Goal: Task Accomplishment & Management: Complete application form

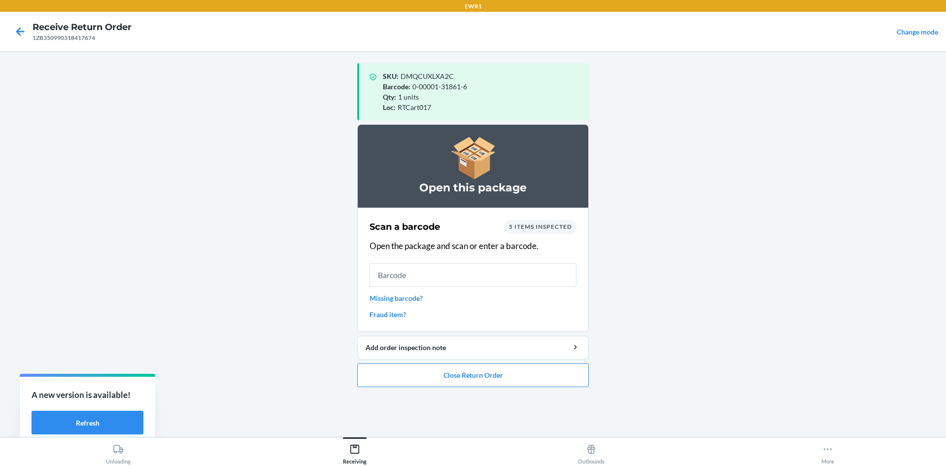
click at [475, 273] on input "text" at bounding box center [473, 275] width 207 height 24
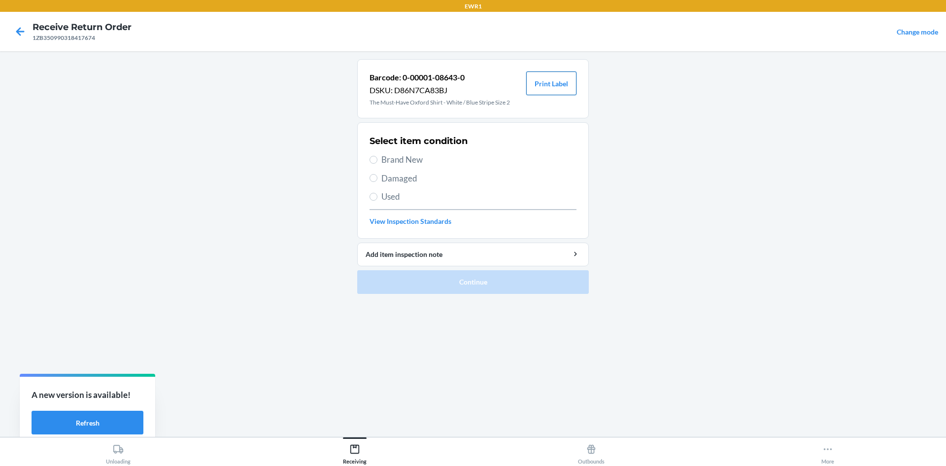
click at [569, 93] on button "Print Label" at bounding box center [551, 83] width 50 height 24
click at [383, 161] on span "Brand New" at bounding box center [478, 159] width 195 height 13
click at [377, 161] on input "Brand New" at bounding box center [374, 160] width 8 height 8
radio input "true"
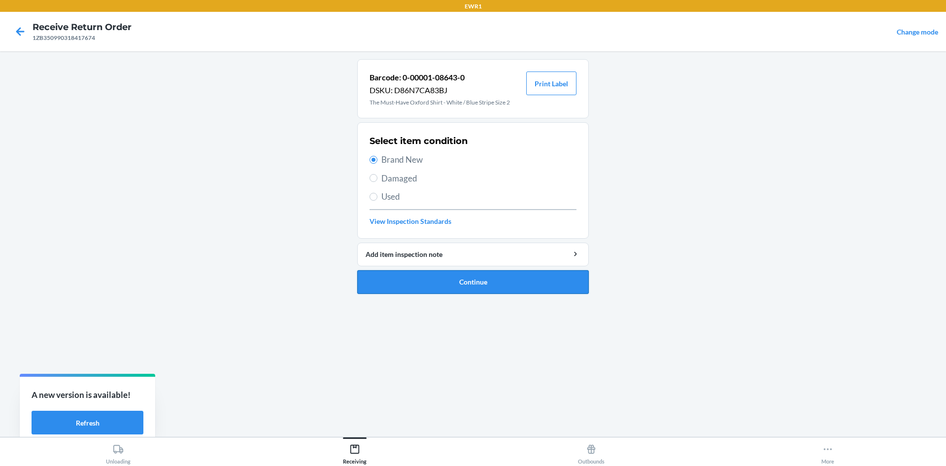
click at [501, 286] on button "Continue" at bounding box center [473, 282] width 232 height 24
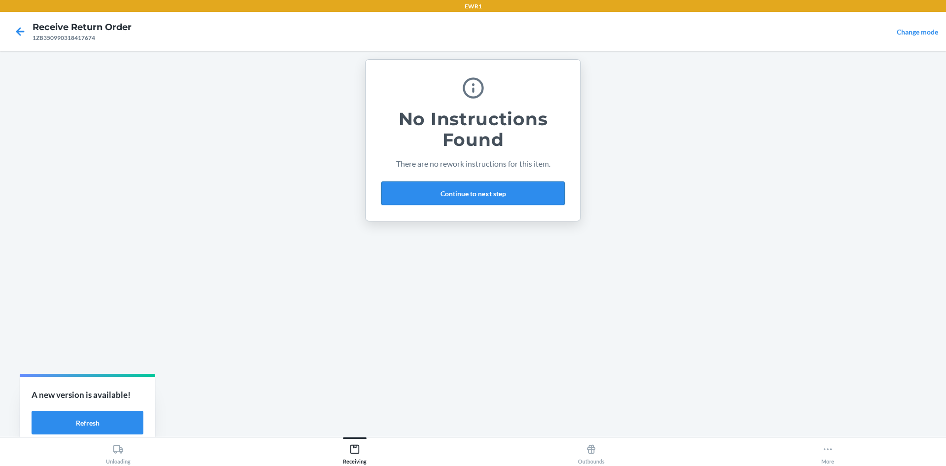
click at [471, 194] on button "Continue to next step" at bounding box center [472, 193] width 183 height 24
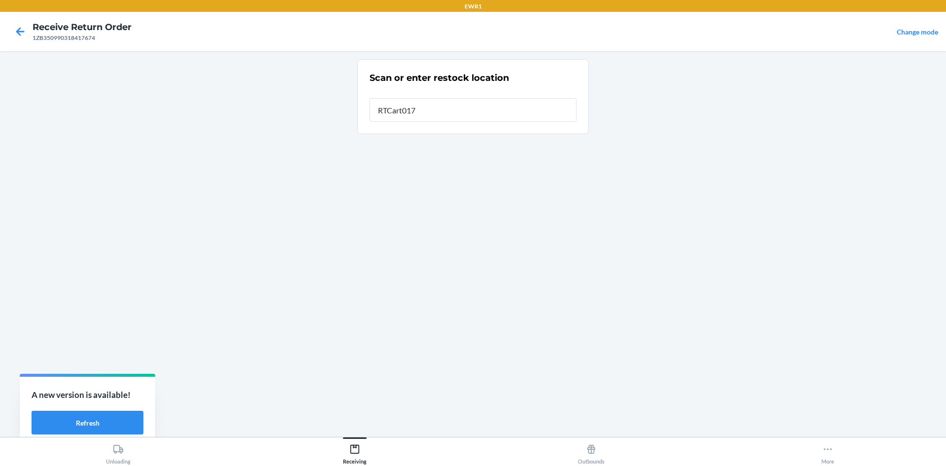
type input "RTCart017"
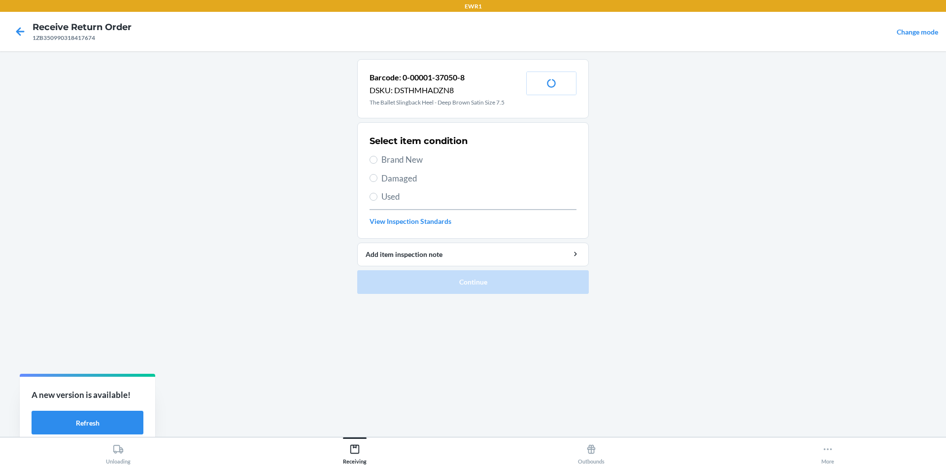
click at [385, 159] on span "Brand New" at bounding box center [478, 159] width 195 height 13
click at [377, 159] on input "Brand New" at bounding box center [374, 160] width 8 height 8
radio input "true"
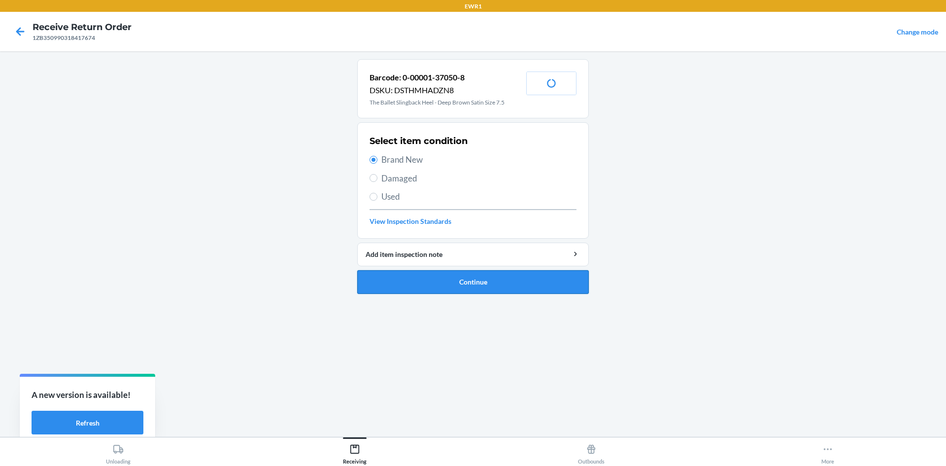
click at [523, 285] on button "Continue" at bounding box center [473, 282] width 232 height 24
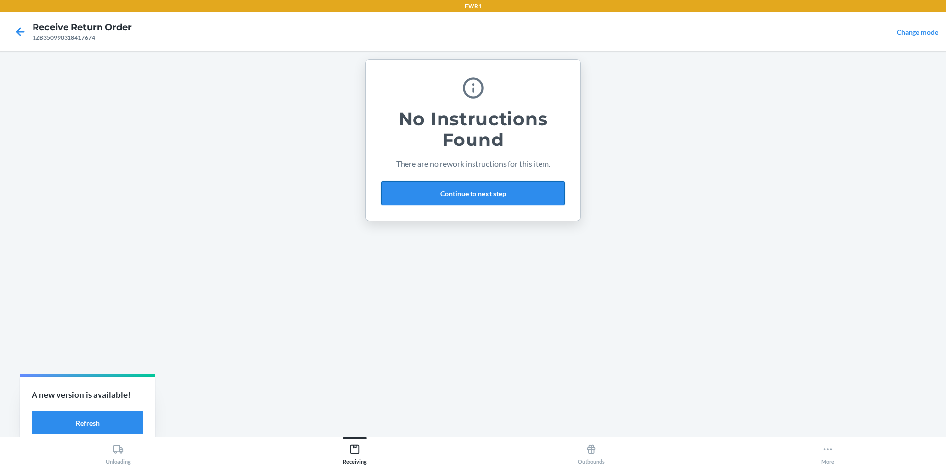
click at [532, 202] on button "Continue to next step" at bounding box center [472, 193] width 183 height 24
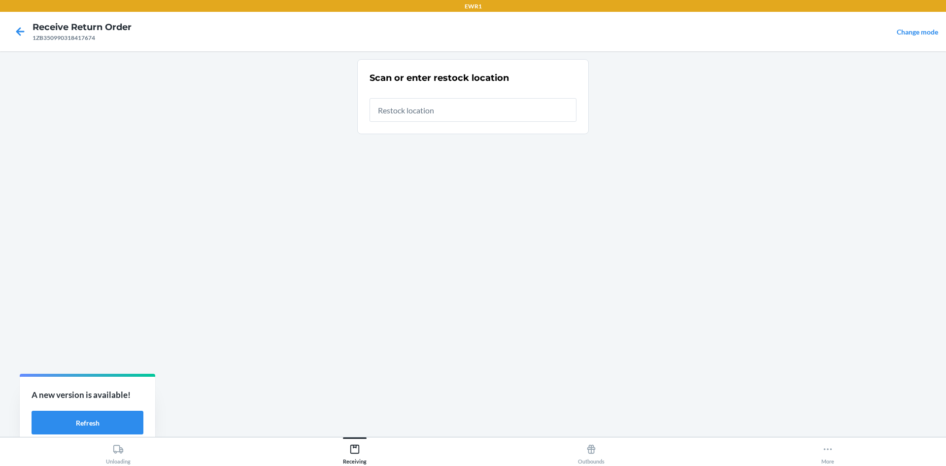
click at [452, 108] on input "text" at bounding box center [473, 110] width 207 height 24
type input "RTCart017"
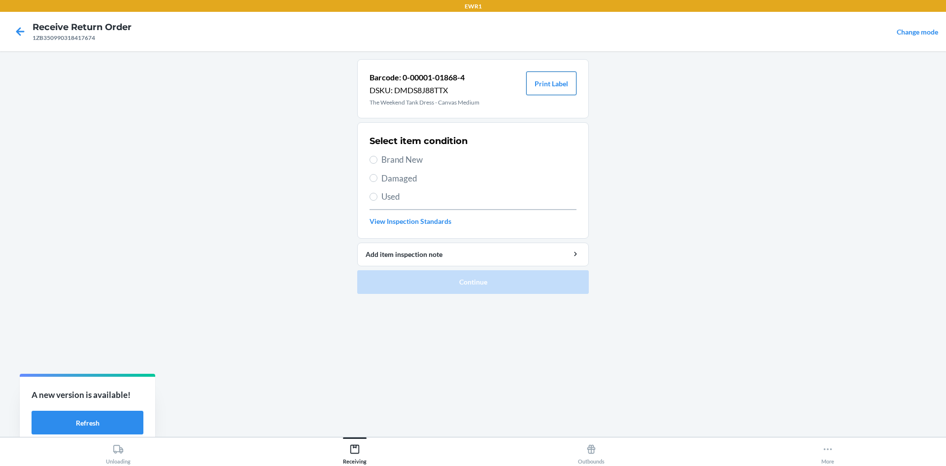
click at [564, 84] on button "Print Label" at bounding box center [551, 83] width 50 height 24
drag, startPoint x: 371, startPoint y: 159, endPoint x: 430, endPoint y: 235, distance: 96.3
click at [372, 161] on input "Brand New" at bounding box center [374, 160] width 8 height 8
radio input "true"
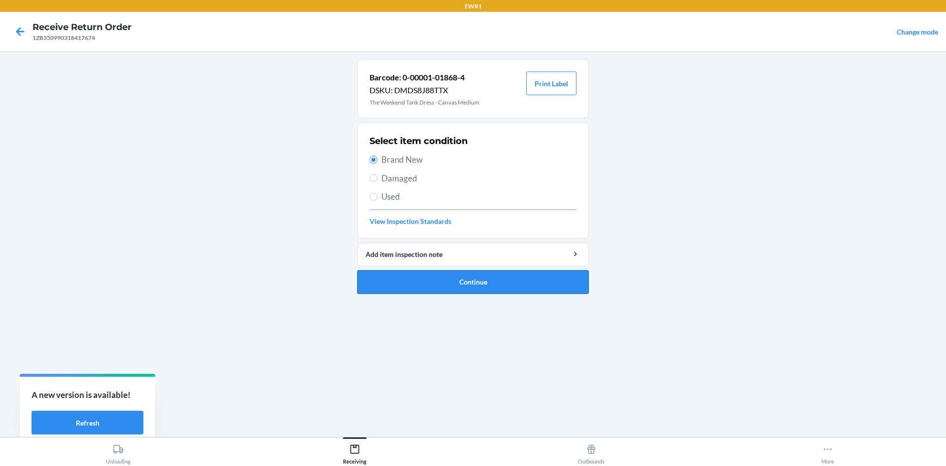
click at [504, 288] on button "Continue" at bounding box center [473, 282] width 232 height 24
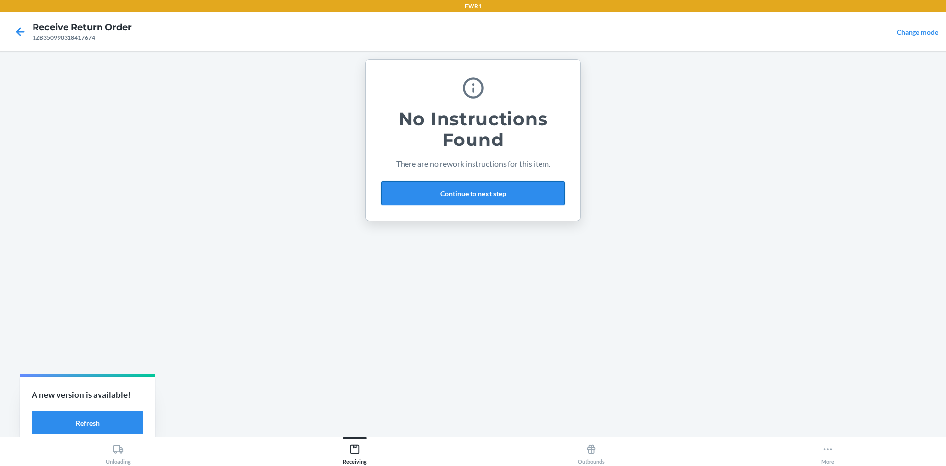
click at [468, 190] on button "Continue to next step" at bounding box center [472, 193] width 183 height 24
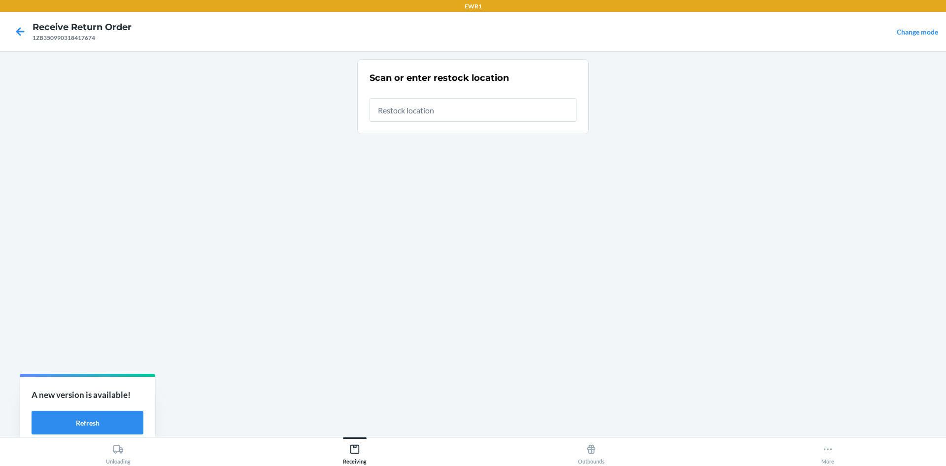
click at [447, 114] on input "text" at bounding box center [473, 110] width 207 height 24
type input "RTCart017"
click at [461, 115] on input "RTCart017" at bounding box center [473, 107] width 207 height 24
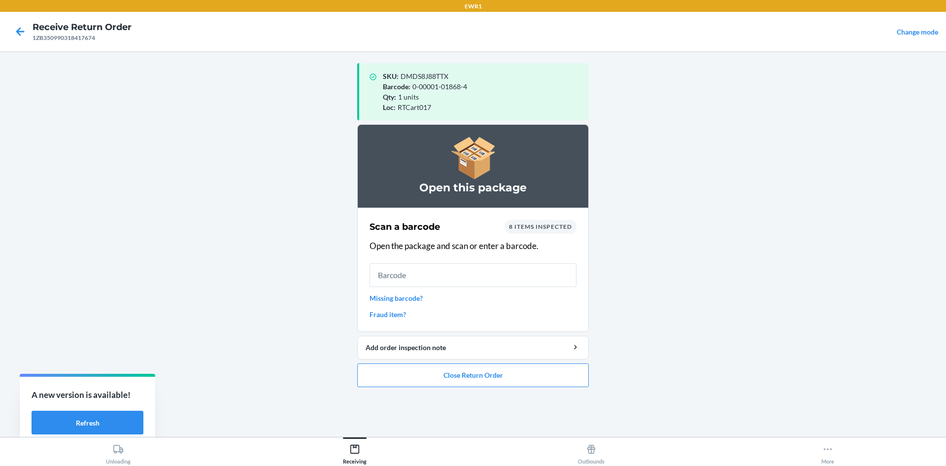
click at [463, 280] on input "text" at bounding box center [473, 275] width 207 height 24
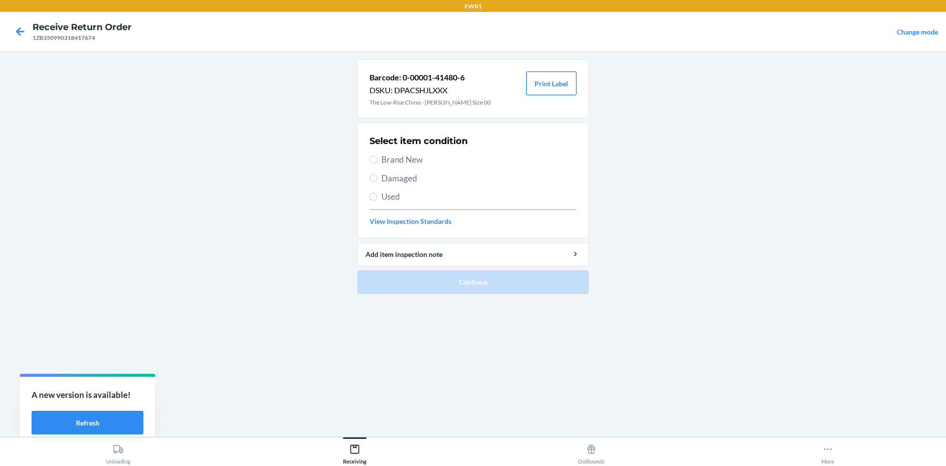
click at [558, 89] on button "Print Label" at bounding box center [551, 83] width 50 height 24
click at [375, 158] on input "Brand New" at bounding box center [374, 160] width 8 height 8
radio input "true"
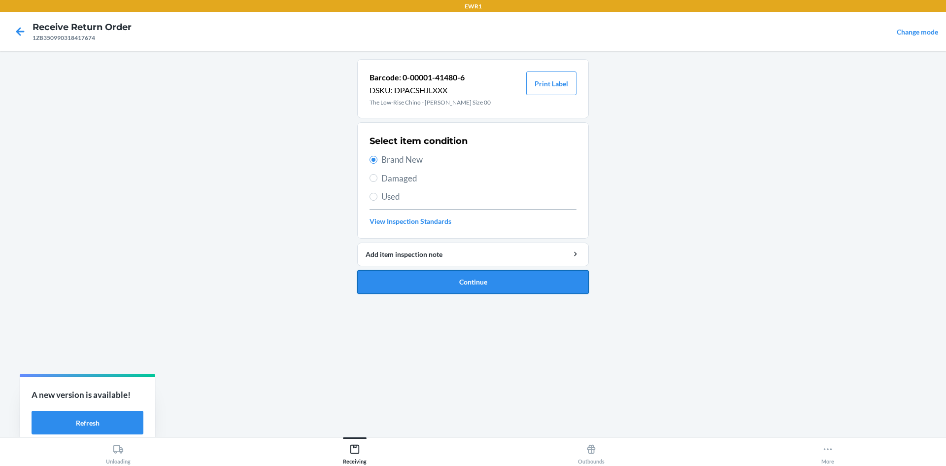
click at [463, 282] on button "Continue" at bounding box center [473, 282] width 232 height 24
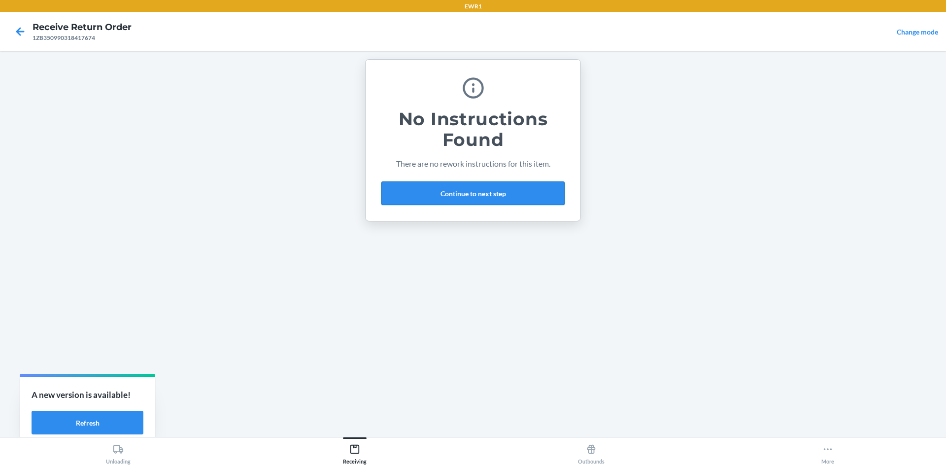
click at [439, 195] on button "Continue to next step" at bounding box center [472, 193] width 183 height 24
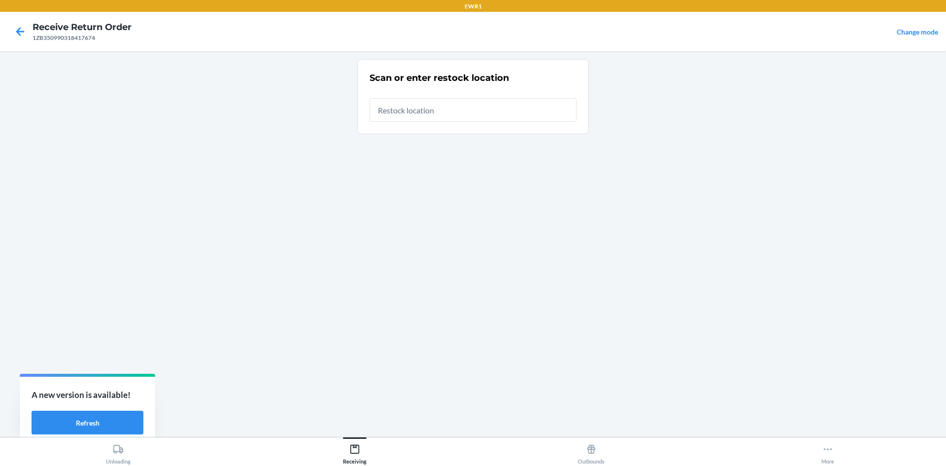
click at [432, 113] on input "text" at bounding box center [473, 110] width 207 height 24
type input "RTCart017"
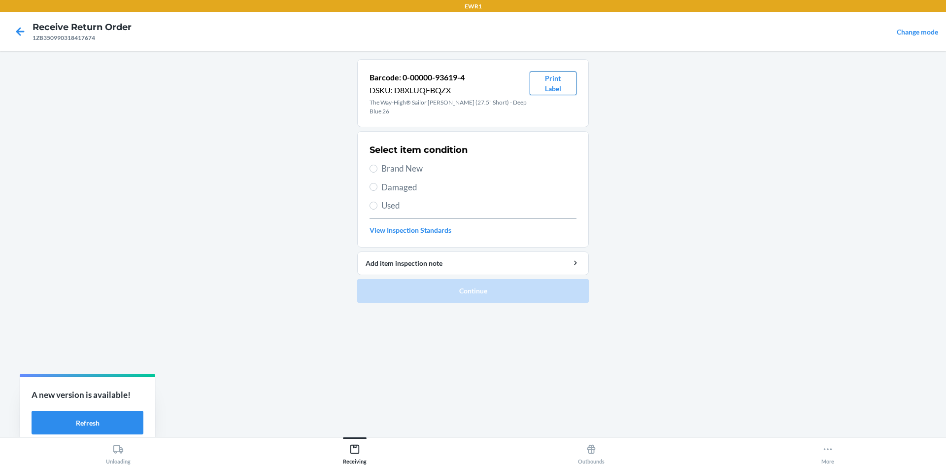
click at [558, 82] on button "Print Label" at bounding box center [553, 83] width 47 height 24
click at [375, 165] on input "Brand New" at bounding box center [374, 169] width 8 height 8
radio input "true"
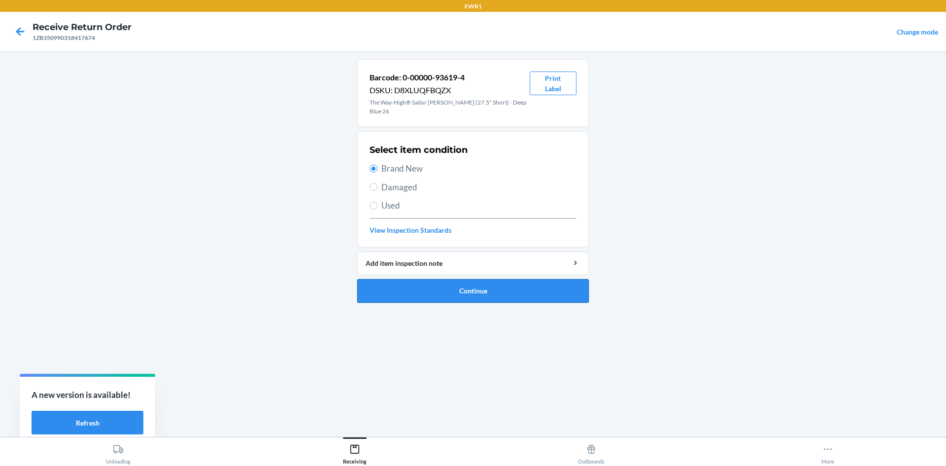
click at [487, 281] on button "Continue" at bounding box center [473, 291] width 232 height 24
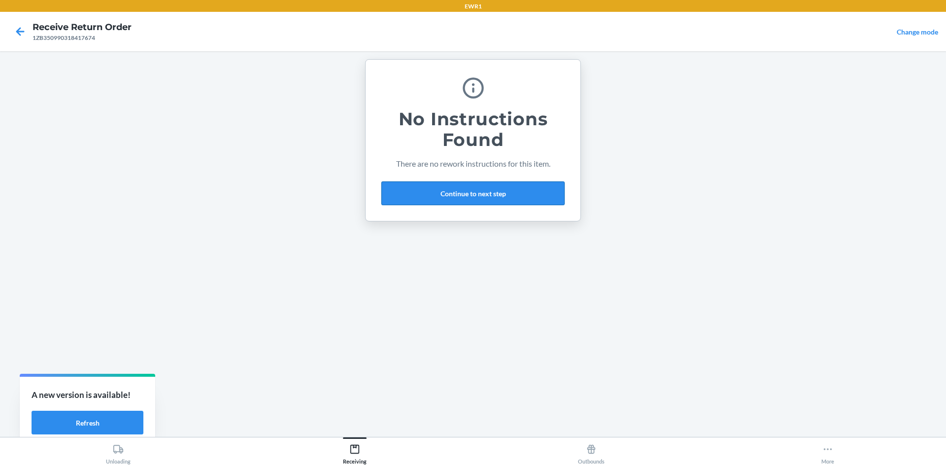
click at [453, 186] on button "Continue to next step" at bounding box center [472, 193] width 183 height 24
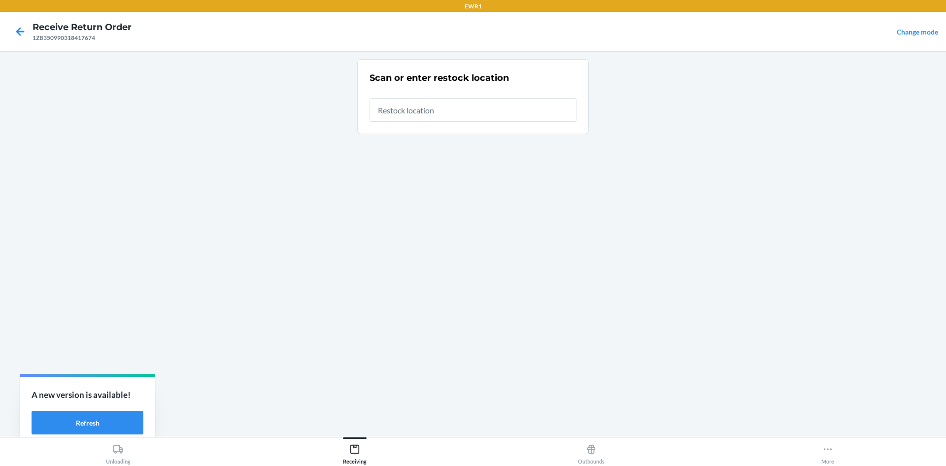
click at [413, 108] on input "text" at bounding box center [473, 110] width 207 height 24
type input "RTCart017"
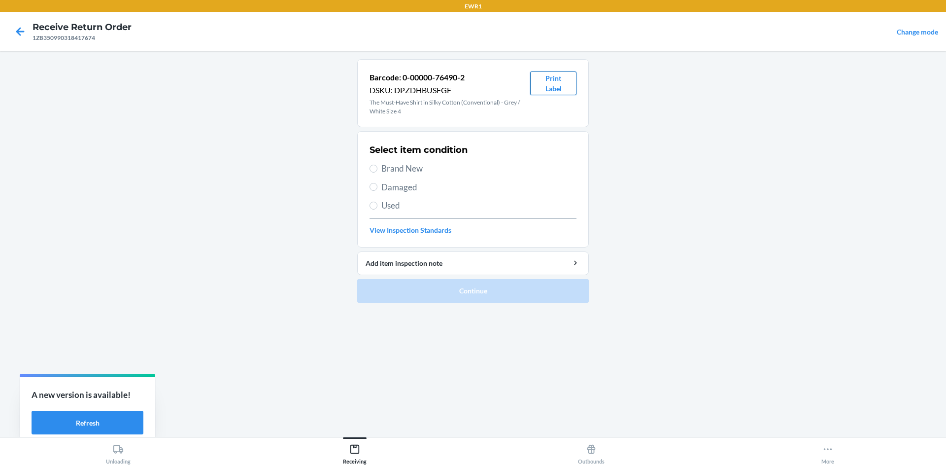
click at [550, 87] on button "Print Label" at bounding box center [553, 83] width 46 height 24
drag, startPoint x: 375, startPoint y: 165, endPoint x: 383, endPoint y: 175, distance: 13.4
click at [377, 167] on input "Brand New" at bounding box center [374, 169] width 8 height 8
radio input "true"
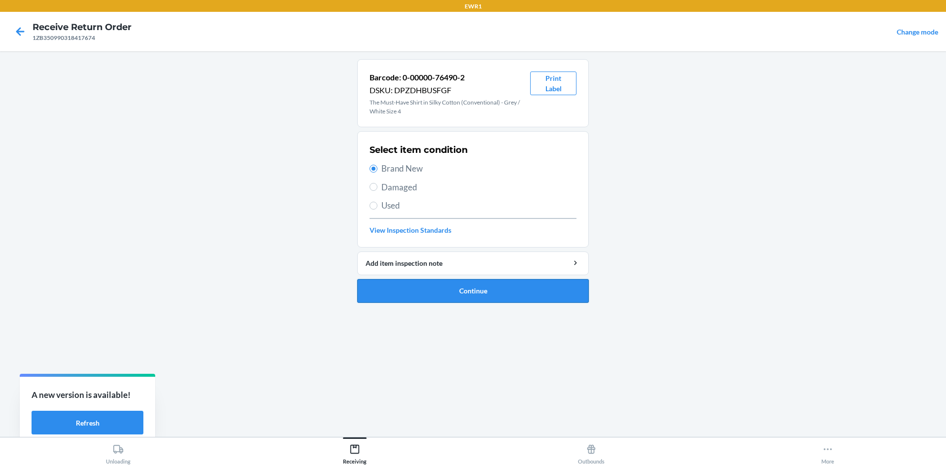
click at [465, 299] on button "Continue" at bounding box center [473, 291] width 232 height 24
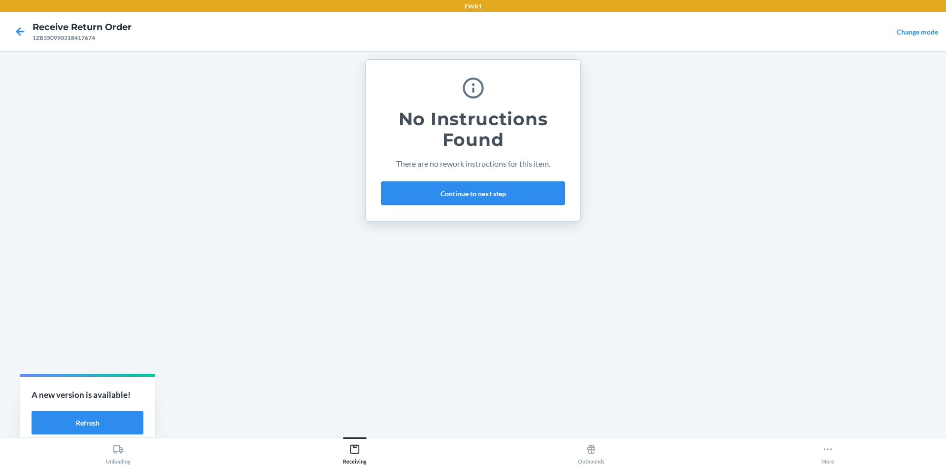
click at [466, 188] on button "Continue to next step" at bounding box center [472, 193] width 183 height 24
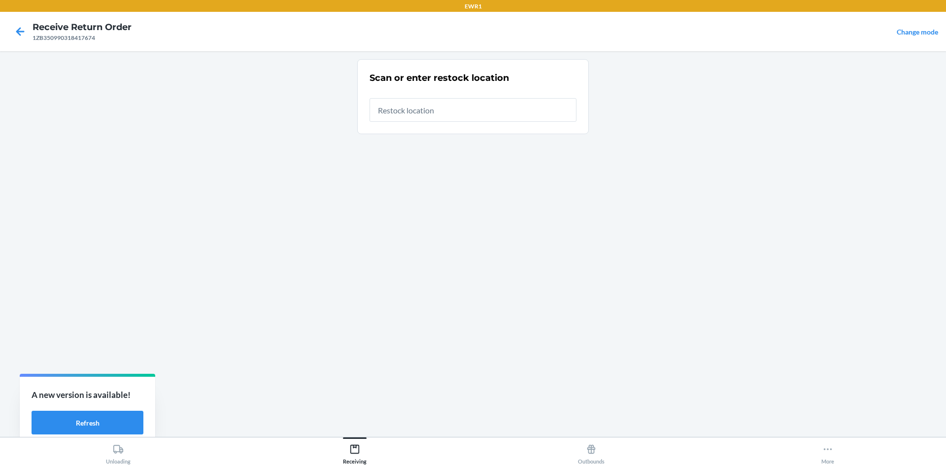
click at [451, 112] on input "text" at bounding box center [473, 110] width 207 height 24
type input "RTCart017"
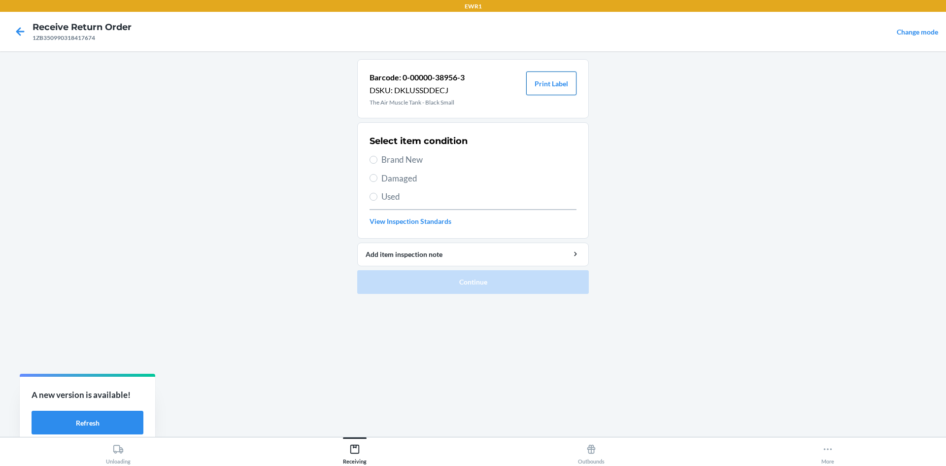
click at [552, 81] on button "Print Label" at bounding box center [551, 83] width 50 height 24
click at [373, 154] on label "Brand New" at bounding box center [473, 159] width 207 height 13
click at [373, 156] on input "Brand New" at bounding box center [374, 160] width 8 height 8
radio input "true"
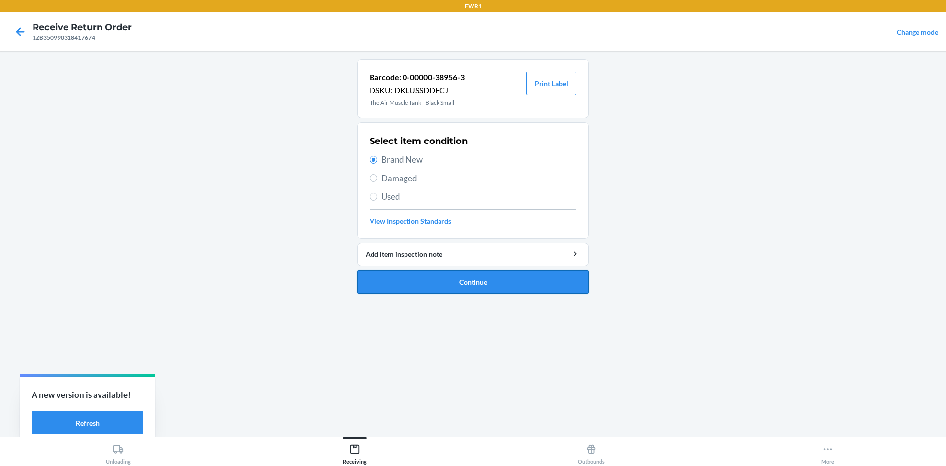
click at [476, 280] on button "Continue" at bounding box center [473, 282] width 232 height 24
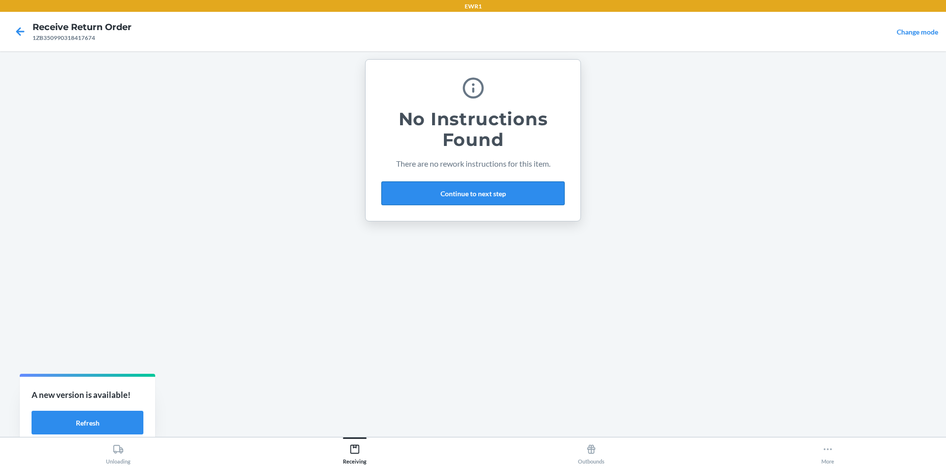
click at [485, 195] on button "Continue to next step" at bounding box center [472, 193] width 183 height 24
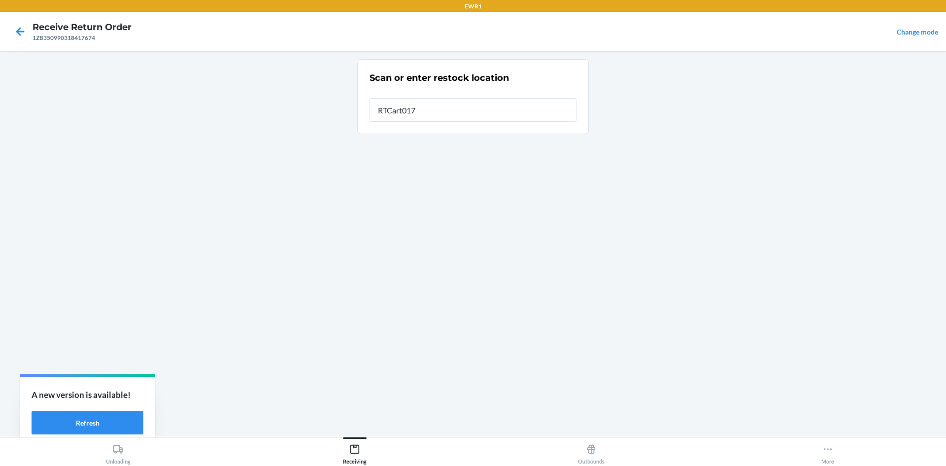
type input "RTCart017"
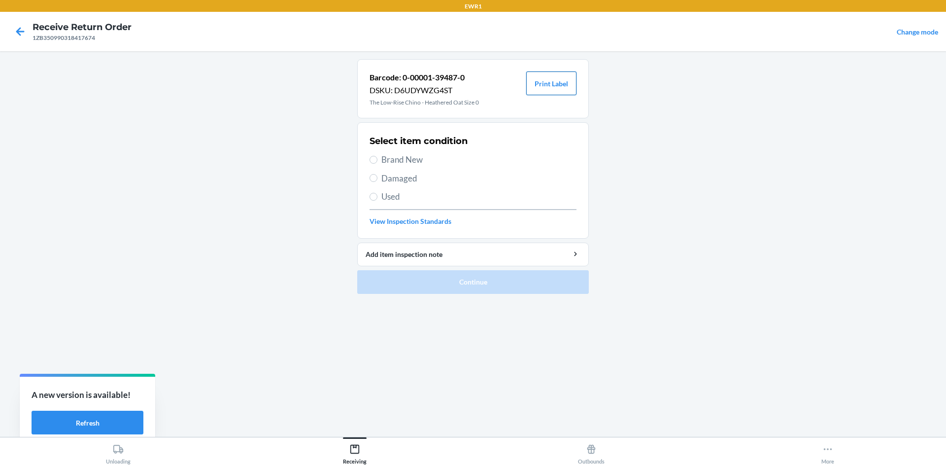
click at [565, 86] on button "Print Label" at bounding box center [551, 83] width 50 height 24
click at [396, 157] on span "Brand New" at bounding box center [478, 159] width 195 height 13
click at [377, 157] on input "Brand New" at bounding box center [374, 160] width 8 height 8
radio input "true"
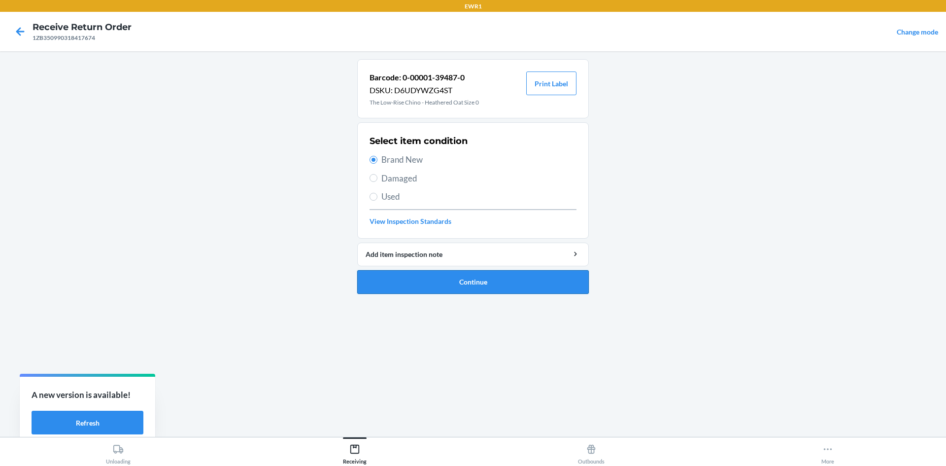
click at [509, 283] on button "Continue" at bounding box center [473, 282] width 232 height 24
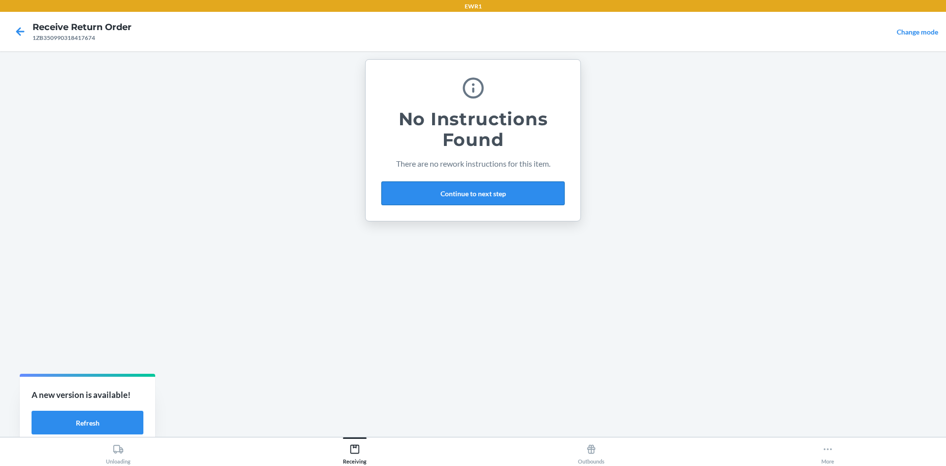
click at [491, 197] on button "Continue to next step" at bounding box center [472, 193] width 183 height 24
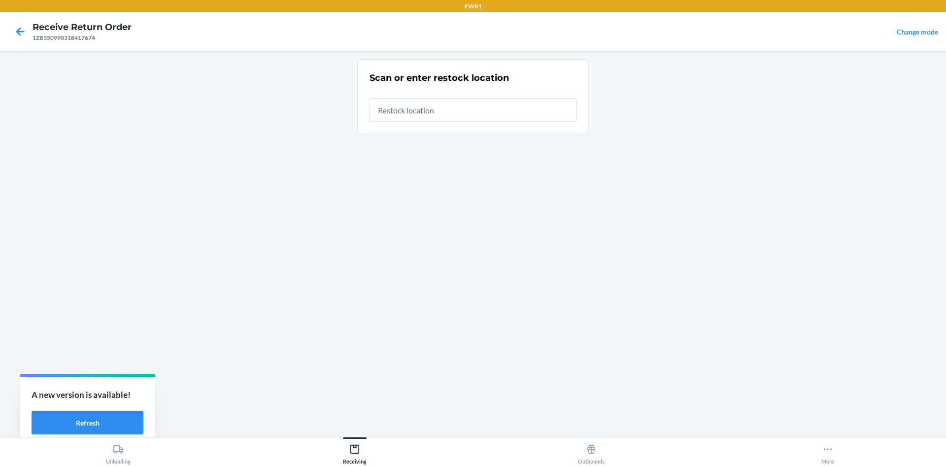
click at [447, 110] on input "text" at bounding box center [473, 110] width 207 height 24
type input "RTCart017"
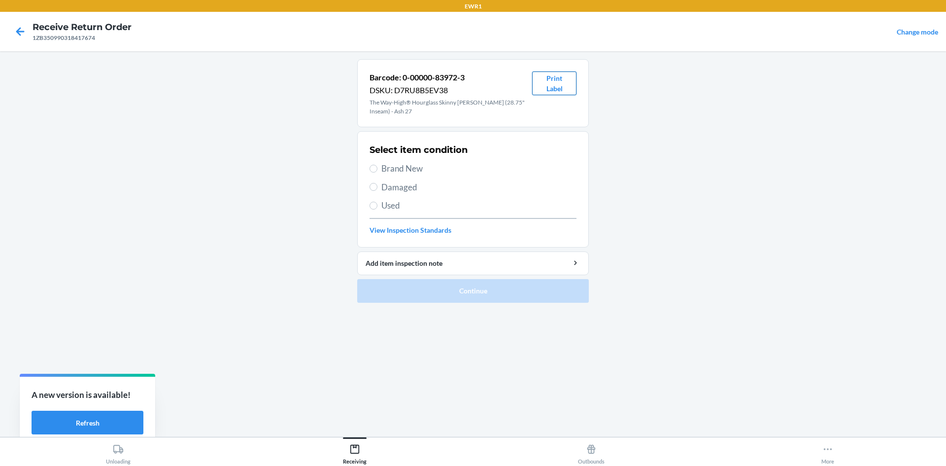
click at [559, 93] on button "Print Label" at bounding box center [554, 83] width 44 height 24
click at [381, 168] on span "Brand New" at bounding box center [478, 168] width 195 height 13
click at [377, 168] on input "Brand New" at bounding box center [374, 169] width 8 height 8
radio input "true"
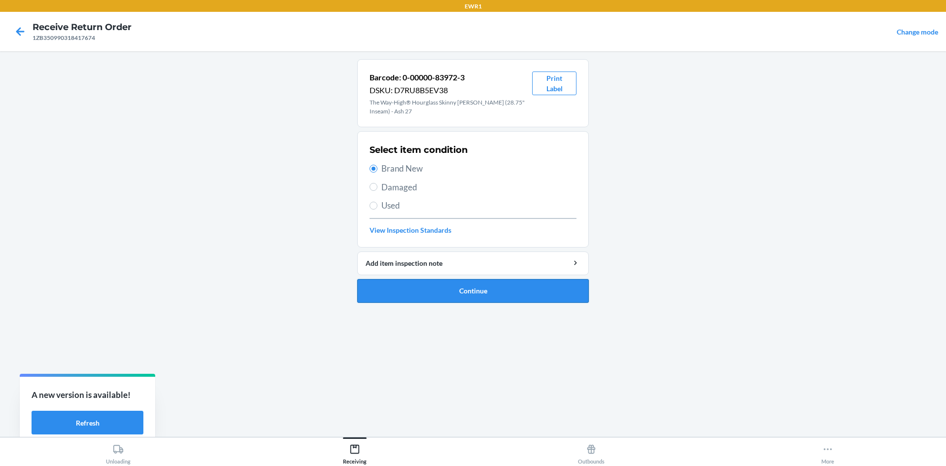
click at [482, 292] on button "Continue" at bounding box center [473, 291] width 232 height 24
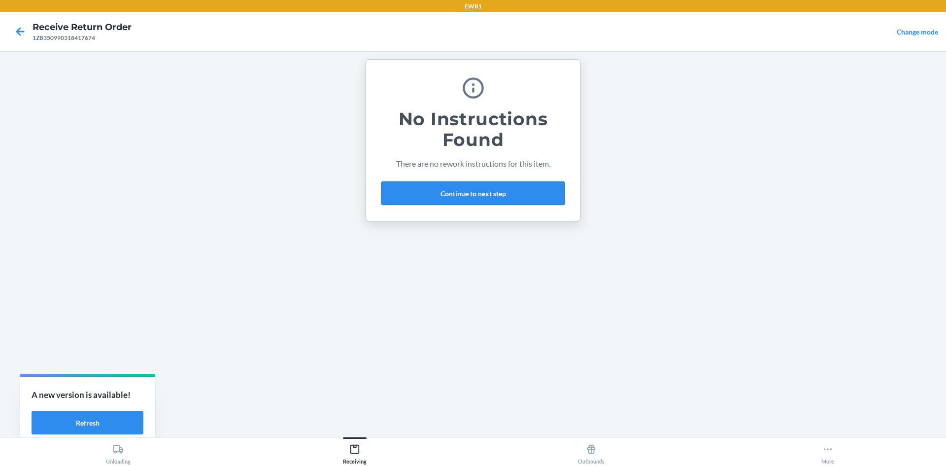
click at [468, 200] on button "Continue to next step" at bounding box center [472, 193] width 183 height 24
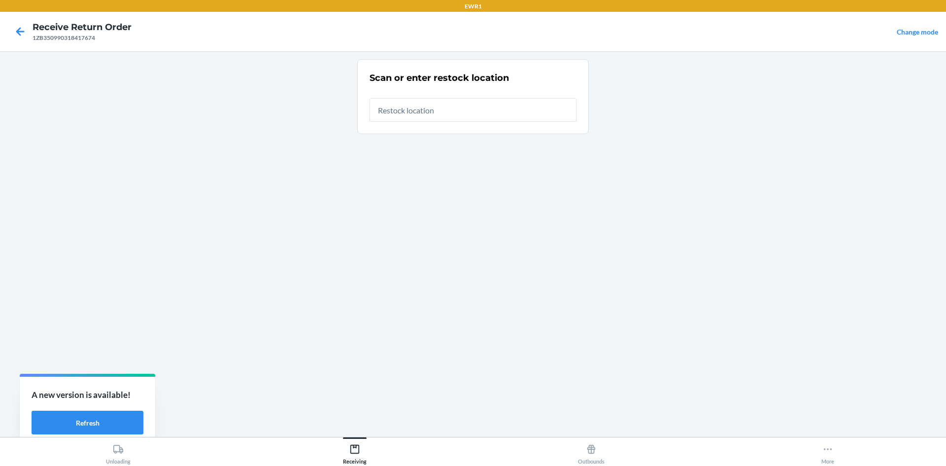
click at [447, 106] on input "text" at bounding box center [473, 110] width 207 height 24
type input "RTCart017"
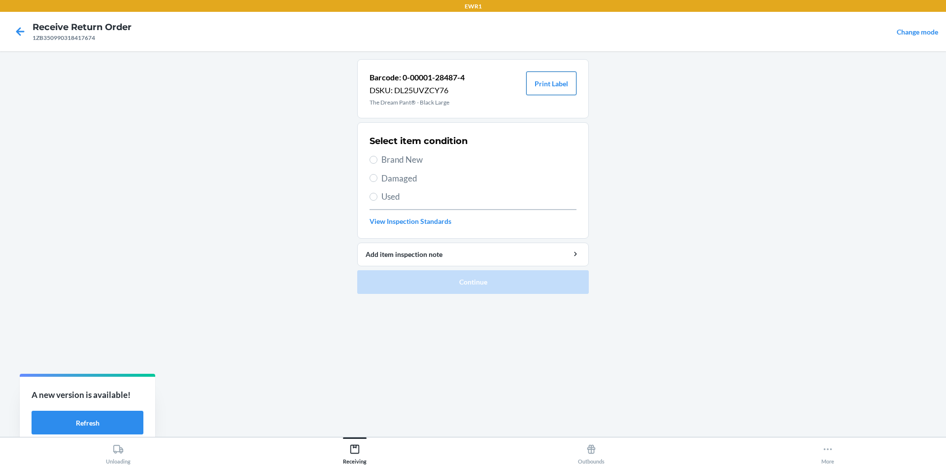
click at [560, 92] on button "Print Label" at bounding box center [551, 83] width 50 height 24
click at [385, 158] on span "Brand New" at bounding box center [478, 159] width 195 height 13
click at [377, 158] on input "Brand New" at bounding box center [374, 160] width 8 height 8
radio input "true"
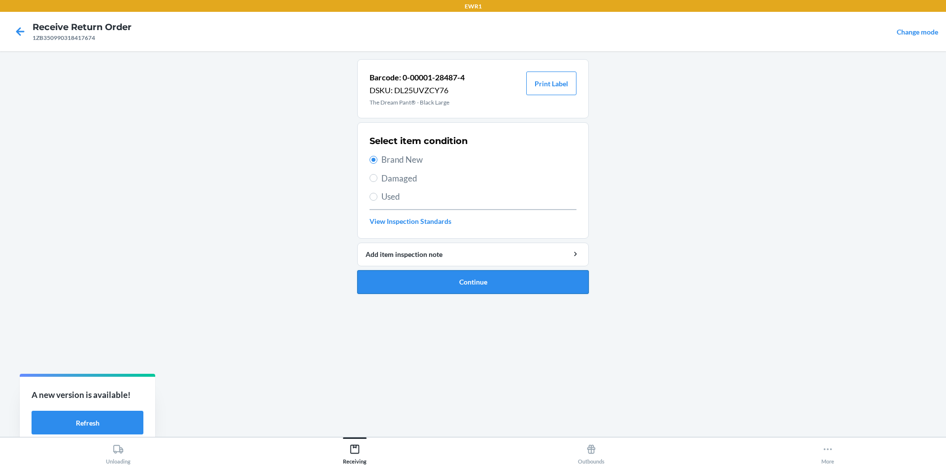
click at [511, 275] on button "Continue" at bounding box center [473, 282] width 232 height 24
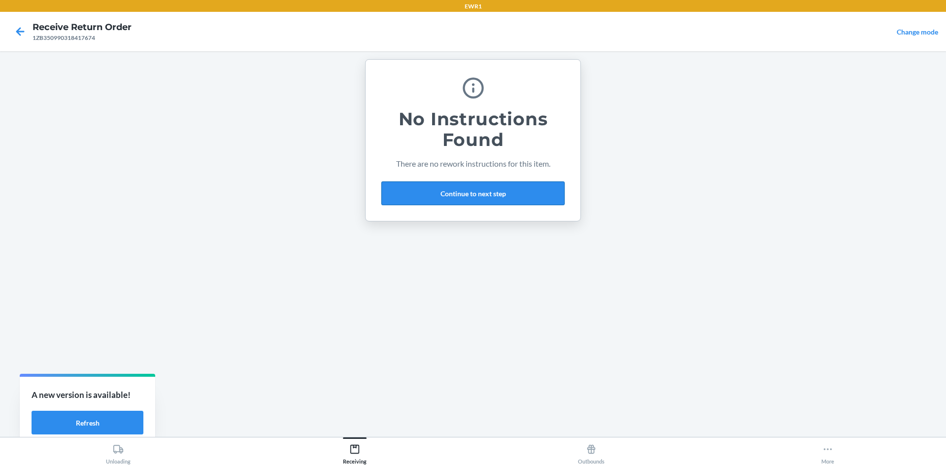
click at [459, 189] on button "Continue to next step" at bounding box center [472, 193] width 183 height 24
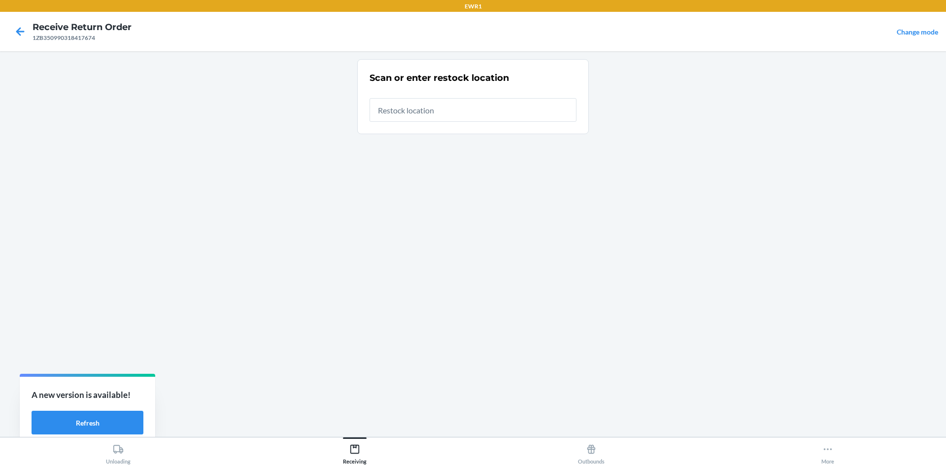
click at [439, 114] on input "text" at bounding box center [473, 110] width 207 height 24
type input "RTCart017"
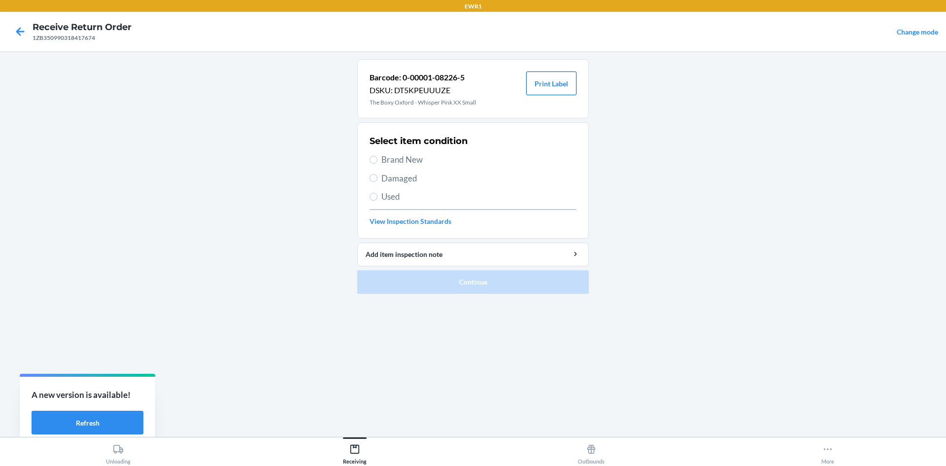
click at [547, 86] on button "Print Label" at bounding box center [551, 83] width 50 height 24
click at [370, 155] on label "Brand New" at bounding box center [473, 159] width 207 height 13
click at [370, 156] on input "Brand New" at bounding box center [374, 160] width 8 height 8
radio input "true"
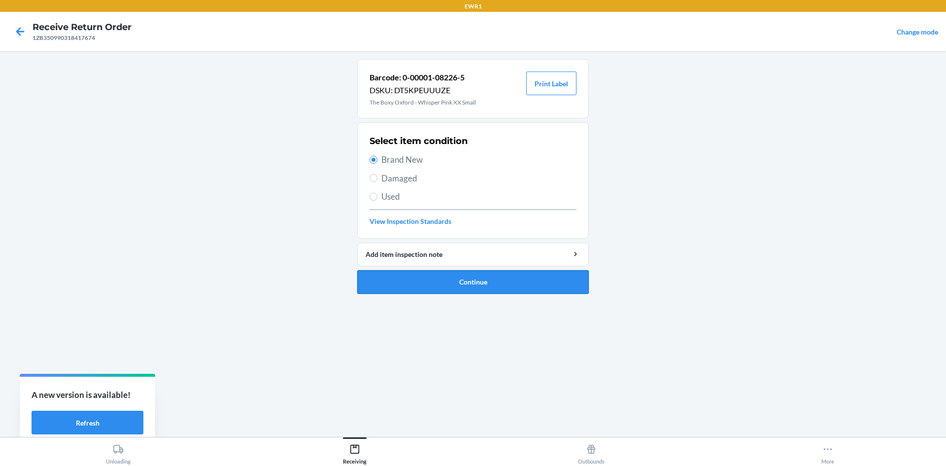
click at [492, 280] on button "Continue" at bounding box center [473, 282] width 232 height 24
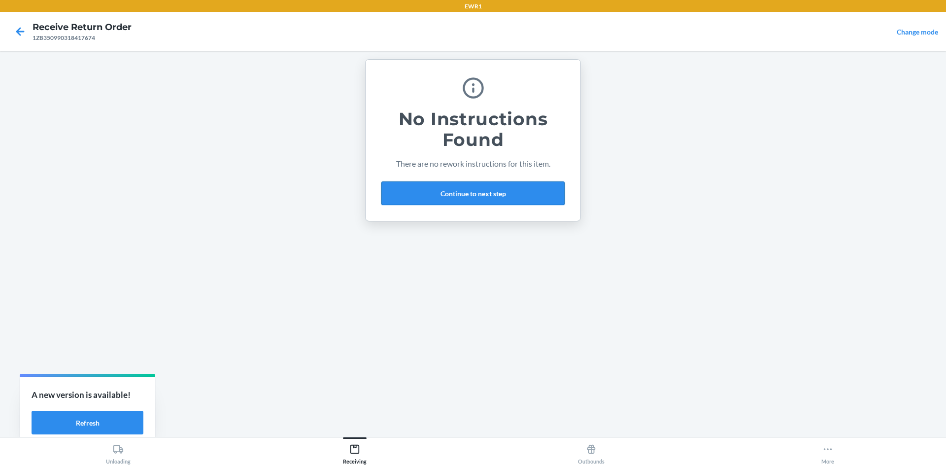
click at [481, 197] on button "Continue to next step" at bounding box center [472, 193] width 183 height 24
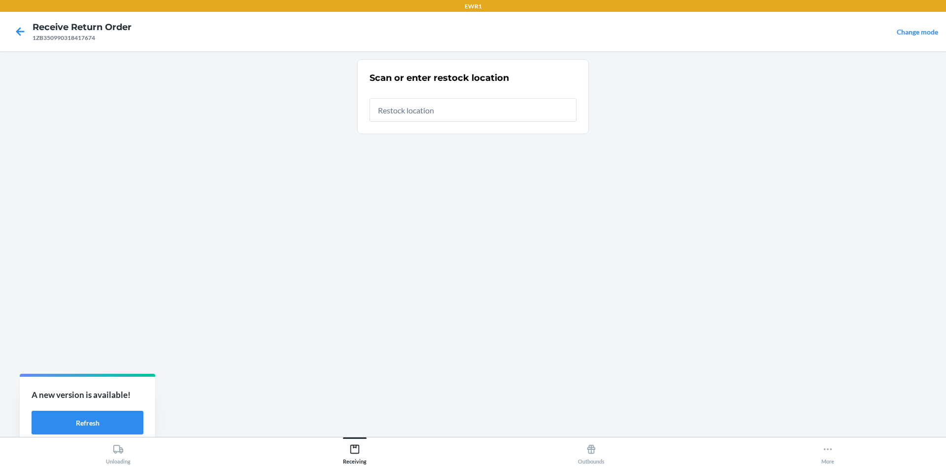
click at [450, 114] on input "text" at bounding box center [473, 110] width 207 height 24
type input "RTCart017"
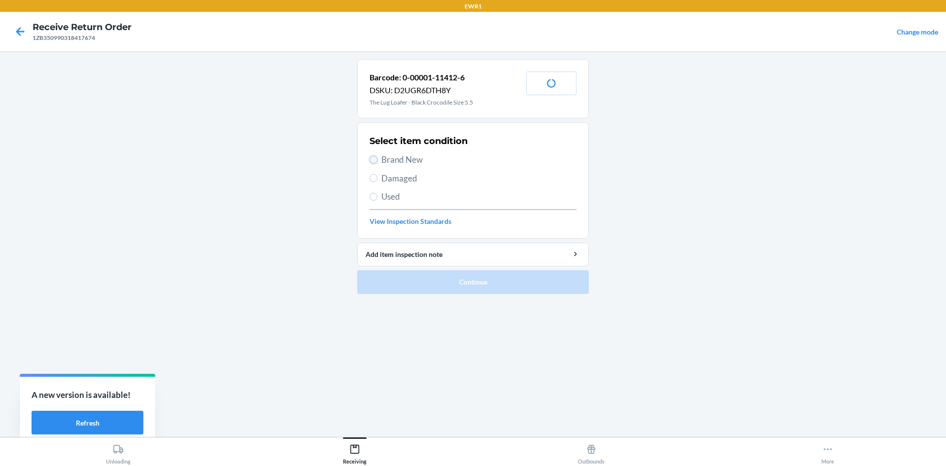
click at [371, 156] on input "Brand New" at bounding box center [374, 160] width 8 height 8
radio input "true"
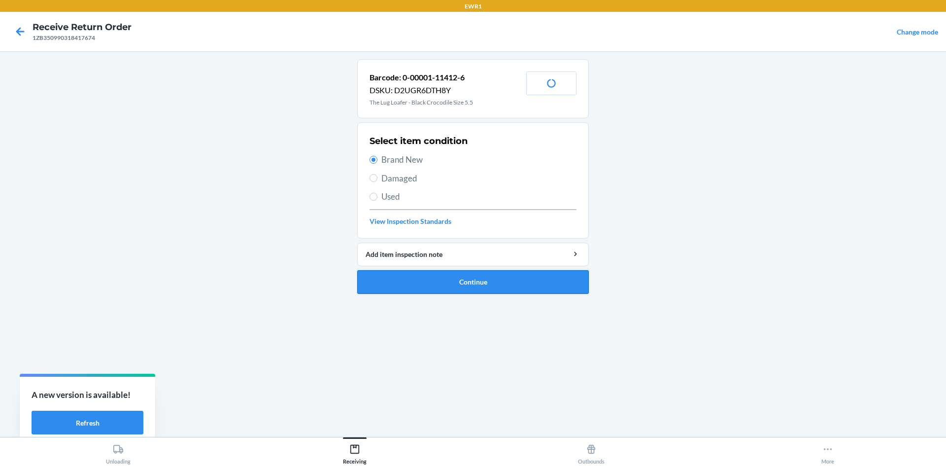
click at [467, 289] on button "Continue" at bounding box center [473, 282] width 232 height 24
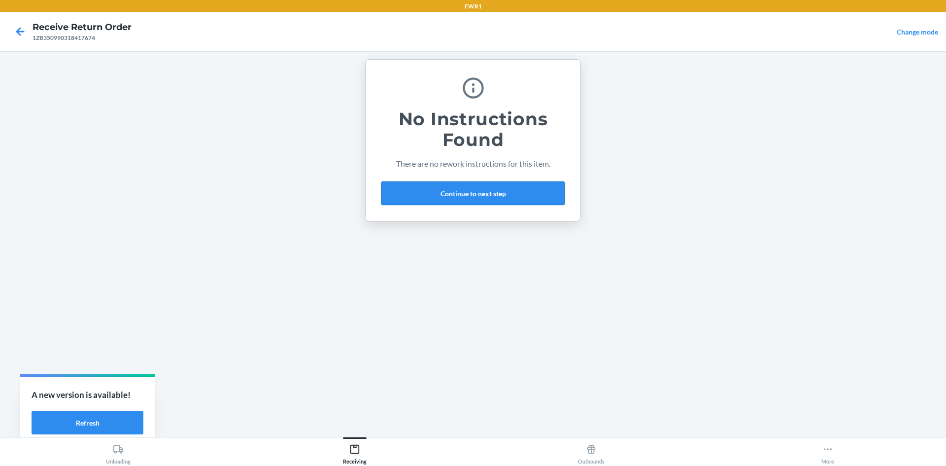
click at [465, 191] on button "Continue to next step" at bounding box center [472, 193] width 183 height 24
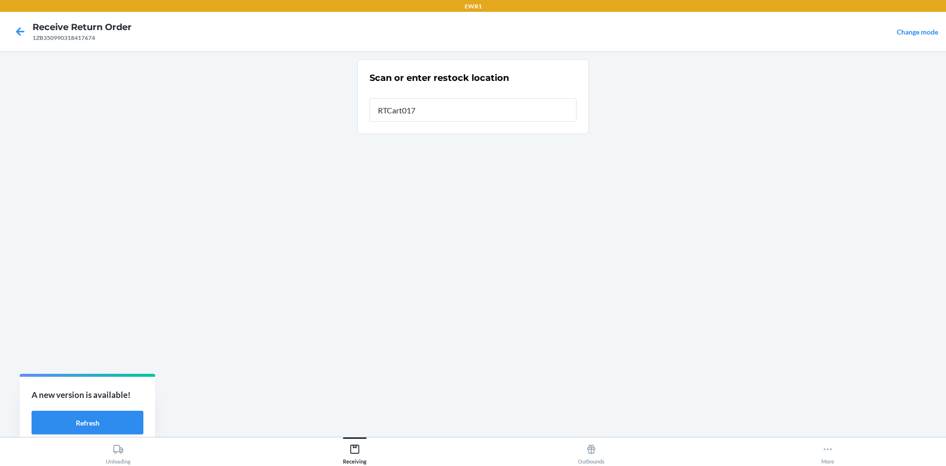
type input "RTCart017"
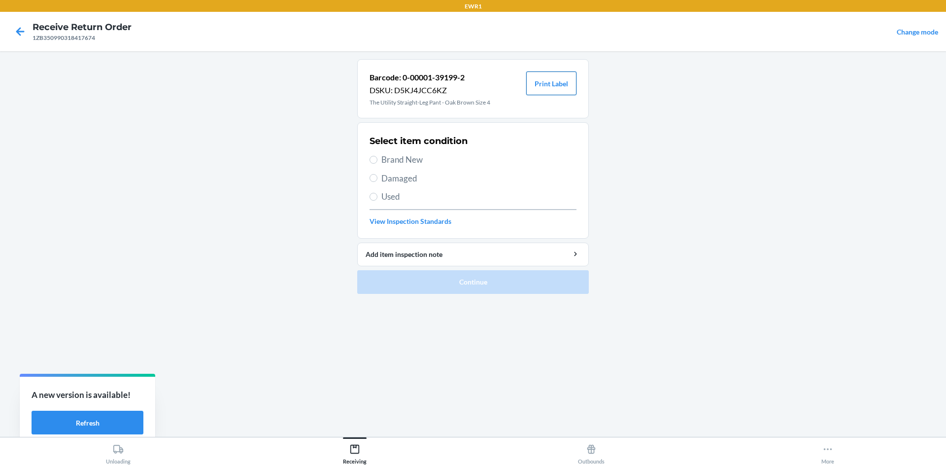
click at [559, 88] on button "Print Label" at bounding box center [551, 83] width 50 height 24
click at [380, 161] on label "Brand New" at bounding box center [473, 159] width 207 height 13
click at [377, 161] on input "Brand New" at bounding box center [374, 160] width 8 height 8
radio input "true"
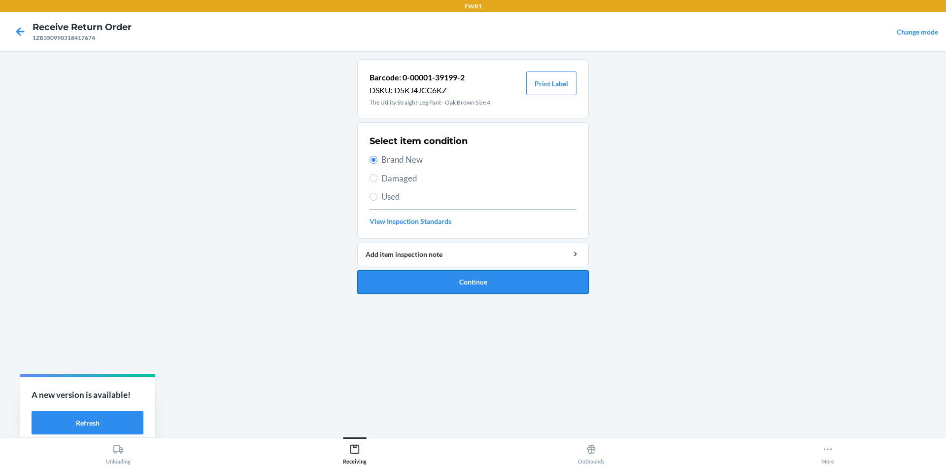
click at [480, 280] on button "Continue" at bounding box center [473, 282] width 232 height 24
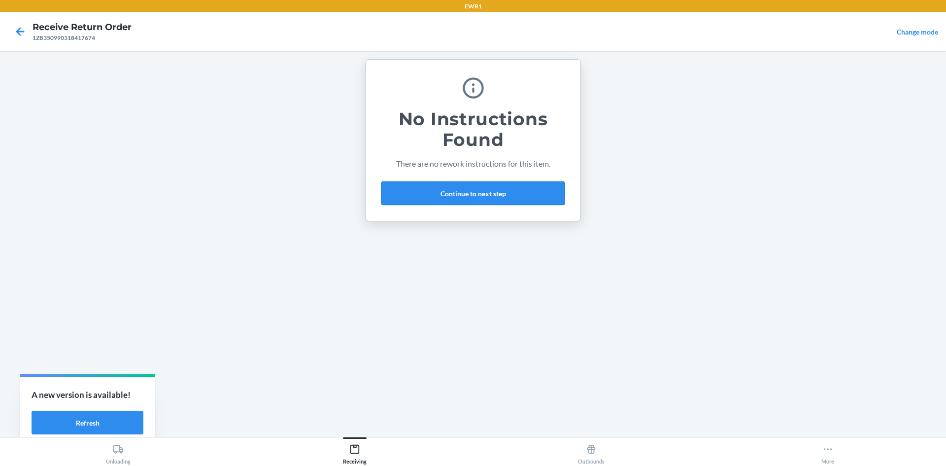
click at [469, 192] on button "Continue to next step" at bounding box center [472, 193] width 183 height 24
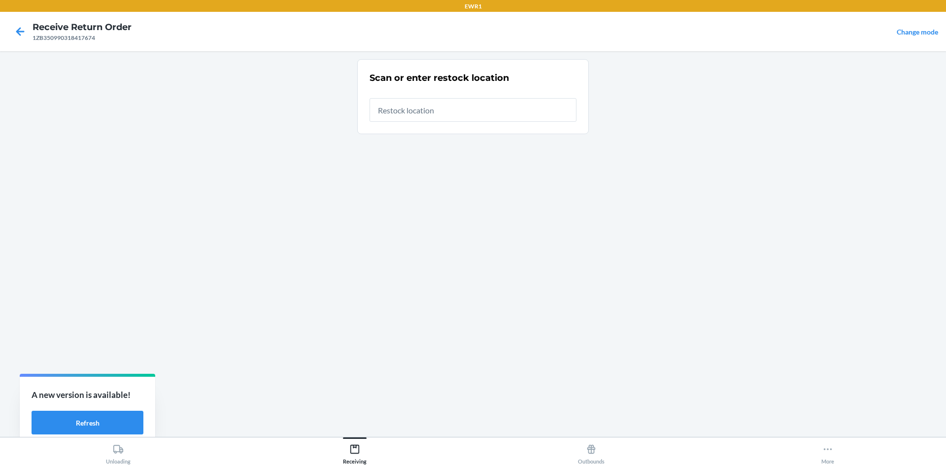
click at [449, 107] on input "text" at bounding box center [473, 110] width 207 height 24
type input "RTCart017"
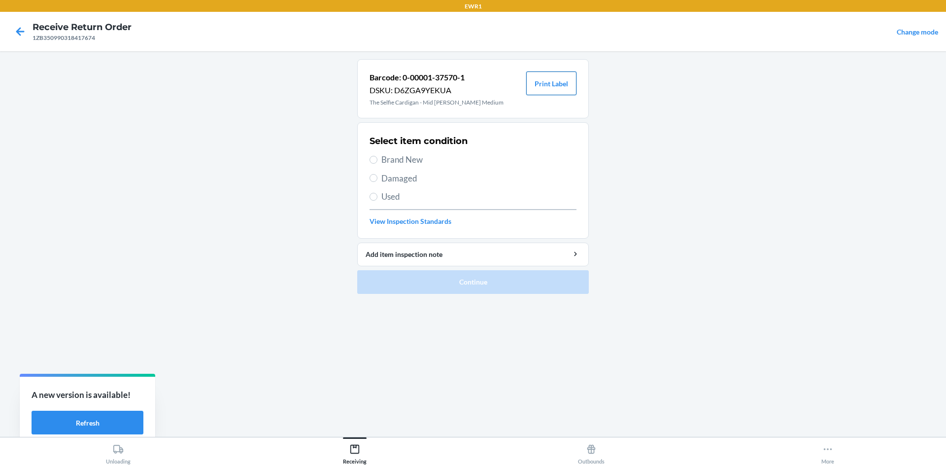
click at [562, 83] on button "Print Label" at bounding box center [551, 83] width 50 height 24
click at [378, 159] on label "Brand New" at bounding box center [473, 159] width 207 height 13
click at [377, 159] on input "Brand New" at bounding box center [374, 160] width 8 height 8
radio input "true"
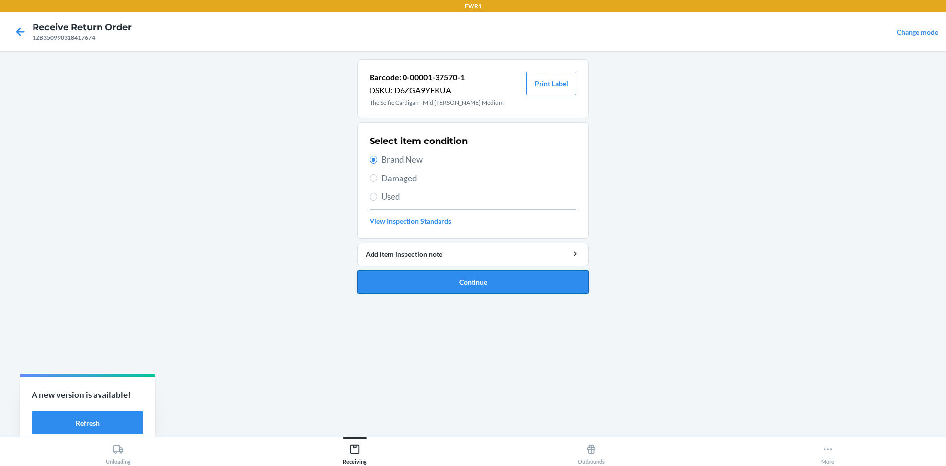
click at [491, 282] on button "Continue" at bounding box center [473, 282] width 232 height 24
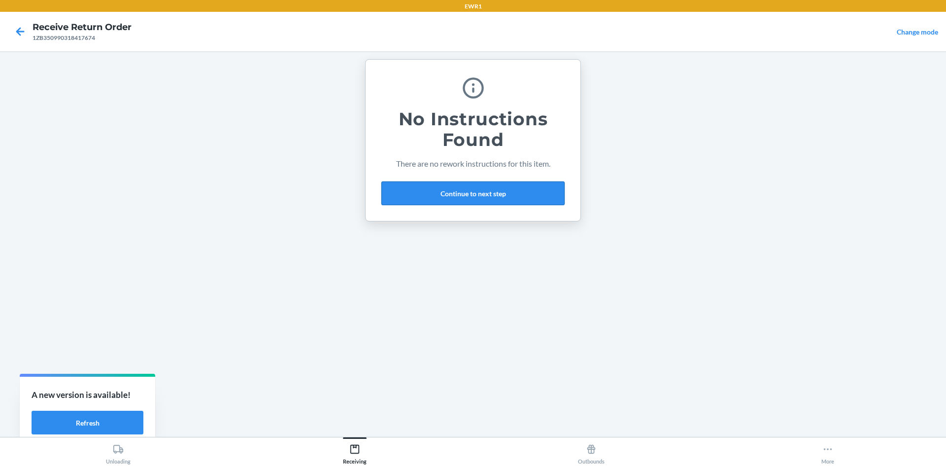
click at [496, 199] on button "Continue to next step" at bounding box center [472, 193] width 183 height 24
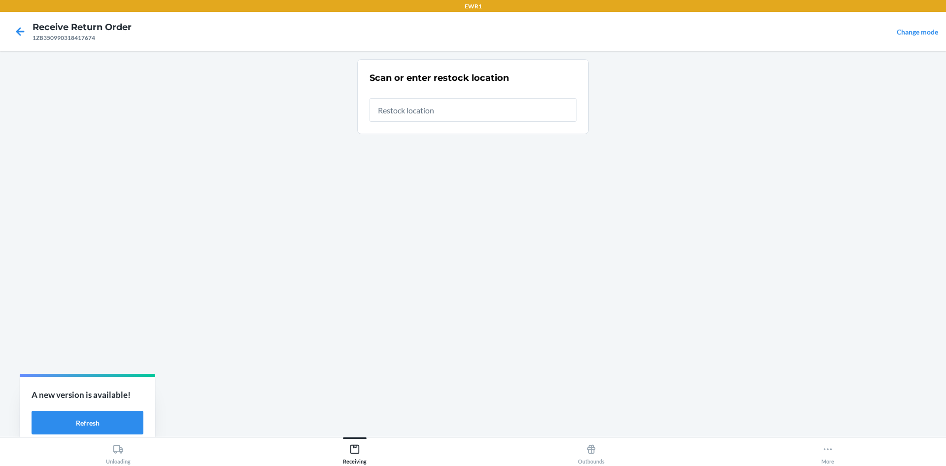
click at [454, 104] on input "text" at bounding box center [473, 110] width 207 height 24
type input "RTCart017"
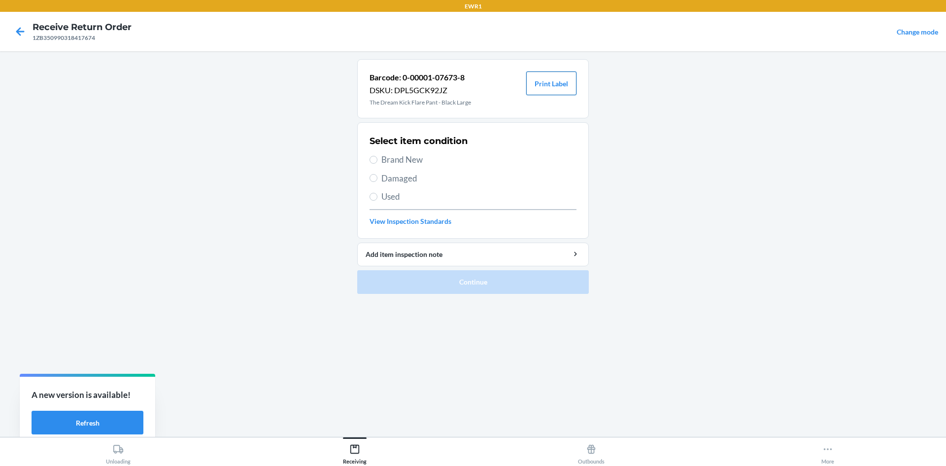
click at [561, 80] on button "Print Label" at bounding box center [551, 83] width 50 height 24
click at [375, 157] on input "Brand New" at bounding box center [374, 160] width 8 height 8
radio input "true"
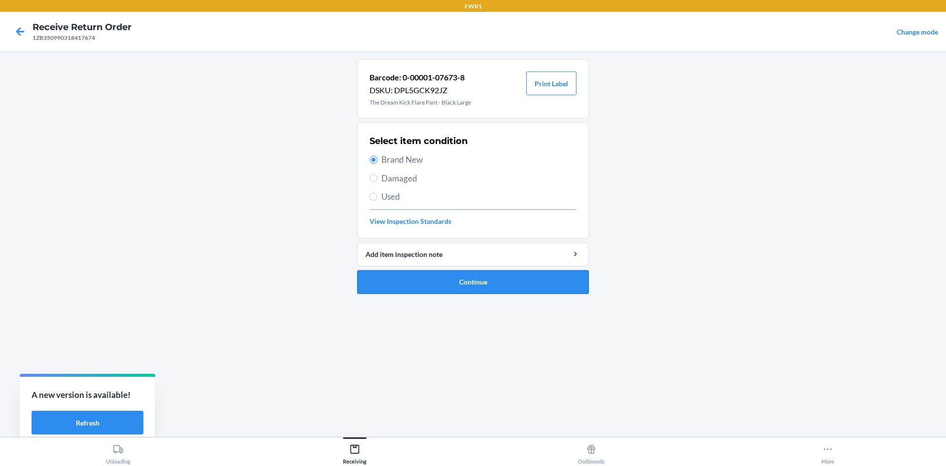
click at [473, 284] on button "Continue" at bounding box center [473, 282] width 232 height 24
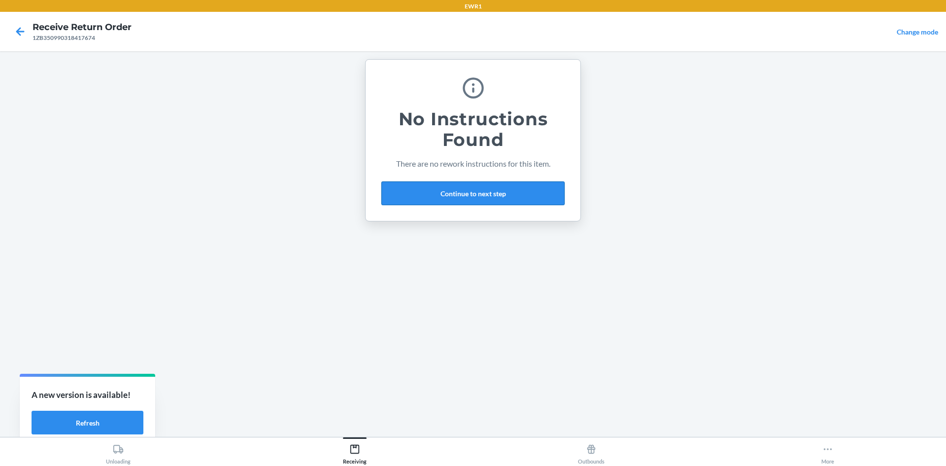
click at [466, 190] on button "Continue to next step" at bounding box center [472, 193] width 183 height 24
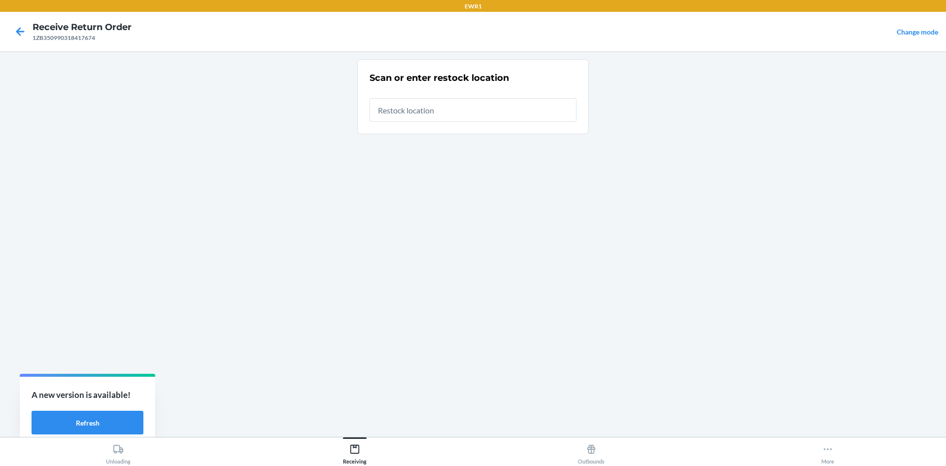
click at [438, 115] on input "text" at bounding box center [473, 110] width 207 height 24
type input "RTCart017"
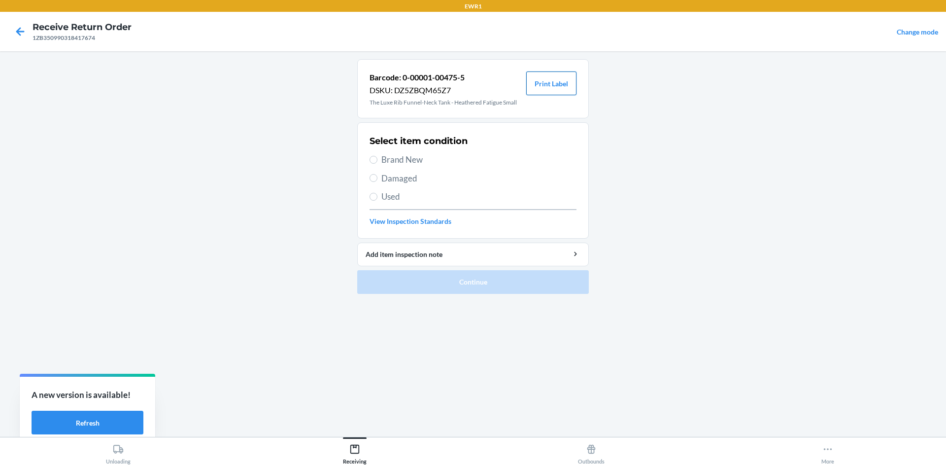
click at [555, 86] on button "Print Label" at bounding box center [551, 83] width 50 height 24
click at [374, 157] on input "Brand New" at bounding box center [374, 160] width 8 height 8
radio input "true"
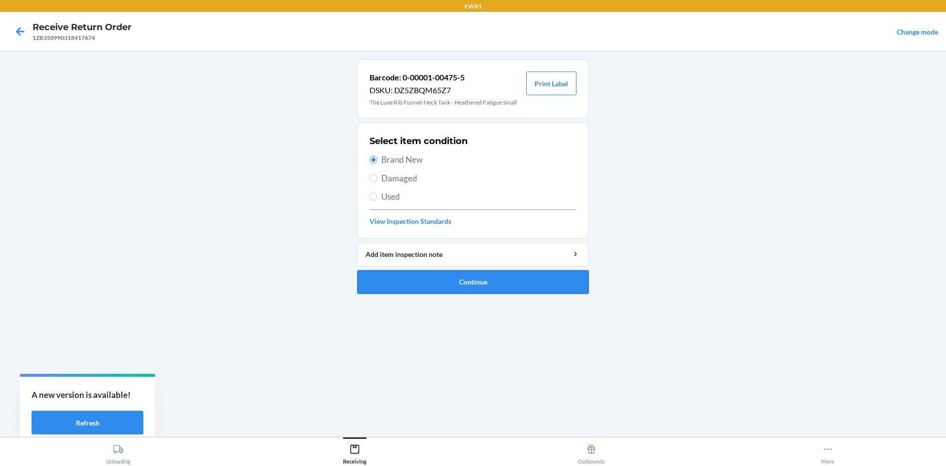
click at [474, 283] on button "Continue" at bounding box center [473, 282] width 232 height 24
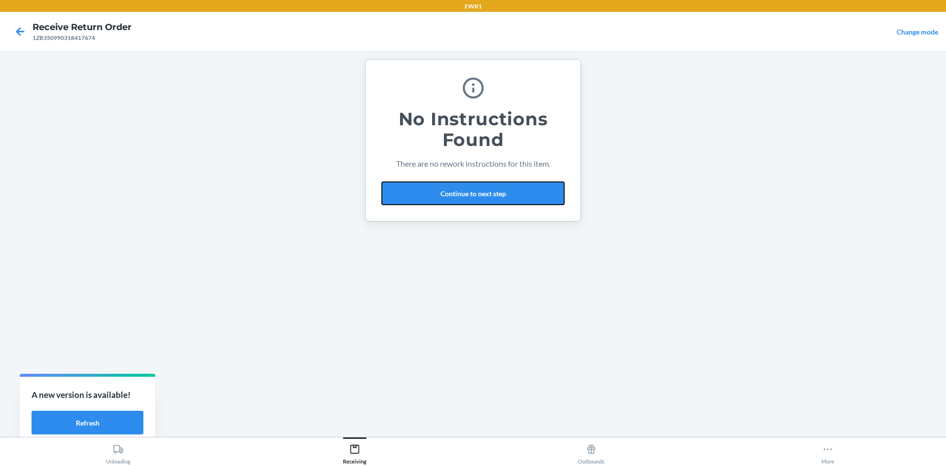
click at [484, 200] on button "Continue to next step" at bounding box center [472, 193] width 183 height 24
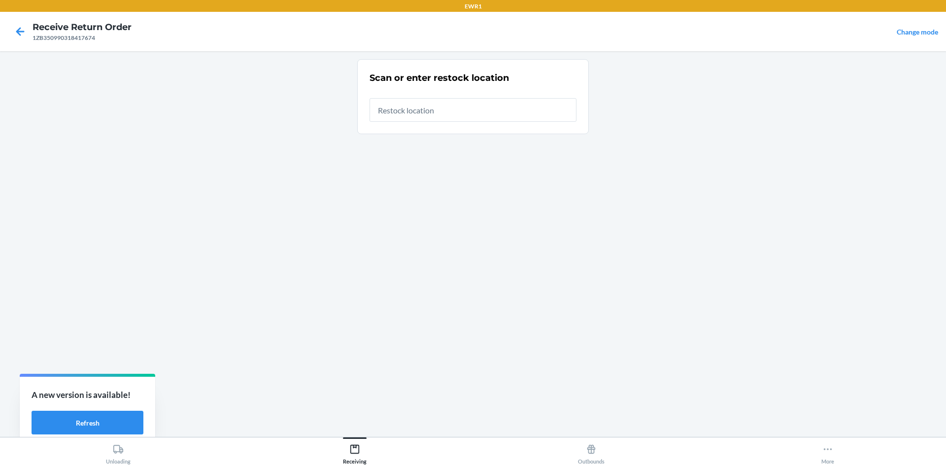
click at [449, 112] on input "text" at bounding box center [473, 110] width 207 height 24
type input "RTCart017"
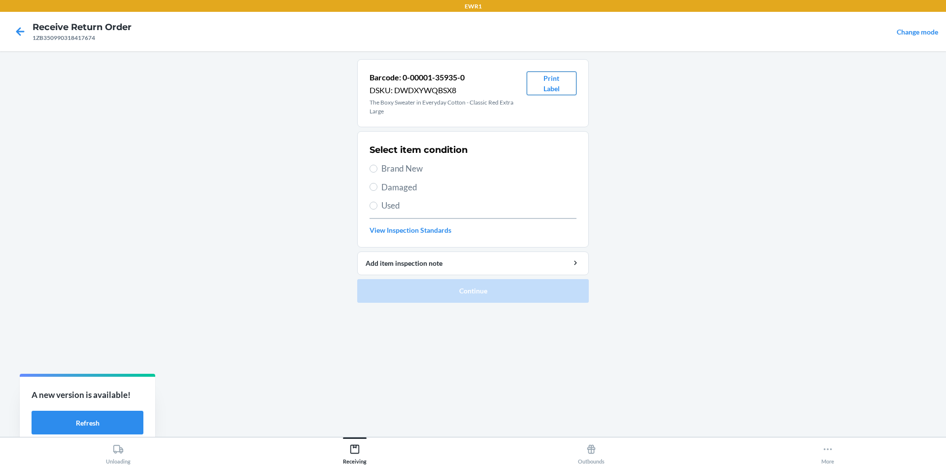
click at [566, 80] on button "Print Label" at bounding box center [552, 83] width 50 height 24
click at [382, 163] on span "Brand New" at bounding box center [478, 168] width 195 height 13
click at [377, 165] on input "Brand New" at bounding box center [374, 169] width 8 height 8
radio input "true"
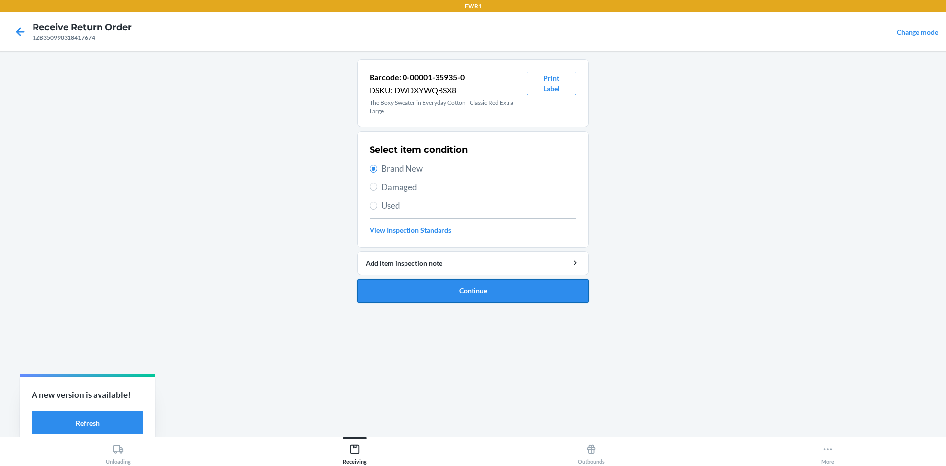
click at [528, 285] on button "Continue" at bounding box center [473, 291] width 232 height 24
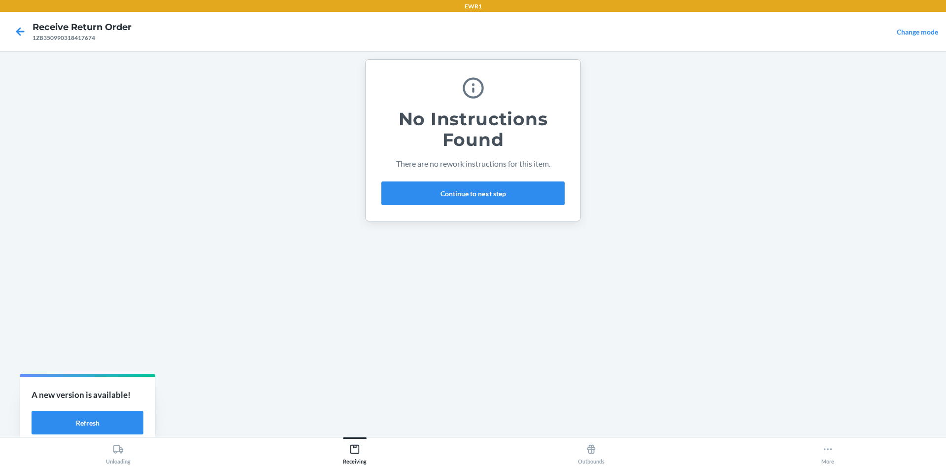
click at [509, 180] on div "No Instructions Found There are no rework instructions for this item. Continue …" at bounding box center [472, 139] width 183 height 137
click at [502, 191] on button "Continue to next step" at bounding box center [472, 193] width 183 height 24
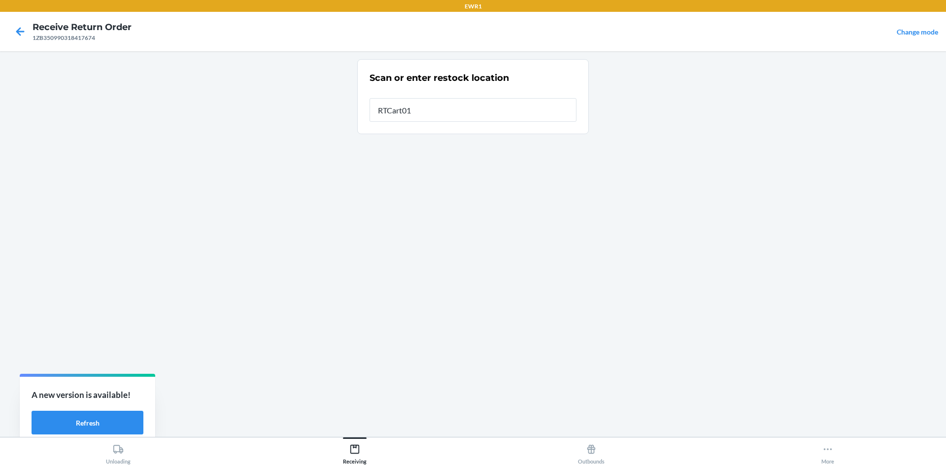
type input "RTCart017"
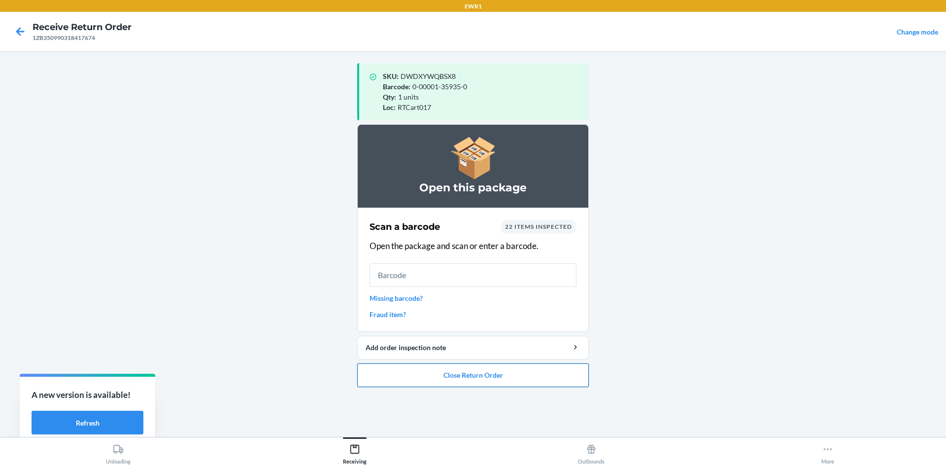
click at [484, 382] on button "Close Return Order" at bounding box center [473, 375] width 232 height 24
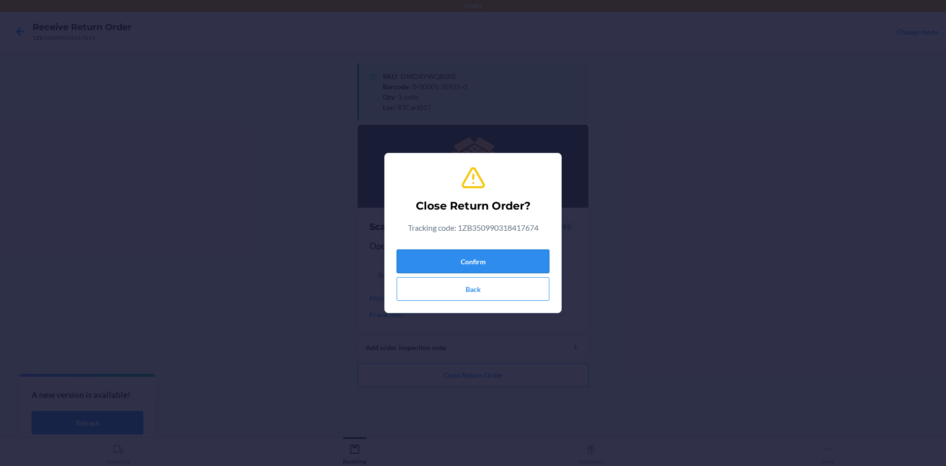
click at [476, 261] on button "Confirm" at bounding box center [473, 261] width 153 height 24
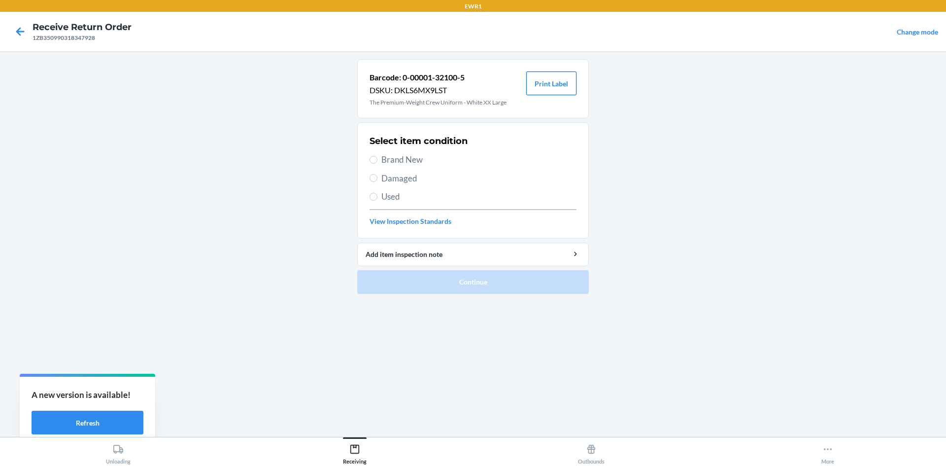
click at [551, 86] on button "Print Label" at bounding box center [551, 83] width 50 height 24
click at [377, 159] on input "Brand New" at bounding box center [374, 160] width 8 height 8
radio input "true"
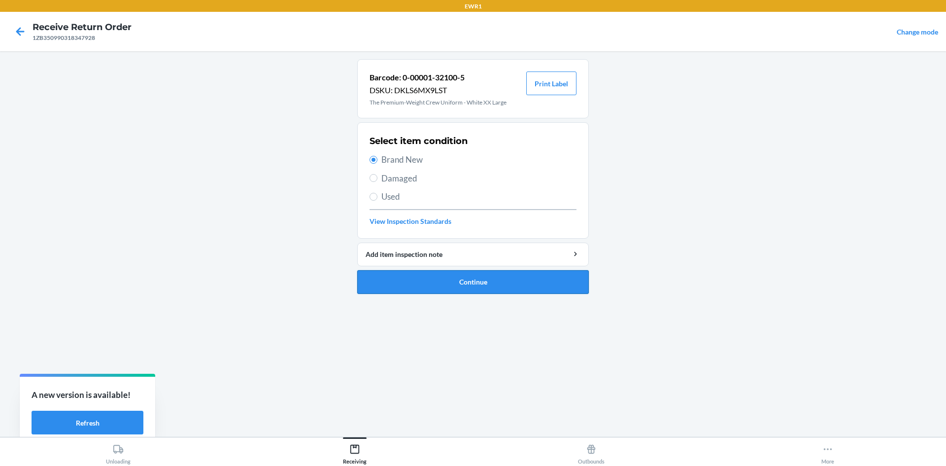
click at [473, 279] on button "Continue" at bounding box center [473, 282] width 232 height 24
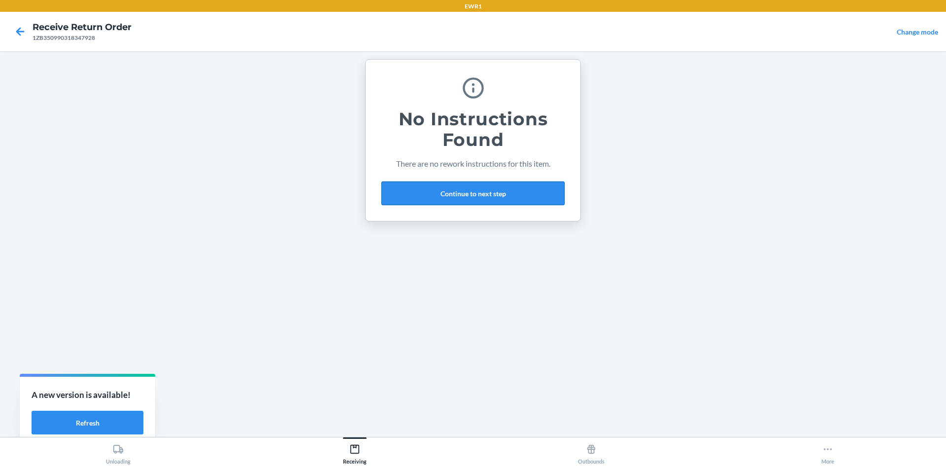
click at [462, 198] on button "Continue to next step" at bounding box center [472, 193] width 183 height 24
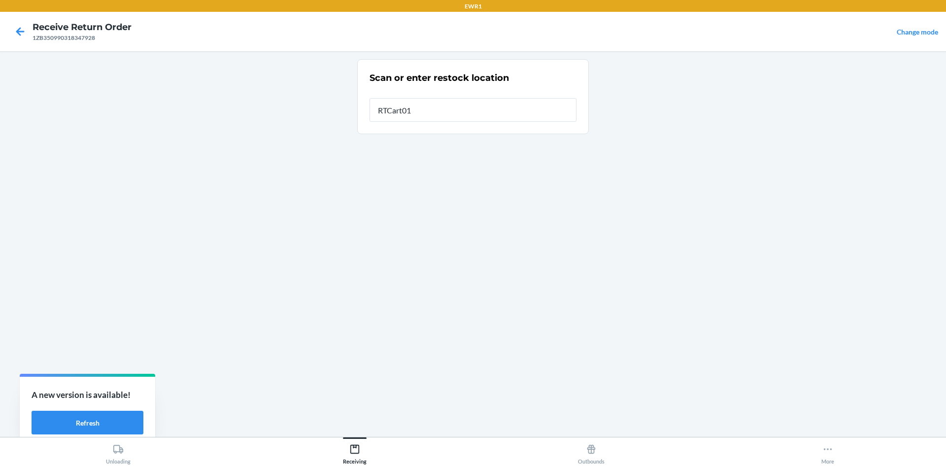
type input "RTCart017"
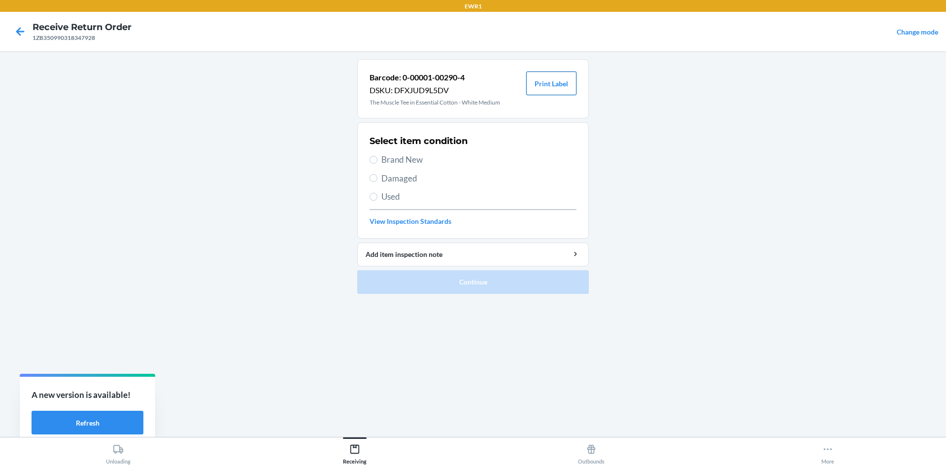
click at [546, 88] on button "Print Label" at bounding box center [551, 83] width 50 height 24
click at [386, 160] on span "Brand New" at bounding box center [478, 159] width 195 height 13
click at [377, 160] on input "Brand New" at bounding box center [374, 160] width 8 height 8
radio input "true"
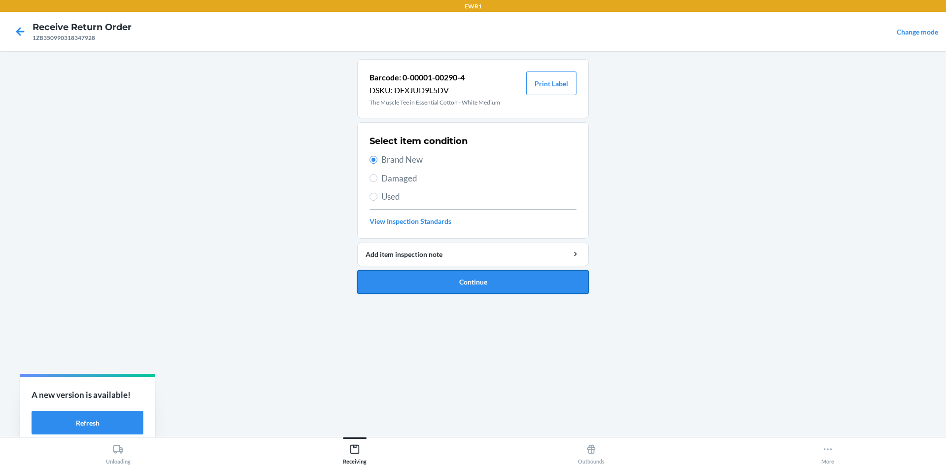
click at [506, 278] on button "Continue" at bounding box center [473, 282] width 232 height 24
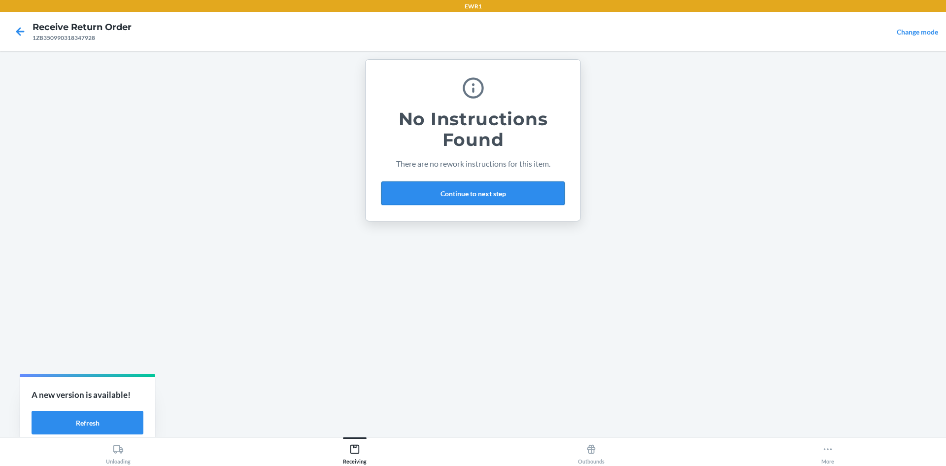
click at [462, 187] on button "Continue to next step" at bounding box center [472, 193] width 183 height 24
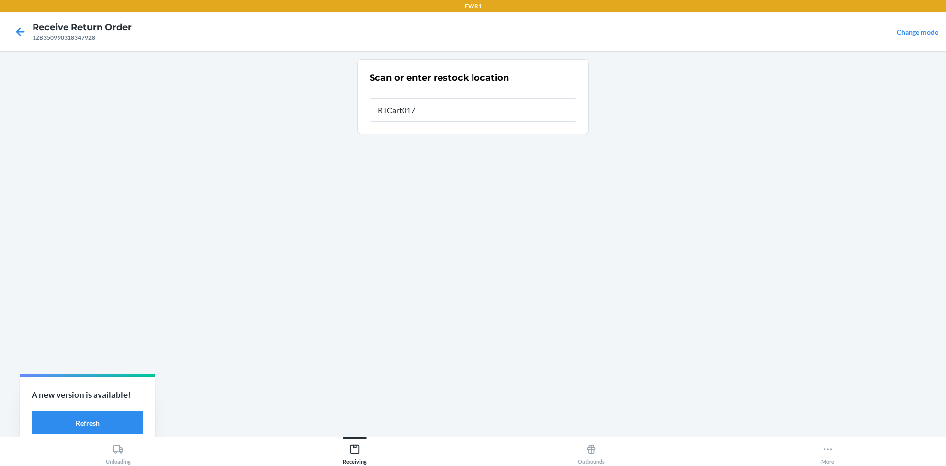
type input "RTCart017"
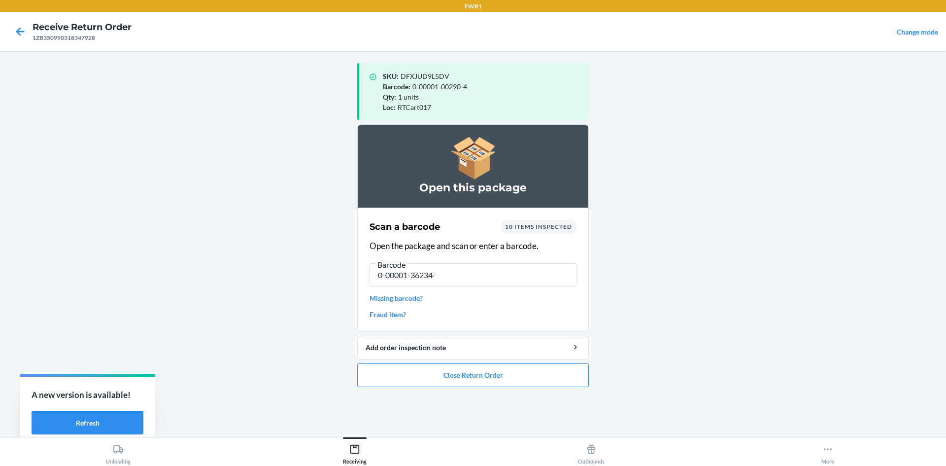
type input "0-00001-36234-3"
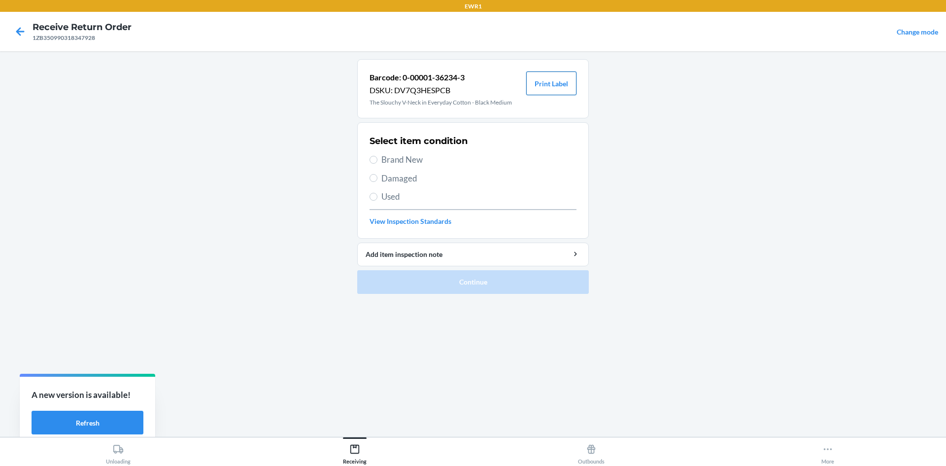
drag, startPoint x: 548, startPoint y: 84, endPoint x: 553, endPoint y: 94, distance: 10.8
click at [550, 89] on button "Print Label" at bounding box center [551, 83] width 50 height 24
click at [387, 156] on span "Brand New" at bounding box center [478, 159] width 195 height 13
click at [377, 156] on input "Brand New" at bounding box center [374, 160] width 8 height 8
radio input "true"
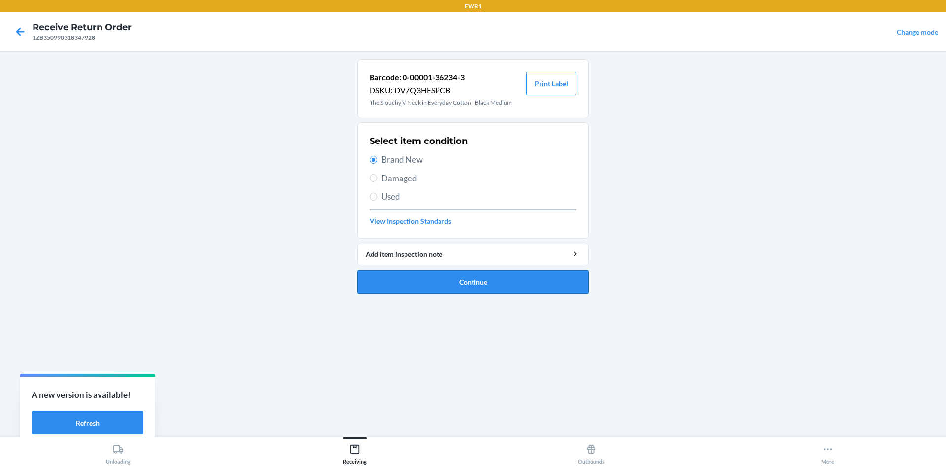
click at [518, 280] on button "Continue" at bounding box center [473, 282] width 232 height 24
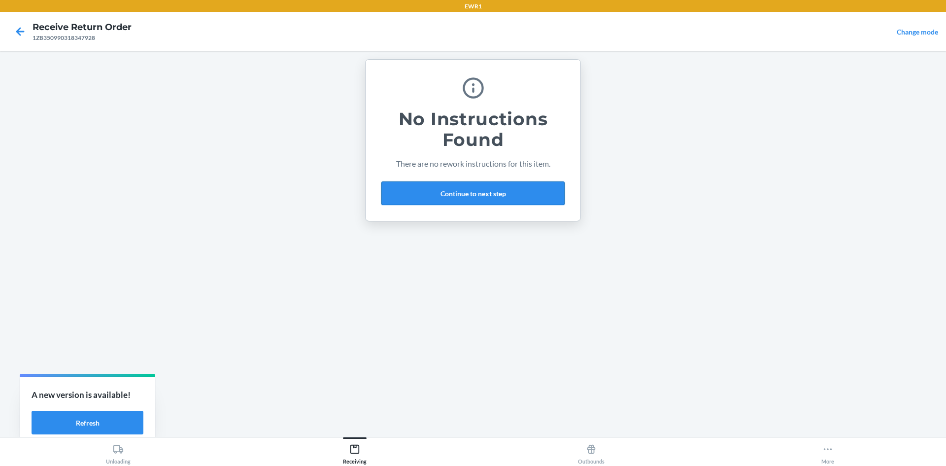
click at [498, 187] on button "Continue to next step" at bounding box center [472, 193] width 183 height 24
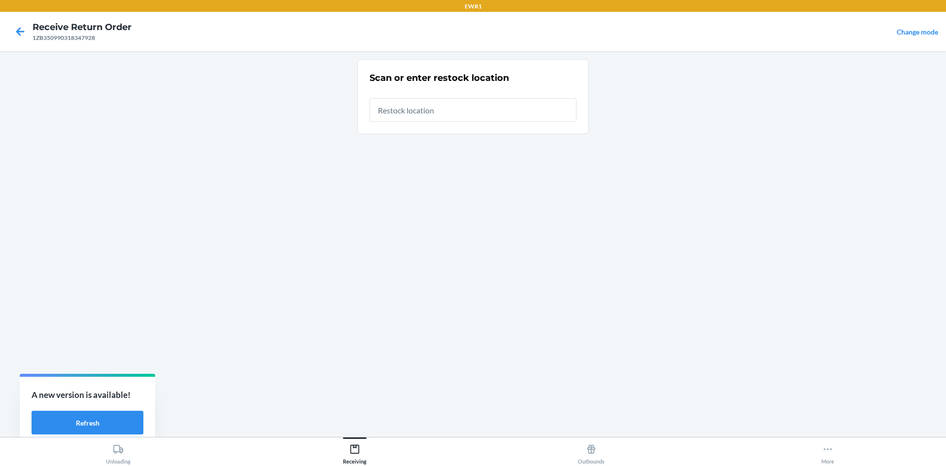
click at [471, 111] on input "text" at bounding box center [473, 110] width 207 height 24
type input "RTCart017"
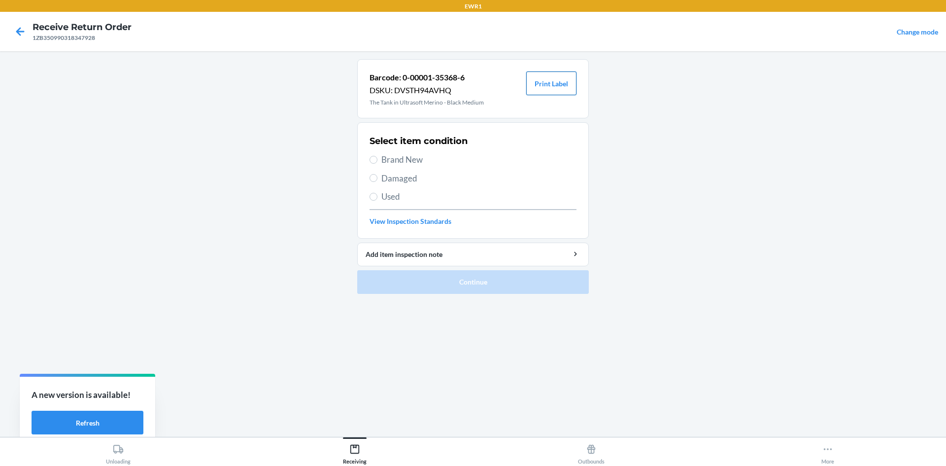
click at [562, 88] on button "Print Label" at bounding box center [551, 83] width 50 height 24
click at [372, 158] on input "Brand New" at bounding box center [374, 160] width 8 height 8
radio input "true"
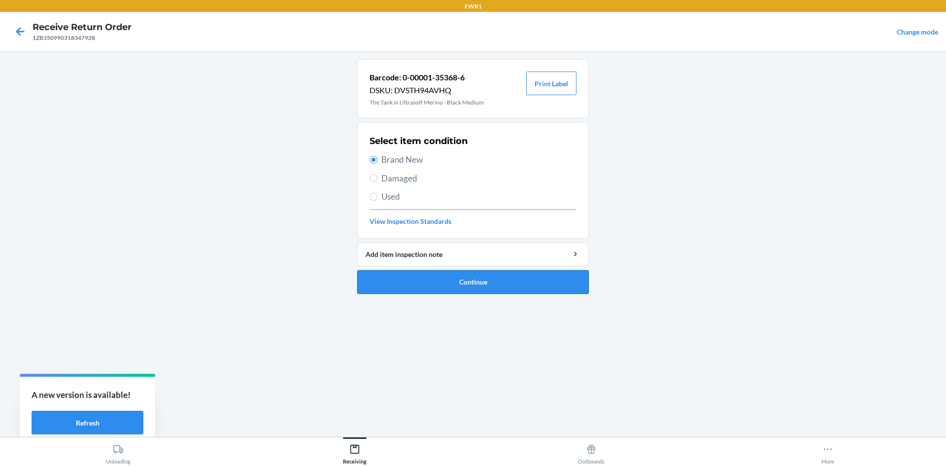
click at [467, 285] on button "Continue" at bounding box center [473, 282] width 232 height 24
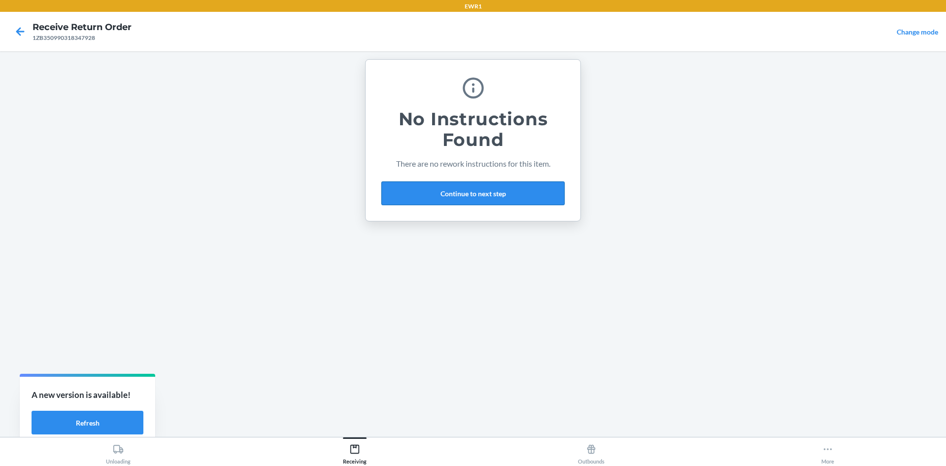
click at [478, 194] on button "Continue to next step" at bounding box center [472, 193] width 183 height 24
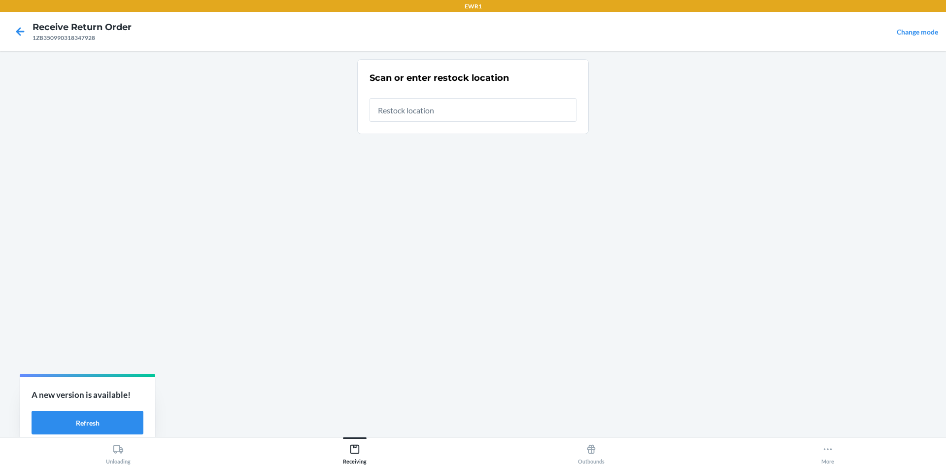
click at [449, 106] on input "text" at bounding box center [473, 110] width 207 height 24
type input "RTCart017"
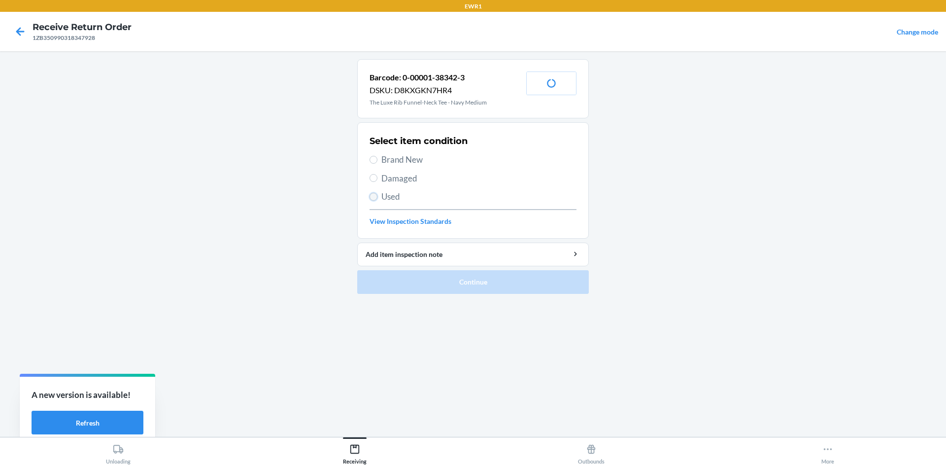
click at [372, 193] on input "Used" at bounding box center [374, 197] width 8 height 8
radio input "true"
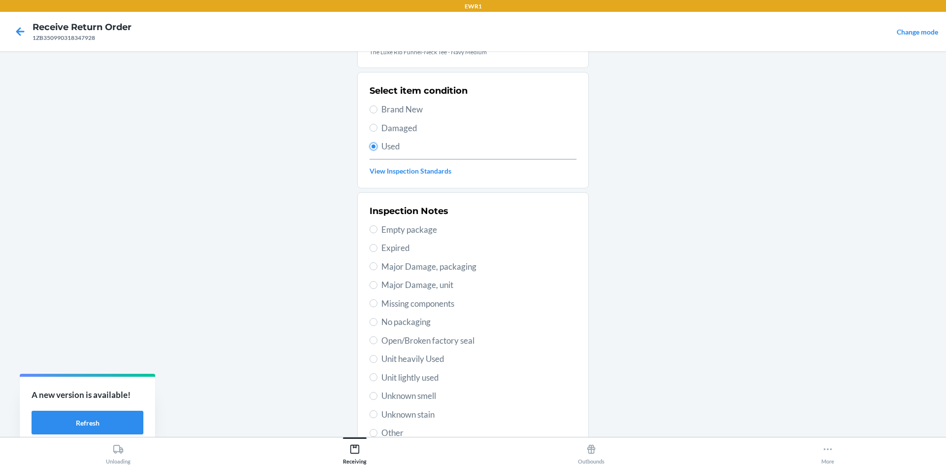
scroll to position [99, 0]
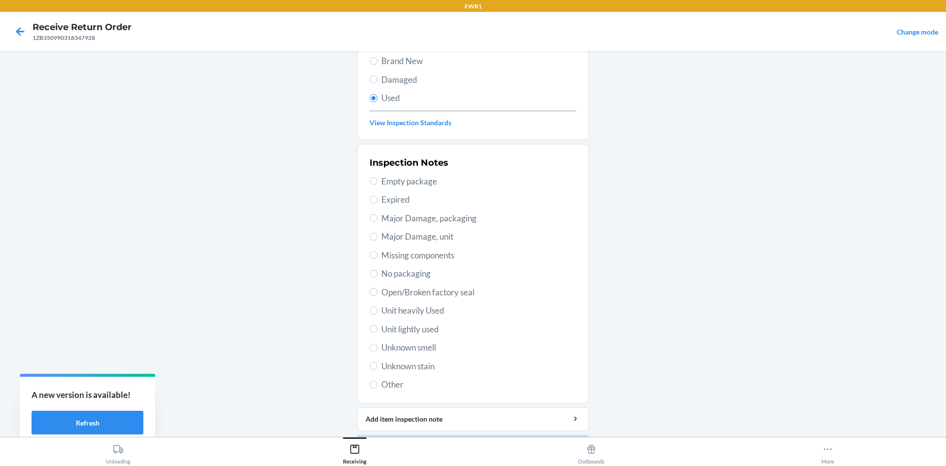
click at [373, 379] on label "Other" at bounding box center [473, 384] width 207 height 13
click at [373, 380] on input "Other" at bounding box center [374, 384] width 8 height 8
radio input "true"
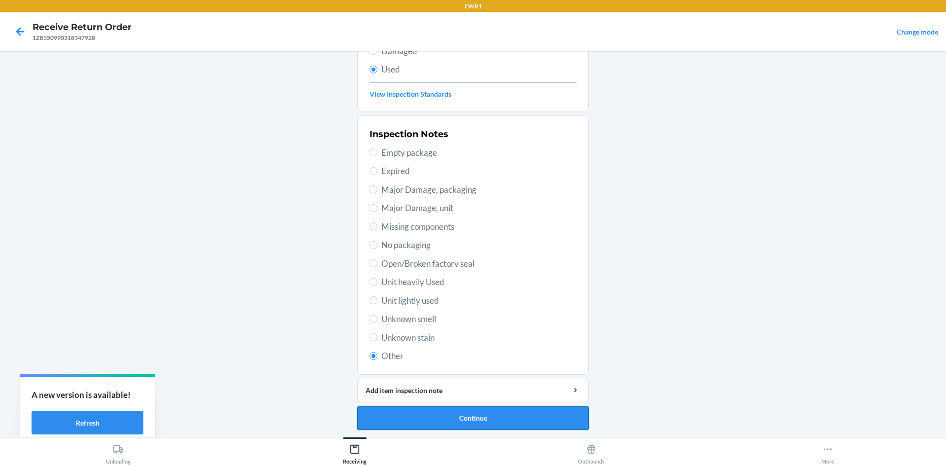
scroll to position [128, 0]
click at [435, 410] on button "Continue" at bounding box center [473, 417] width 232 height 24
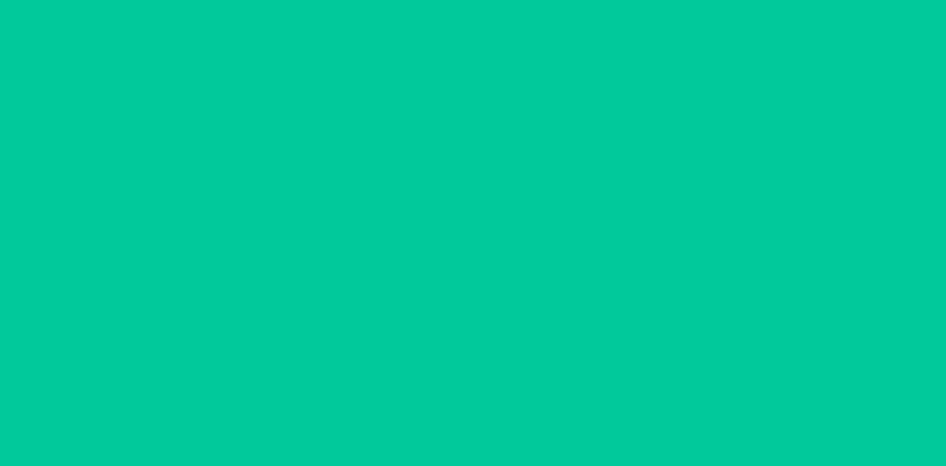
scroll to position [0, 0]
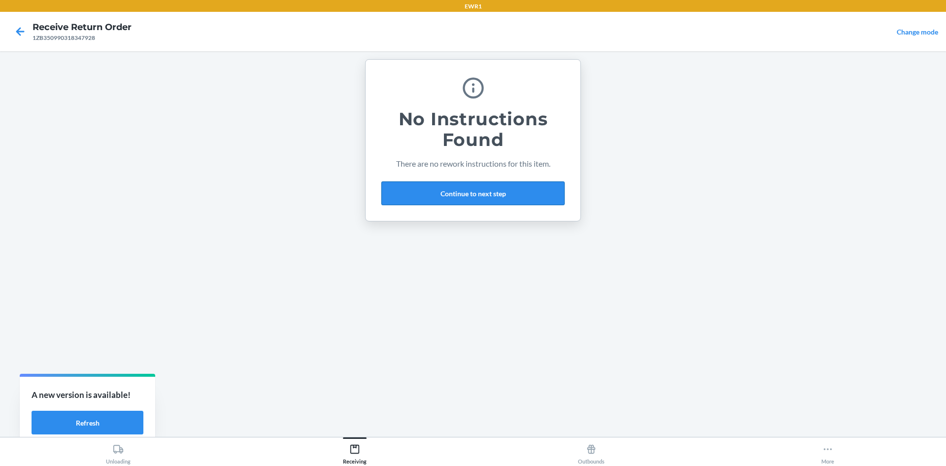
click at [413, 193] on button "Continue to next step" at bounding box center [472, 193] width 183 height 24
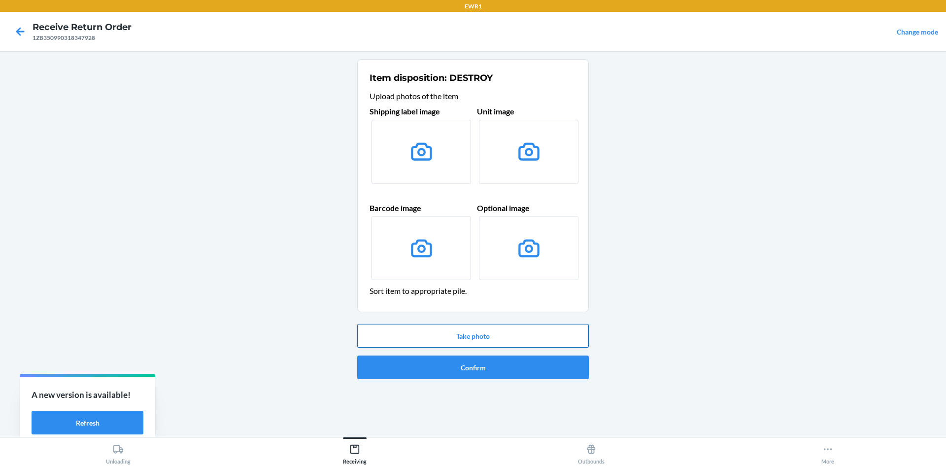
click at [559, 338] on button "Take photo" at bounding box center [473, 336] width 232 height 24
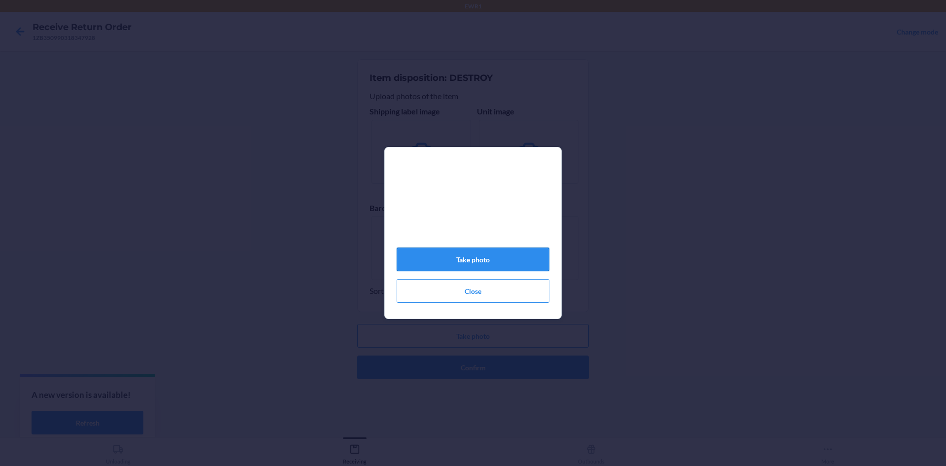
click at [525, 257] on button "Take photo" at bounding box center [473, 259] width 153 height 24
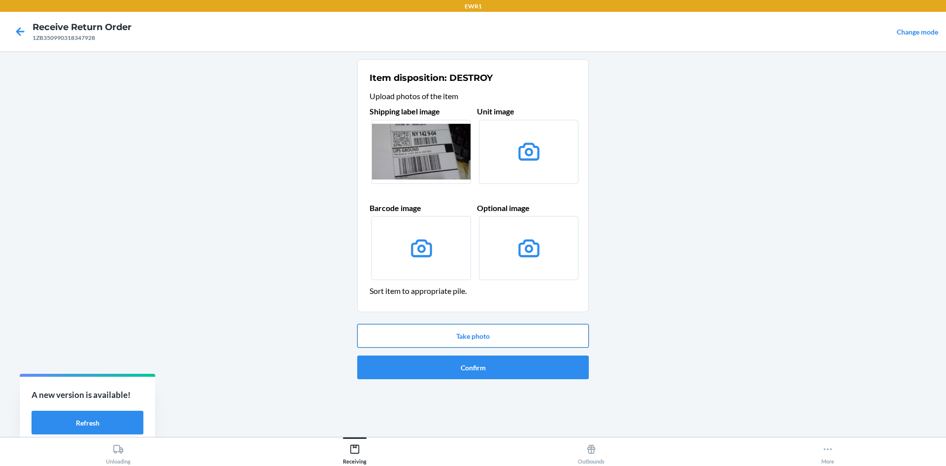
click at [535, 340] on button "Take photo" at bounding box center [473, 336] width 232 height 24
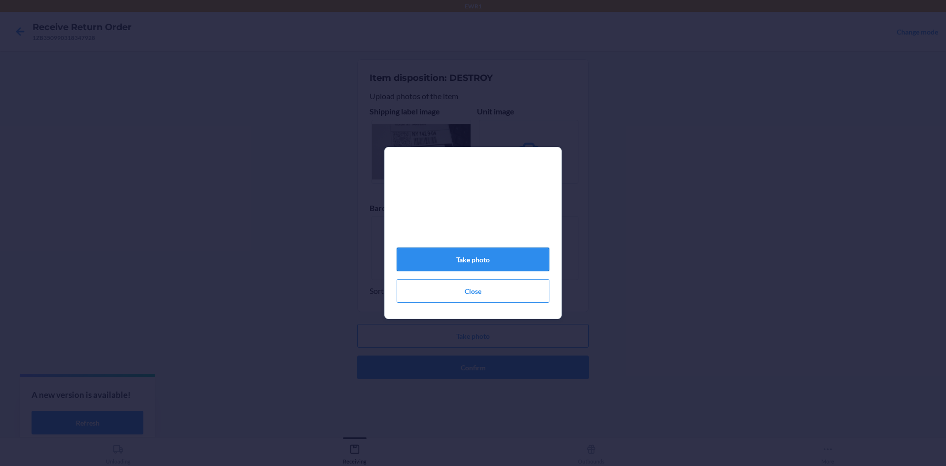
click at [528, 265] on button "Take photo" at bounding box center [473, 259] width 153 height 24
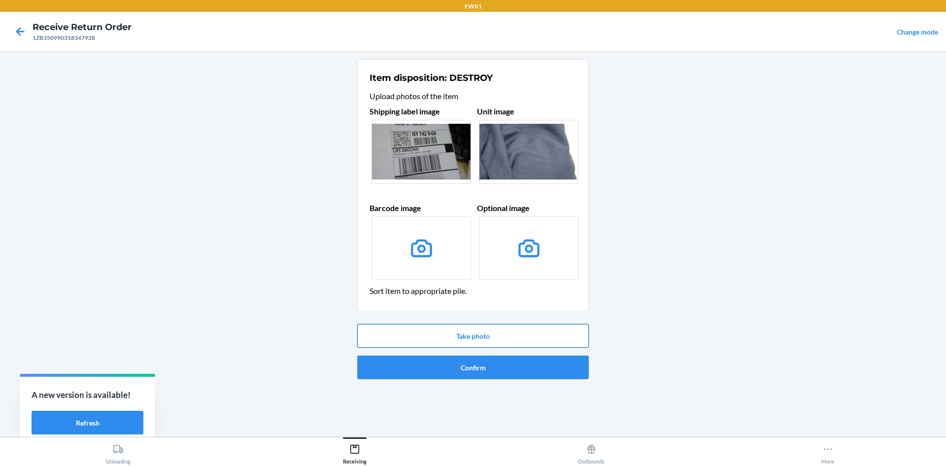
click at [523, 339] on button "Take photo" at bounding box center [473, 336] width 232 height 24
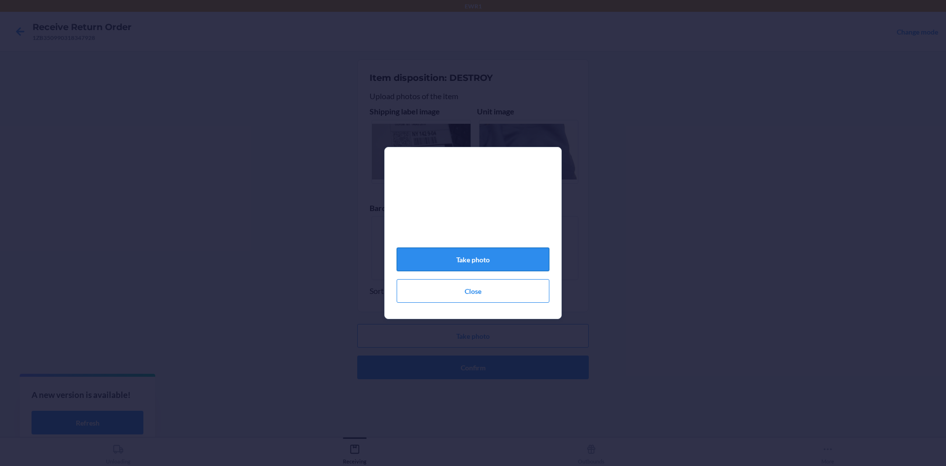
click at [507, 269] on button "Take photo" at bounding box center [473, 259] width 153 height 24
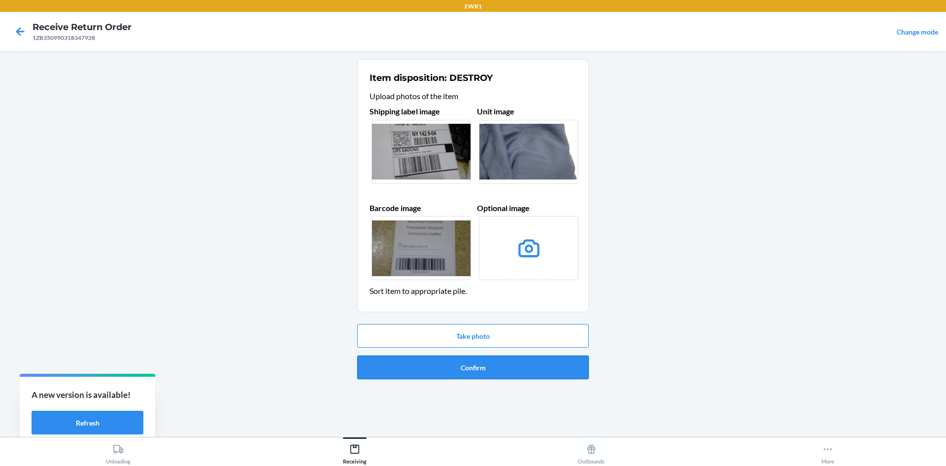
click at [516, 374] on button "Confirm" at bounding box center [473, 367] width 232 height 24
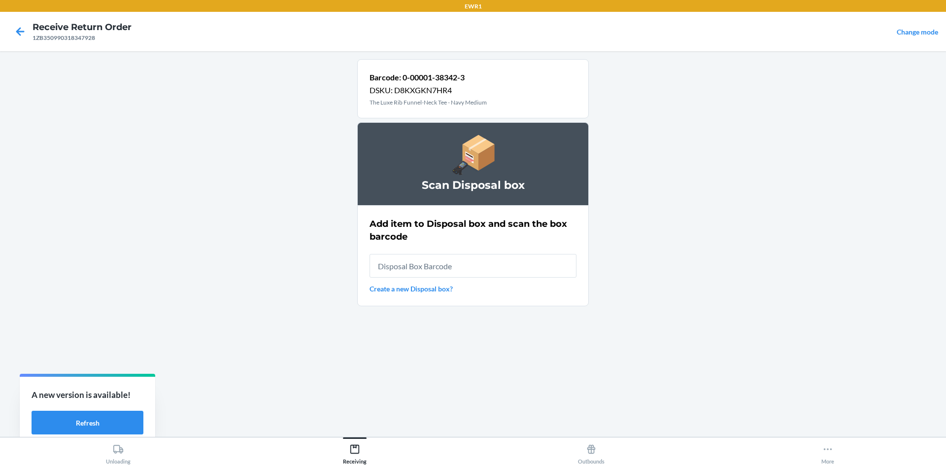
click at [514, 265] on input "text" at bounding box center [473, 266] width 207 height 24
type input "RB000001987"
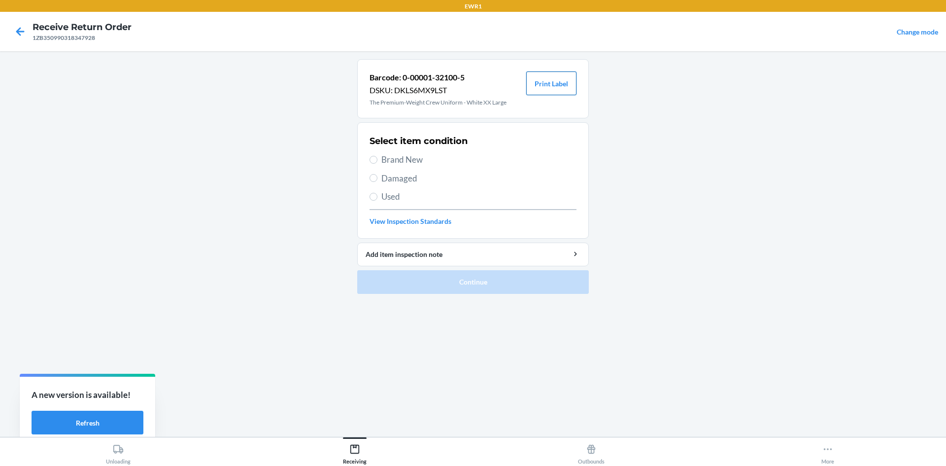
click at [556, 80] on button "Print Label" at bounding box center [551, 83] width 50 height 24
click at [378, 160] on label "Brand New" at bounding box center [473, 159] width 207 height 13
click at [377, 160] on input "Brand New" at bounding box center [374, 160] width 8 height 8
radio input "true"
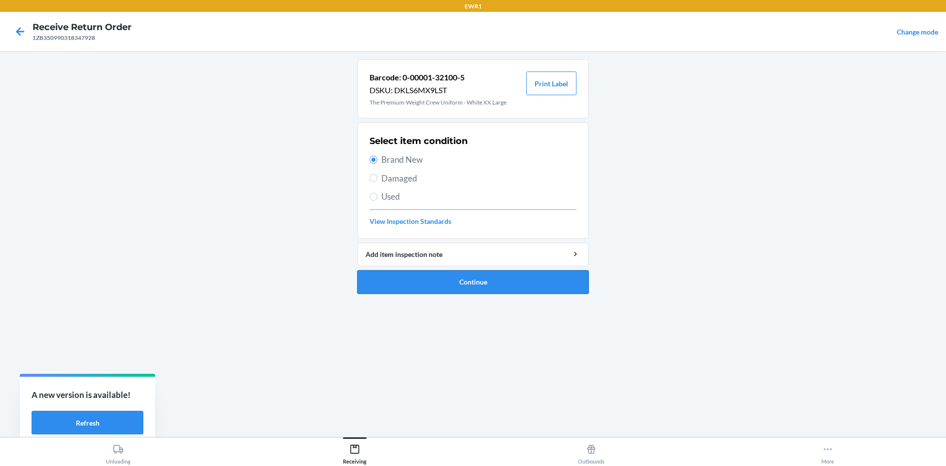
click at [490, 285] on button "Continue" at bounding box center [473, 282] width 232 height 24
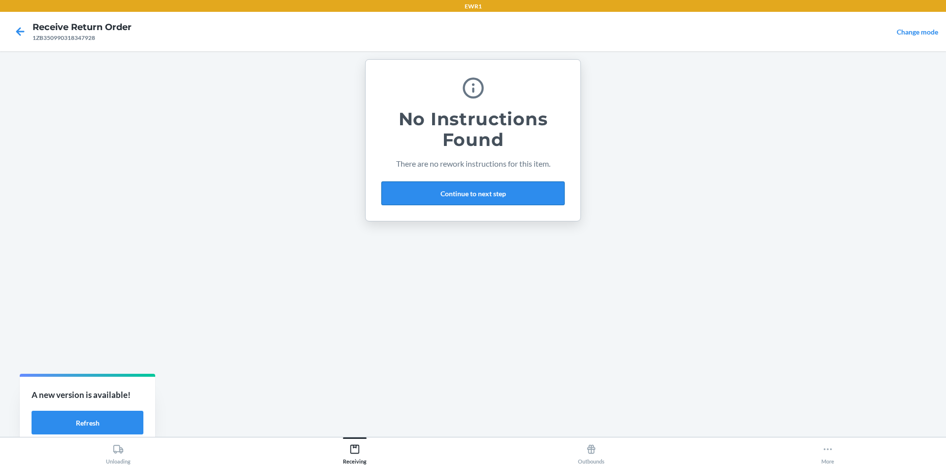
click at [439, 202] on button "Continue to next step" at bounding box center [472, 193] width 183 height 24
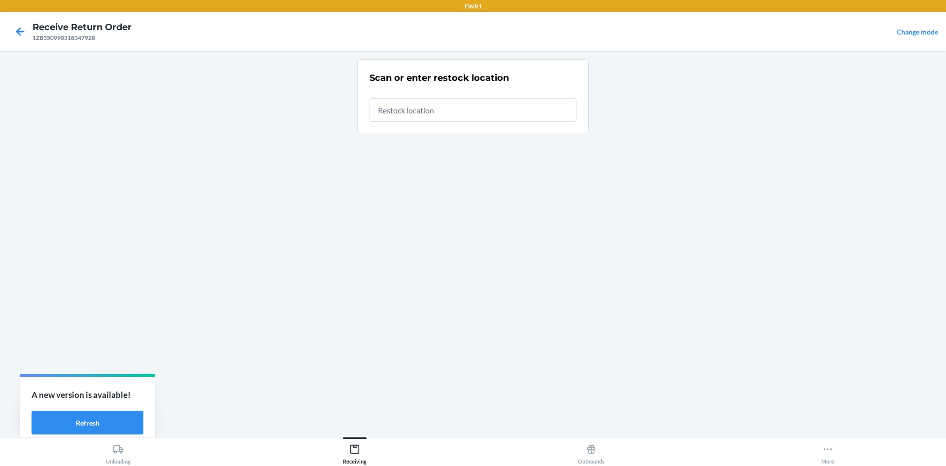
click at [405, 112] on input "text" at bounding box center [473, 110] width 207 height 24
type input "RTCart017"
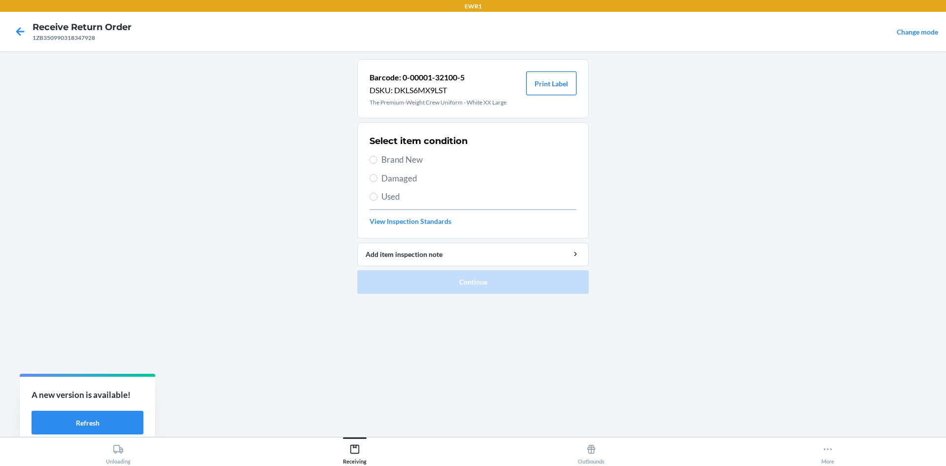
click at [556, 88] on button "Print Label" at bounding box center [551, 83] width 50 height 24
click at [375, 159] on input "Brand New" at bounding box center [374, 160] width 8 height 8
radio input "true"
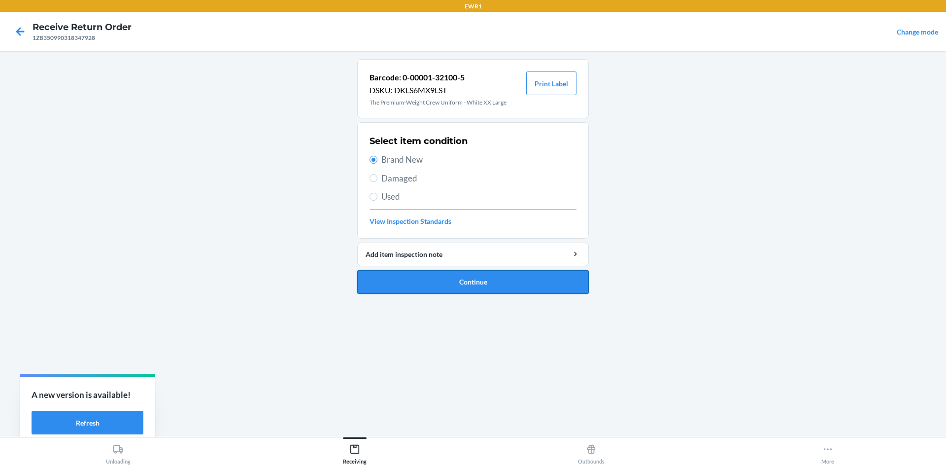
click at [514, 289] on button "Continue" at bounding box center [473, 282] width 232 height 24
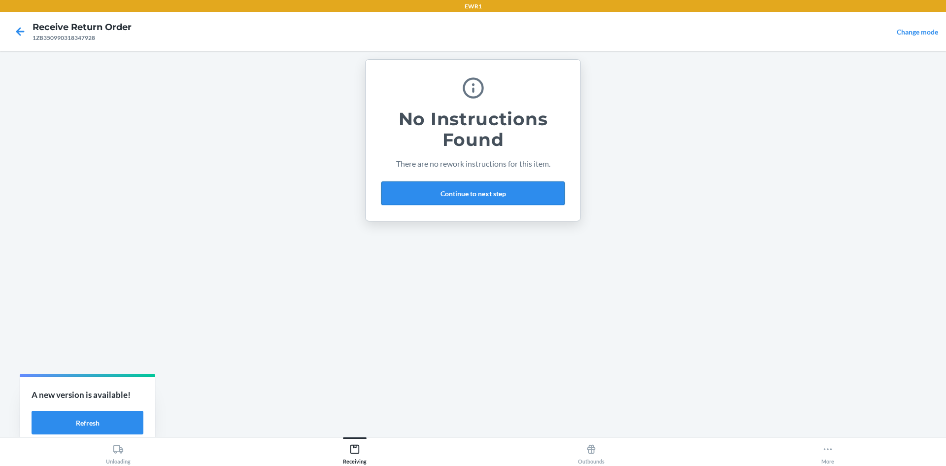
click at [491, 195] on button "Continue to next step" at bounding box center [472, 193] width 183 height 24
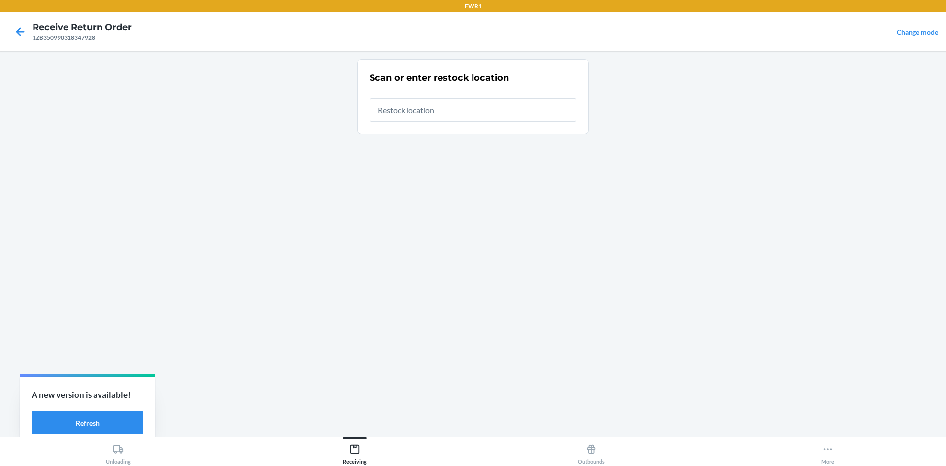
click at [474, 111] on input "text" at bounding box center [473, 110] width 207 height 24
type input "RTCart017"
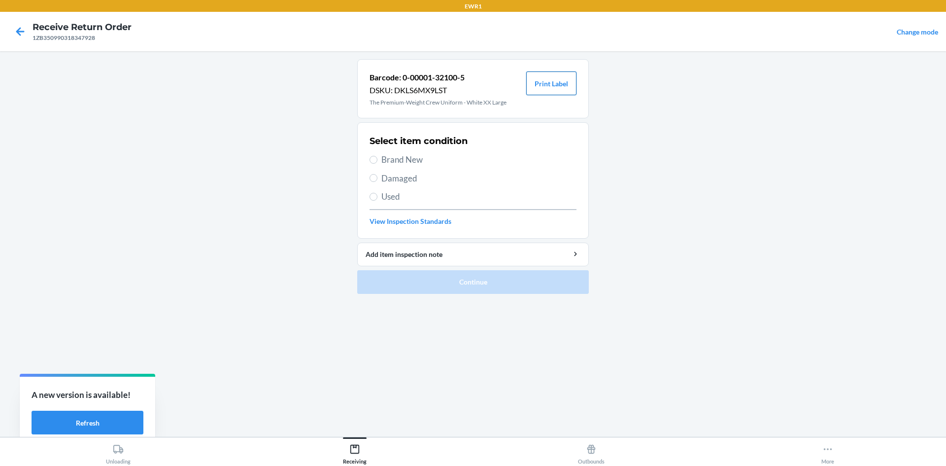
click at [537, 86] on button "Print Label" at bounding box center [551, 83] width 50 height 24
click at [378, 158] on label "Brand New" at bounding box center [473, 159] width 207 height 13
click at [377, 158] on input "Brand New" at bounding box center [374, 160] width 8 height 8
radio input "true"
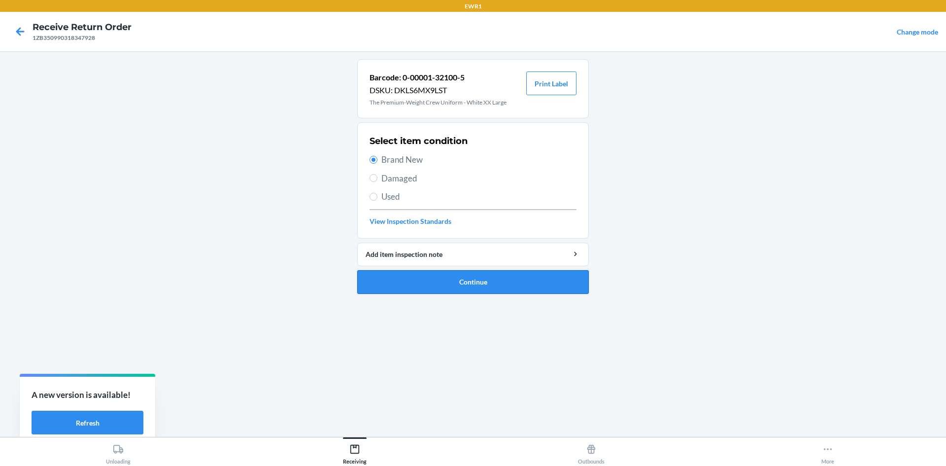
click at [491, 276] on button "Continue" at bounding box center [473, 282] width 232 height 24
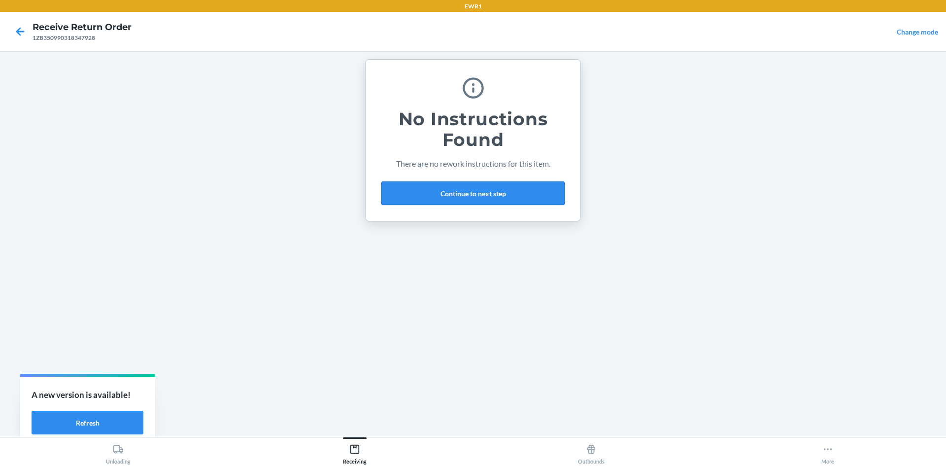
click at [488, 186] on button "Continue to next step" at bounding box center [472, 193] width 183 height 24
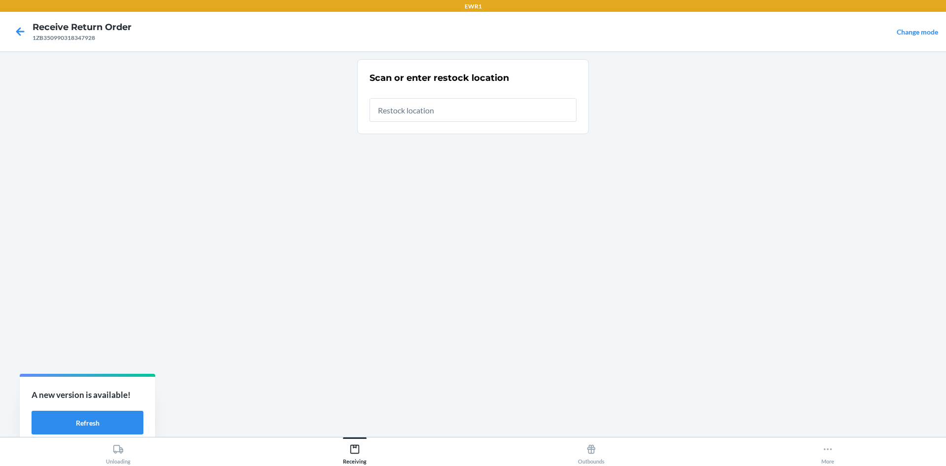
click at [467, 105] on input "text" at bounding box center [473, 110] width 207 height 24
type input "RTCart017"
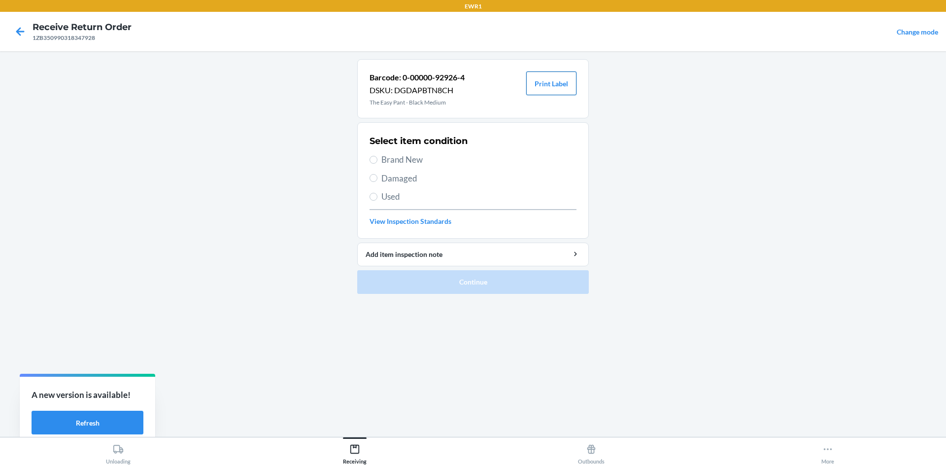
click at [545, 88] on button "Print Label" at bounding box center [551, 83] width 50 height 24
click at [364, 159] on section "Select item condition Brand New Damaged Used View Inspection Standards" at bounding box center [473, 180] width 232 height 116
click at [373, 159] on input "Brand New" at bounding box center [374, 160] width 8 height 8
radio input "true"
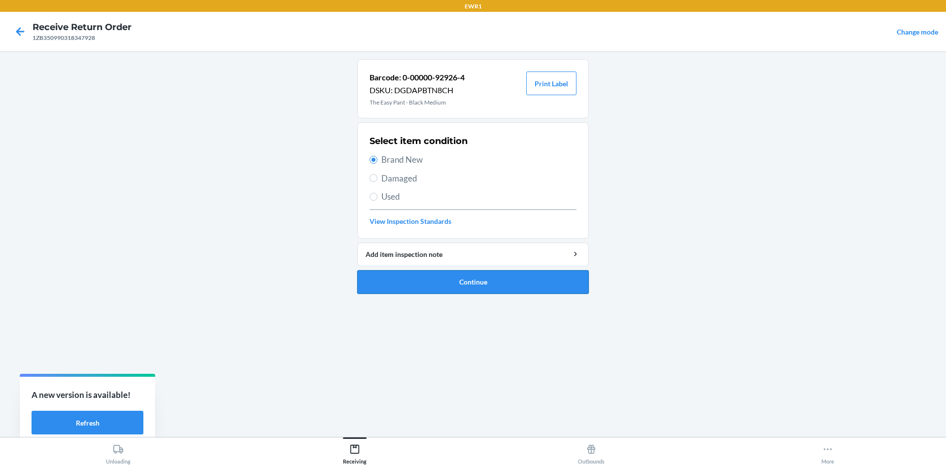
click at [468, 280] on button "Continue" at bounding box center [473, 282] width 232 height 24
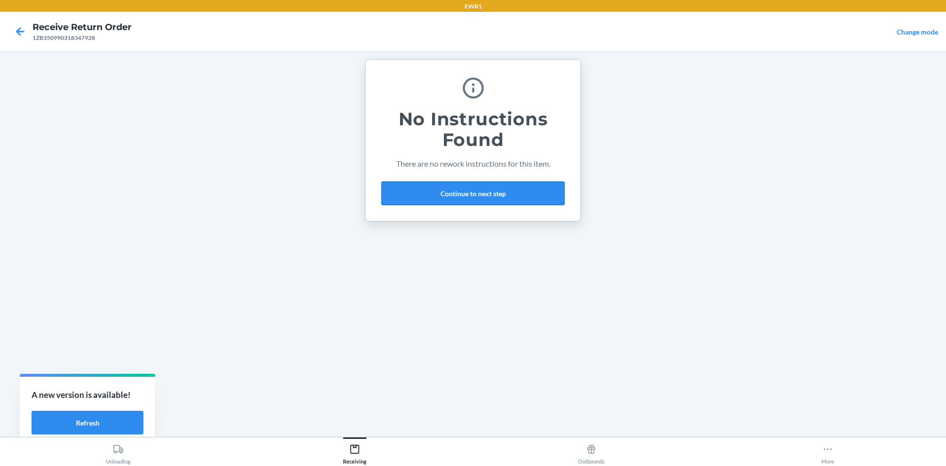
click at [463, 184] on button "Continue to next step" at bounding box center [472, 193] width 183 height 24
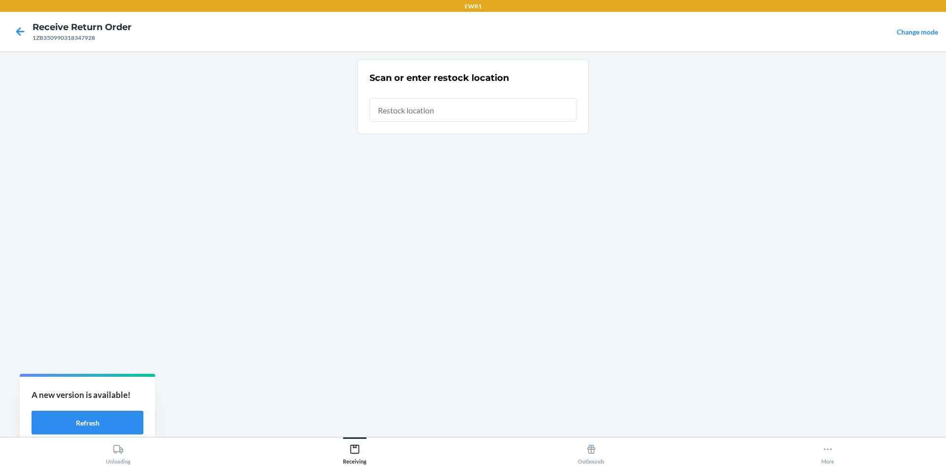
click at [459, 110] on input "text" at bounding box center [473, 110] width 207 height 24
type input "RTCart017"
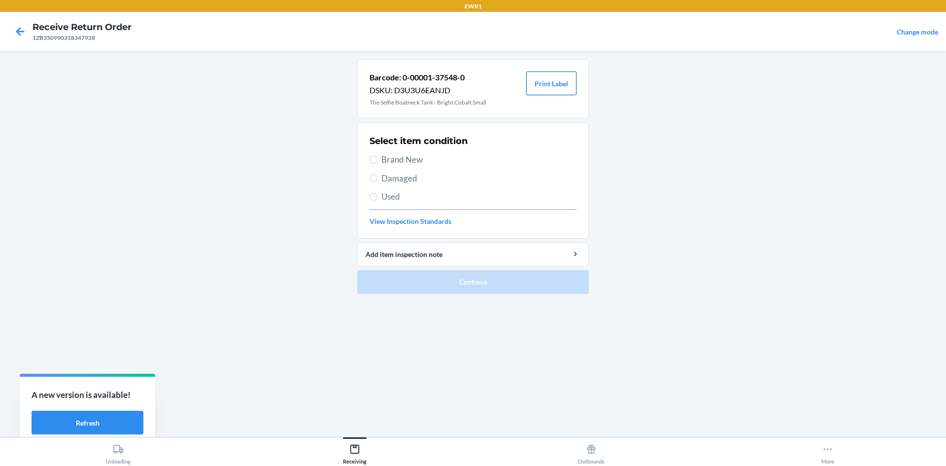
click at [560, 78] on button "Print Label" at bounding box center [551, 83] width 50 height 24
drag, startPoint x: 377, startPoint y: 158, endPoint x: 443, endPoint y: 220, distance: 91.3
click at [377, 158] on input "Brand New" at bounding box center [374, 160] width 8 height 8
radio input "true"
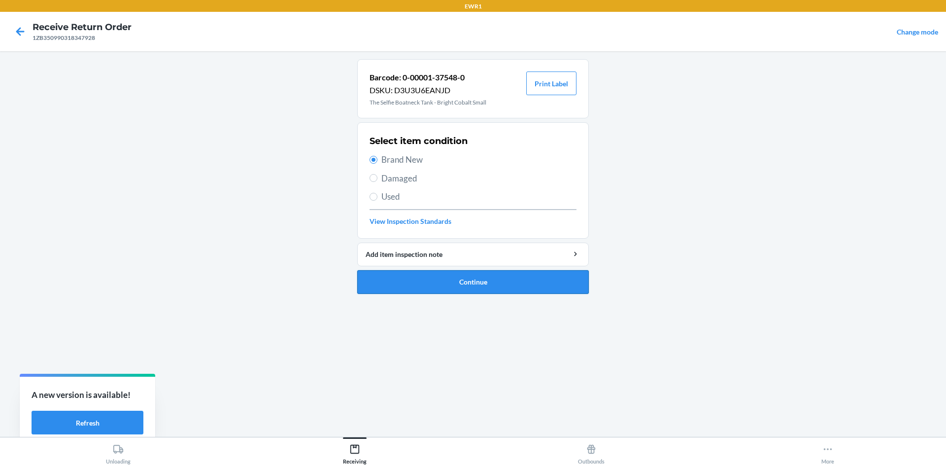
click at [487, 275] on button "Continue" at bounding box center [473, 282] width 232 height 24
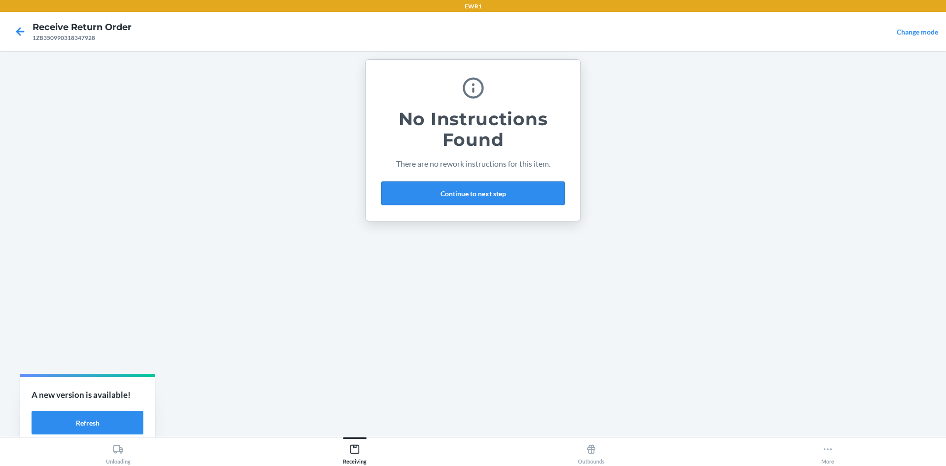
click at [487, 184] on button "Continue to next step" at bounding box center [472, 193] width 183 height 24
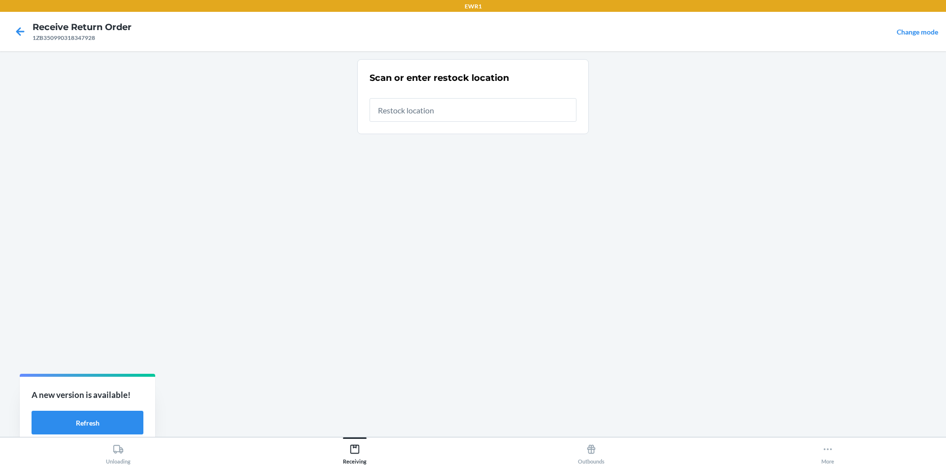
click at [457, 111] on input "text" at bounding box center [473, 110] width 207 height 24
type input "RTCart017"
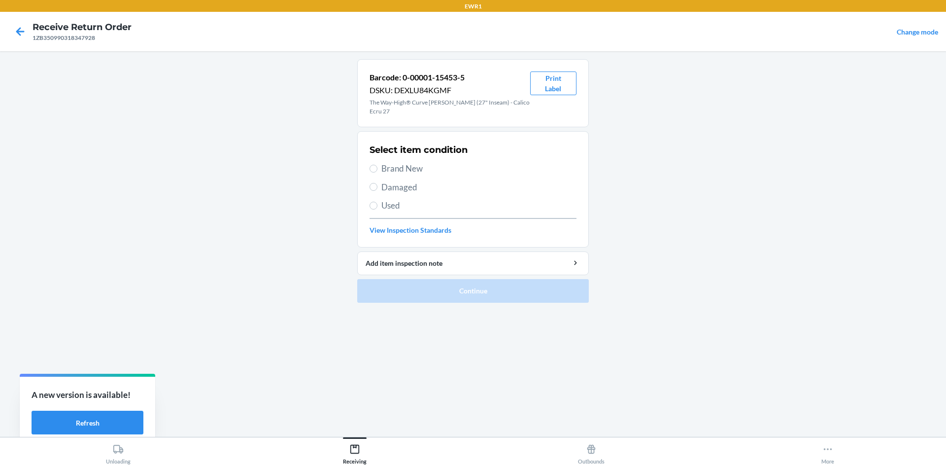
click at [380, 199] on label "Used" at bounding box center [473, 205] width 207 height 13
click at [377, 202] on input "Used" at bounding box center [374, 206] width 8 height 8
radio input "true"
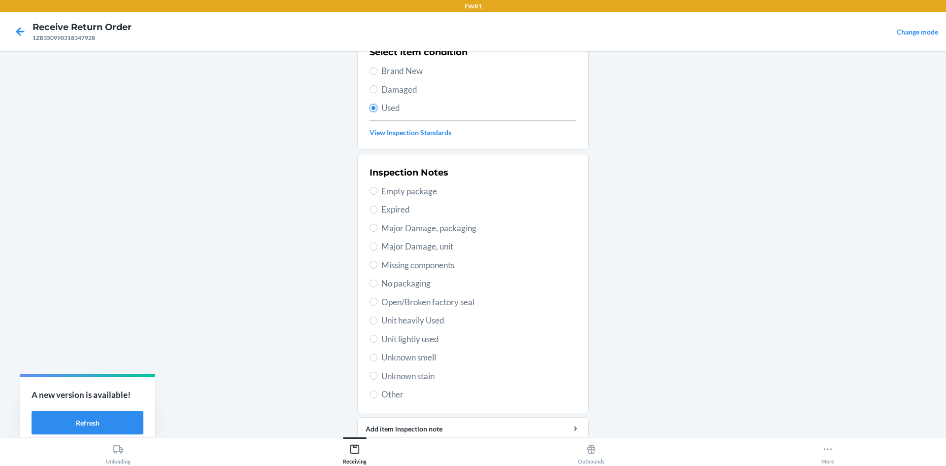
scroll to position [99, 0]
click at [374, 387] on label "Other" at bounding box center [473, 393] width 207 height 13
click at [374, 389] on input "Other" at bounding box center [374, 393] width 8 height 8
radio input "true"
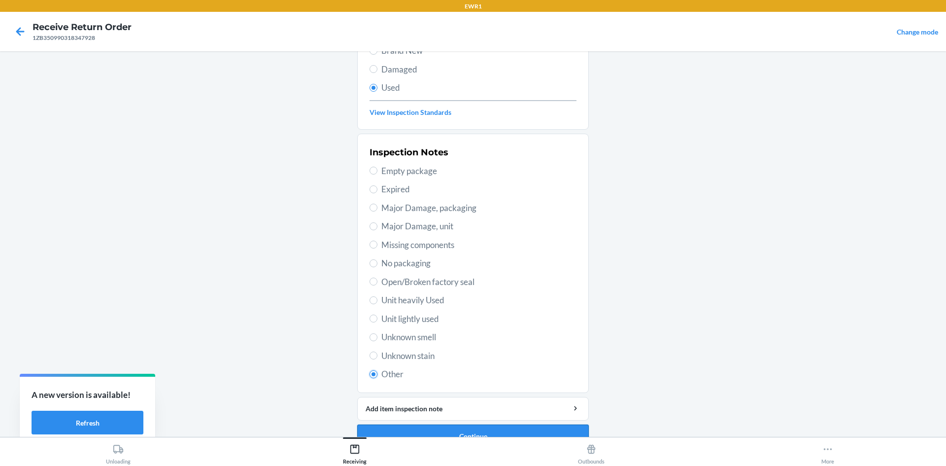
scroll to position [128, 0]
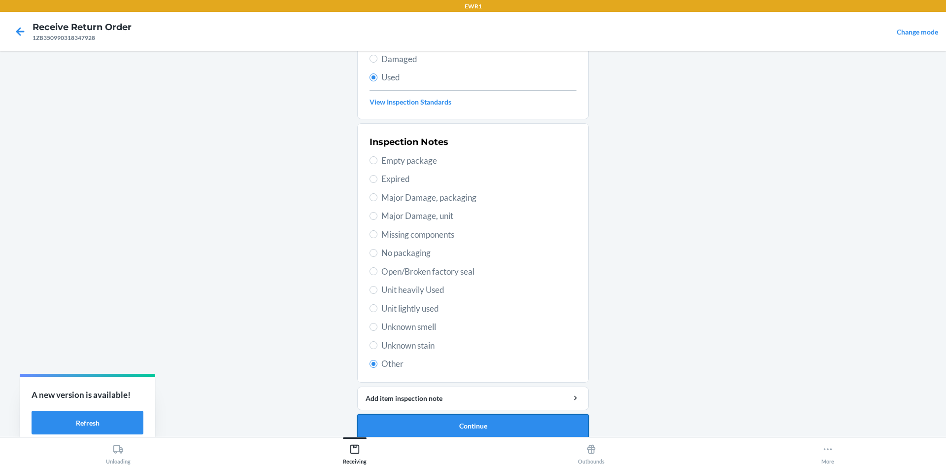
click at [446, 419] on button "Continue" at bounding box center [473, 426] width 232 height 24
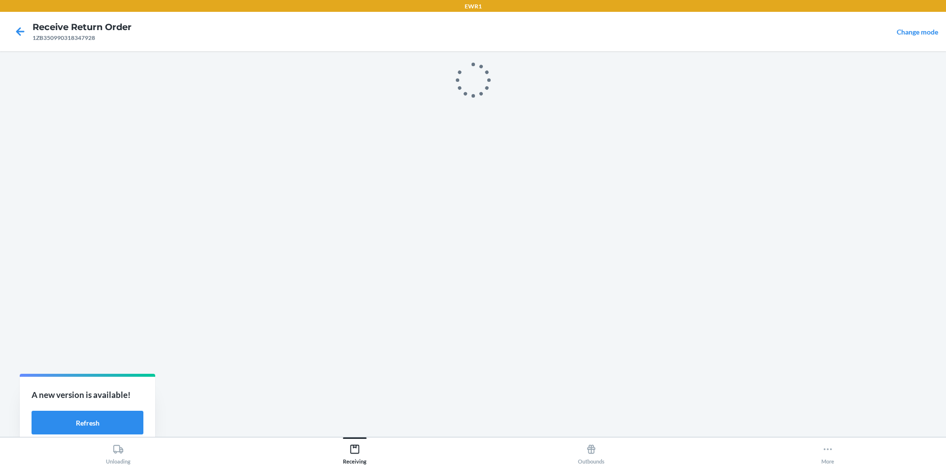
scroll to position [0, 0]
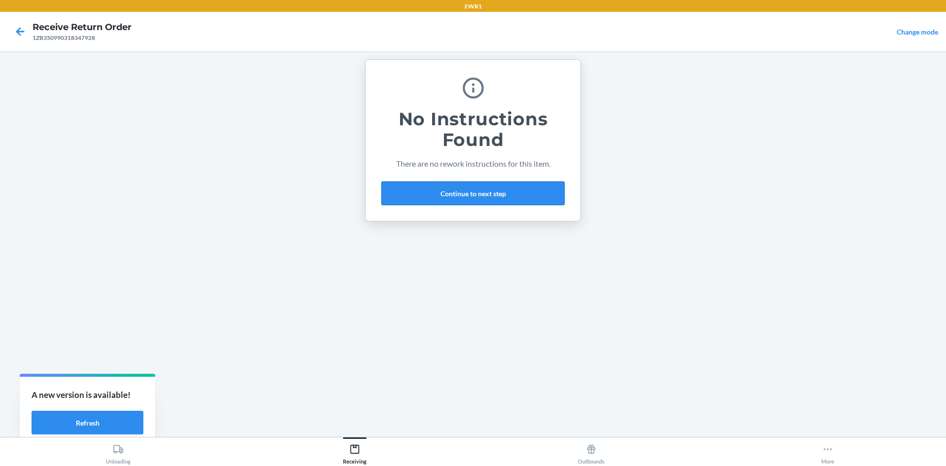
click at [464, 195] on button "Continue to next step" at bounding box center [472, 193] width 183 height 24
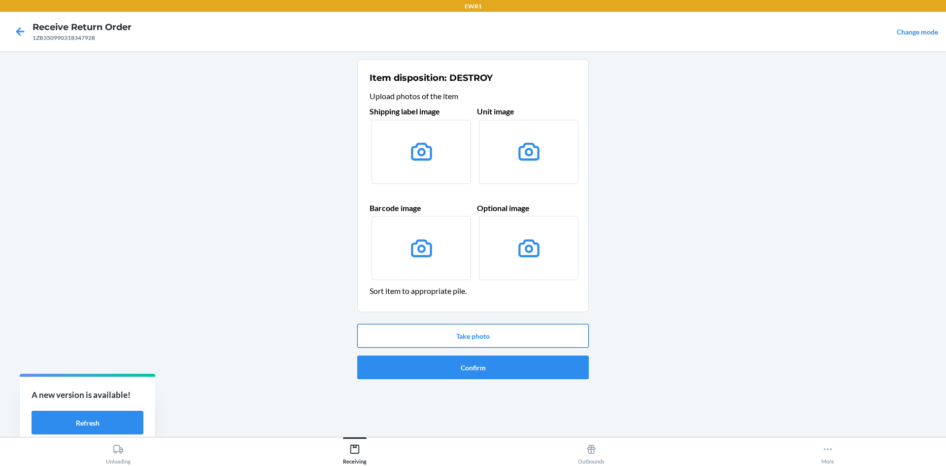
click at [484, 336] on button "Take photo" at bounding box center [473, 336] width 232 height 24
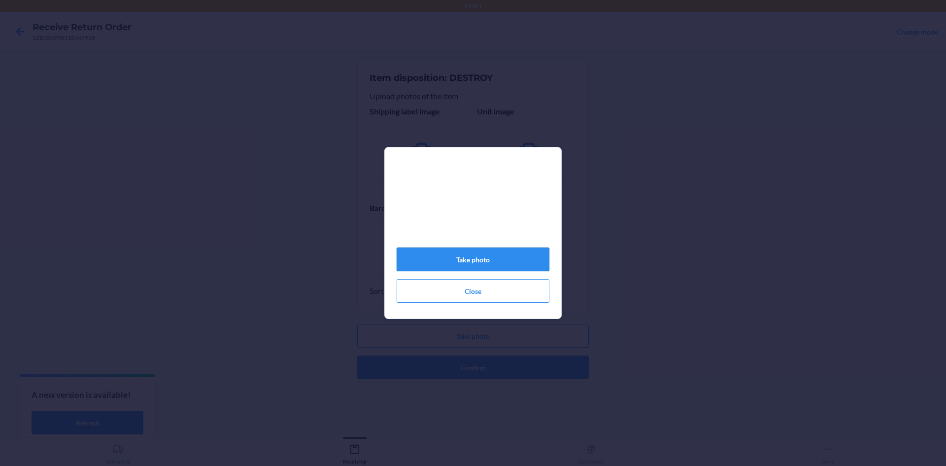
click at [475, 264] on button "Take photo" at bounding box center [473, 259] width 153 height 24
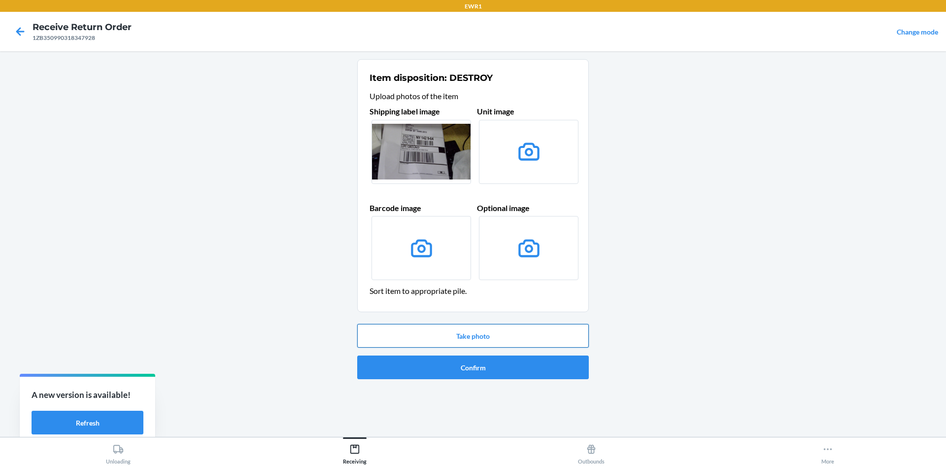
click at [500, 338] on button "Take photo" at bounding box center [473, 336] width 232 height 24
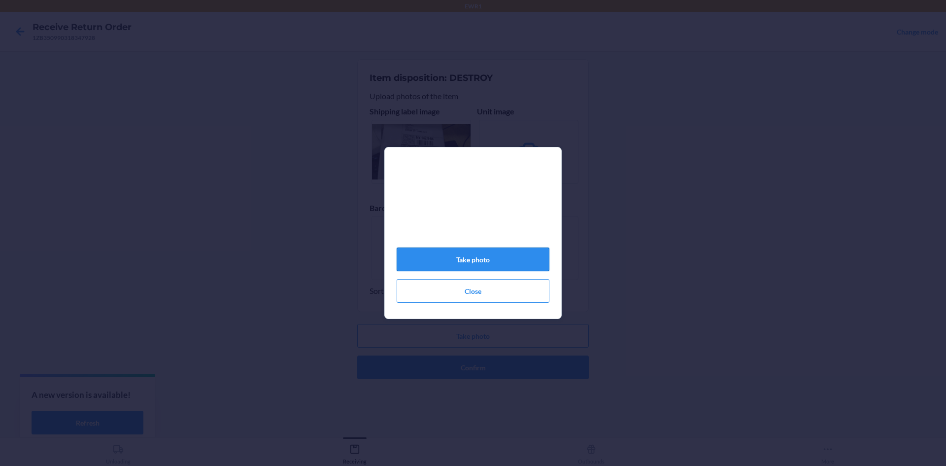
click at [508, 262] on button "Take photo" at bounding box center [473, 259] width 153 height 24
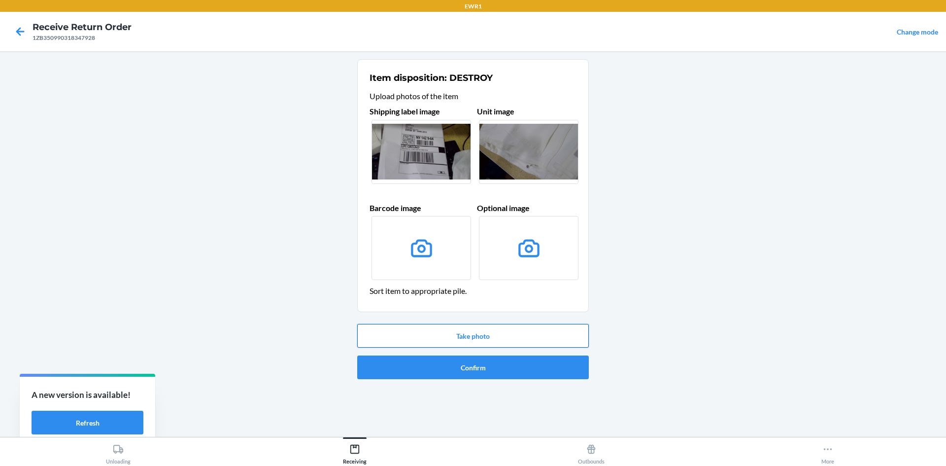
click at [513, 334] on button "Take photo" at bounding box center [473, 336] width 232 height 24
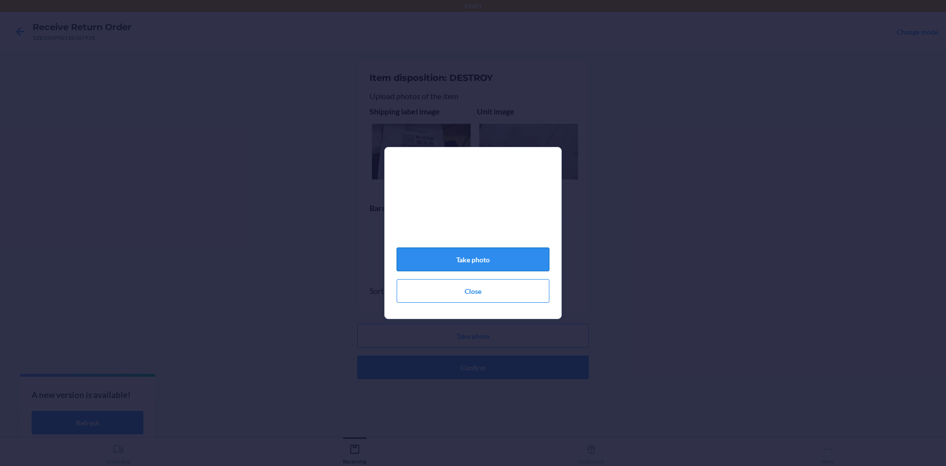
click at [508, 269] on button "Take photo" at bounding box center [473, 259] width 153 height 24
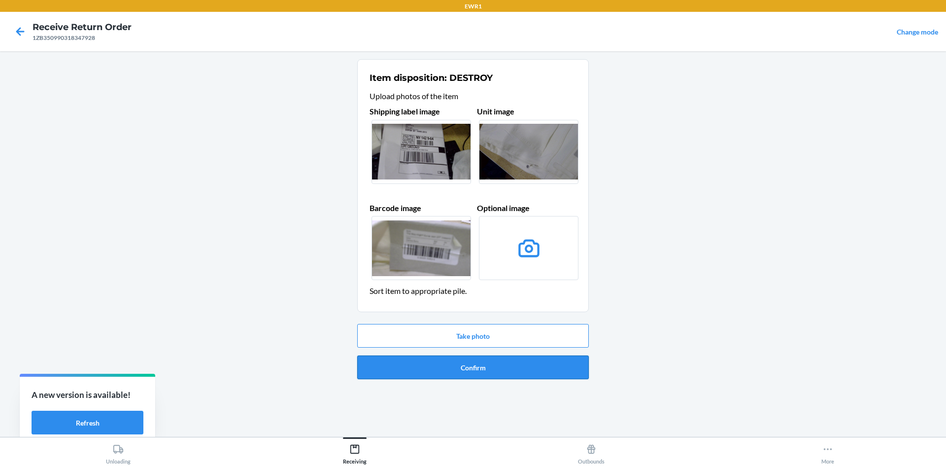
click at [518, 365] on button "Confirm" at bounding box center [473, 367] width 232 height 24
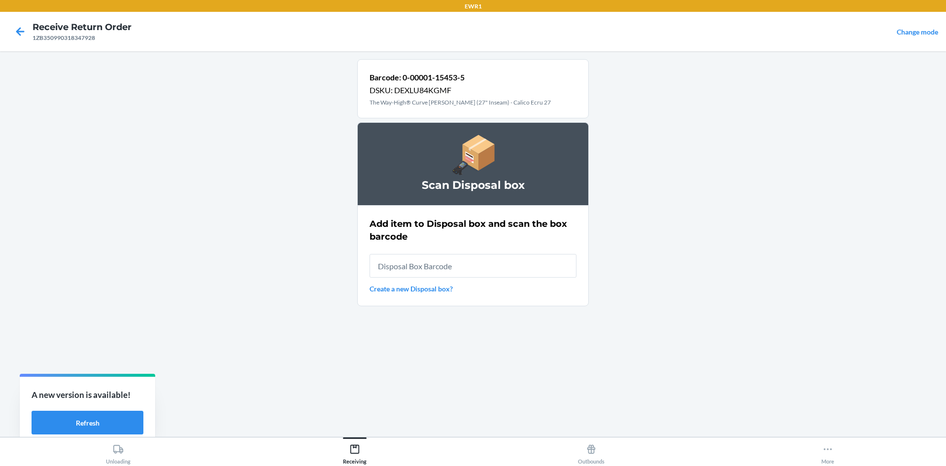
click at [503, 272] on input "text" at bounding box center [473, 266] width 207 height 24
type input "RB000001987"
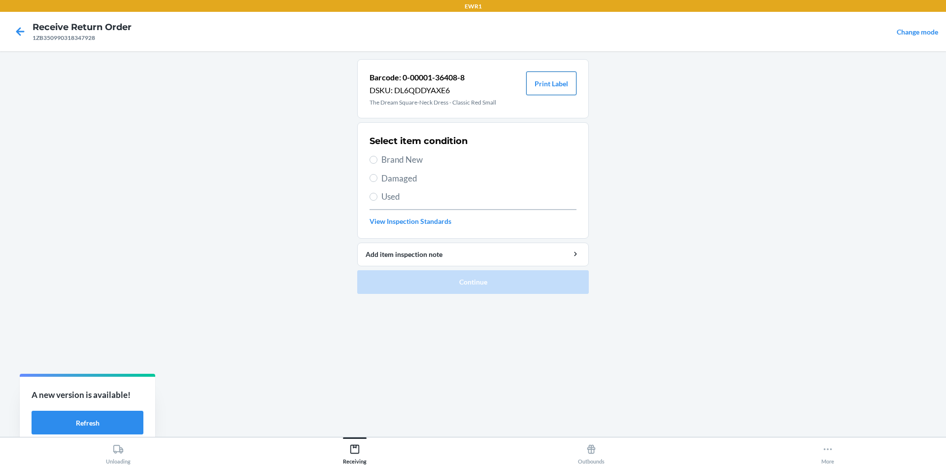
click at [565, 88] on button "Print Label" at bounding box center [551, 83] width 50 height 24
drag, startPoint x: 374, startPoint y: 159, endPoint x: 416, endPoint y: 234, distance: 86.2
click at [374, 159] on input "Brand New" at bounding box center [374, 160] width 8 height 8
radio input "true"
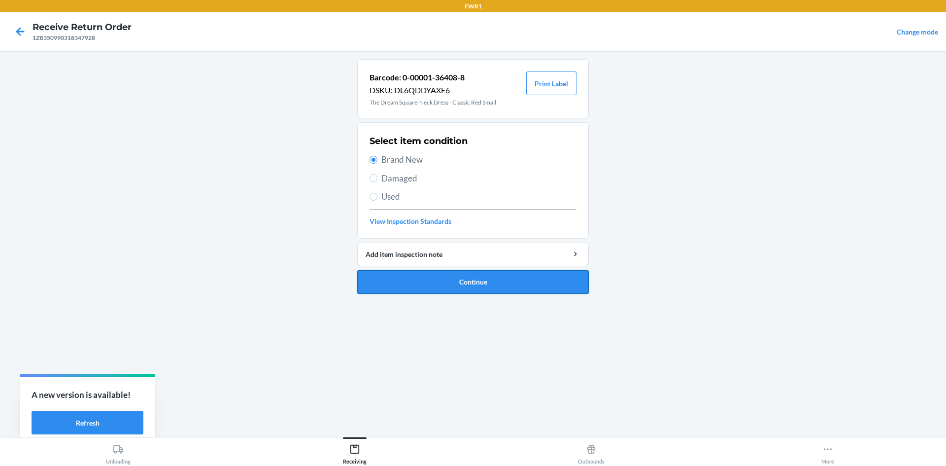
click at [470, 279] on button "Continue" at bounding box center [473, 282] width 232 height 24
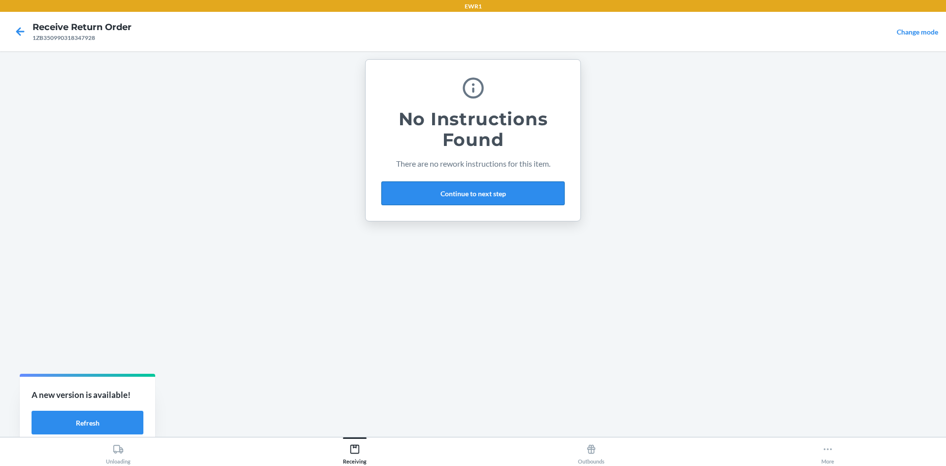
click at [468, 196] on button "Continue to next step" at bounding box center [472, 193] width 183 height 24
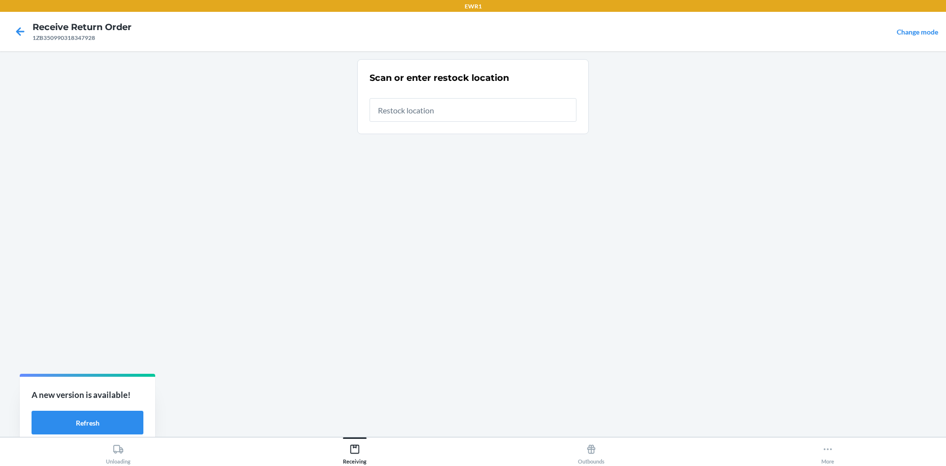
click at [455, 107] on input "text" at bounding box center [473, 110] width 207 height 24
type input "RTCart017"
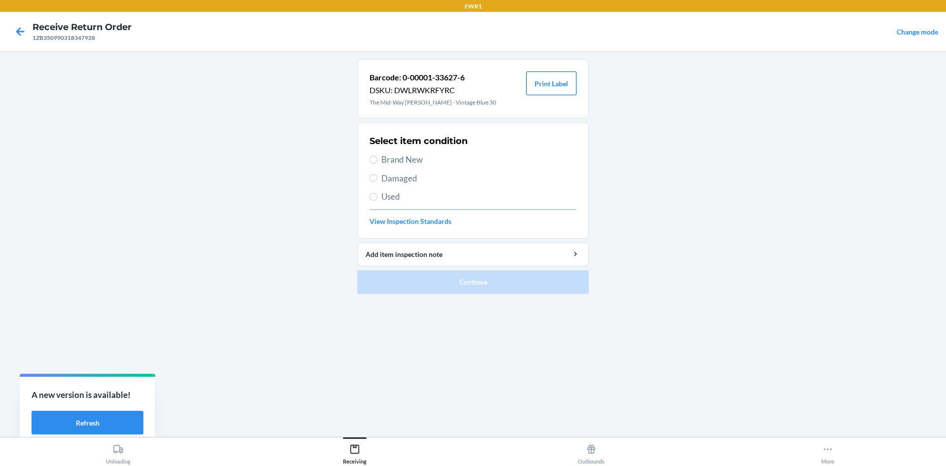
click at [548, 88] on button "Print Label" at bounding box center [551, 83] width 50 height 24
click at [386, 155] on span "Brand New" at bounding box center [478, 159] width 195 height 13
click at [377, 156] on input "Brand New" at bounding box center [374, 160] width 8 height 8
radio input "true"
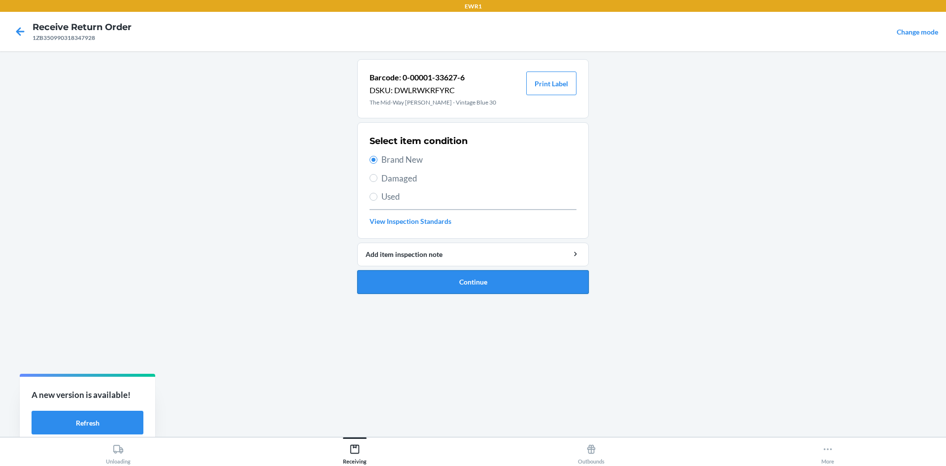
click at [496, 288] on button "Continue" at bounding box center [473, 282] width 232 height 24
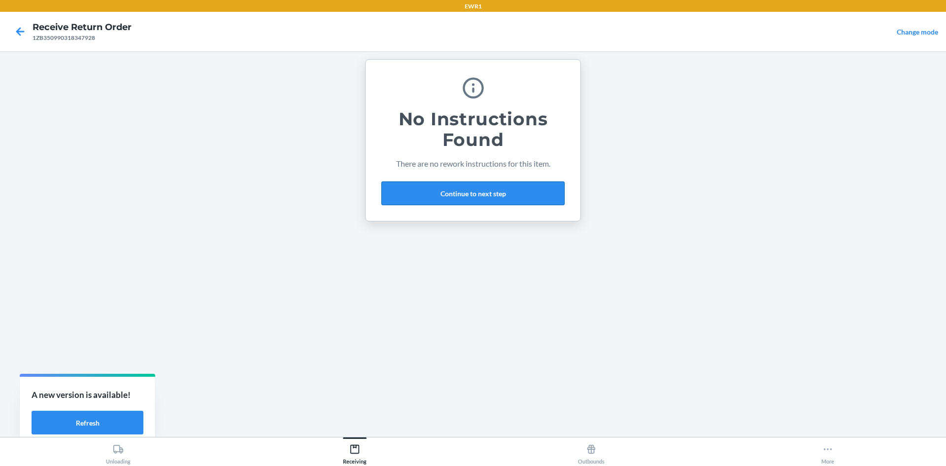
click at [480, 193] on button "Continue to next step" at bounding box center [472, 193] width 183 height 24
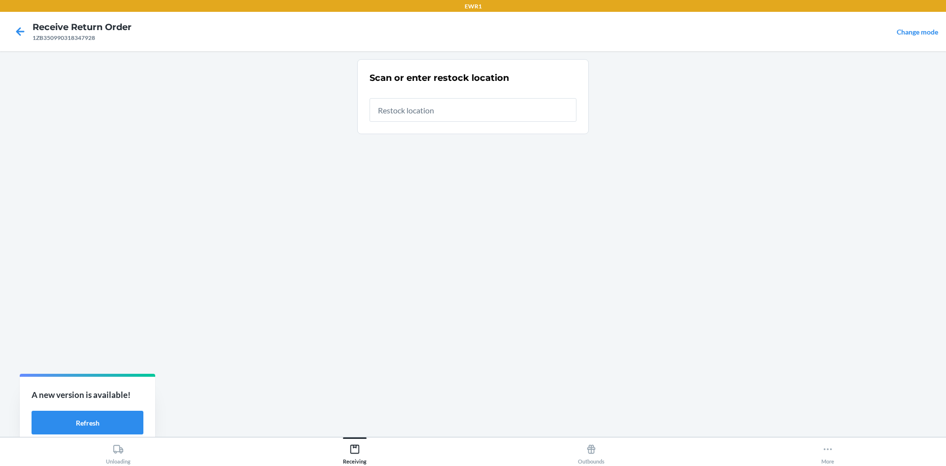
click at [451, 106] on input "text" at bounding box center [473, 110] width 207 height 24
type input "RTCart017"
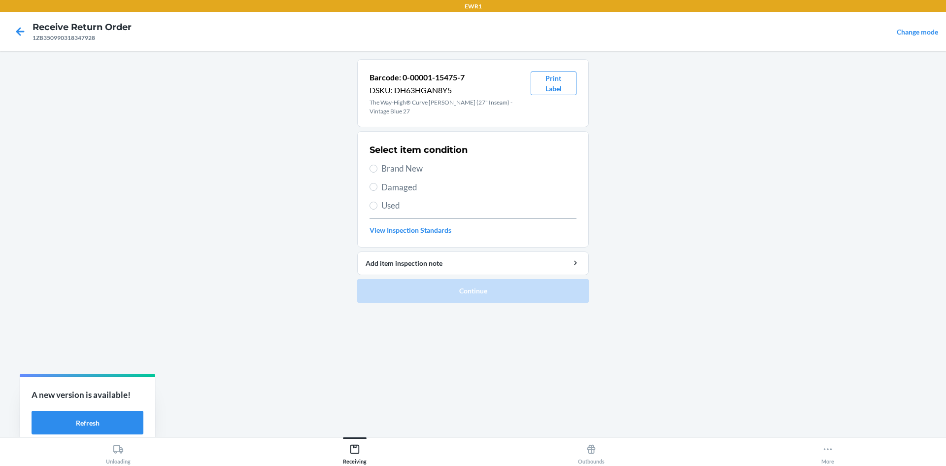
click at [377, 199] on label "Used" at bounding box center [473, 205] width 207 height 13
click at [377, 202] on input "Used" at bounding box center [374, 206] width 8 height 8
radio input "true"
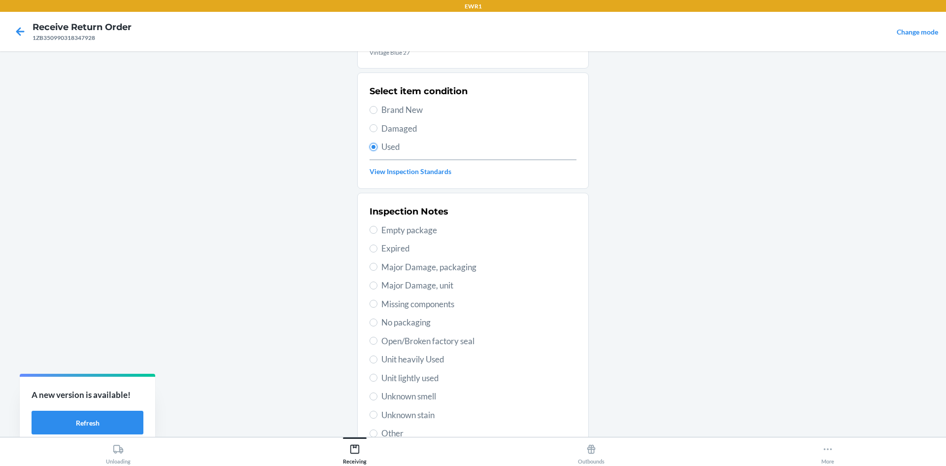
scroll to position [128, 0]
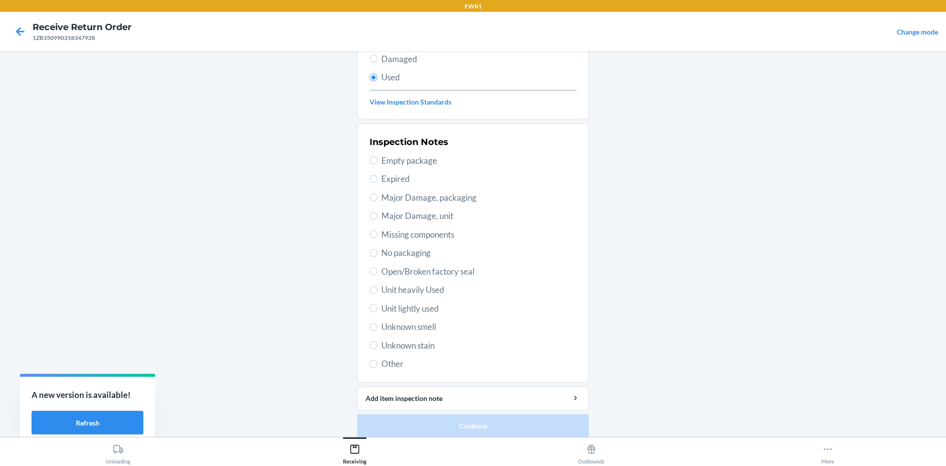
click at [371, 357] on label "Other" at bounding box center [473, 363] width 207 height 13
click at [371, 360] on input "Other" at bounding box center [374, 364] width 8 height 8
radio input "true"
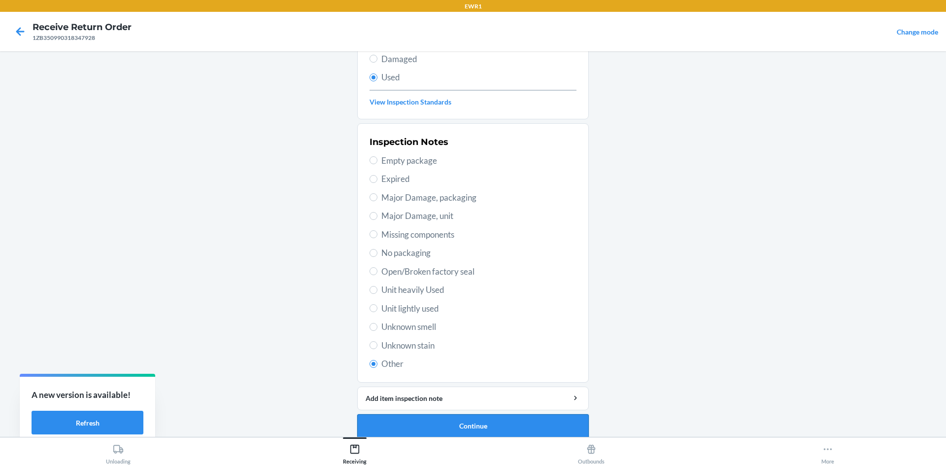
click at [460, 416] on button "Continue" at bounding box center [473, 426] width 232 height 24
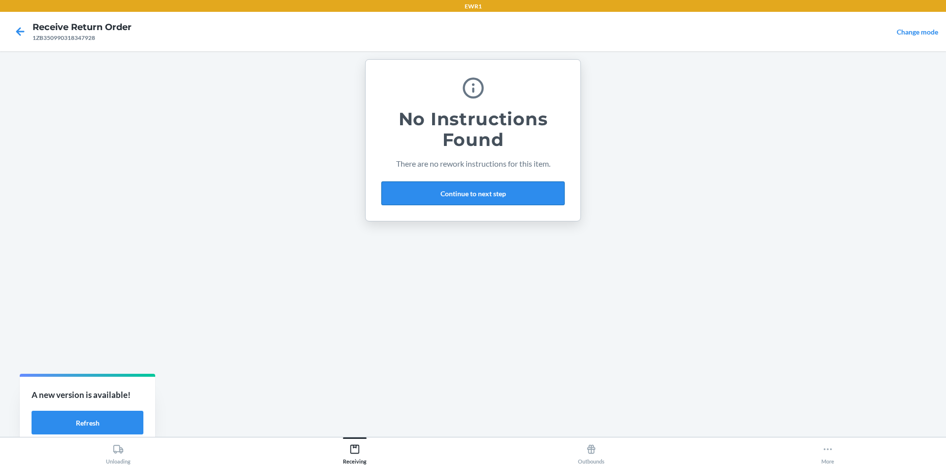
click at [470, 204] on button "Continue to next step" at bounding box center [472, 193] width 183 height 24
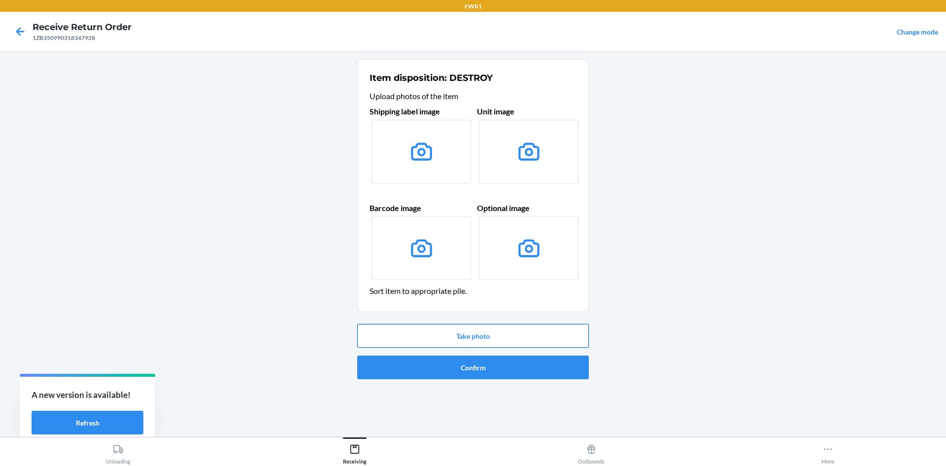
click at [482, 333] on button "Take photo" at bounding box center [473, 336] width 232 height 24
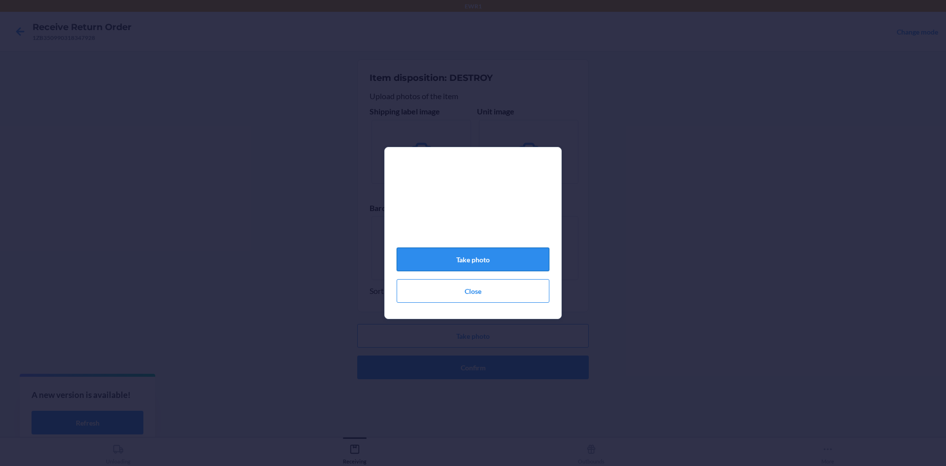
click at [473, 261] on button "Take photo" at bounding box center [473, 259] width 153 height 24
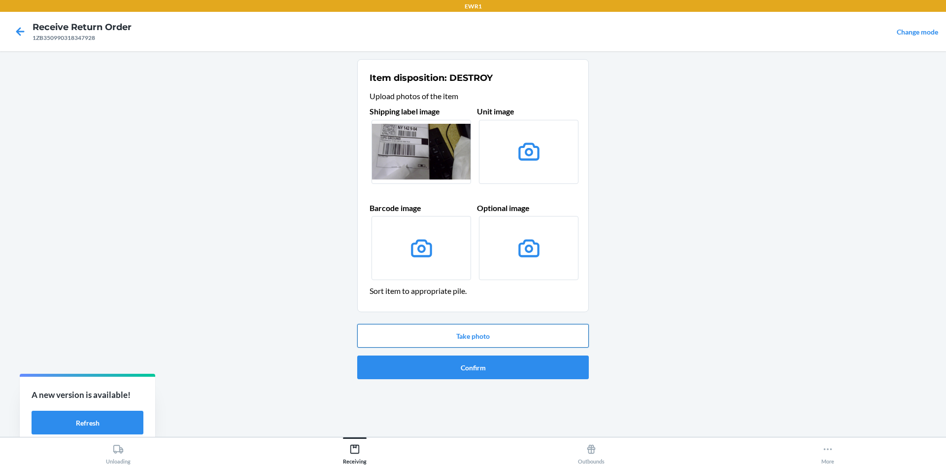
click at [487, 333] on button "Take photo" at bounding box center [473, 336] width 232 height 24
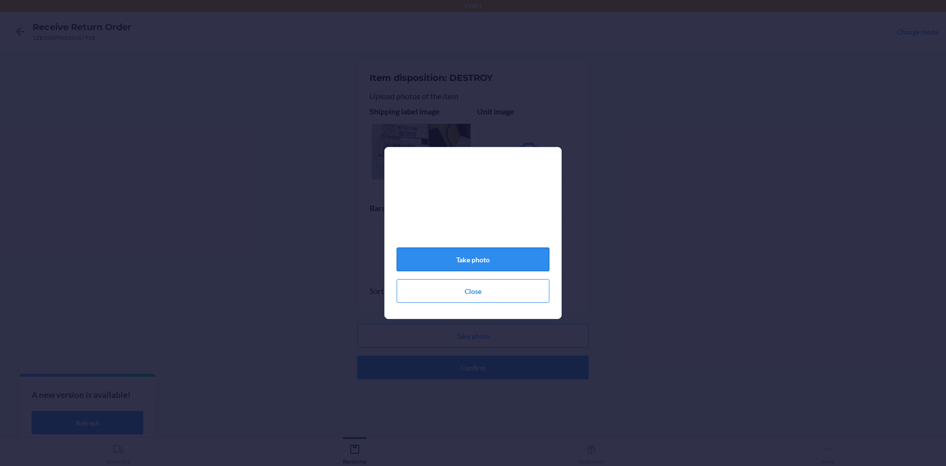
click at [495, 262] on button "Take photo" at bounding box center [473, 259] width 153 height 24
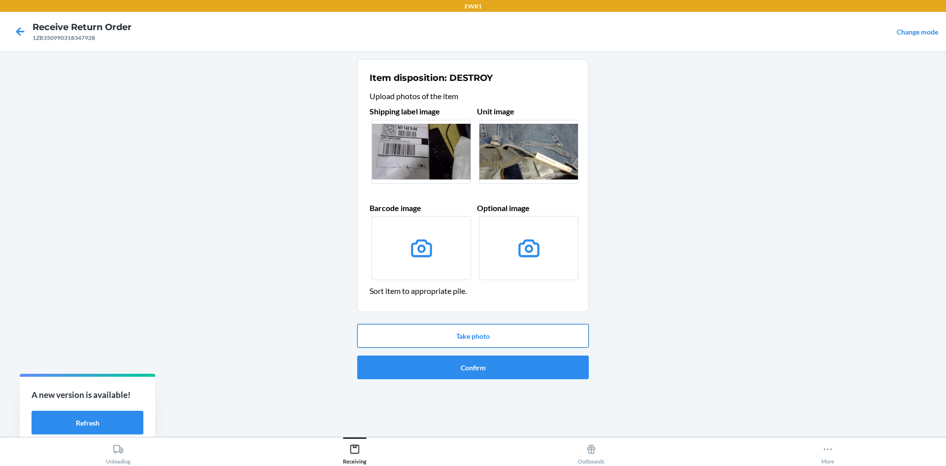
click at [488, 332] on button "Take photo" at bounding box center [473, 336] width 232 height 24
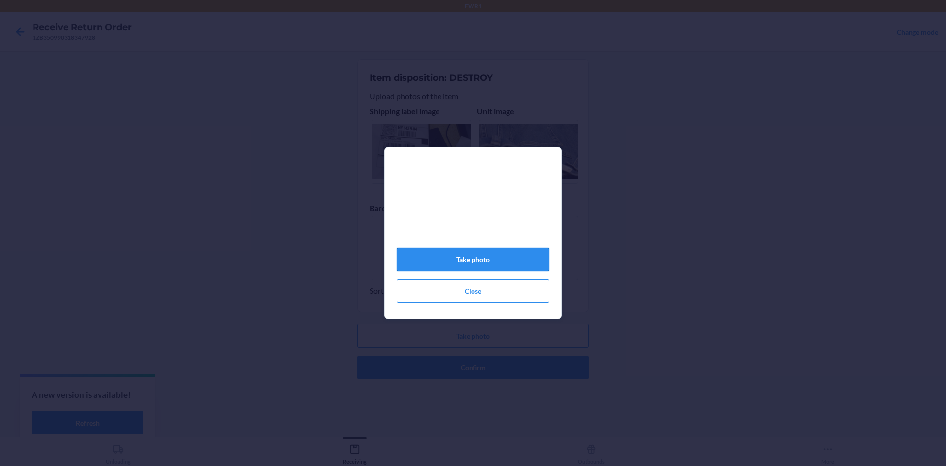
click at [495, 267] on button "Take photo" at bounding box center [473, 259] width 153 height 24
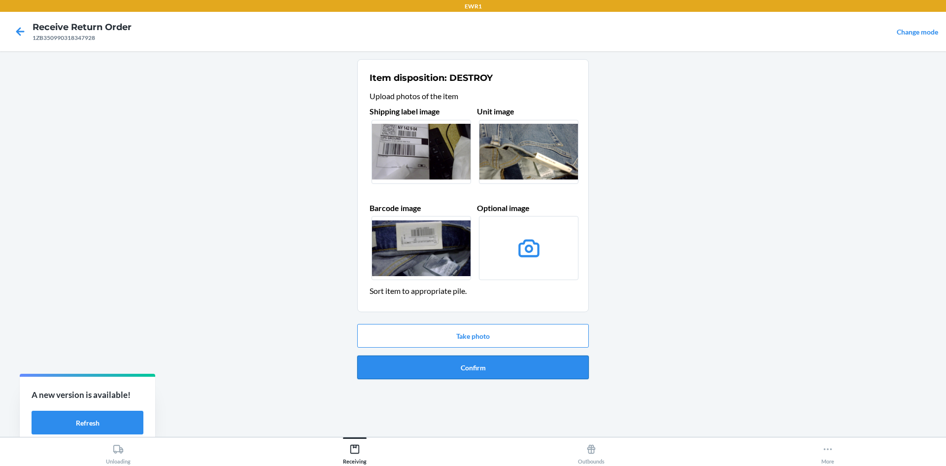
click at [501, 371] on button "Confirm" at bounding box center [473, 367] width 232 height 24
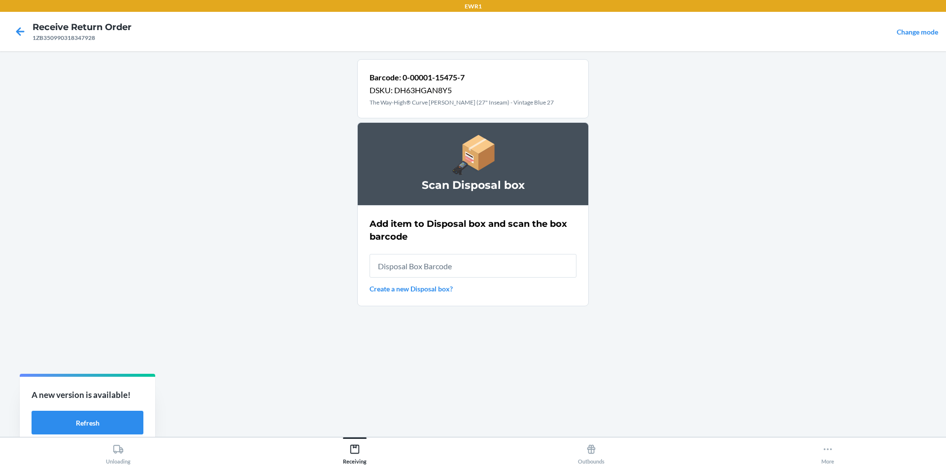
click at [503, 273] on input "text" at bounding box center [473, 266] width 207 height 24
type input "RB0000018ZC"
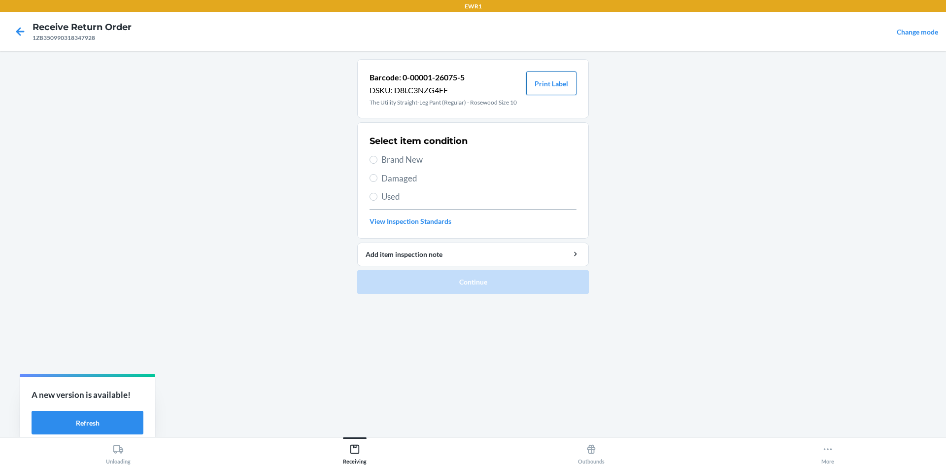
click at [556, 81] on button "Print Label" at bounding box center [551, 83] width 50 height 24
click at [381, 162] on span "Brand New" at bounding box center [478, 159] width 195 height 13
click at [377, 162] on input "Brand New" at bounding box center [374, 160] width 8 height 8
radio input "true"
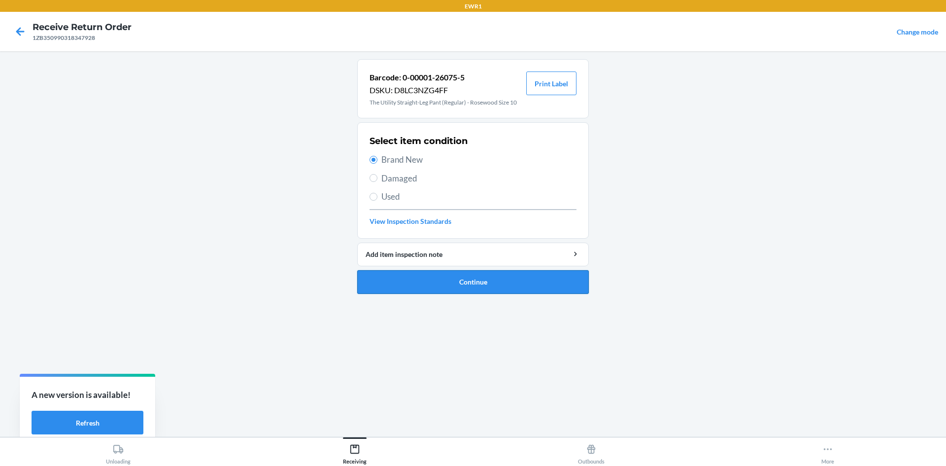
click at [468, 278] on button "Continue" at bounding box center [473, 282] width 232 height 24
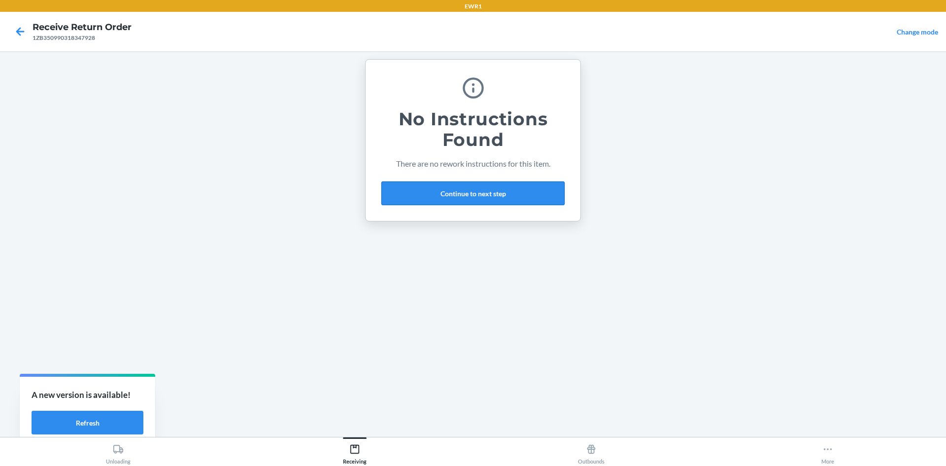
click at [479, 191] on button "Continue to next step" at bounding box center [472, 193] width 183 height 24
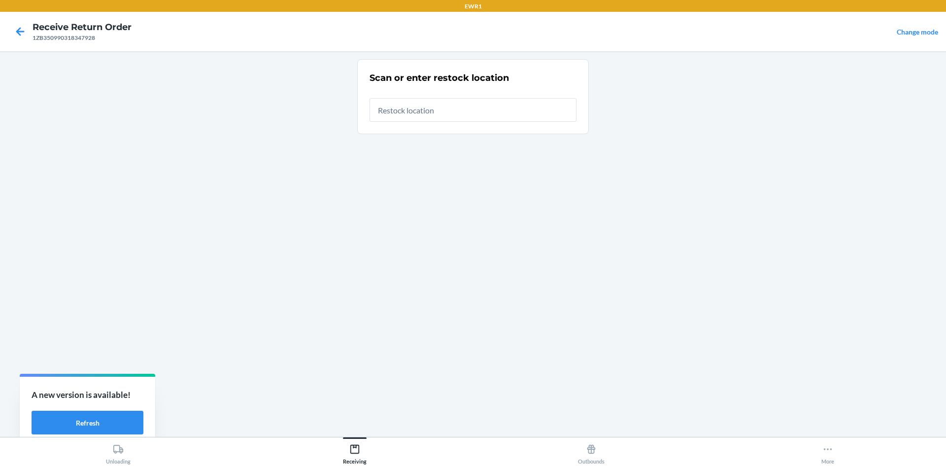
drag, startPoint x: 454, startPoint y: 112, endPoint x: 451, endPoint y: 103, distance: 8.7
click at [453, 109] on input "text" at bounding box center [473, 110] width 207 height 24
type input "RTCart017"
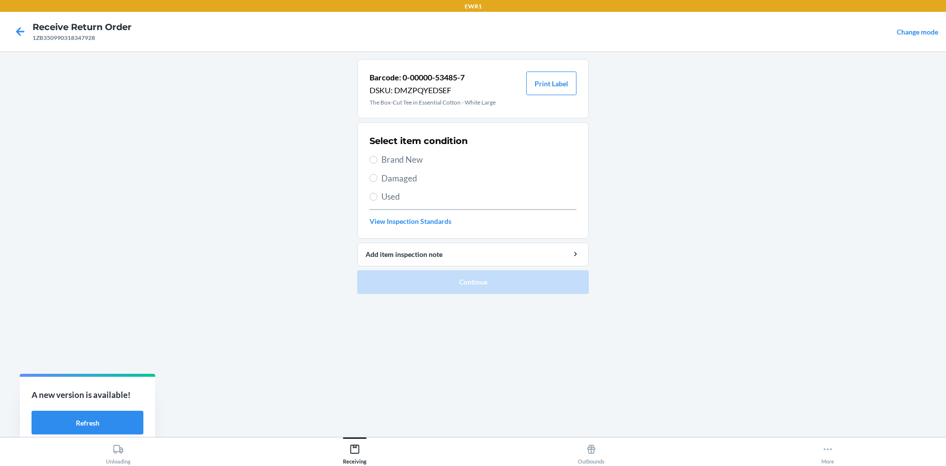
click at [381, 197] on label "Used" at bounding box center [473, 196] width 207 height 13
click at [377, 197] on input "Used" at bounding box center [374, 197] width 8 height 8
radio input "true"
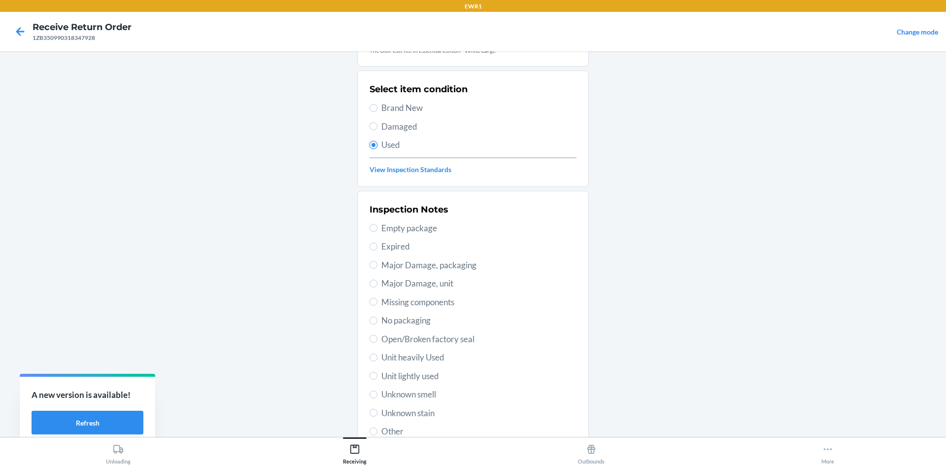
scroll to position [99, 0]
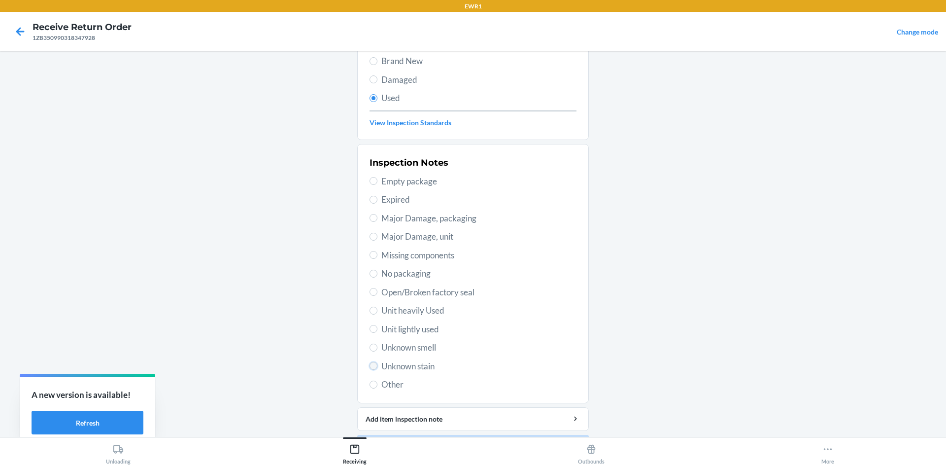
click at [372, 364] on input "Unknown stain" at bounding box center [374, 366] width 8 height 8
radio input "true"
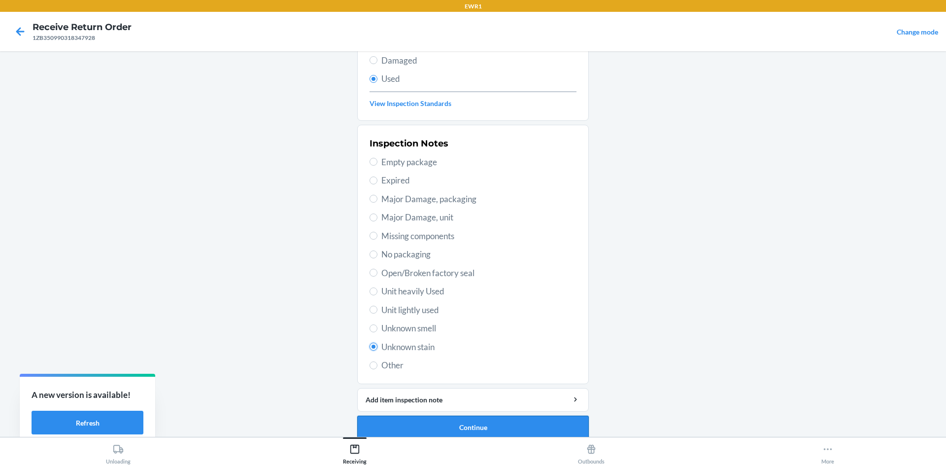
scroll to position [128, 0]
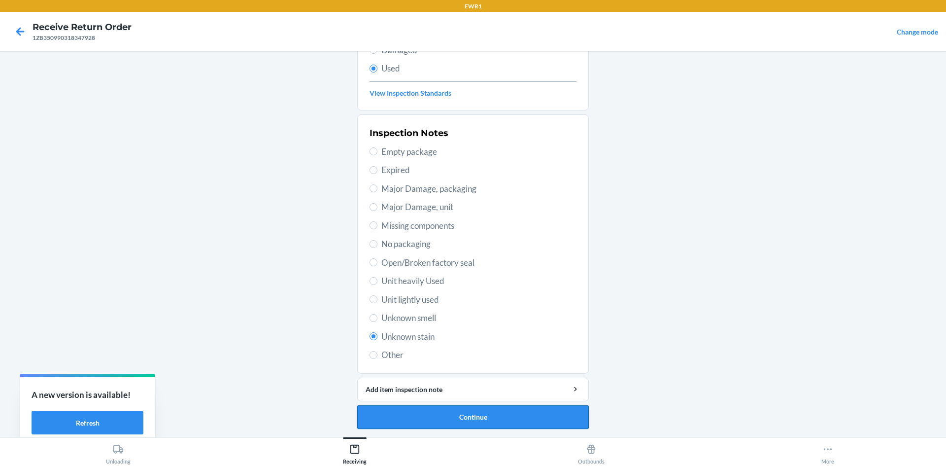
click at [515, 418] on button "Continue" at bounding box center [473, 417] width 232 height 24
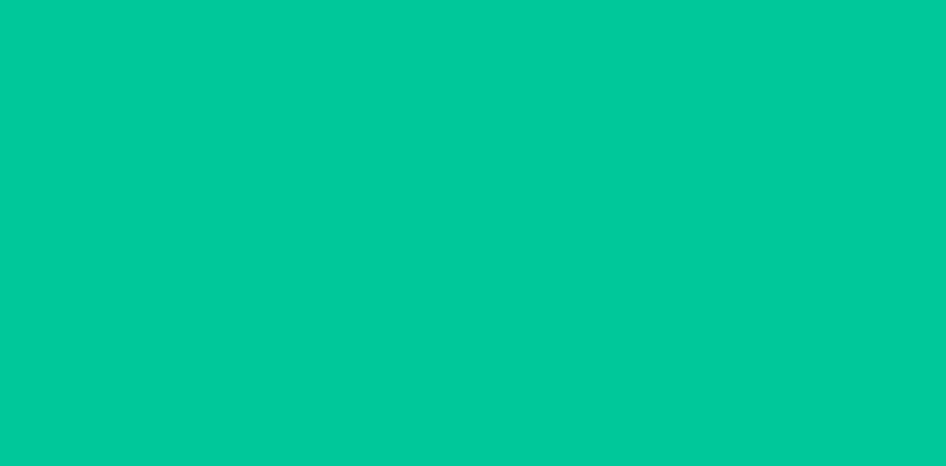
scroll to position [0, 0]
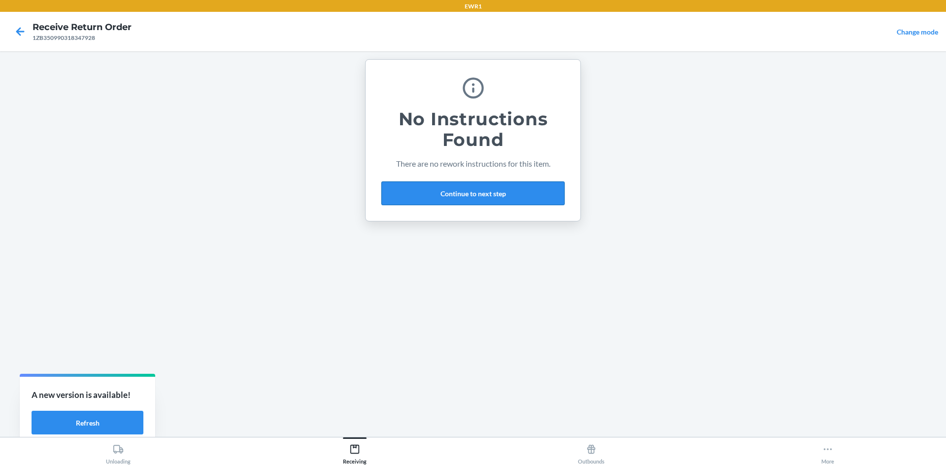
click at [535, 188] on button "Continue to next step" at bounding box center [472, 193] width 183 height 24
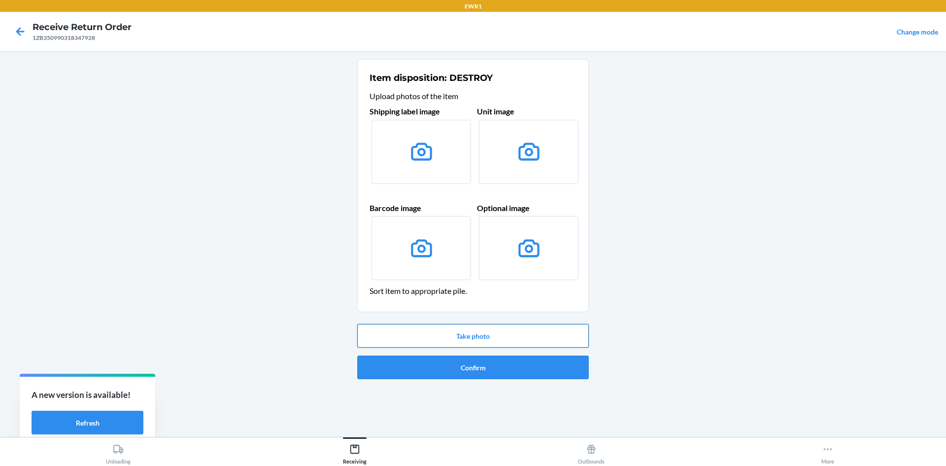
click at [478, 336] on button "Take photo" at bounding box center [473, 336] width 232 height 24
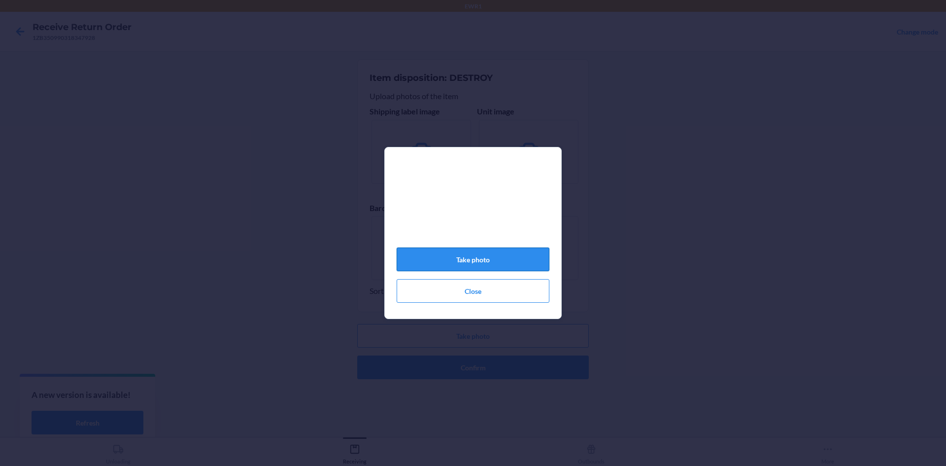
click at [486, 267] on button "Take photo" at bounding box center [473, 259] width 153 height 24
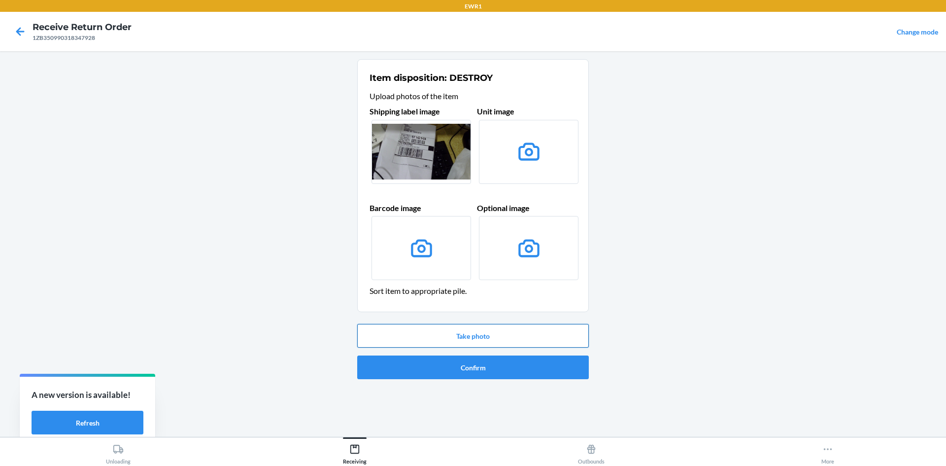
click at [524, 339] on button "Take photo" at bounding box center [473, 336] width 232 height 24
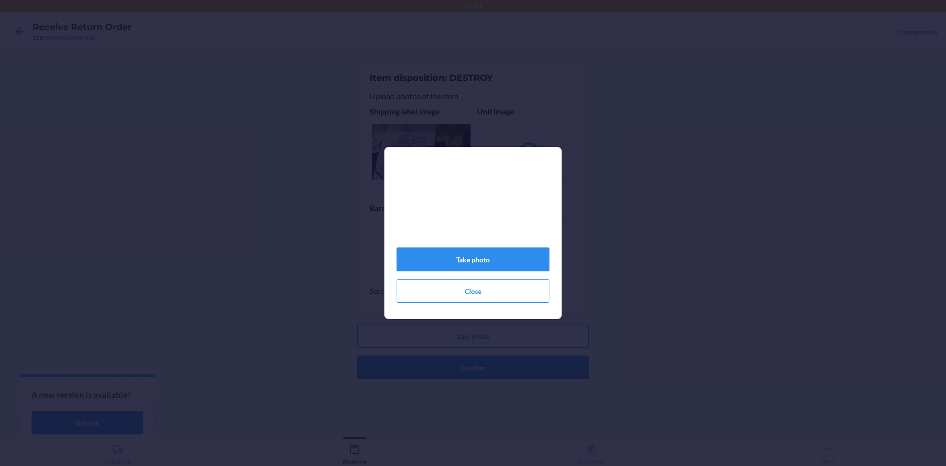
click at [515, 263] on button "Take photo" at bounding box center [473, 259] width 153 height 24
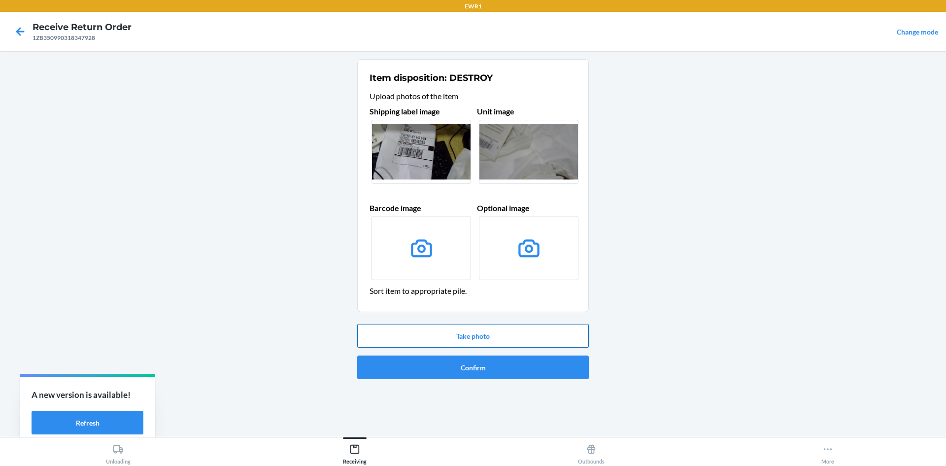
click at [497, 332] on button "Take photo" at bounding box center [473, 336] width 232 height 24
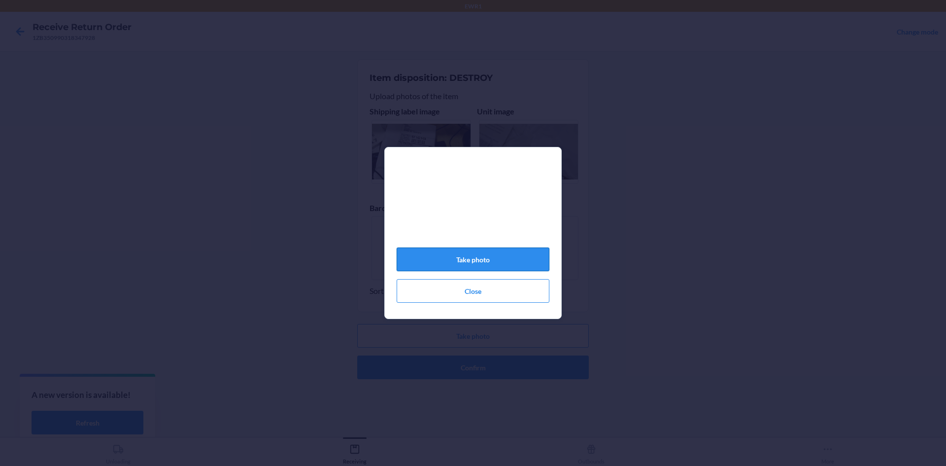
click at [499, 261] on button "Take photo" at bounding box center [473, 259] width 153 height 24
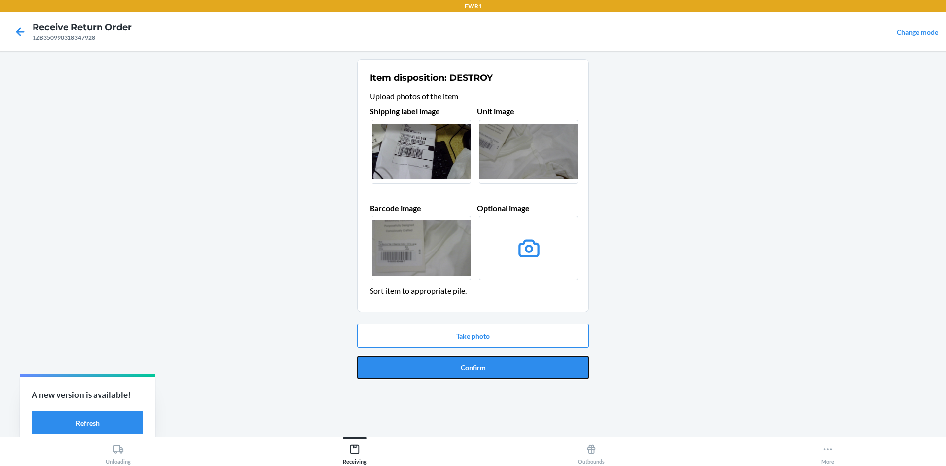
click at [529, 370] on button "Confirm" at bounding box center [473, 367] width 232 height 24
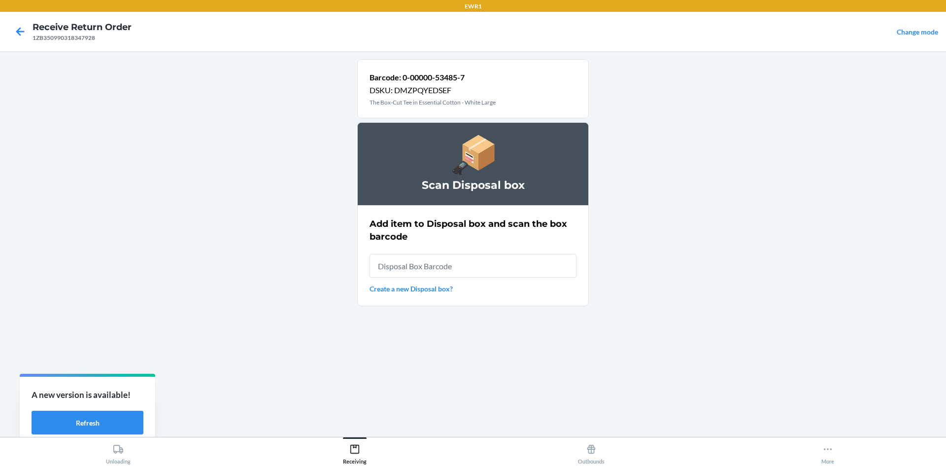
click at [531, 267] on input "text" at bounding box center [473, 266] width 207 height 24
type input "RB000001987"
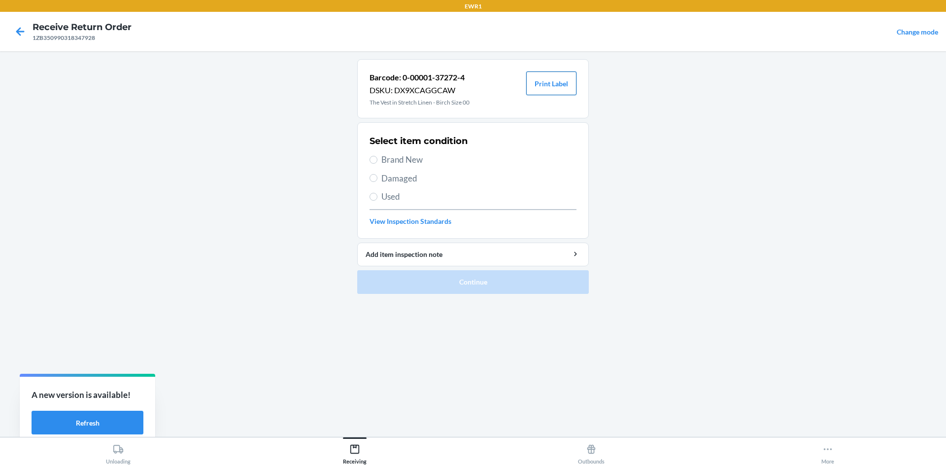
click at [573, 81] on button "Print Label" at bounding box center [551, 83] width 50 height 24
click at [374, 159] on input "Brand New" at bounding box center [374, 160] width 8 height 8
radio input "true"
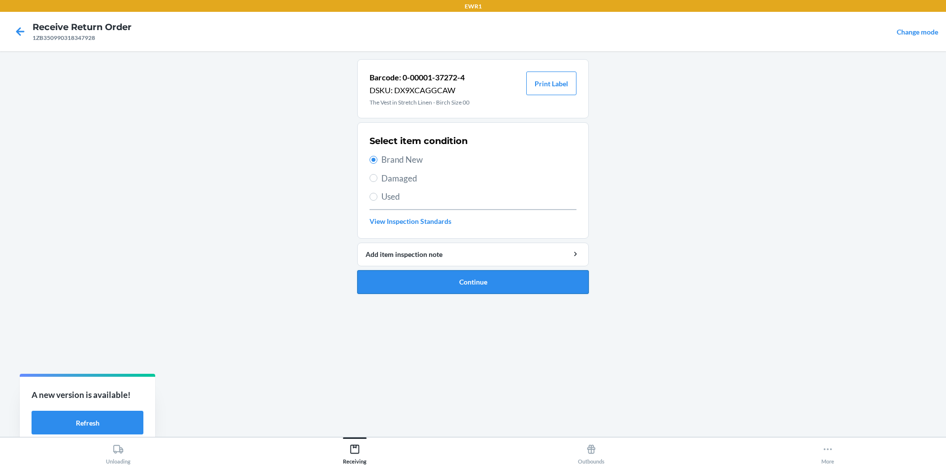
click at [478, 281] on button "Continue" at bounding box center [473, 282] width 232 height 24
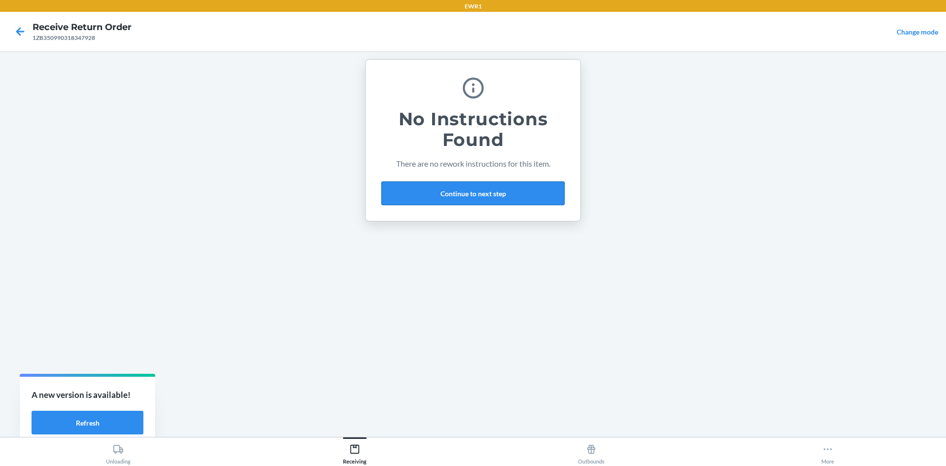
click at [483, 194] on button "Continue to next step" at bounding box center [472, 193] width 183 height 24
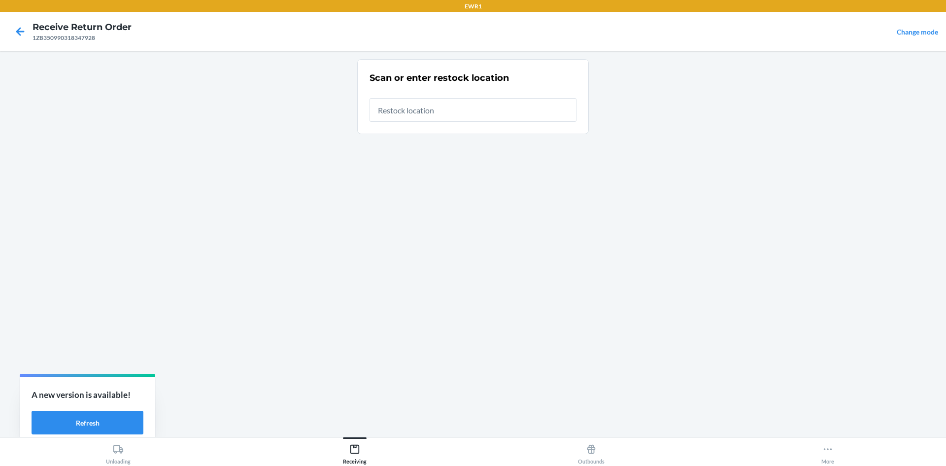
click at [447, 114] on input "text" at bounding box center [473, 110] width 207 height 24
type input "RTCart017"
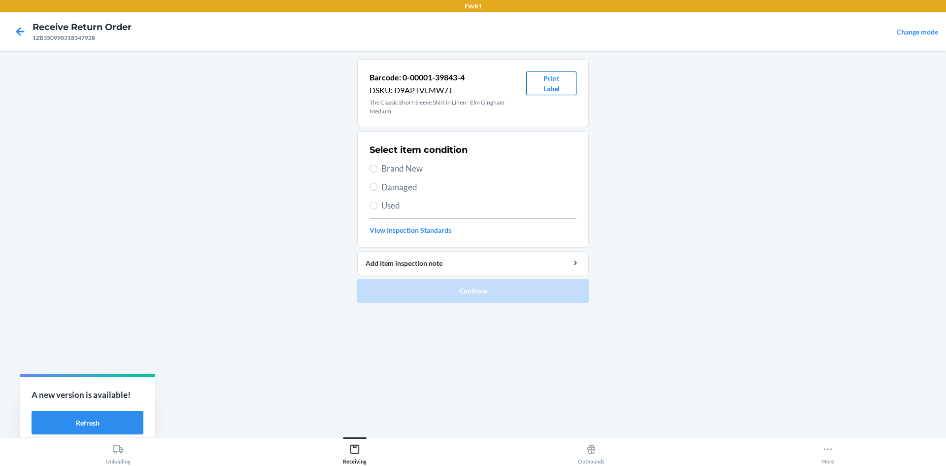
click at [555, 88] on button "Print Label" at bounding box center [551, 83] width 50 height 24
click at [402, 170] on span "Brand New" at bounding box center [478, 168] width 195 height 13
click at [377, 170] on input "Brand New" at bounding box center [374, 169] width 8 height 8
radio input "true"
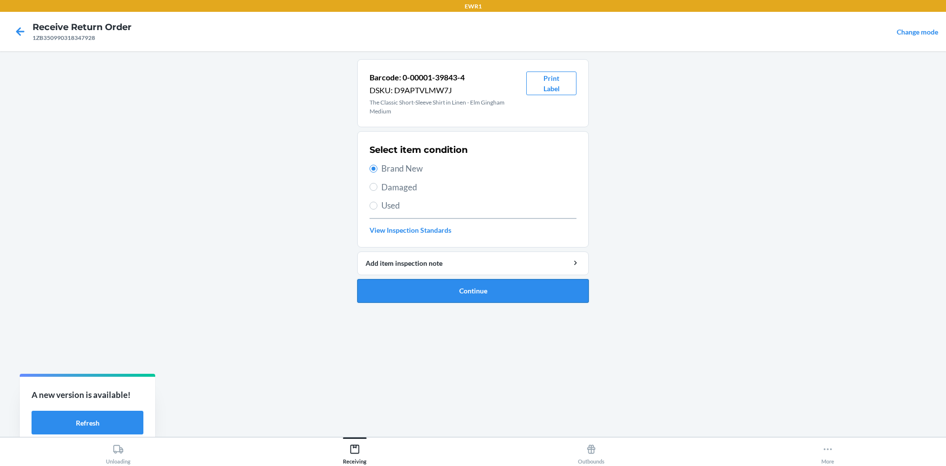
click at [501, 288] on button "Continue" at bounding box center [473, 291] width 232 height 24
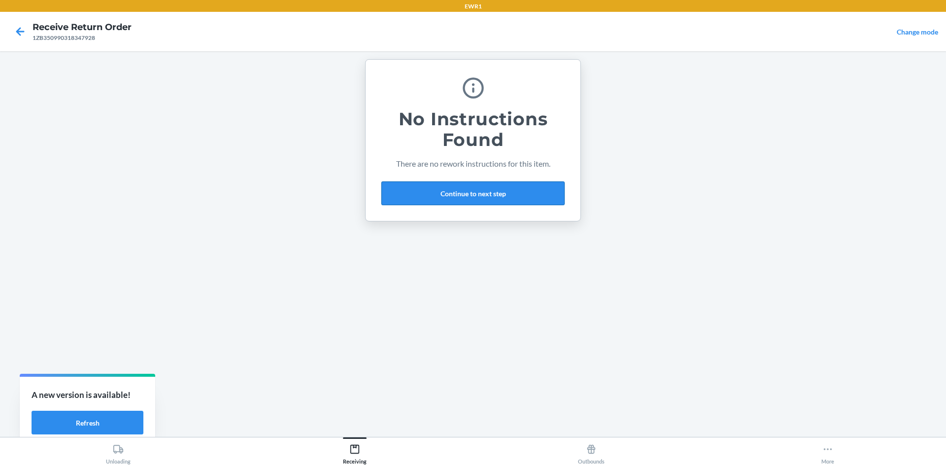
click at [493, 199] on button "Continue to next step" at bounding box center [472, 193] width 183 height 24
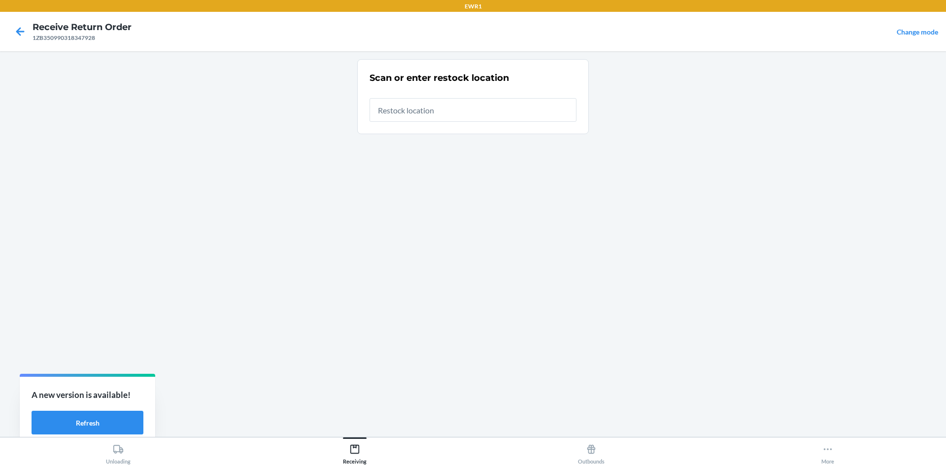
click at [473, 113] on input "text" at bounding box center [473, 110] width 207 height 24
type input "RTCart017"
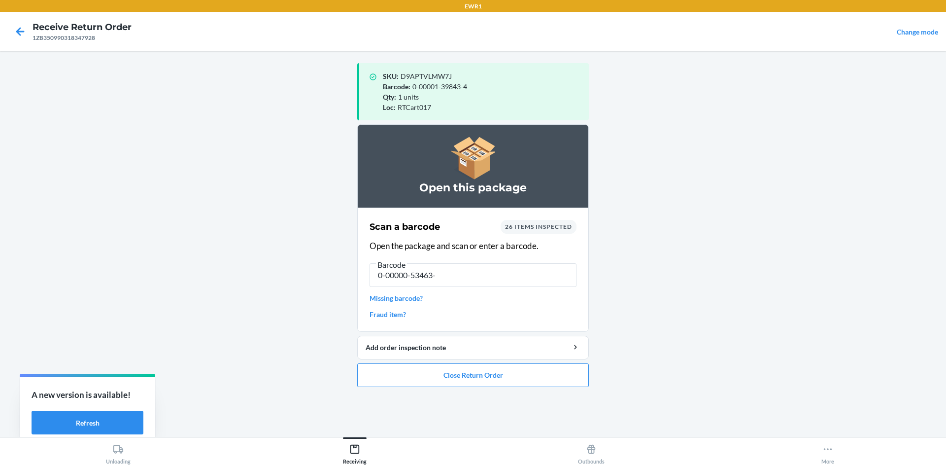
type input "0-00000-53463-5"
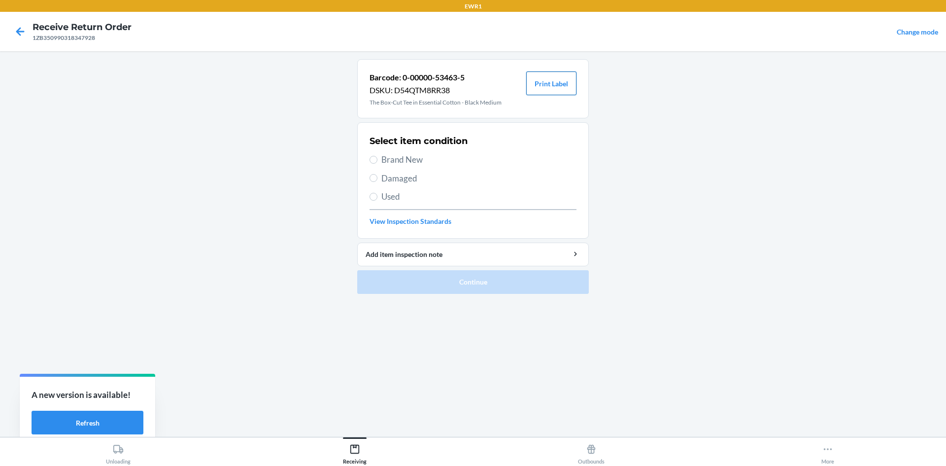
click at [554, 87] on button "Print Label" at bounding box center [551, 83] width 50 height 24
drag, startPoint x: 374, startPoint y: 160, endPoint x: 414, endPoint y: 190, distance: 50.3
click at [374, 160] on input "Brand New" at bounding box center [374, 160] width 8 height 8
radio input "true"
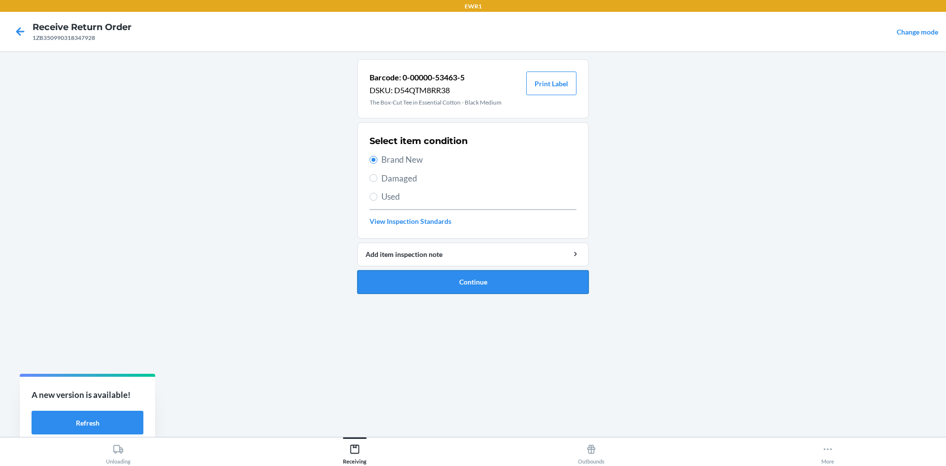
click at [482, 275] on button "Continue" at bounding box center [473, 282] width 232 height 24
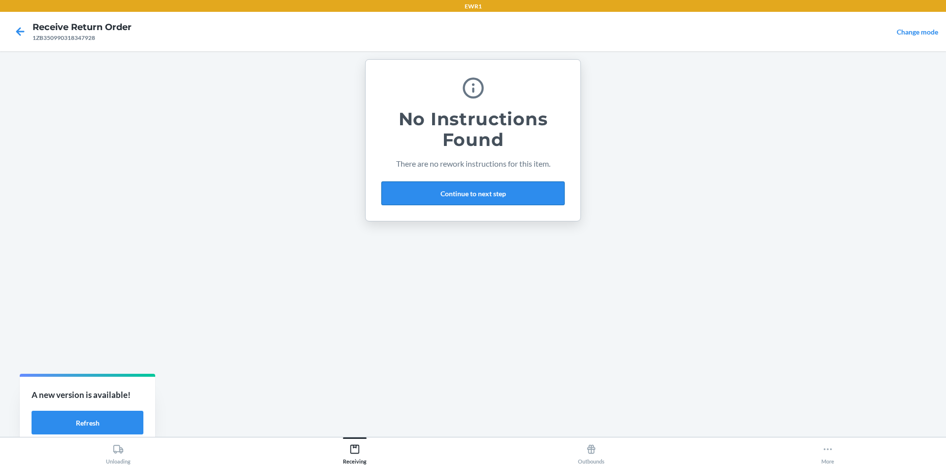
click at [491, 192] on button "Continue to next step" at bounding box center [472, 193] width 183 height 24
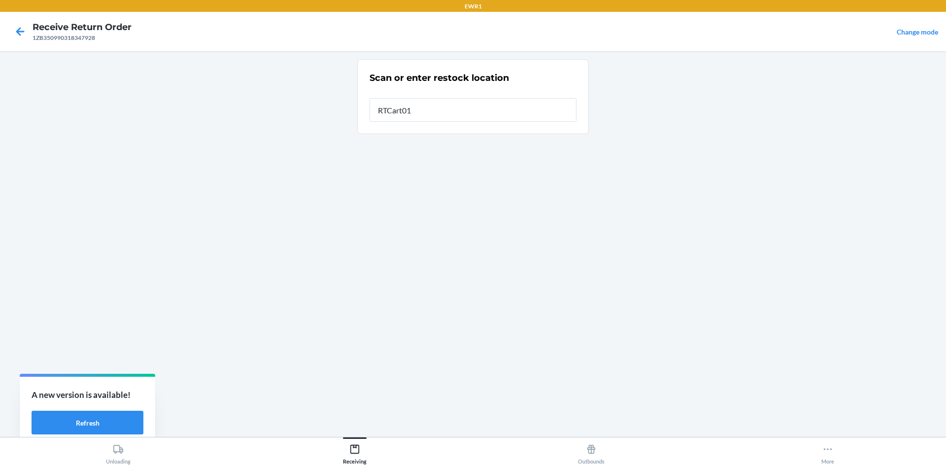
type input "RTCart017"
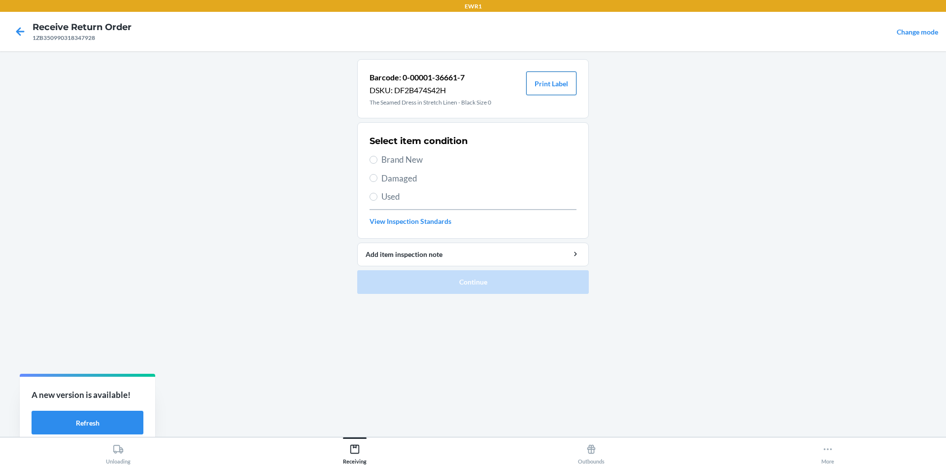
click at [552, 81] on button "Print Label" at bounding box center [551, 83] width 50 height 24
click at [372, 158] on input "Brand New" at bounding box center [374, 160] width 8 height 8
radio input "true"
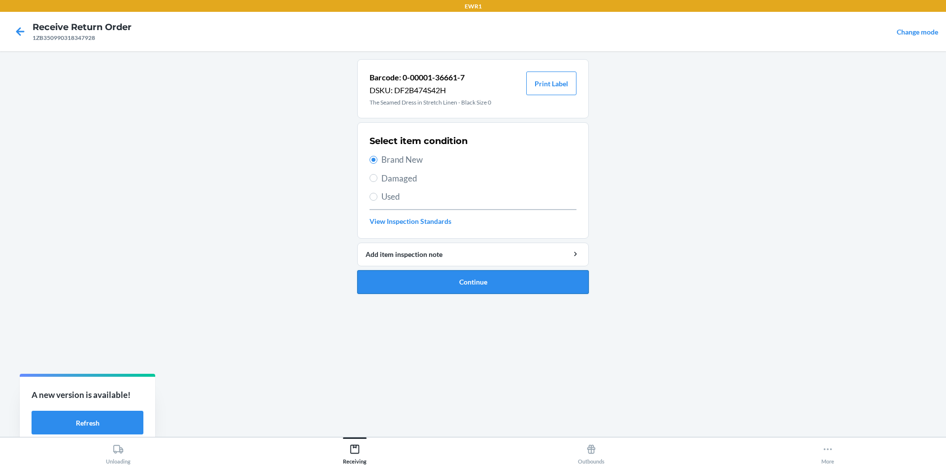
click at [470, 288] on button "Continue" at bounding box center [473, 282] width 232 height 24
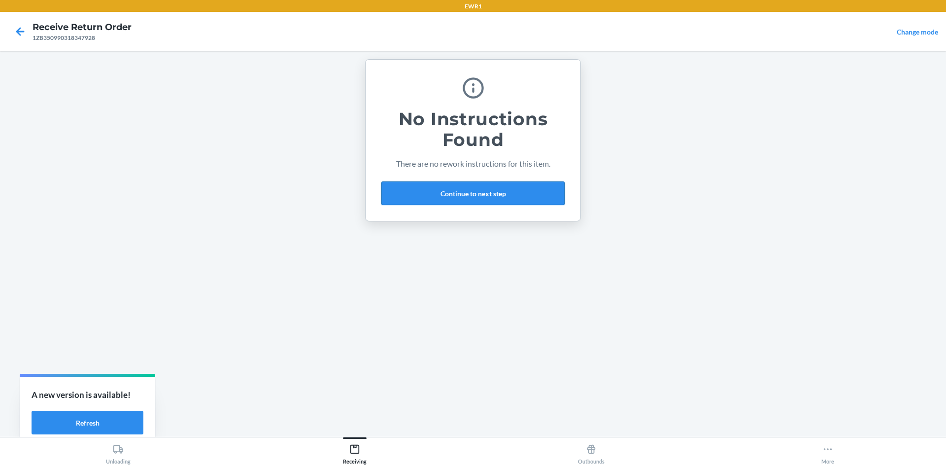
click at [435, 202] on button "Continue to next step" at bounding box center [472, 193] width 183 height 24
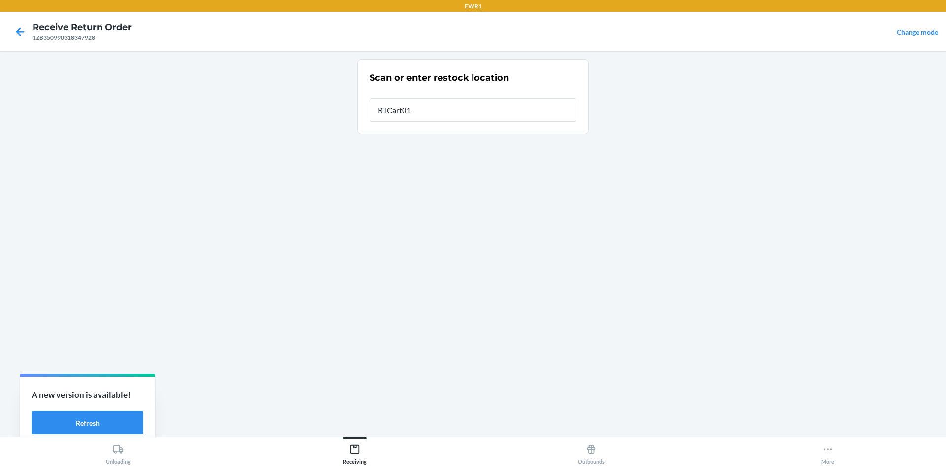
type input "RTCart017"
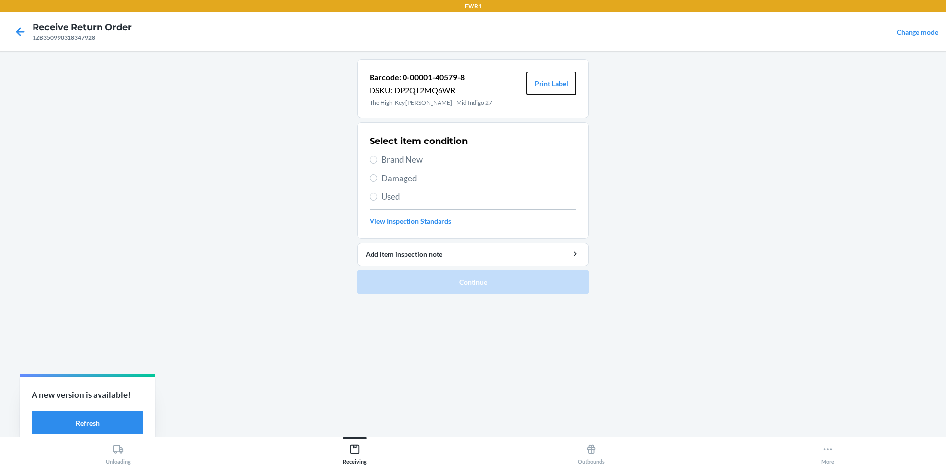
drag, startPoint x: 560, startPoint y: 82, endPoint x: 585, endPoint y: 135, distance: 59.5
click at [560, 84] on button "Print Label" at bounding box center [551, 83] width 50 height 24
drag, startPoint x: 375, startPoint y: 159, endPoint x: 457, endPoint y: 254, distance: 125.1
click at [377, 164] on label "Brand New" at bounding box center [473, 159] width 207 height 13
click at [377, 164] on input "Brand New" at bounding box center [374, 160] width 8 height 8
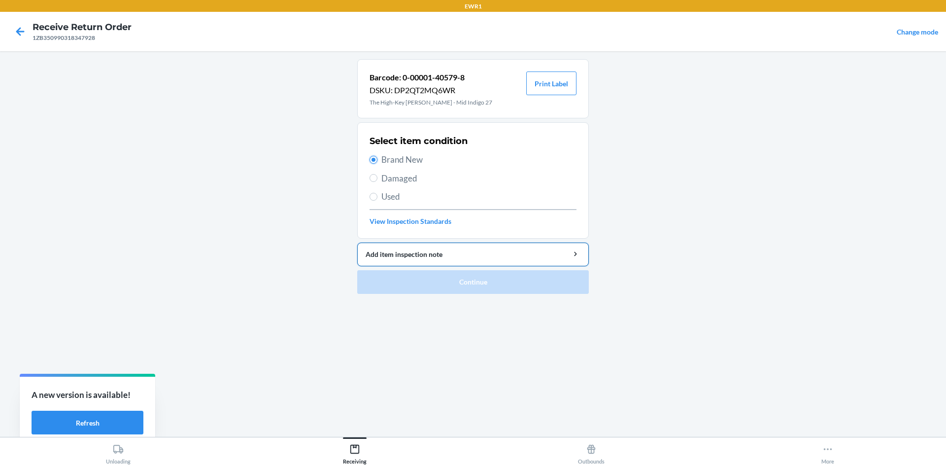
radio input "true"
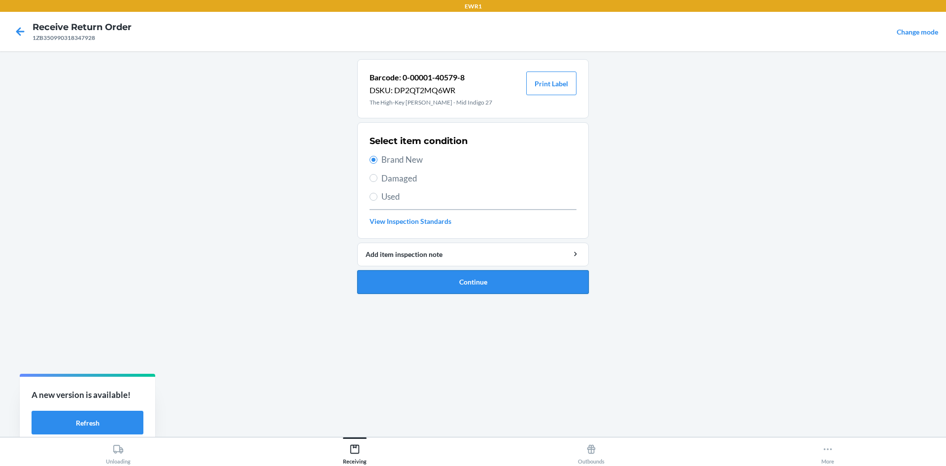
click at [513, 284] on button "Continue" at bounding box center [473, 282] width 232 height 24
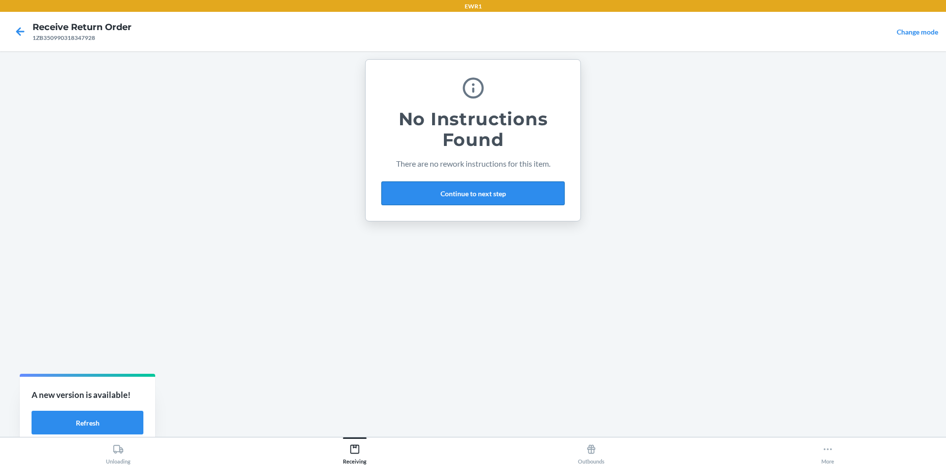
click at [487, 201] on button "Continue to next step" at bounding box center [472, 193] width 183 height 24
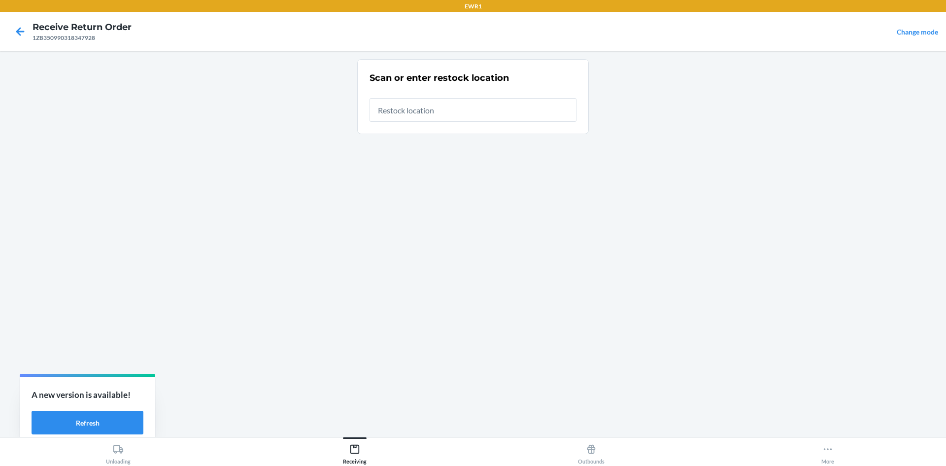
click at [486, 113] on input "text" at bounding box center [473, 110] width 207 height 24
type input "RTCart017"
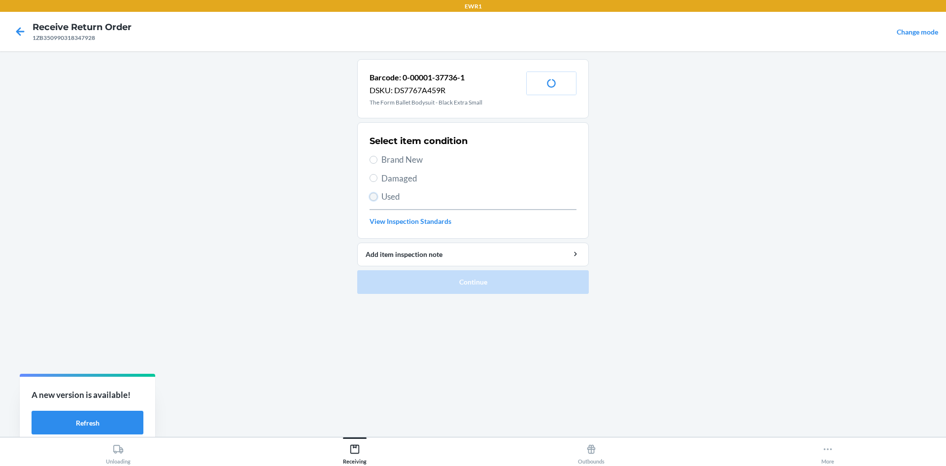
click at [375, 199] on input "Used" at bounding box center [374, 197] width 8 height 8
radio input "true"
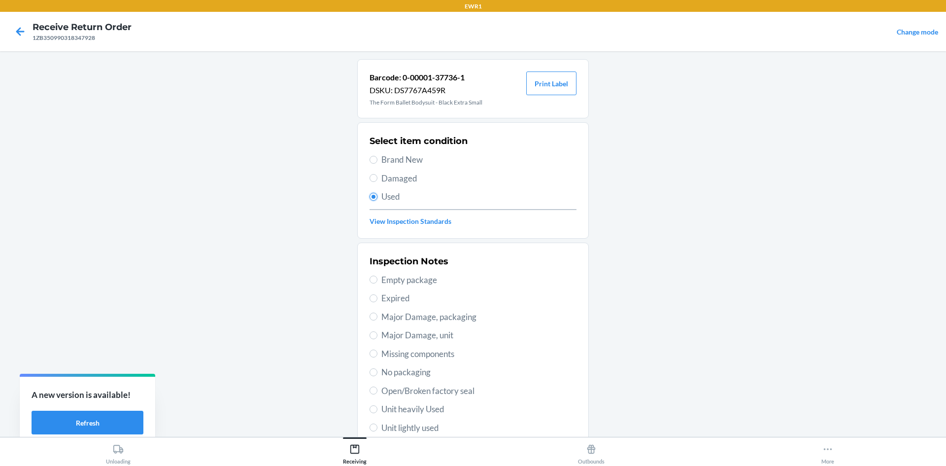
scroll to position [99, 0]
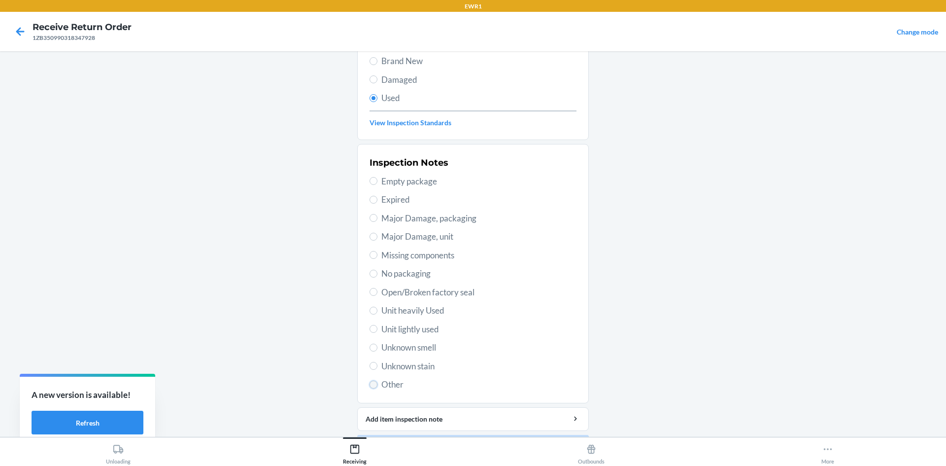
click at [370, 383] on input "Other" at bounding box center [374, 384] width 8 height 8
radio input "true"
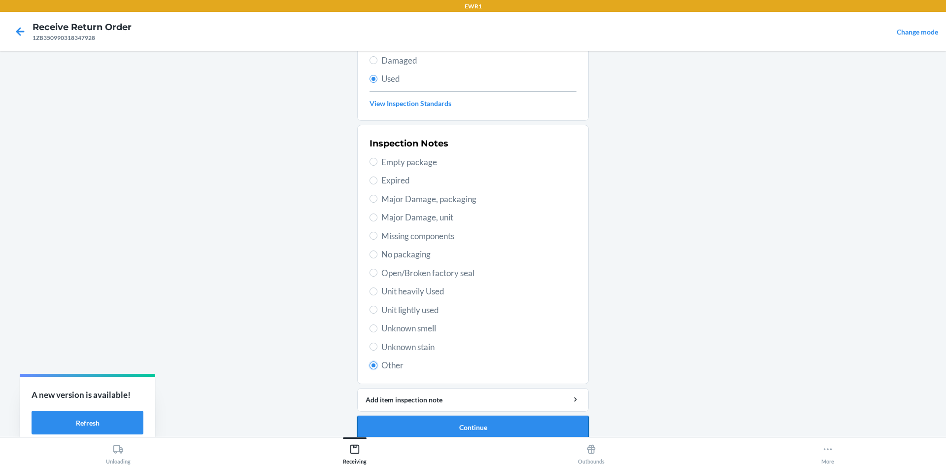
scroll to position [128, 0]
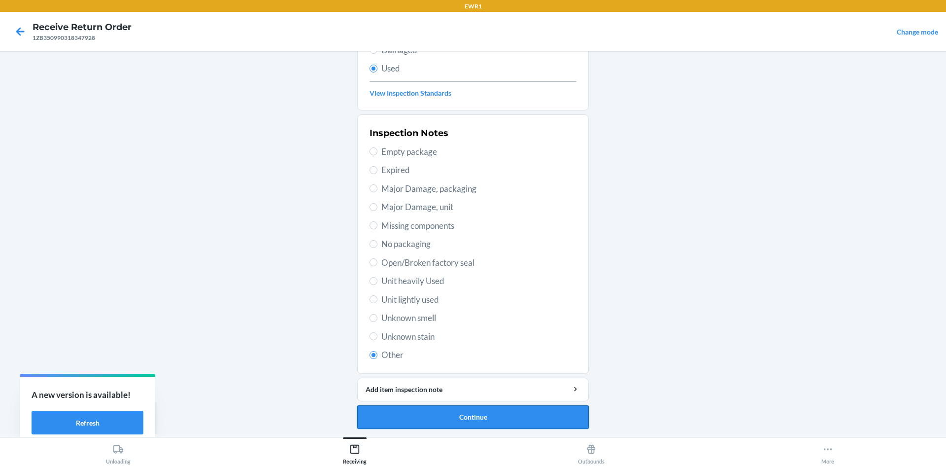
click at [427, 415] on button "Continue" at bounding box center [473, 417] width 232 height 24
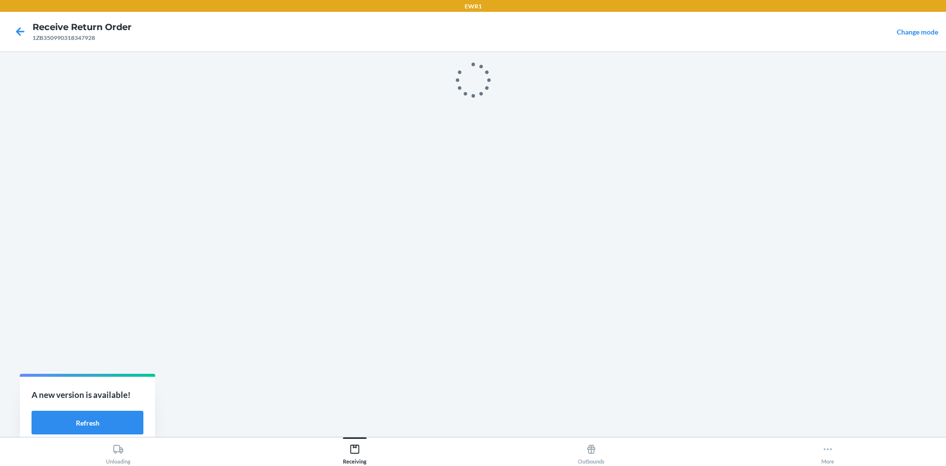
scroll to position [0, 0]
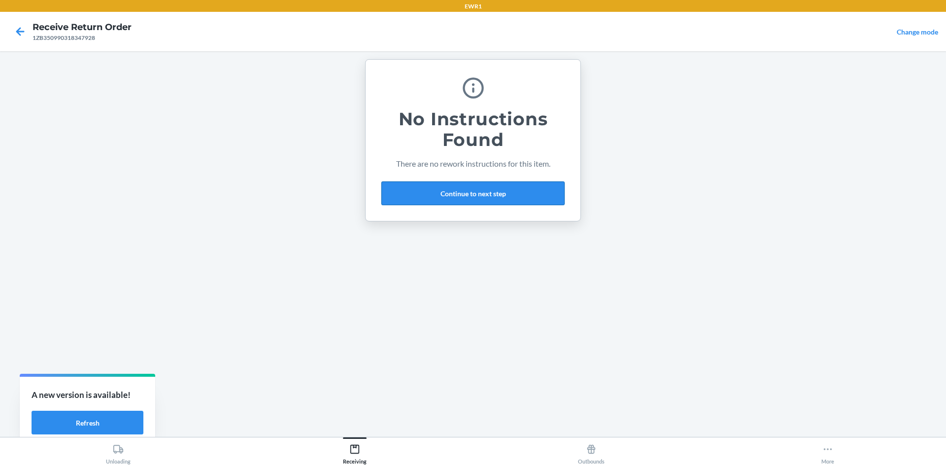
click at [494, 195] on button "Continue to next step" at bounding box center [472, 193] width 183 height 24
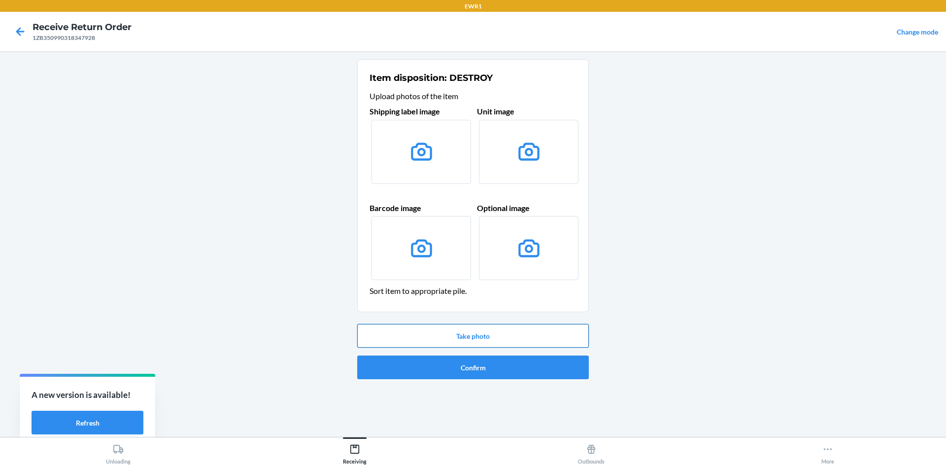
click at [500, 338] on button "Take photo" at bounding box center [473, 336] width 232 height 24
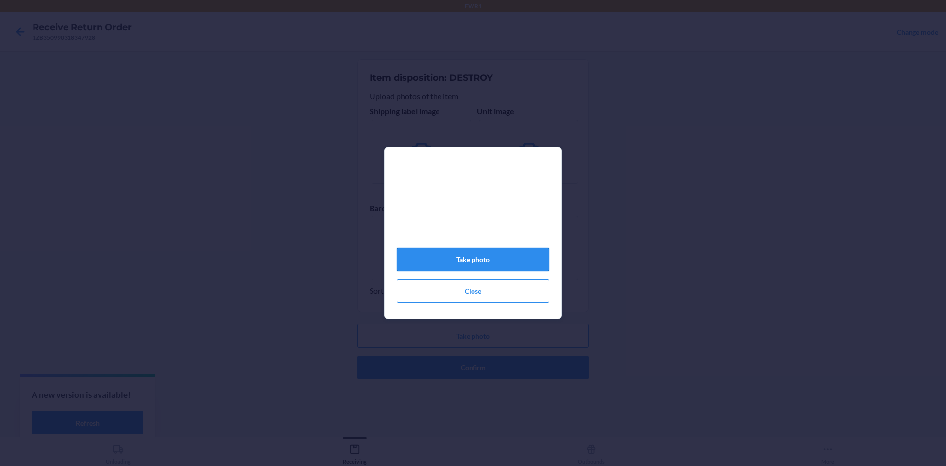
click at [485, 259] on button "Take photo" at bounding box center [473, 259] width 153 height 24
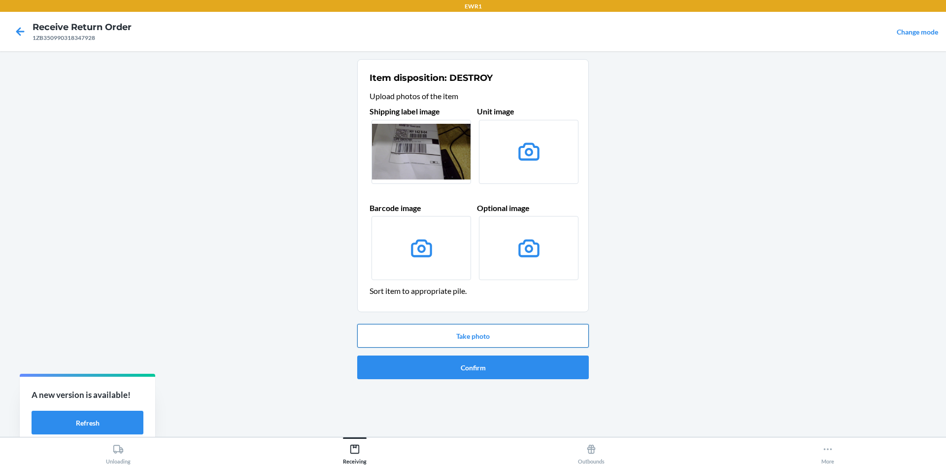
click at [503, 342] on button "Take photo" at bounding box center [473, 336] width 232 height 24
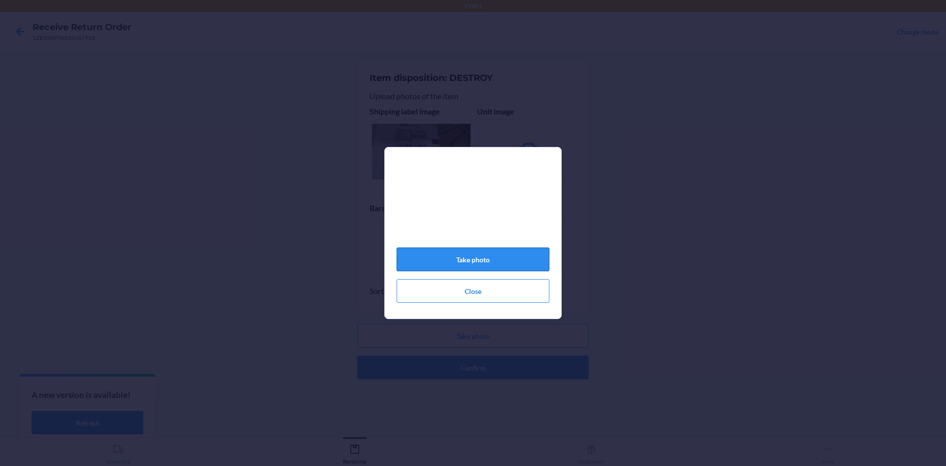
click at [506, 264] on button "Take photo" at bounding box center [473, 259] width 153 height 24
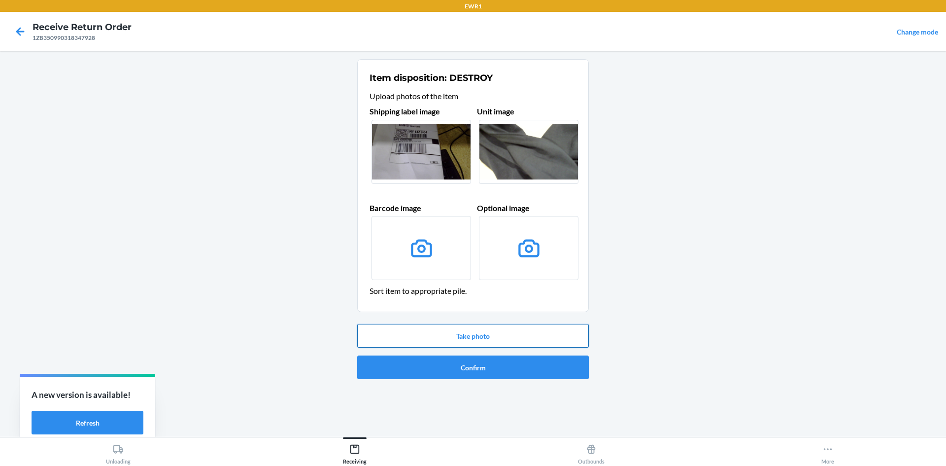
click at [506, 336] on button "Take photo" at bounding box center [473, 336] width 232 height 24
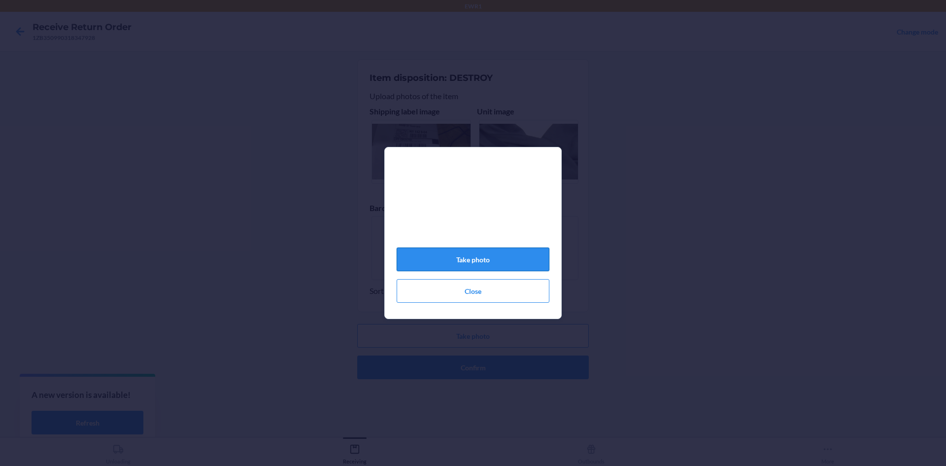
click at [508, 271] on button "Take photo" at bounding box center [473, 259] width 153 height 24
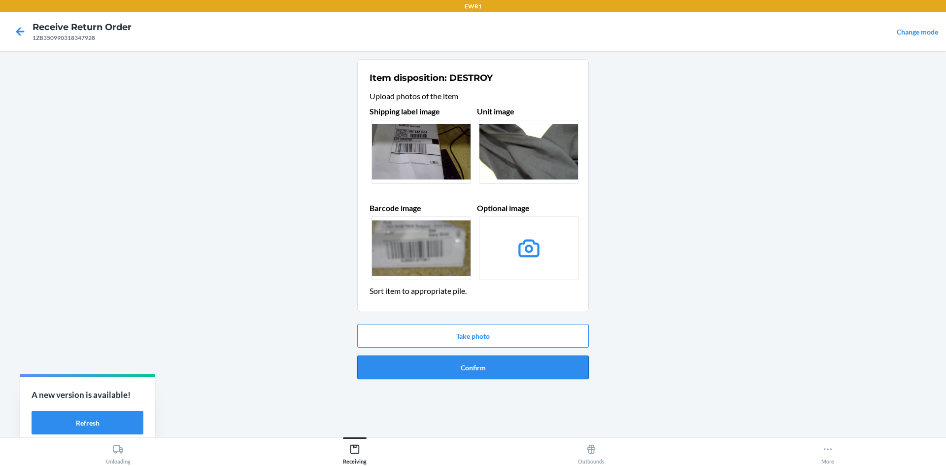
click at [534, 369] on button "Confirm" at bounding box center [473, 367] width 232 height 24
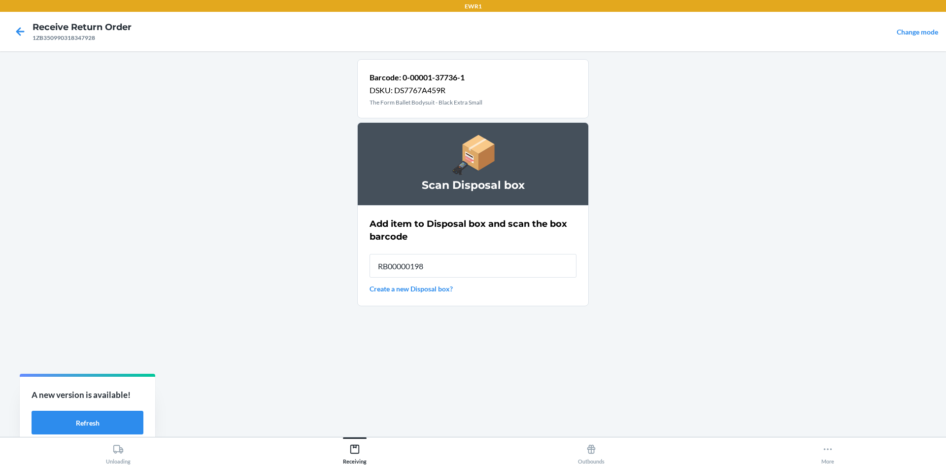
type input "RB000001987"
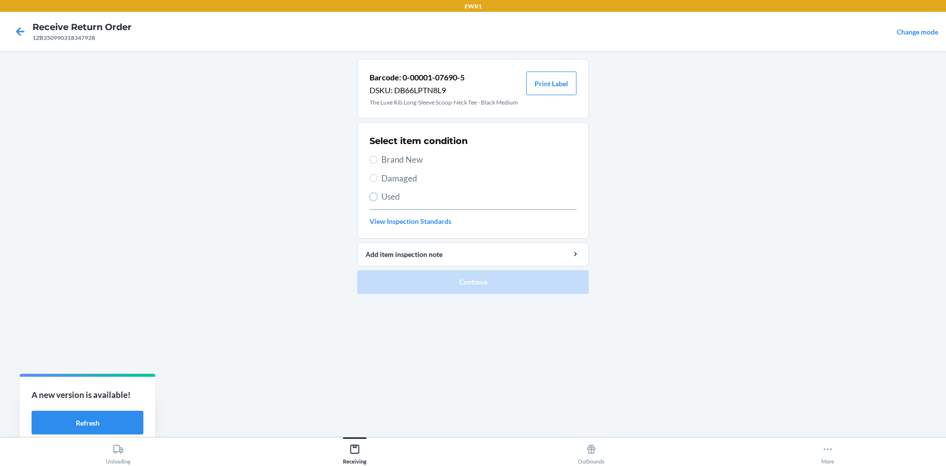
drag, startPoint x: 377, startPoint y: 196, endPoint x: 430, endPoint y: 236, distance: 67.1
click at [377, 196] on label "Used" at bounding box center [473, 196] width 207 height 13
click at [377, 196] on input "Used" at bounding box center [374, 197] width 8 height 8
radio input "true"
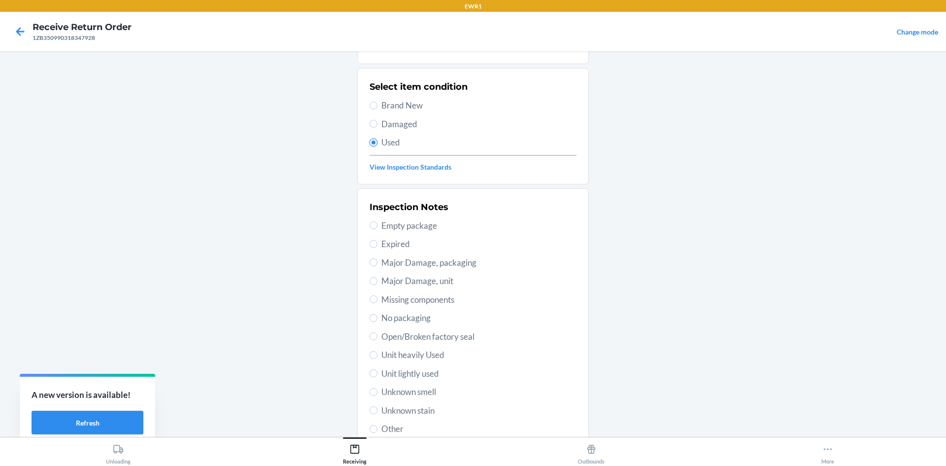
scroll to position [99, 0]
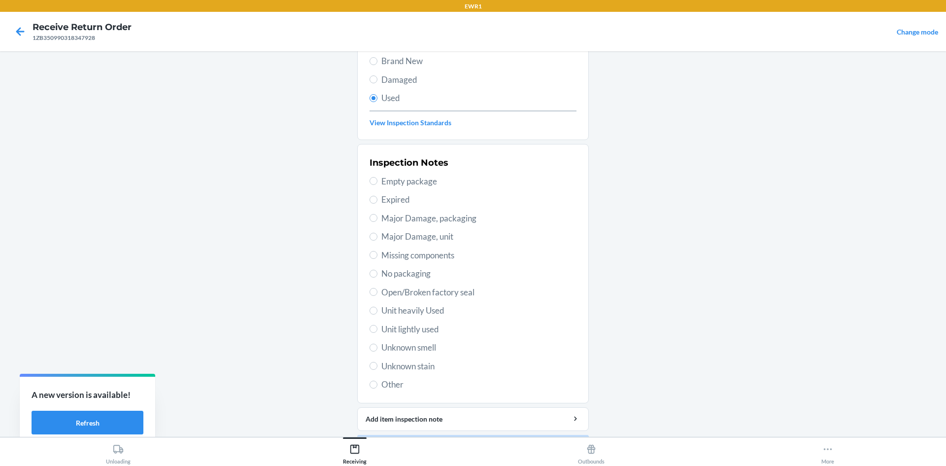
drag, startPoint x: 372, startPoint y: 389, endPoint x: 383, endPoint y: 396, distance: 12.8
click at [372, 388] on label "Other" at bounding box center [473, 384] width 207 height 13
click at [372, 388] on input "Other" at bounding box center [374, 384] width 8 height 8
radio input "true"
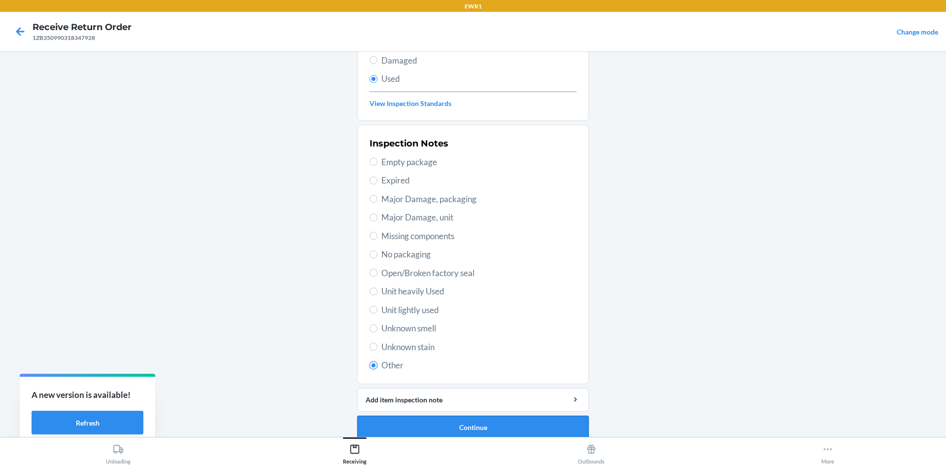
scroll to position [128, 0]
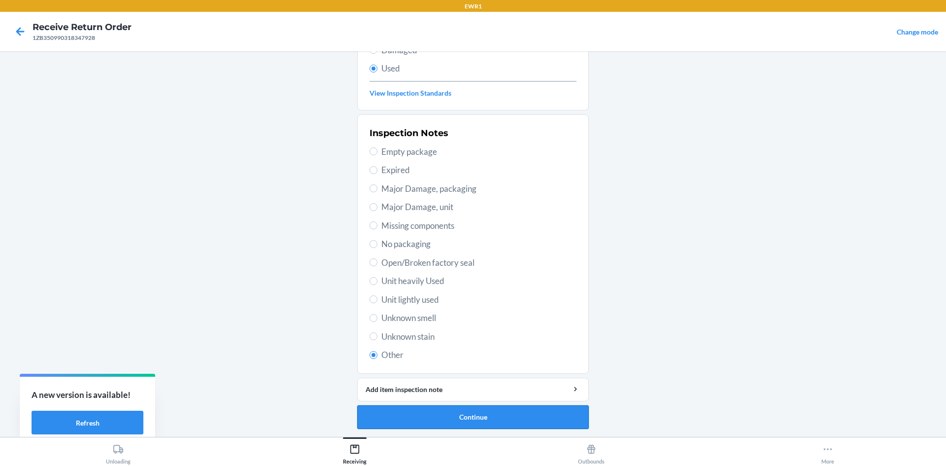
click at [473, 420] on button "Continue" at bounding box center [473, 417] width 232 height 24
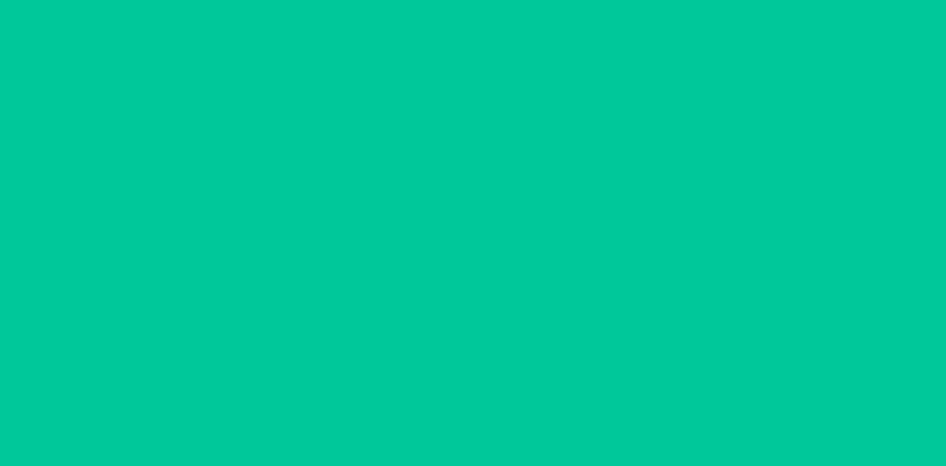
scroll to position [0, 0]
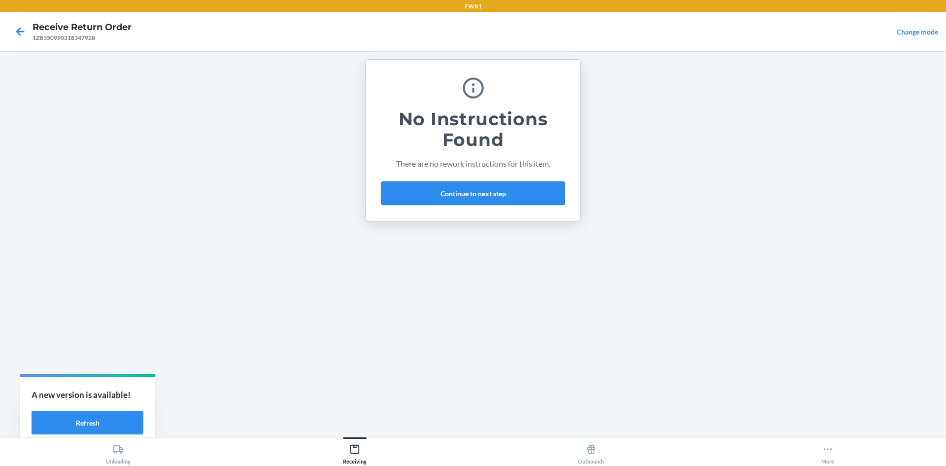
click at [484, 188] on button "Continue to next step" at bounding box center [472, 193] width 183 height 24
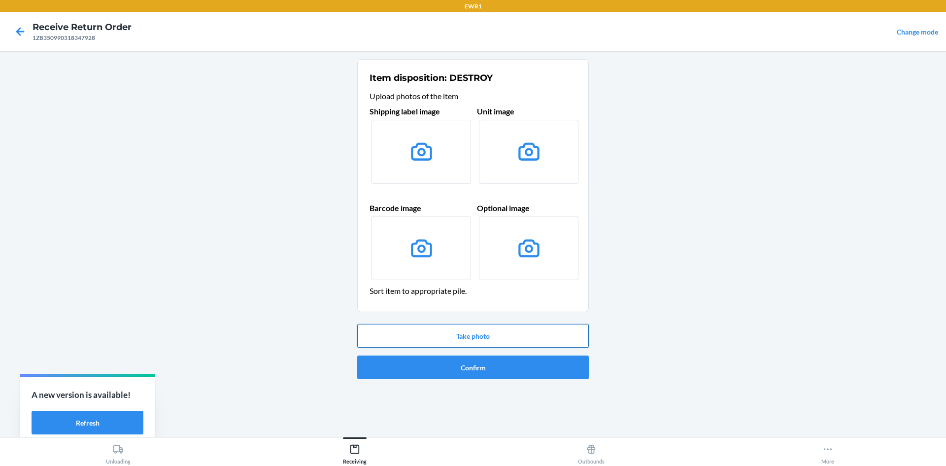
click at [501, 334] on button "Take photo" at bounding box center [473, 336] width 232 height 24
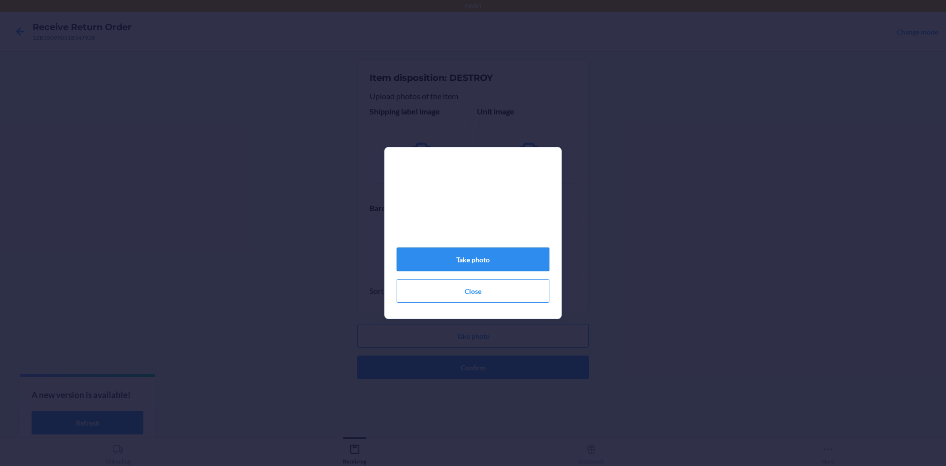
click at [508, 263] on button "Take photo" at bounding box center [473, 259] width 153 height 24
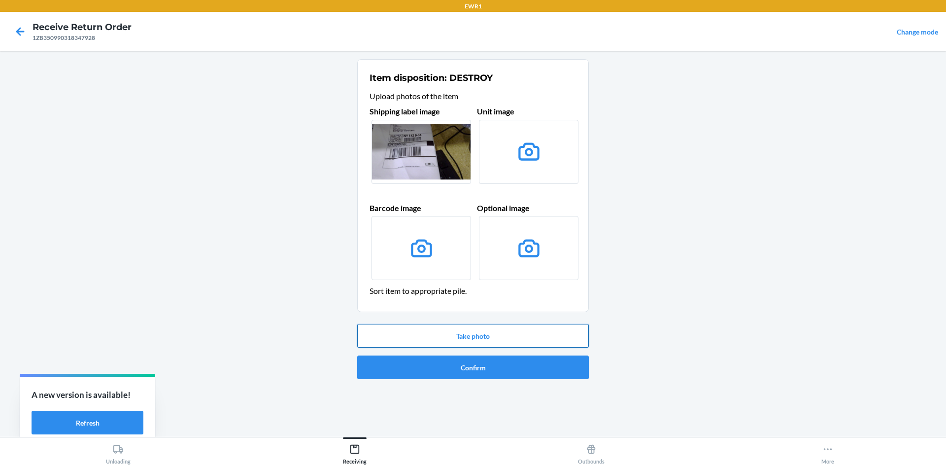
click at [511, 335] on button "Take photo" at bounding box center [473, 336] width 232 height 24
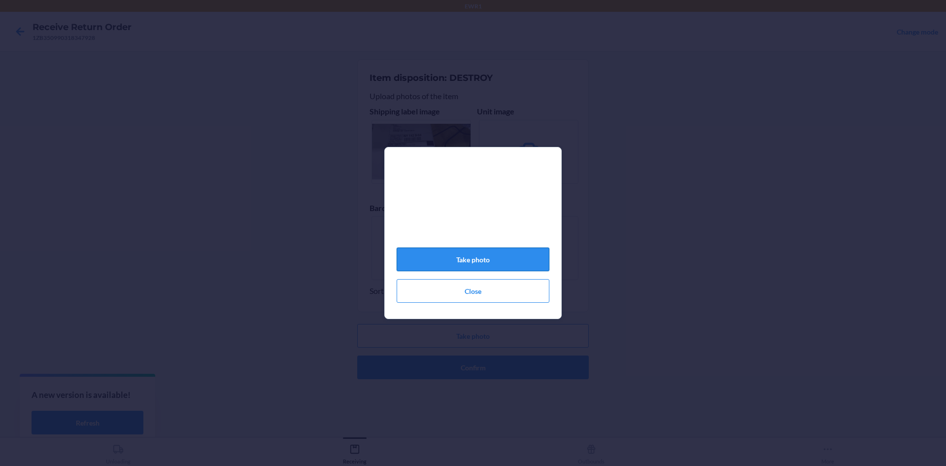
click at [518, 266] on button "Take photo" at bounding box center [473, 259] width 153 height 24
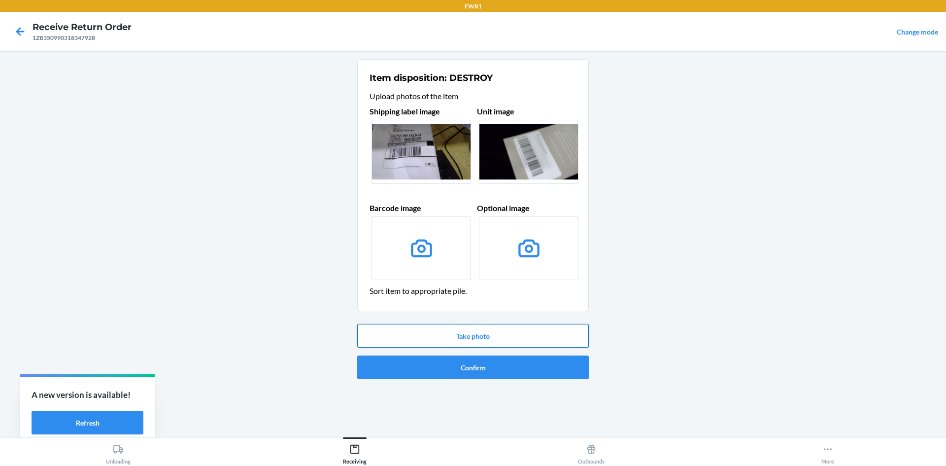
click at [516, 342] on button "Take photo" at bounding box center [473, 336] width 232 height 24
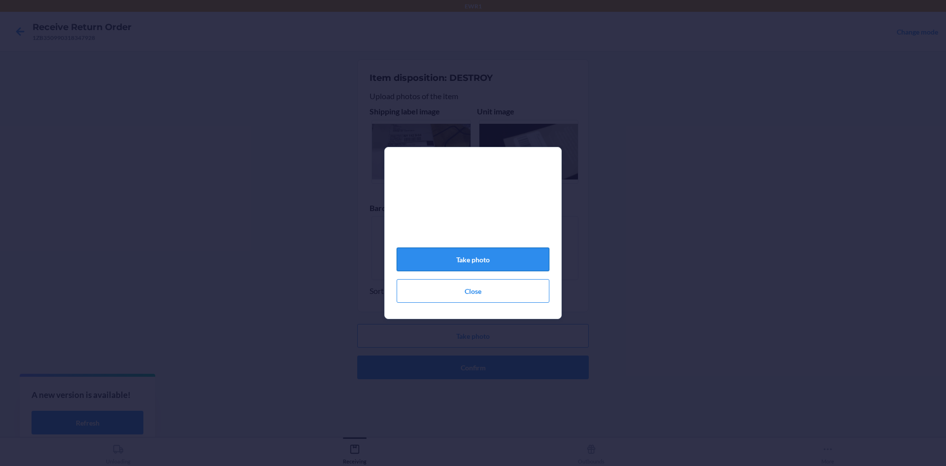
click at [530, 262] on button "Take photo" at bounding box center [473, 259] width 153 height 24
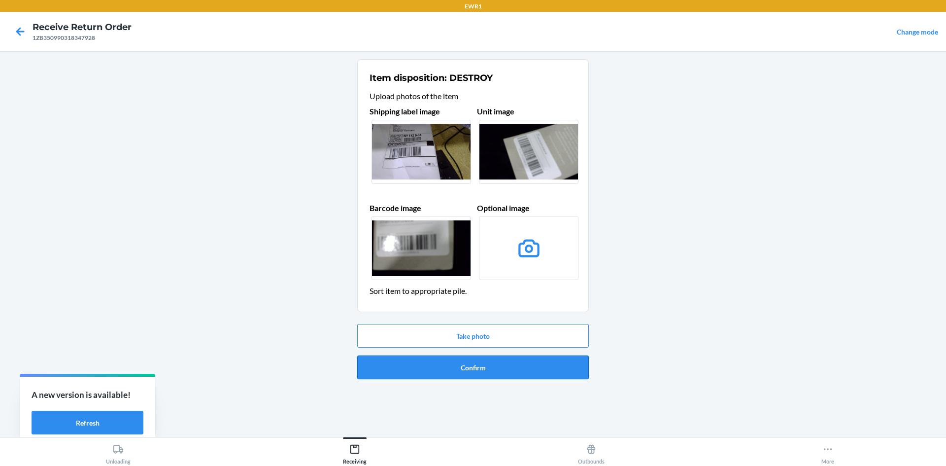
click at [540, 367] on button "Confirm" at bounding box center [473, 367] width 232 height 24
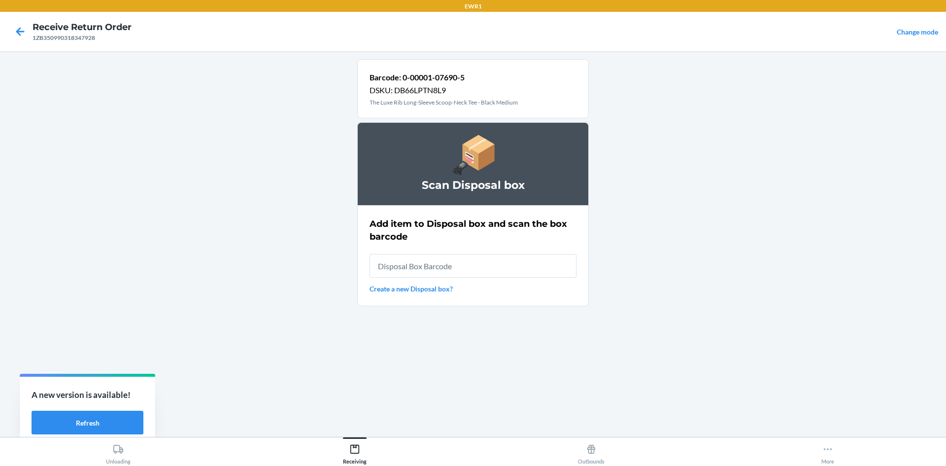
click at [526, 271] on input "text" at bounding box center [473, 266] width 207 height 24
type input "RB000001987"
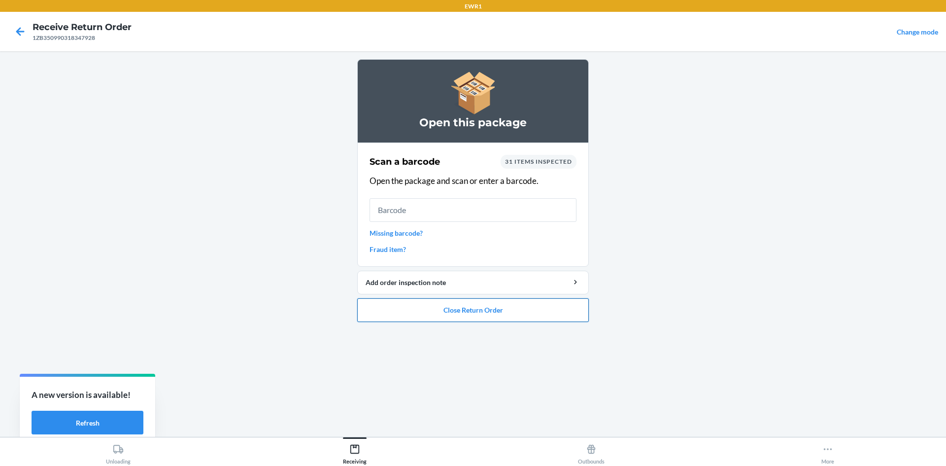
click at [538, 312] on button "Close Return Order" at bounding box center [473, 310] width 232 height 24
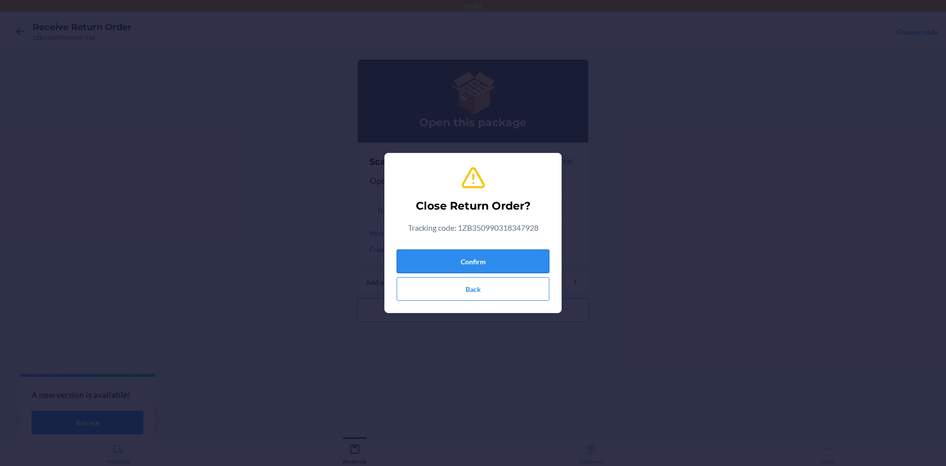
click at [525, 259] on button "Confirm" at bounding box center [473, 261] width 153 height 24
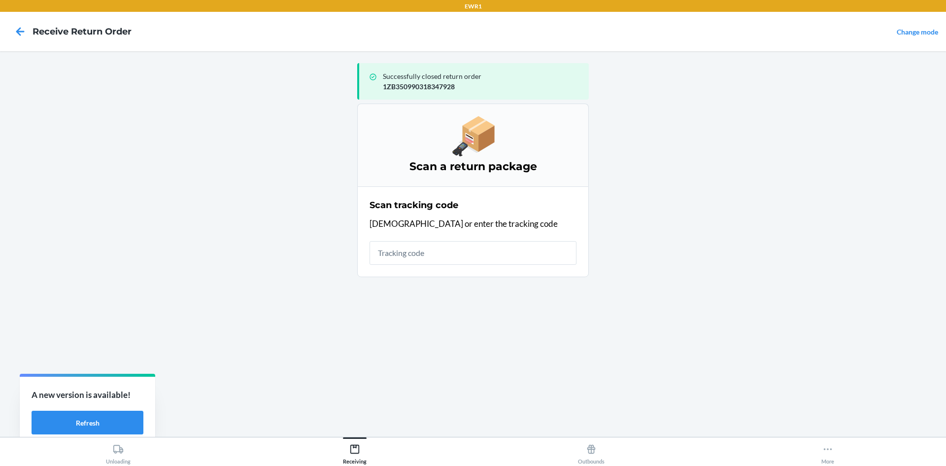
click at [470, 259] on input "text" at bounding box center [473, 253] width 207 height 24
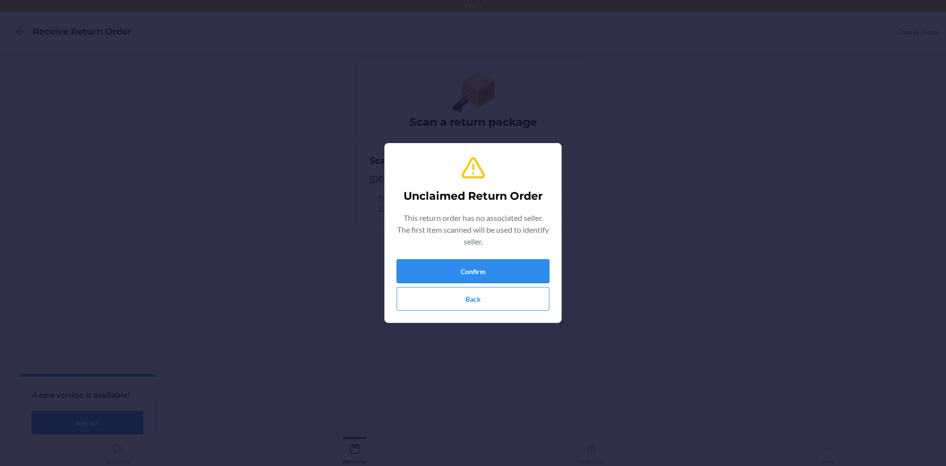
click at [472, 259] on button "Confirm" at bounding box center [473, 271] width 153 height 24
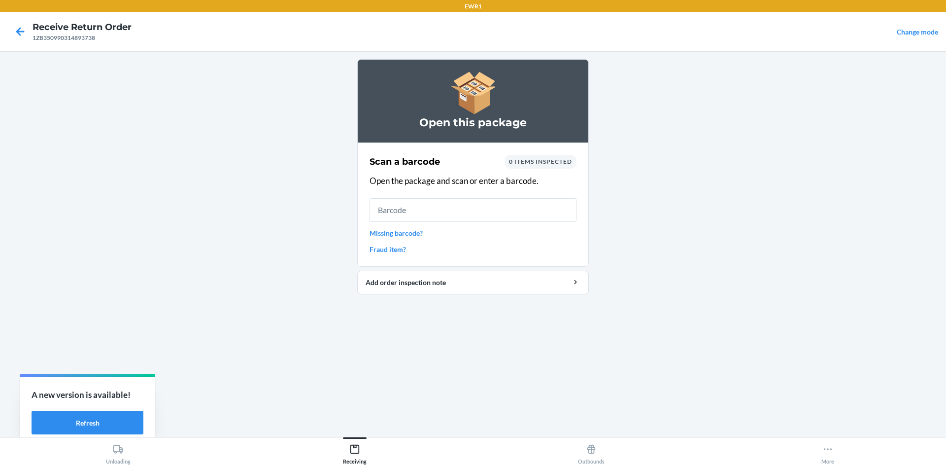
click at [498, 207] on input "text" at bounding box center [473, 210] width 207 height 24
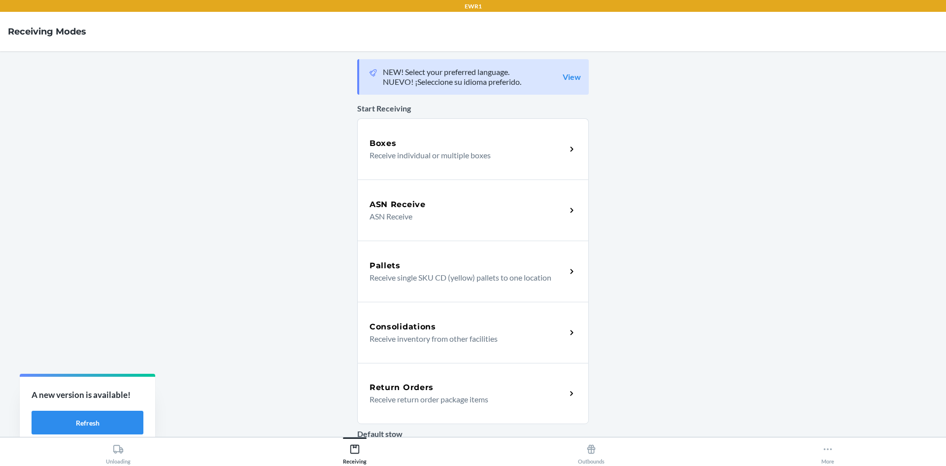
click at [418, 396] on p "Receive return order package items" at bounding box center [464, 399] width 189 height 12
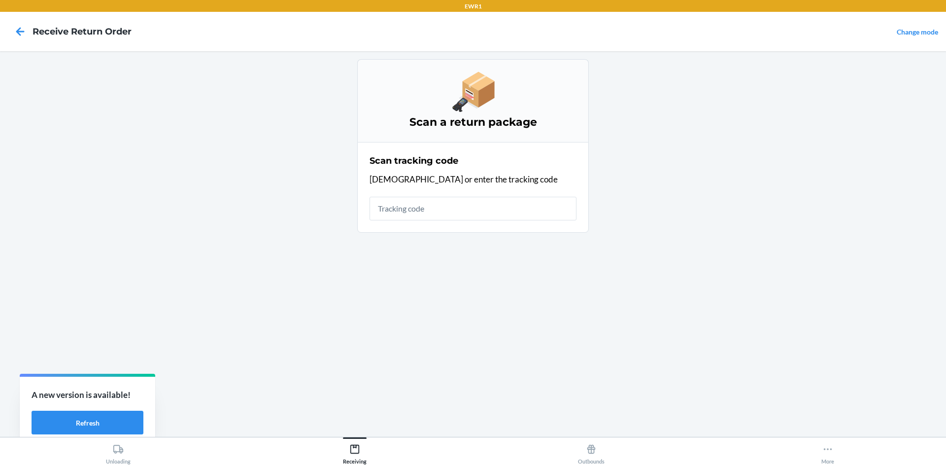
click at [435, 209] on input "text" at bounding box center [473, 209] width 207 height 24
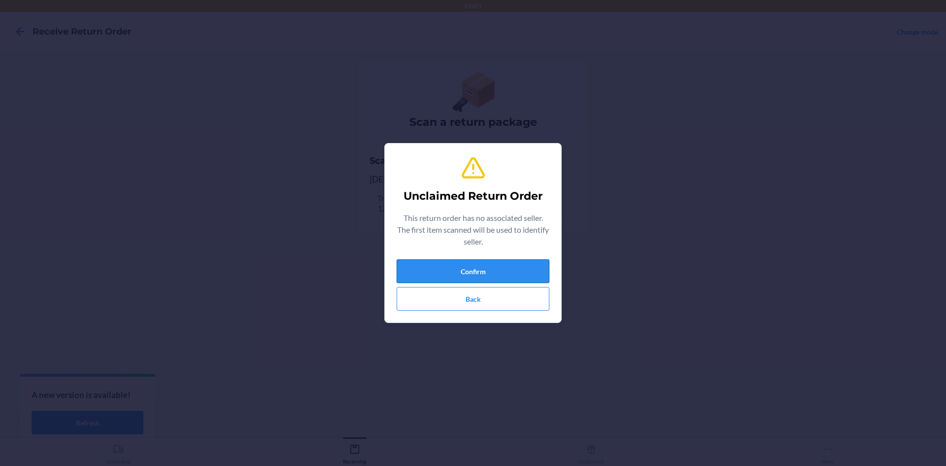
click at [511, 273] on button "Confirm" at bounding box center [473, 271] width 153 height 24
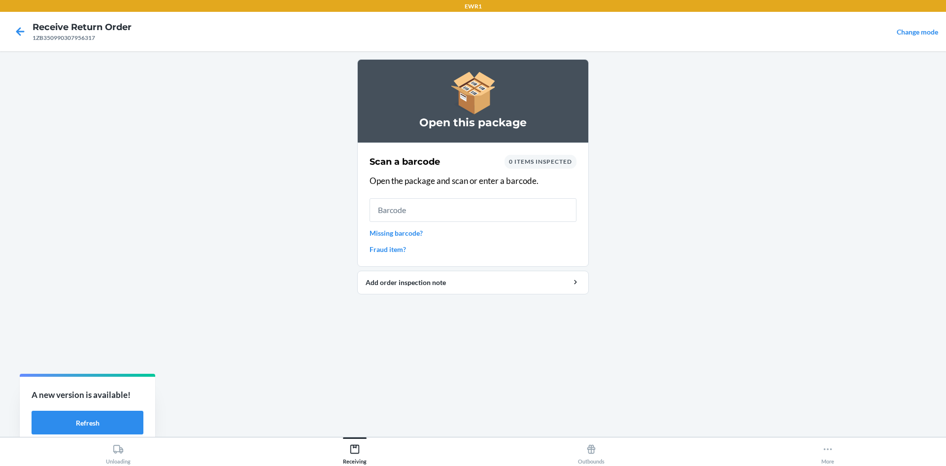
click at [494, 206] on input "text" at bounding box center [473, 210] width 207 height 24
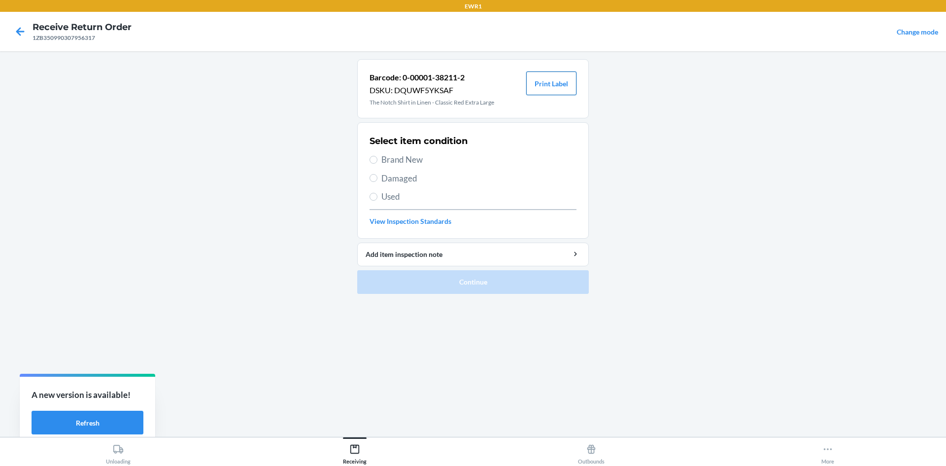
click at [561, 88] on button "Print Label" at bounding box center [551, 83] width 50 height 24
click at [380, 155] on label "Brand New" at bounding box center [473, 159] width 207 height 13
click at [377, 156] on input "Brand New" at bounding box center [374, 160] width 8 height 8
radio input "true"
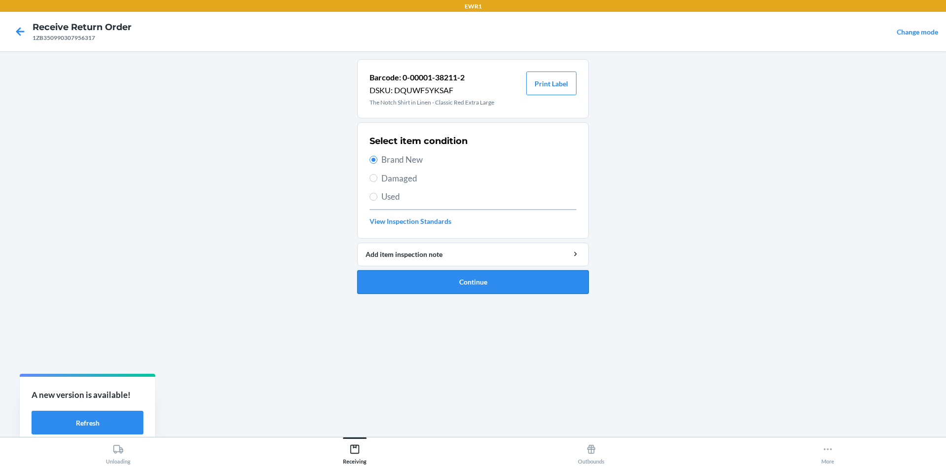
click at [508, 282] on button "Continue" at bounding box center [473, 282] width 232 height 24
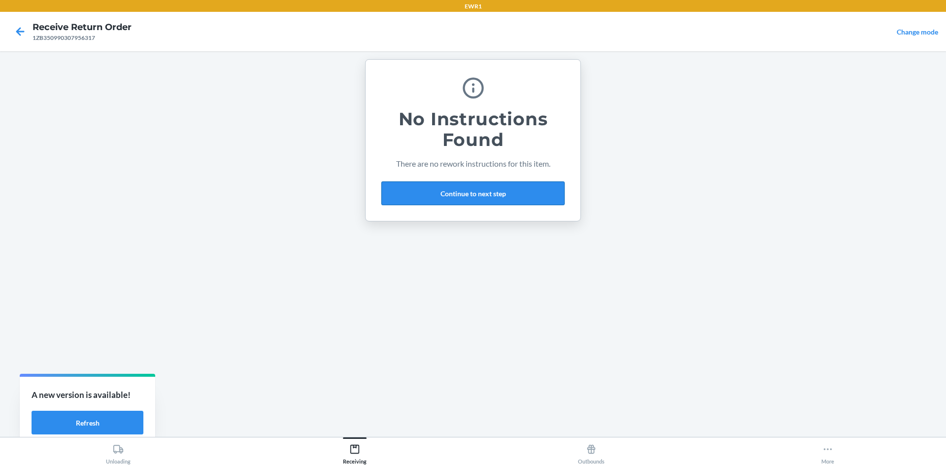
click at [509, 192] on button "Continue to next step" at bounding box center [472, 193] width 183 height 24
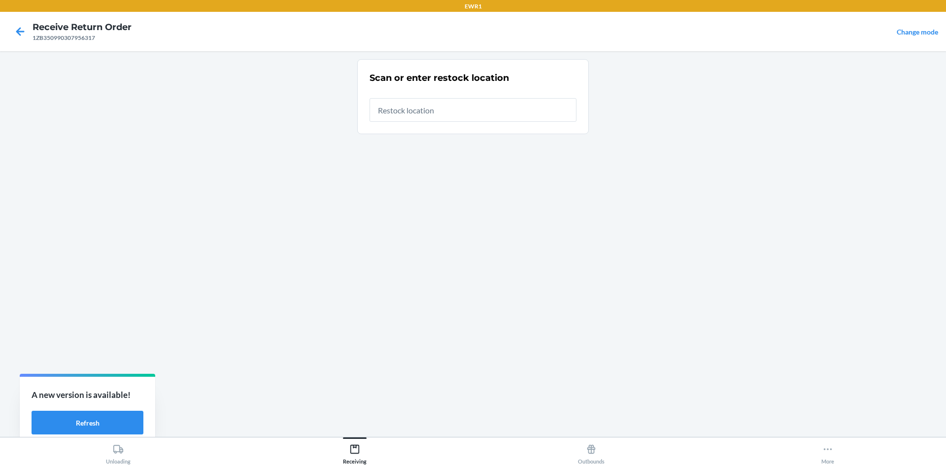
drag, startPoint x: 497, startPoint y: 111, endPoint x: 498, endPoint y: 96, distance: 15.3
click at [498, 96] on div at bounding box center [473, 106] width 207 height 32
type input "RTCart017"
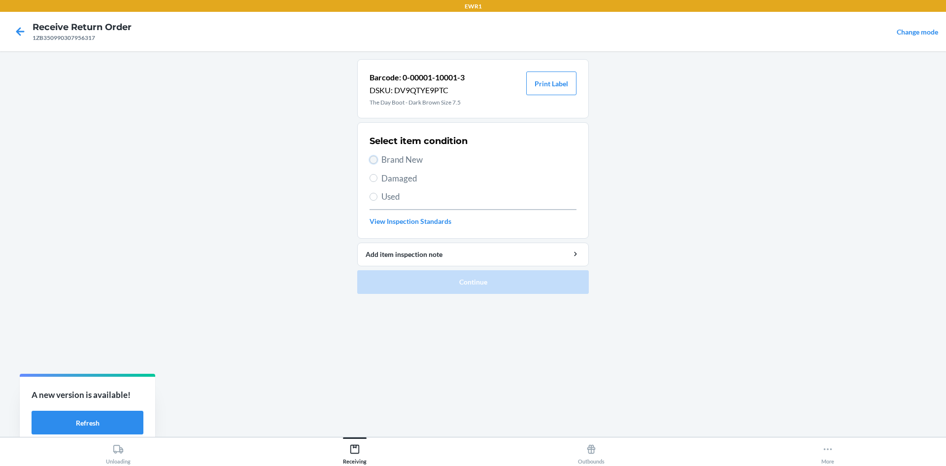
click at [374, 163] on input "Brand New" at bounding box center [374, 160] width 8 height 8
radio input "true"
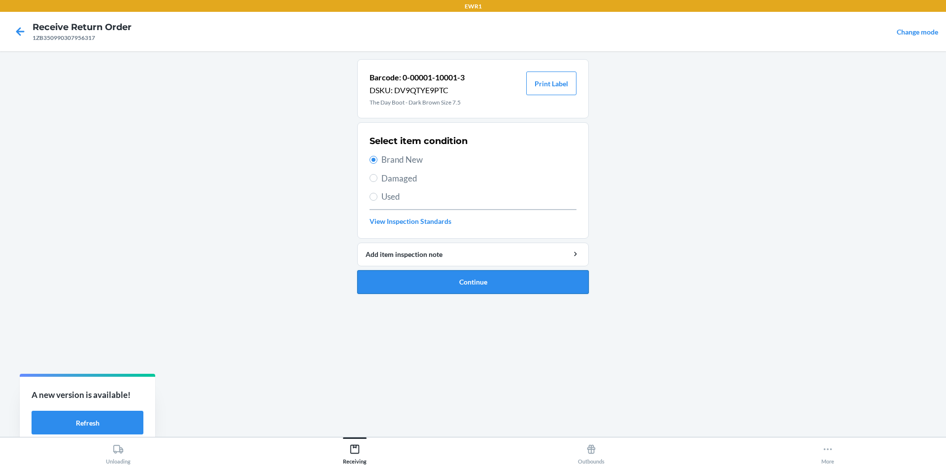
click at [535, 285] on button "Continue" at bounding box center [473, 282] width 232 height 24
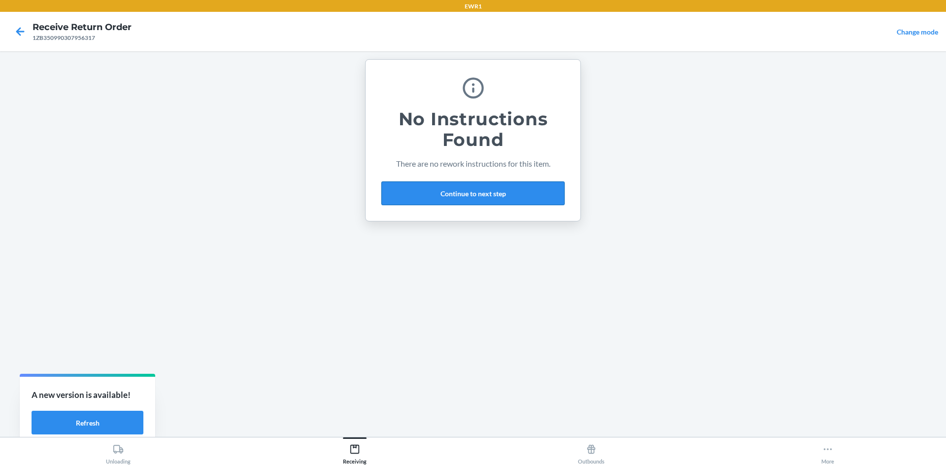
click at [503, 202] on button "Continue to next step" at bounding box center [472, 193] width 183 height 24
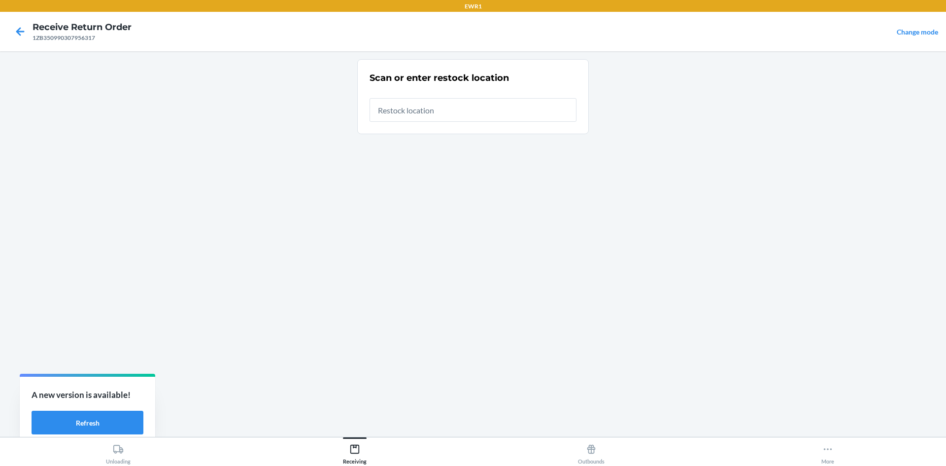
click at [458, 111] on input "text" at bounding box center [473, 110] width 207 height 24
type input "RTCart017"
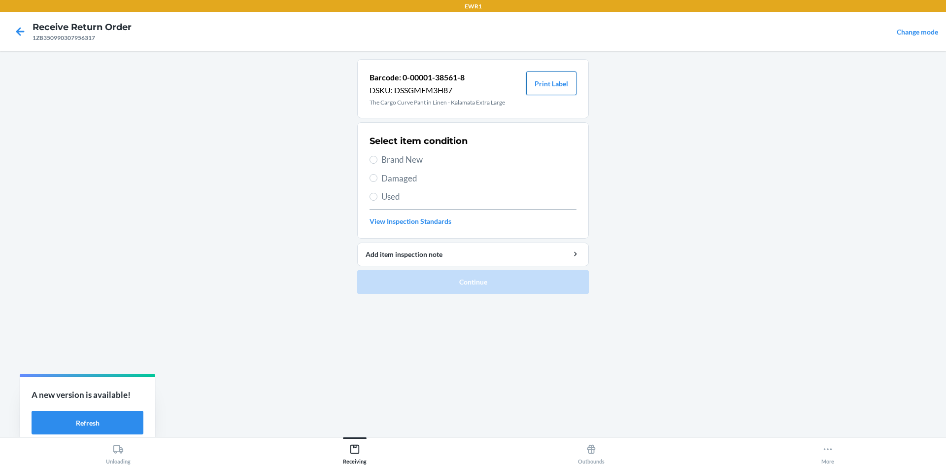
click at [529, 86] on button "Print Label" at bounding box center [551, 83] width 50 height 24
click at [378, 158] on label "Brand New" at bounding box center [473, 159] width 207 height 13
click at [377, 158] on input "Brand New" at bounding box center [374, 160] width 8 height 8
radio input "true"
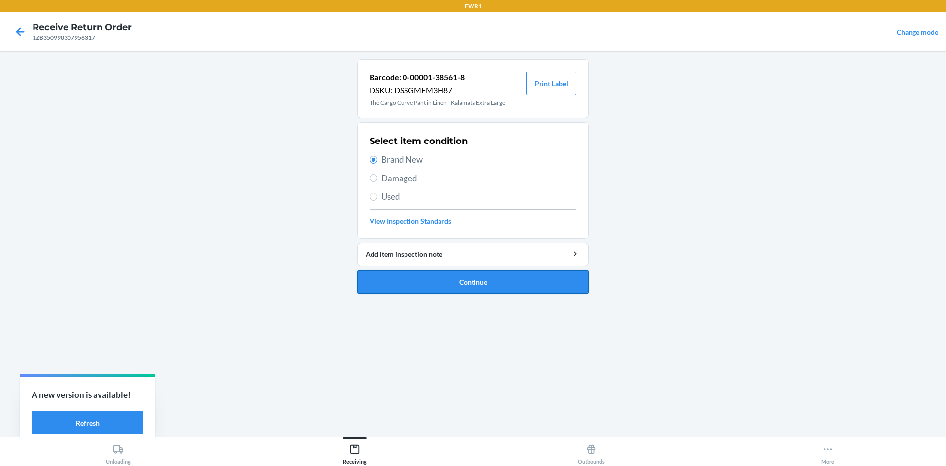
click at [486, 279] on button "Continue" at bounding box center [473, 282] width 232 height 24
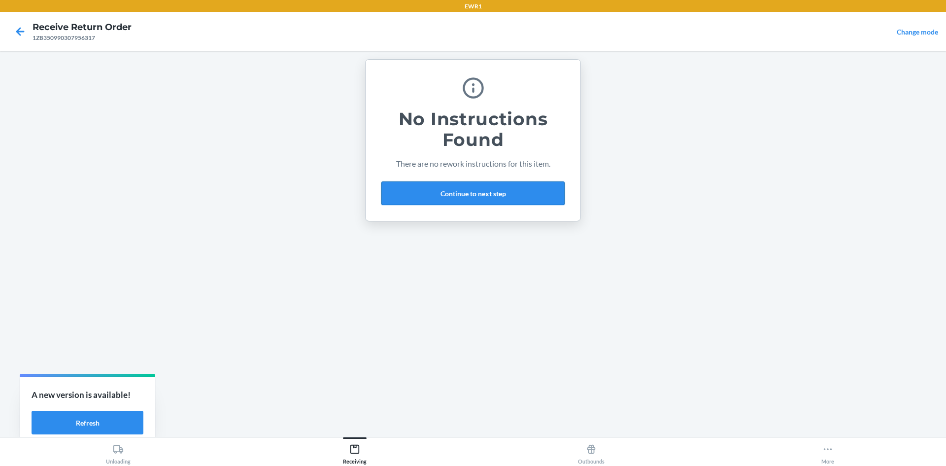
click at [437, 193] on button "Continue to next step" at bounding box center [472, 193] width 183 height 24
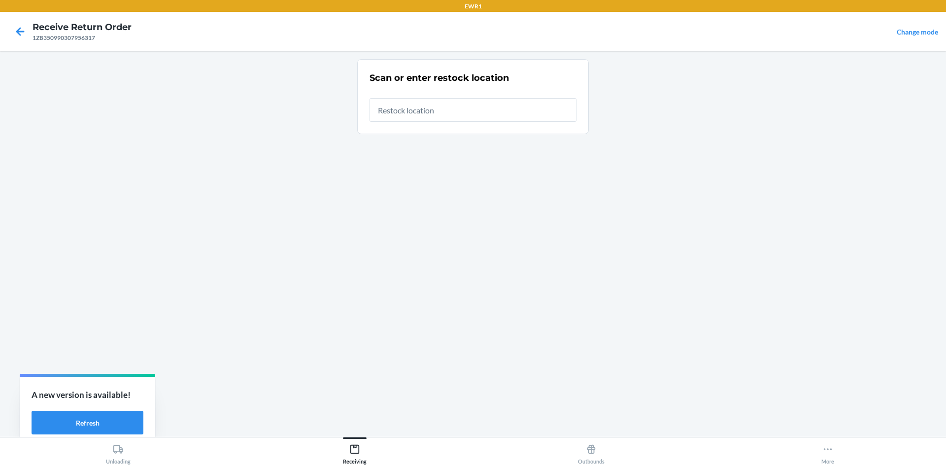
click at [434, 110] on input "text" at bounding box center [473, 110] width 207 height 24
type input "RTCart017"
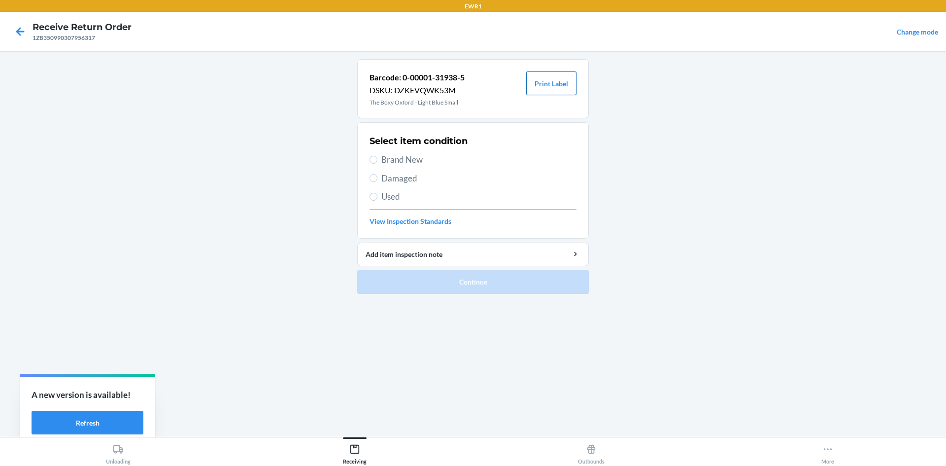
click at [554, 82] on button "Print Label" at bounding box center [551, 83] width 50 height 24
click at [374, 160] on input "Brand New" at bounding box center [374, 160] width 8 height 8
radio input "true"
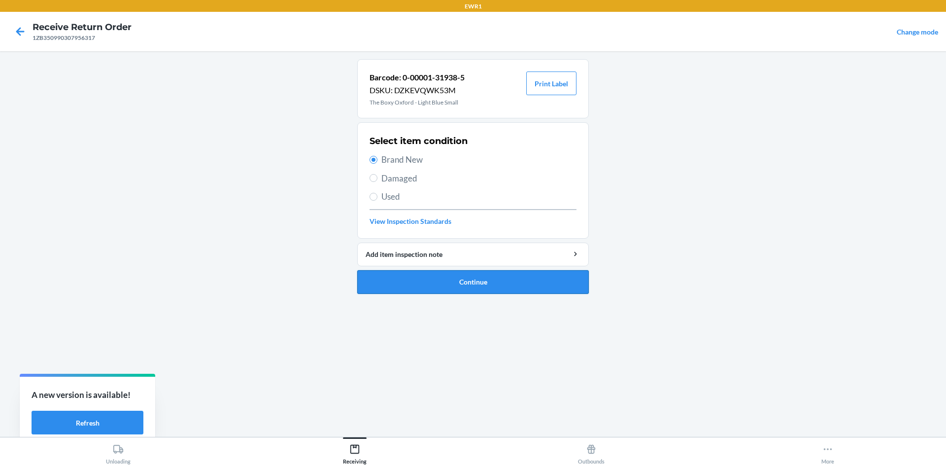
click at [489, 280] on button "Continue" at bounding box center [473, 282] width 232 height 24
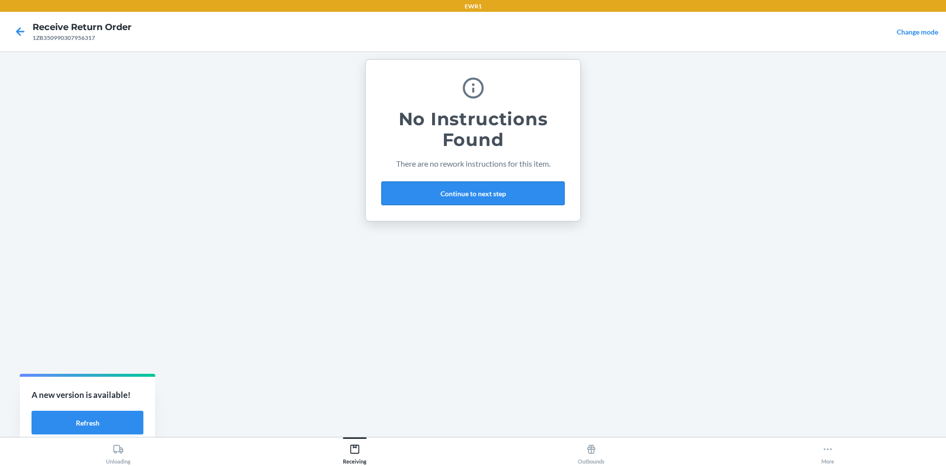
click at [488, 183] on button "Continue to next step" at bounding box center [472, 193] width 183 height 24
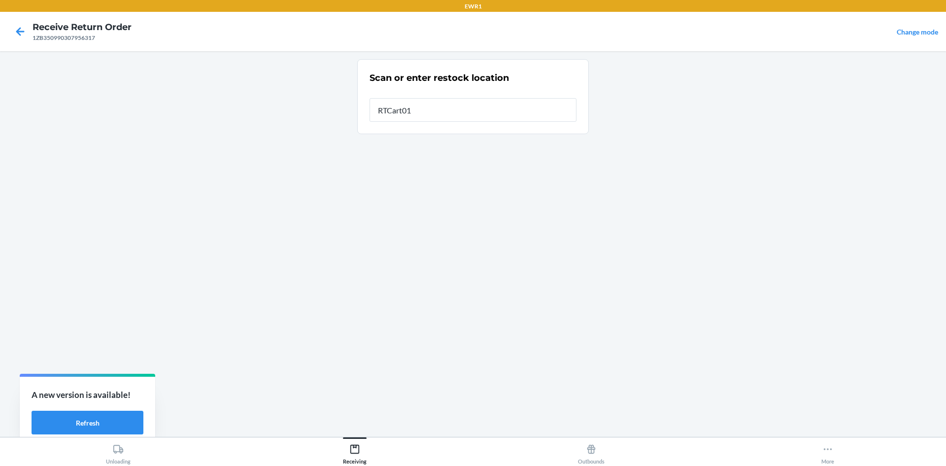
type input "RTCart017"
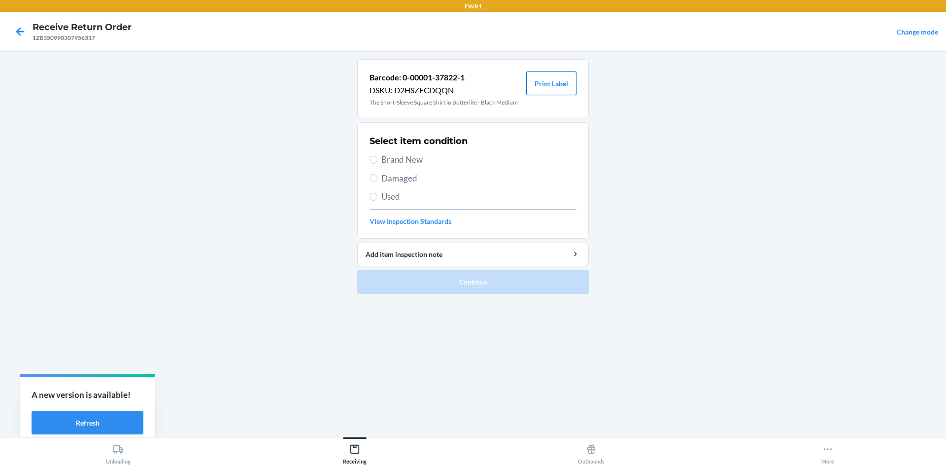
click at [555, 86] on button "Print Label" at bounding box center [551, 83] width 50 height 24
click at [378, 159] on label "Brand New" at bounding box center [473, 159] width 207 height 13
click at [377, 159] on input "Brand New" at bounding box center [374, 160] width 8 height 8
radio input "true"
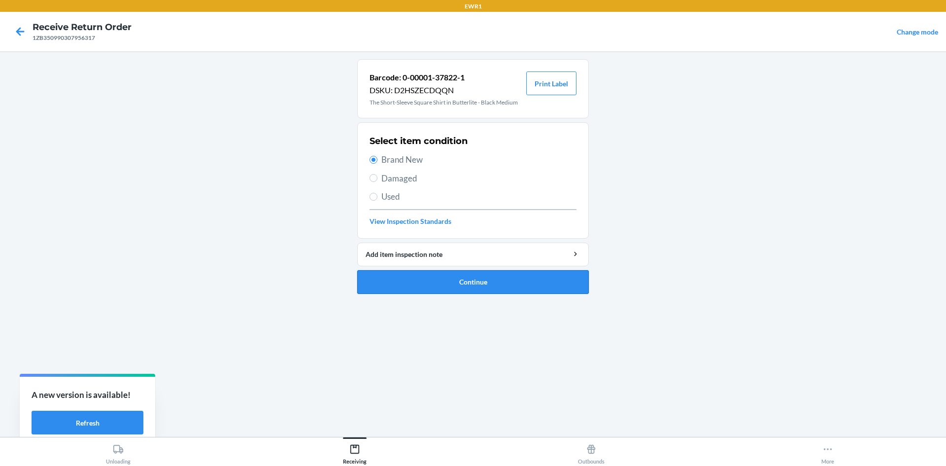
click at [471, 281] on button "Continue" at bounding box center [473, 282] width 232 height 24
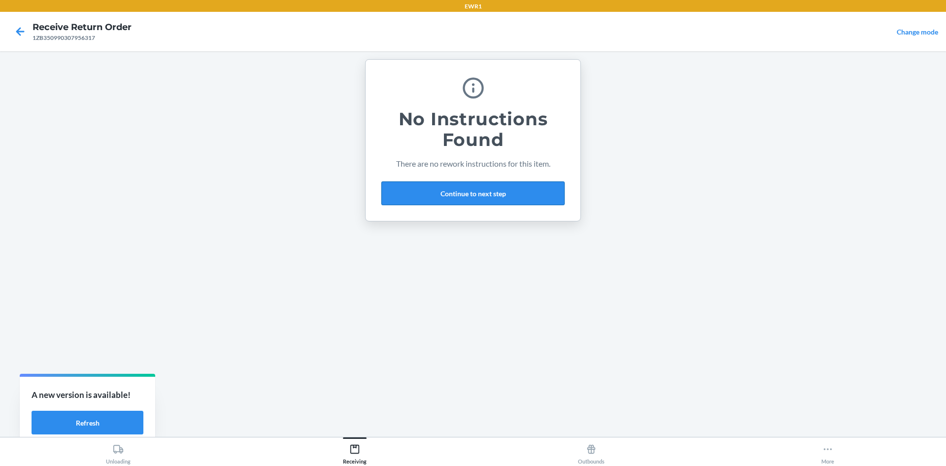
click at [470, 189] on button "Continue to next step" at bounding box center [472, 193] width 183 height 24
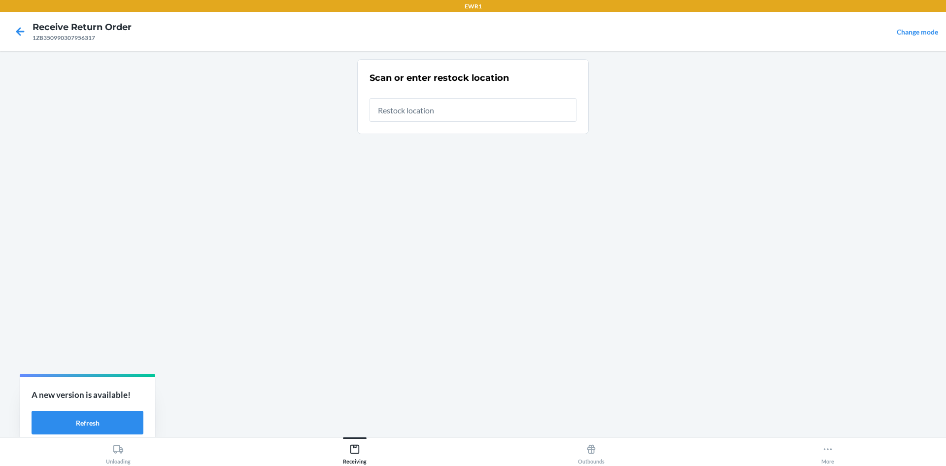
click at [431, 113] on input "text" at bounding box center [473, 110] width 207 height 24
type input "RTCart017"
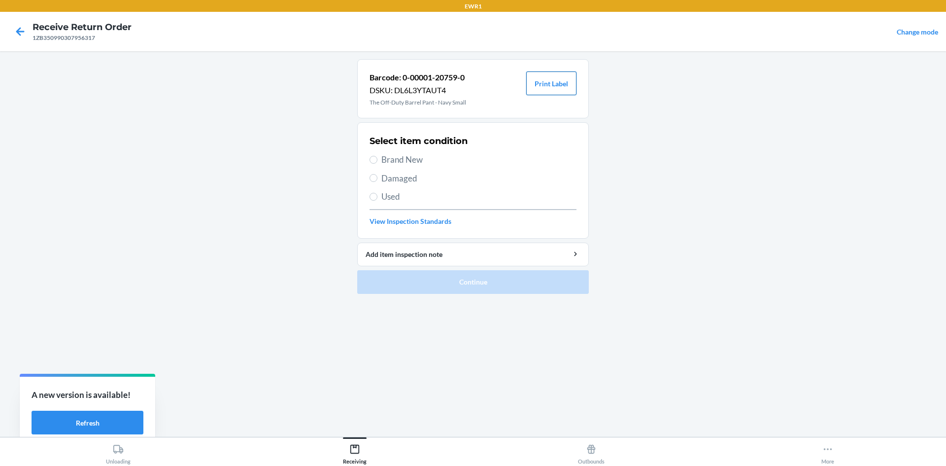
click at [537, 86] on button "Print Label" at bounding box center [551, 83] width 50 height 24
click at [380, 160] on label "Brand New" at bounding box center [473, 159] width 207 height 13
click at [377, 160] on input "Brand New" at bounding box center [374, 160] width 8 height 8
radio input "true"
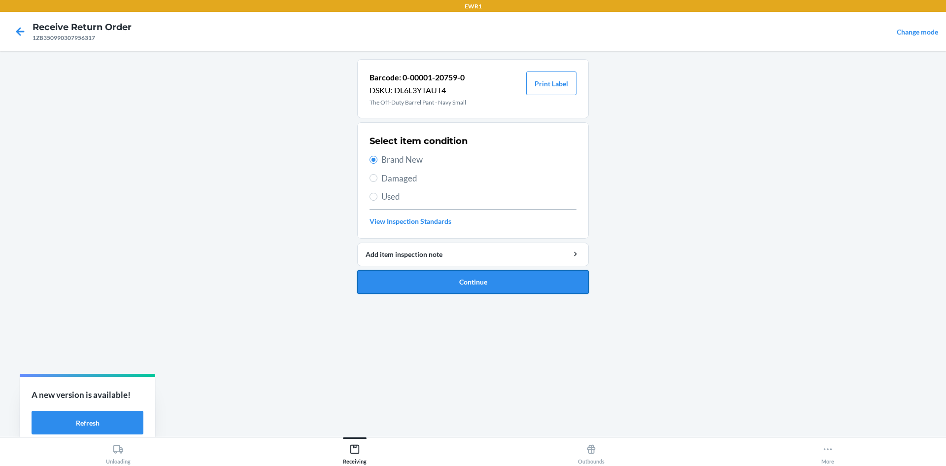
click at [486, 286] on button "Continue" at bounding box center [473, 282] width 232 height 24
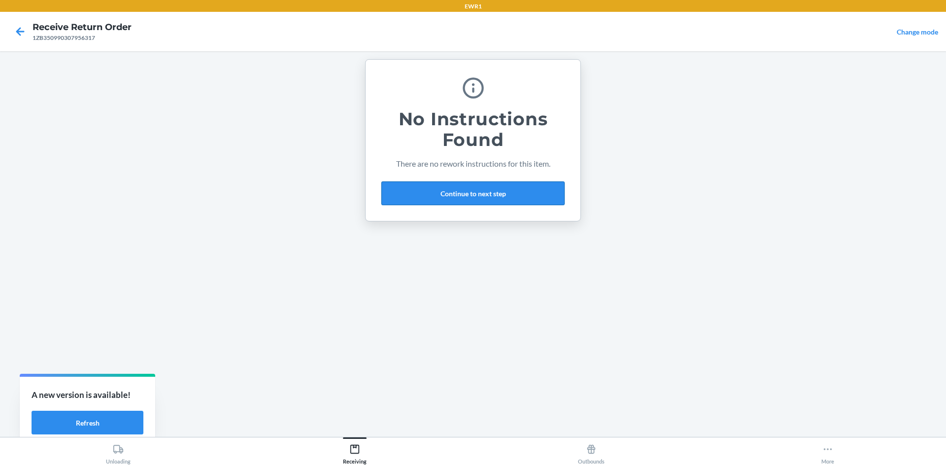
click at [490, 187] on button "Continue to next step" at bounding box center [472, 193] width 183 height 24
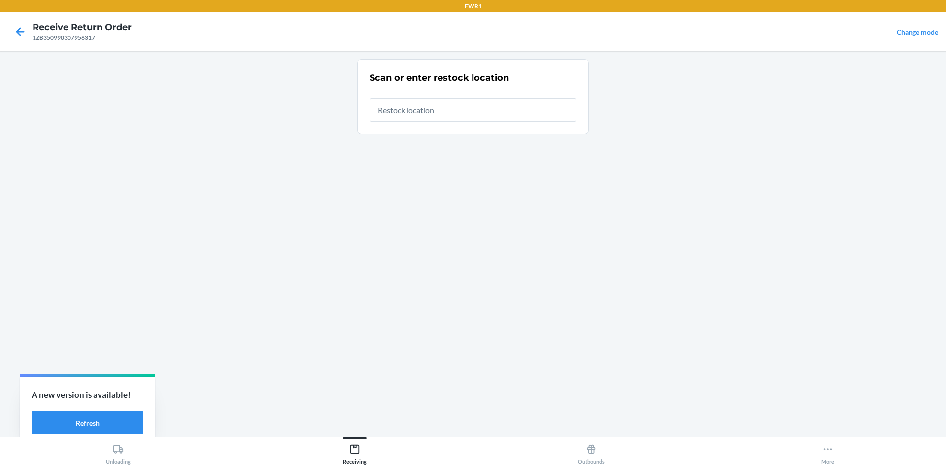
click at [468, 112] on input "text" at bounding box center [473, 110] width 207 height 24
type input "RTCart017"
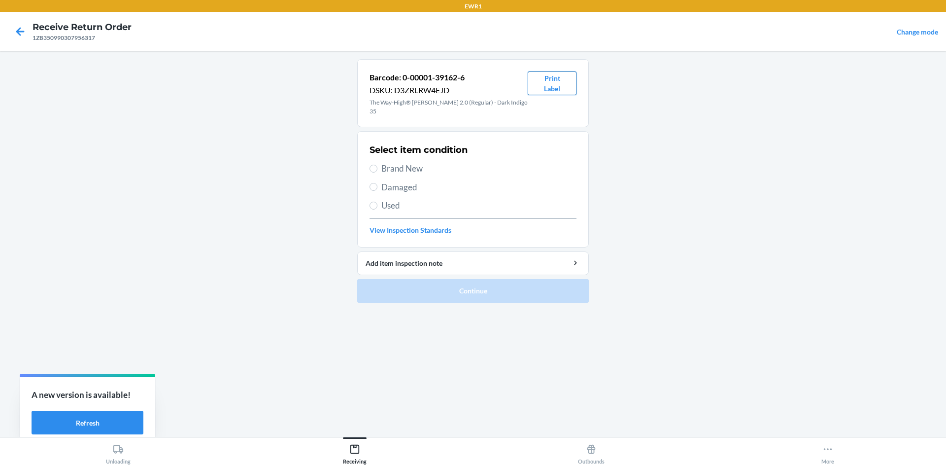
drag, startPoint x: 553, startPoint y: 83, endPoint x: 555, endPoint y: 88, distance: 5.6
click at [554, 82] on button "Print Label" at bounding box center [552, 83] width 49 height 24
drag, startPoint x: 391, startPoint y: 157, endPoint x: 445, endPoint y: 212, distance: 77.7
click at [391, 162] on span "Brand New" at bounding box center [478, 168] width 195 height 13
click at [377, 165] on input "Brand New" at bounding box center [374, 169] width 8 height 8
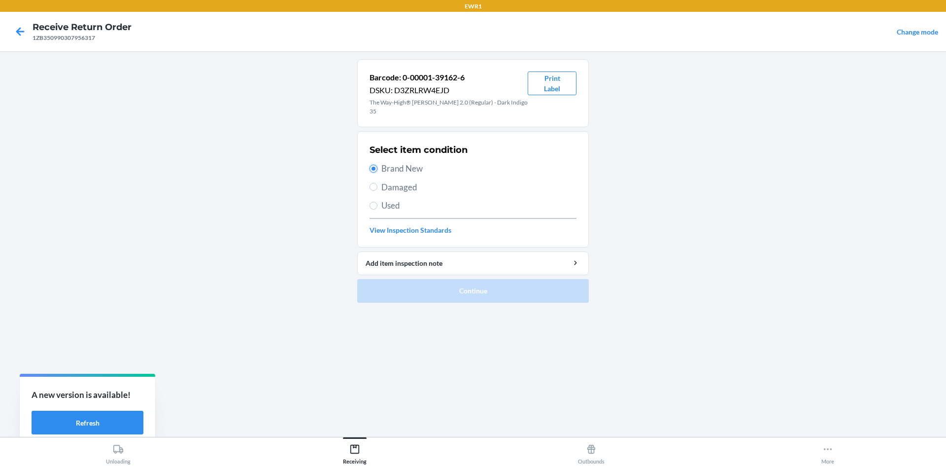
radio input "true"
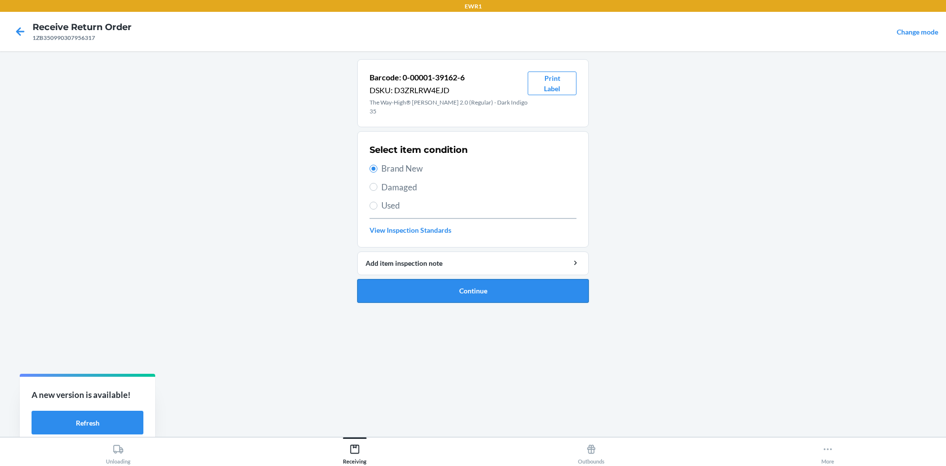
click at [493, 279] on button "Continue" at bounding box center [473, 291] width 232 height 24
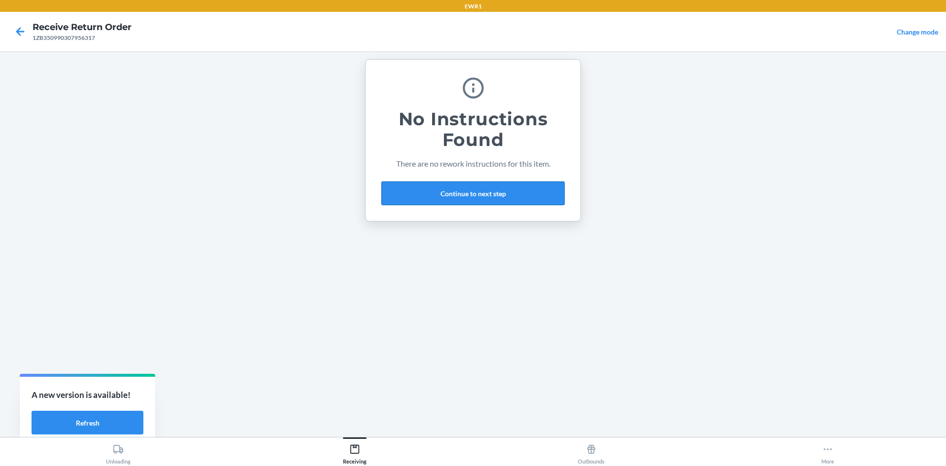
click at [463, 185] on button "Continue to next step" at bounding box center [472, 193] width 183 height 24
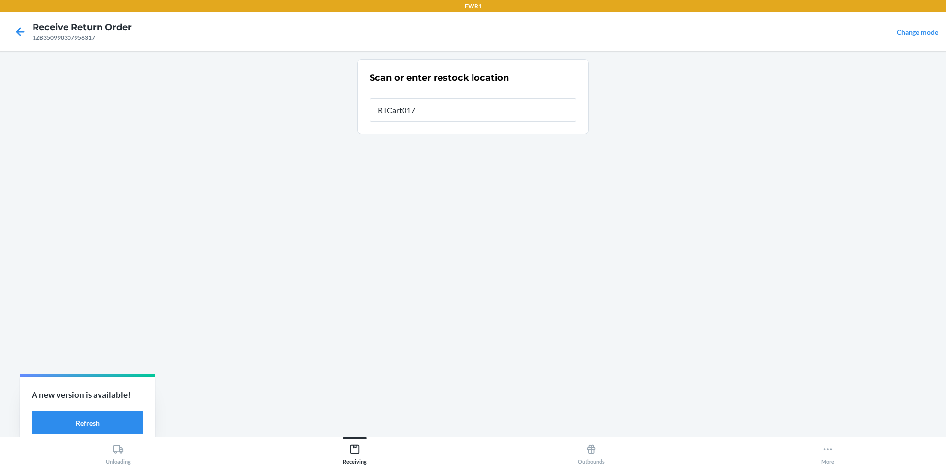
type input "RTCart017"
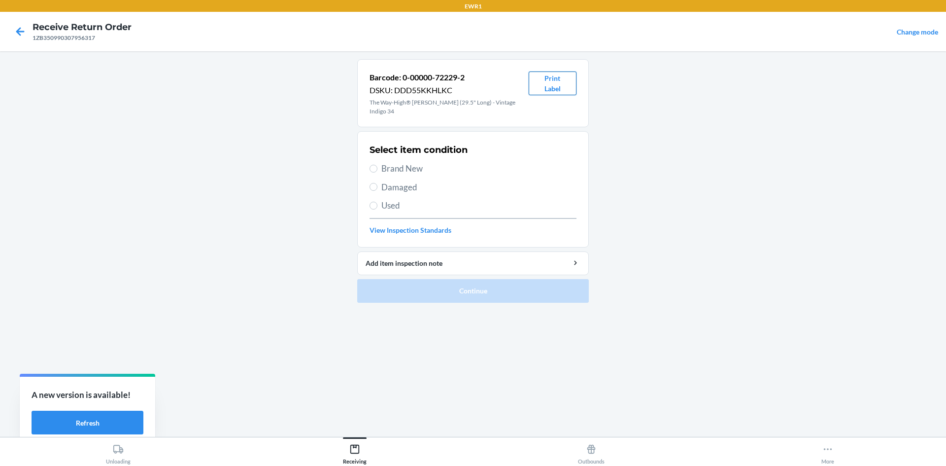
click at [538, 84] on button "Print Label" at bounding box center [553, 83] width 48 height 24
click at [403, 152] on div "Select item condition Brand New Damaged Used View Inspection Standards" at bounding box center [473, 189] width 207 height 98
click at [400, 162] on span "Brand New" at bounding box center [478, 168] width 195 height 13
click at [377, 165] on input "Brand New" at bounding box center [374, 169] width 8 height 8
radio input "true"
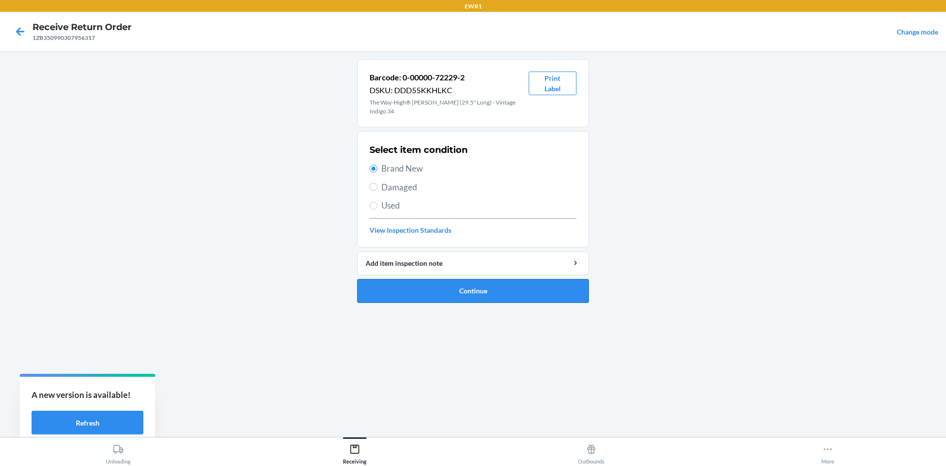
click at [490, 285] on button "Continue" at bounding box center [473, 291] width 232 height 24
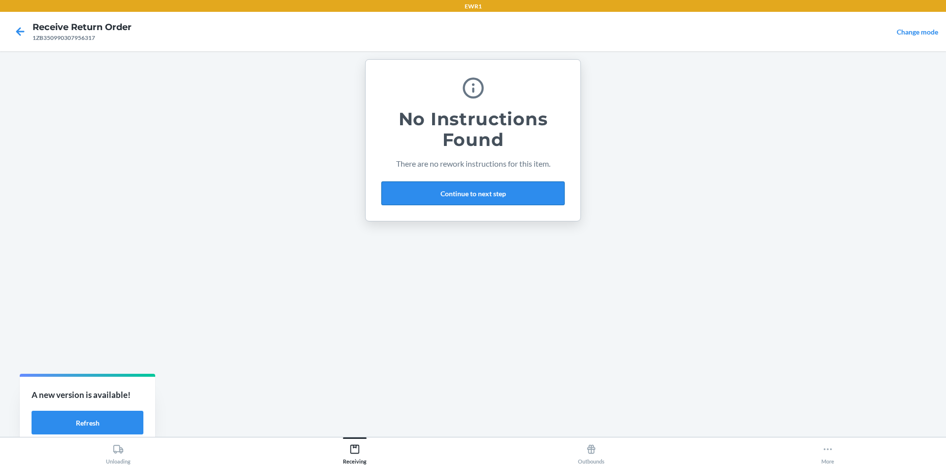
click at [499, 200] on button "Continue to next step" at bounding box center [472, 193] width 183 height 24
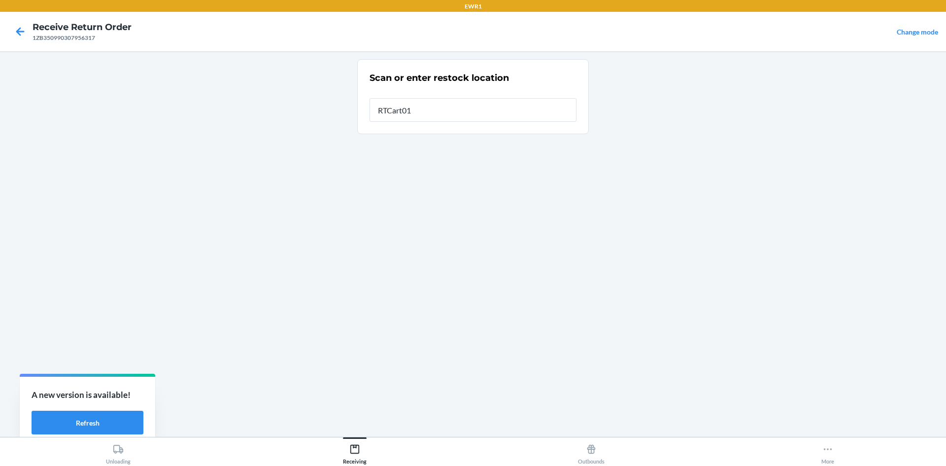
type input "RTCart017"
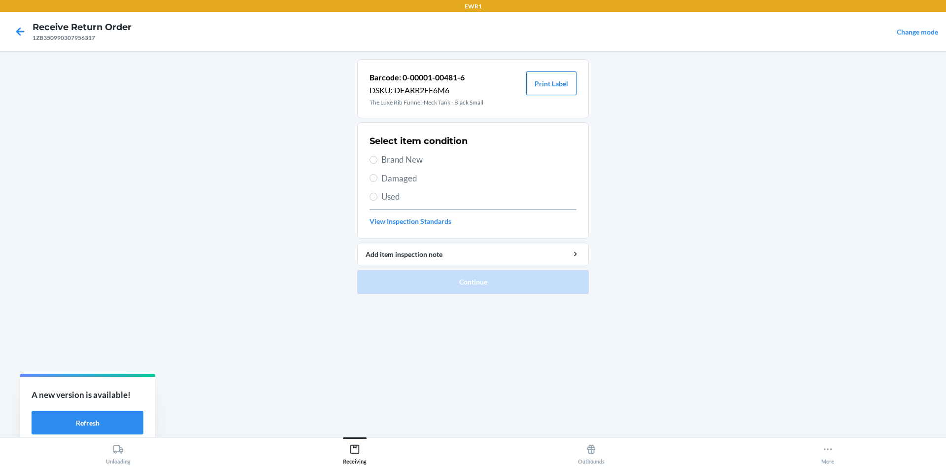
click at [545, 84] on button "Print Label" at bounding box center [551, 83] width 50 height 24
click at [376, 159] on input "Brand New" at bounding box center [374, 160] width 8 height 8
radio input "true"
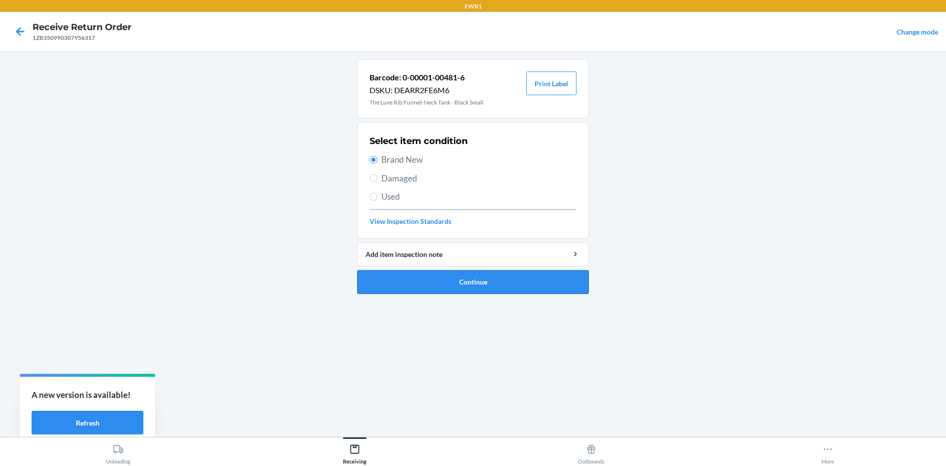
click at [485, 280] on button "Continue" at bounding box center [473, 282] width 232 height 24
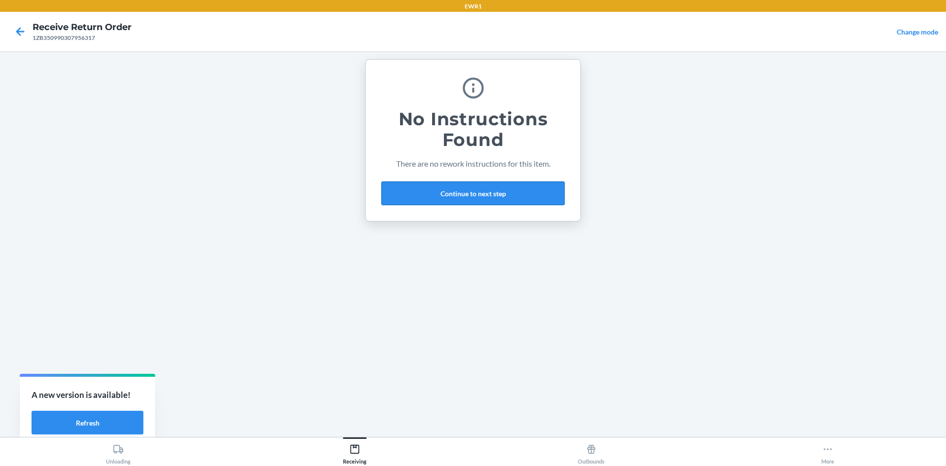
click at [482, 190] on button "Continue to next step" at bounding box center [472, 193] width 183 height 24
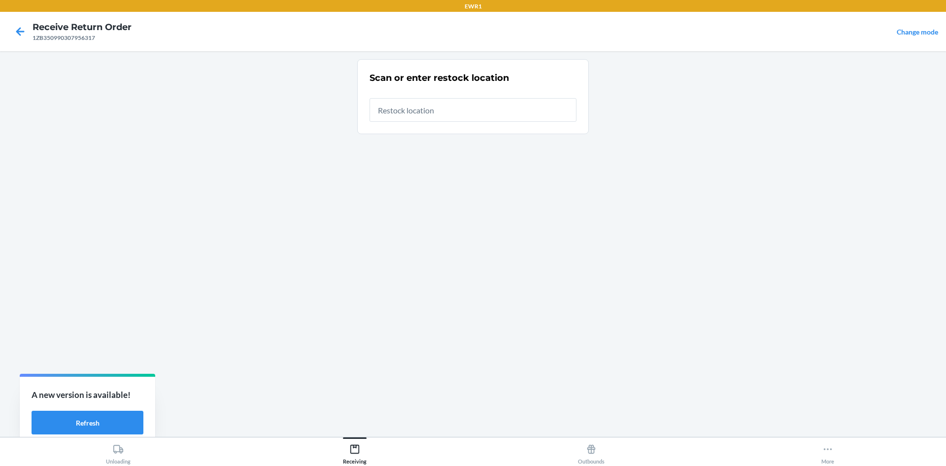
click at [449, 108] on input "text" at bounding box center [473, 110] width 207 height 24
type input "RTCart017"
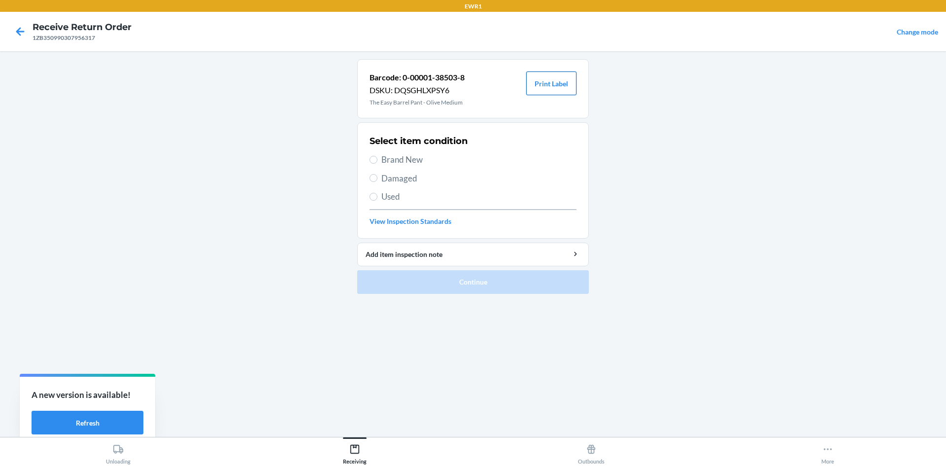
click at [558, 87] on button "Print Label" at bounding box center [551, 83] width 50 height 24
click at [376, 161] on input "Brand New" at bounding box center [374, 160] width 8 height 8
radio input "true"
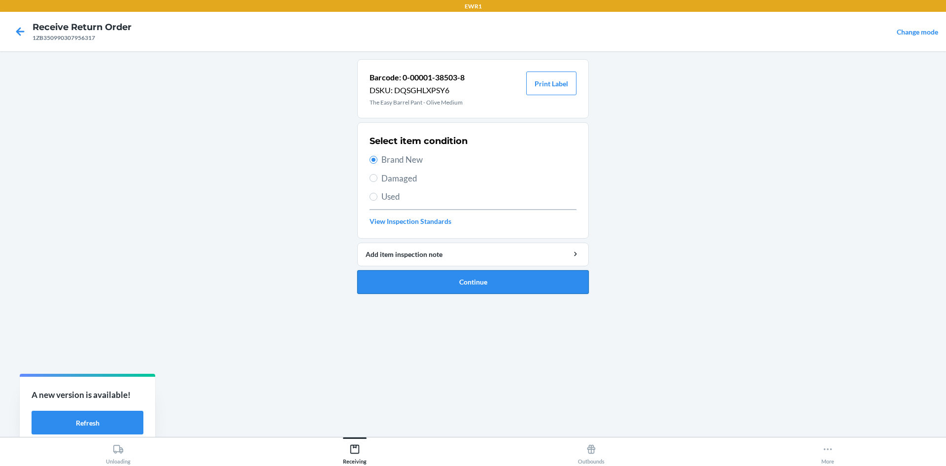
click at [486, 277] on button "Continue" at bounding box center [473, 282] width 232 height 24
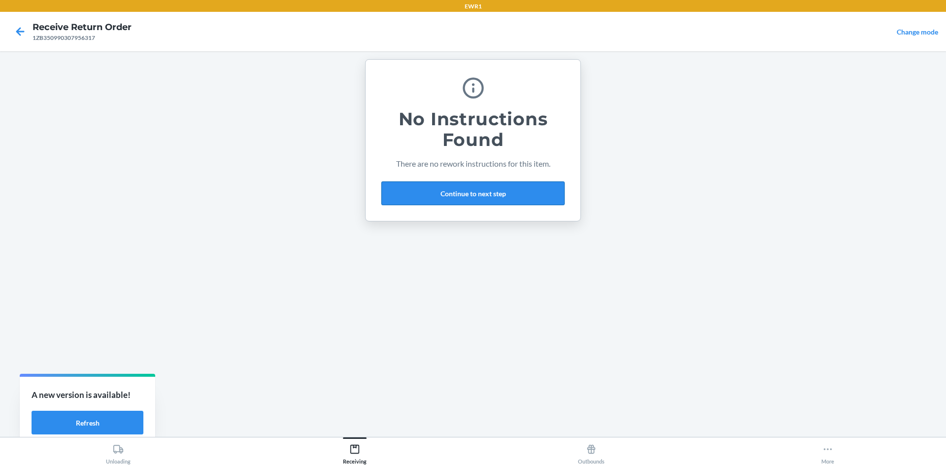
click at [459, 192] on button "Continue to next step" at bounding box center [472, 193] width 183 height 24
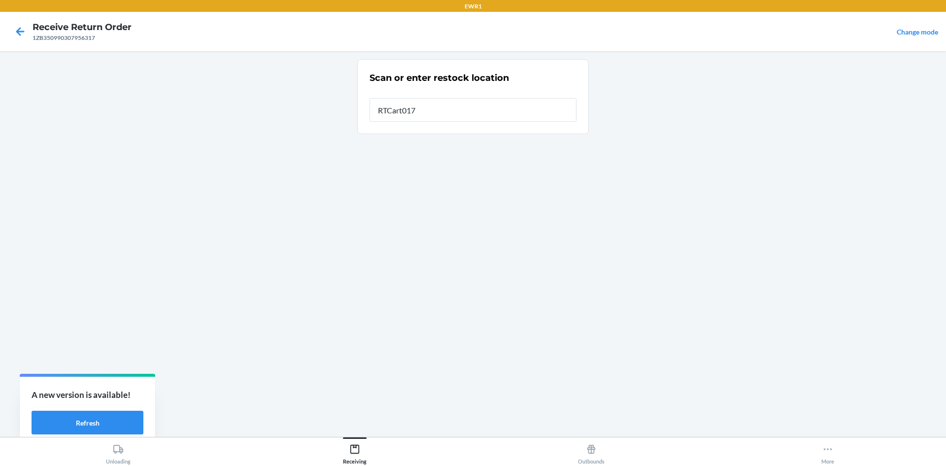
type input "RTCart017"
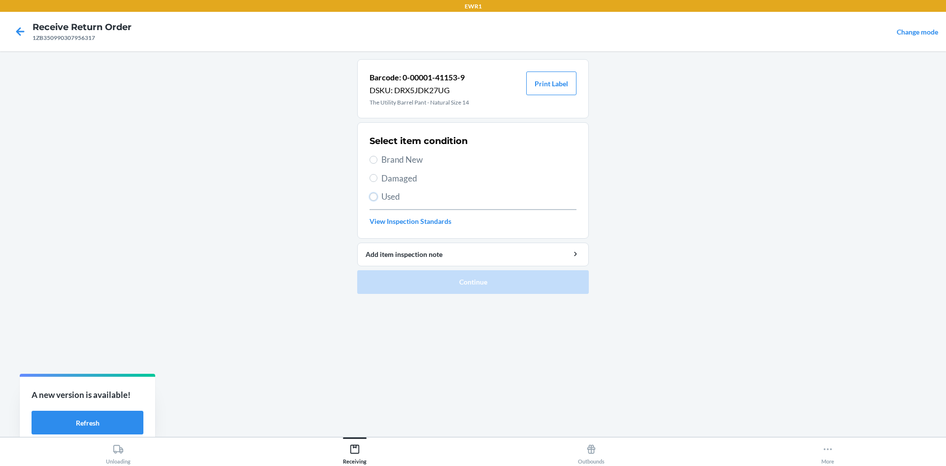
drag, startPoint x: 373, startPoint y: 193, endPoint x: 389, endPoint y: 208, distance: 21.3
click at [376, 196] on input "Used" at bounding box center [374, 197] width 8 height 8
radio input "true"
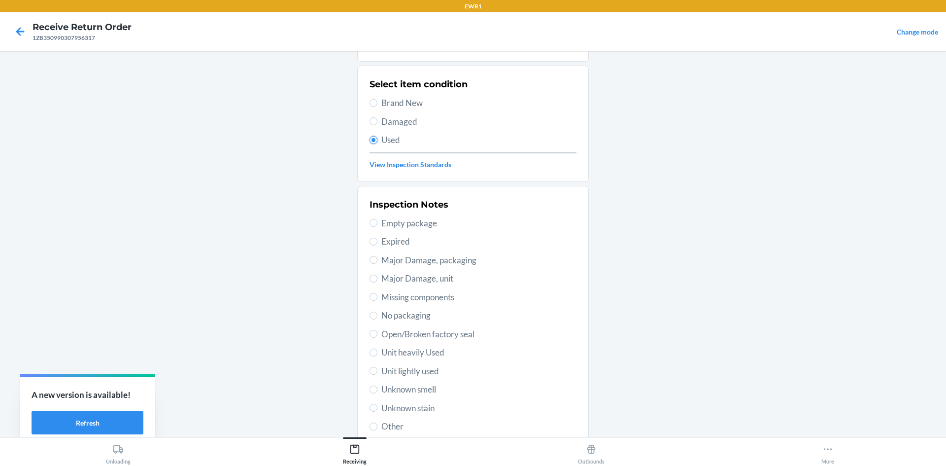
scroll to position [128, 0]
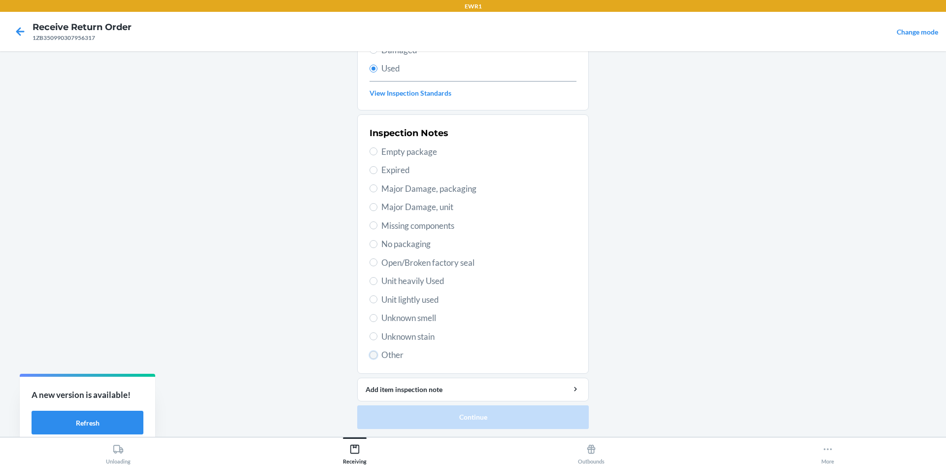
click at [371, 355] on input "Other" at bounding box center [374, 355] width 8 height 8
radio input "true"
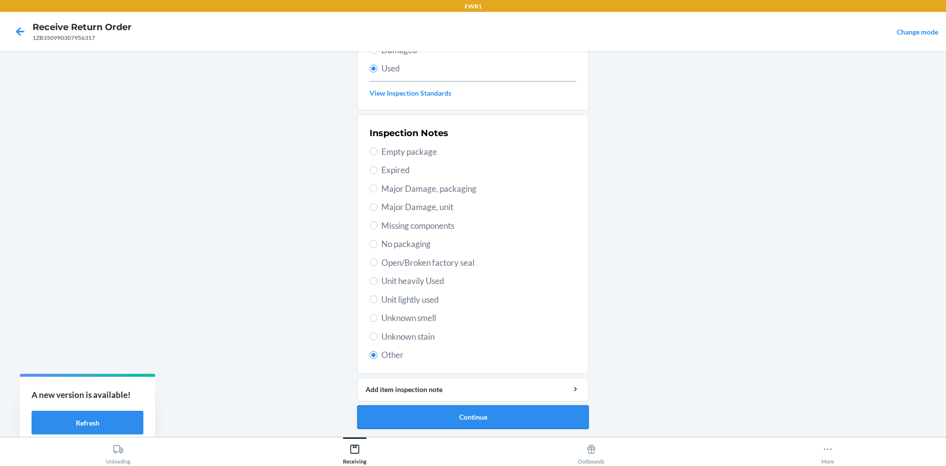
click at [433, 419] on button "Continue" at bounding box center [473, 417] width 232 height 24
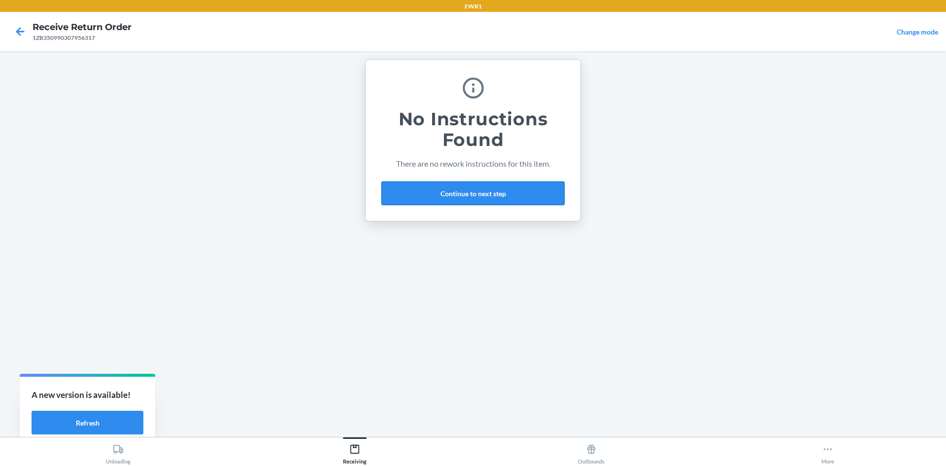
click at [460, 192] on button "Continue to next step" at bounding box center [472, 193] width 183 height 24
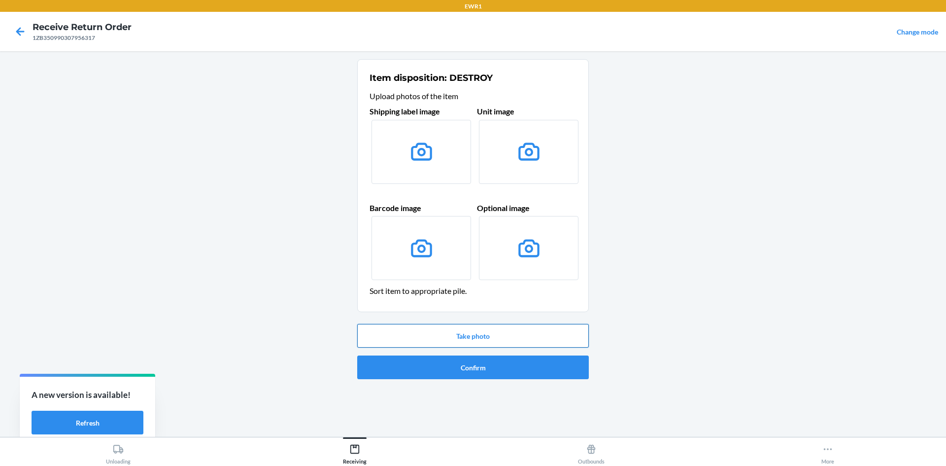
click at [509, 333] on button "Take photo" at bounding box center [473, 336] width 232 height 24
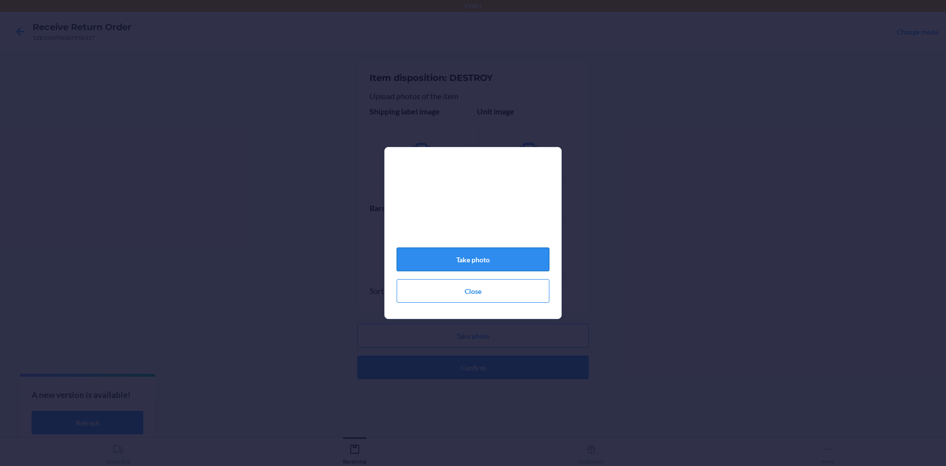
click at [499, 271] on button "Take photo" at bounding box center [473, 259] width 153 height 24
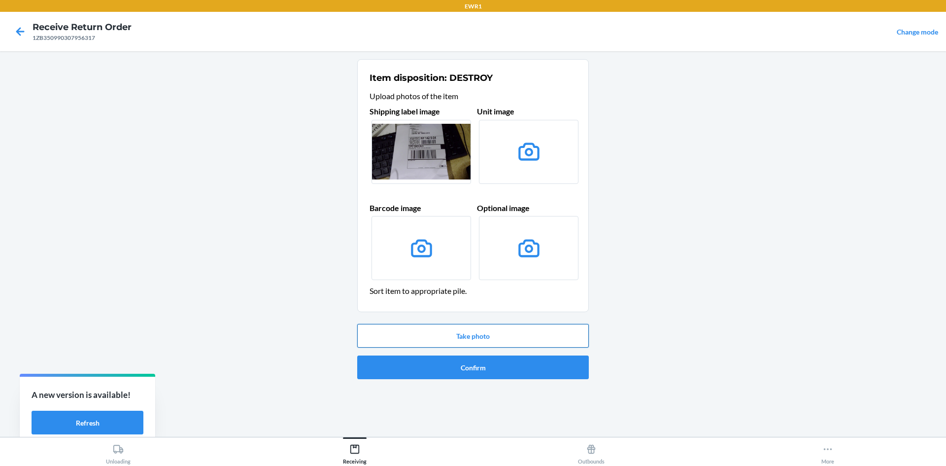
click at [484, 333] on button "Take photo" at bounding box center [473, 336] width 232 height 24
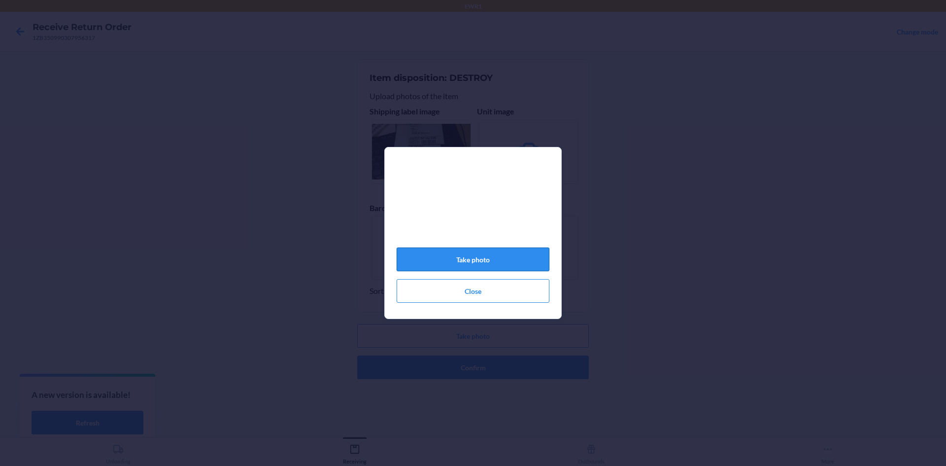
click at [491, 266] on button "Take photo" at bounding box center [473, 259] width 153 height 24
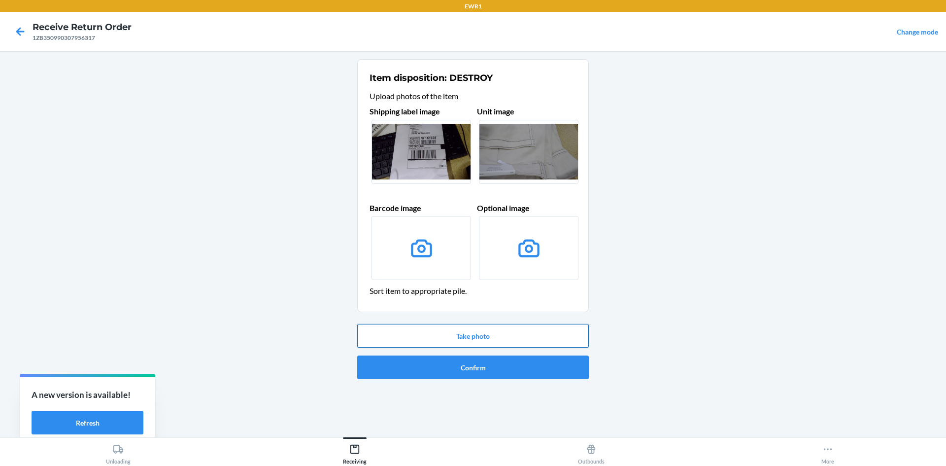
click at [488, 336] on button "Take photo" at bounding box center [473, 336] width 232 height 24
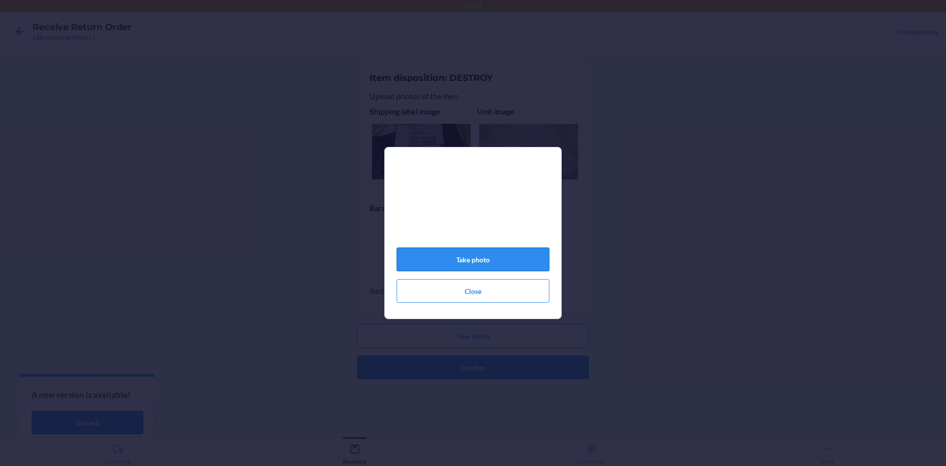
click at [519, 262] on button "Take photo" at bounding box center [473, 259] width 153 height 24
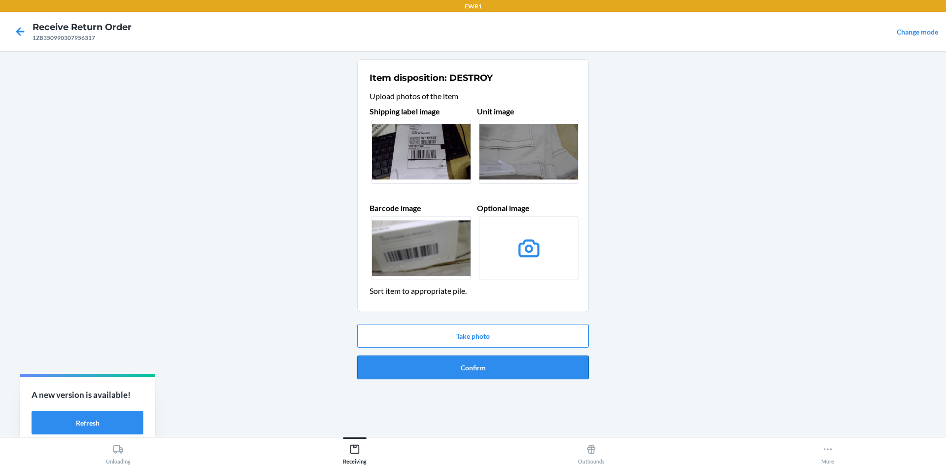
click at [530, 370] on button "Confirm" at bounding box center [473, 367] width 232 height 24
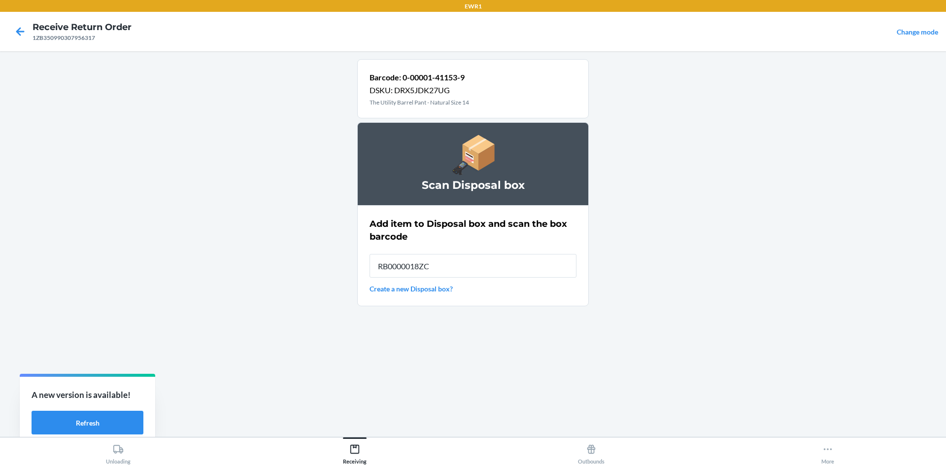
type input "RB0000018ZC"
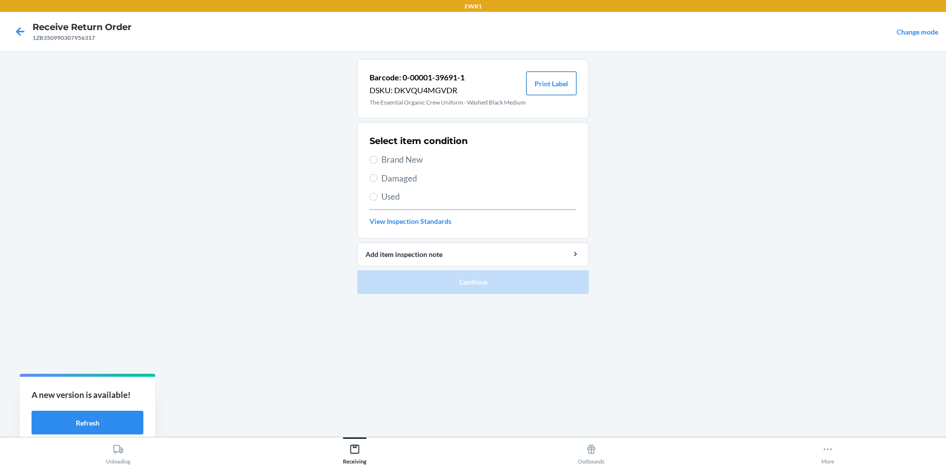
click at [541, 84] on button "Print Label" at bounding box center [551, 83] width 50 height 24
click at [372, 164] on label "Brand New" at bounding box center [473, 159] width 207 height 13
click at [372, 164] on input "Brand New" at bounding box center [374, 160] width 8 height 8
radio input "true"
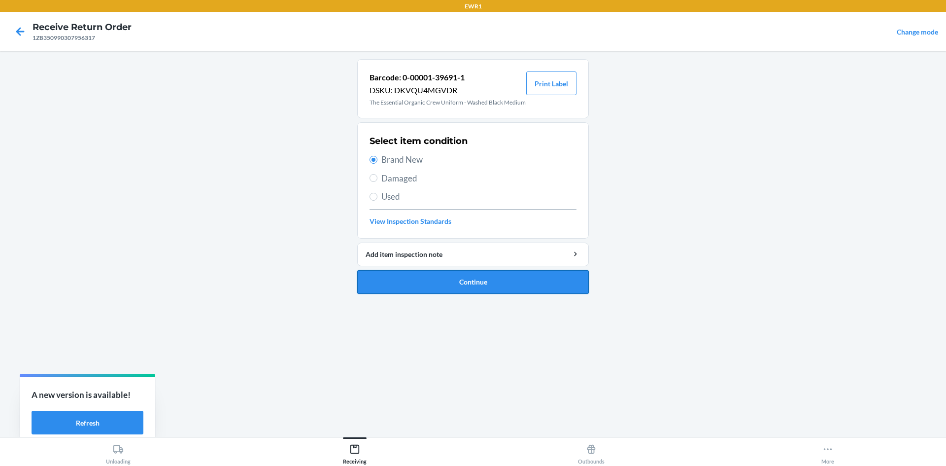
click at [454, 291] on button "Continue" at bounding box center [473, 282] width 232 height 24
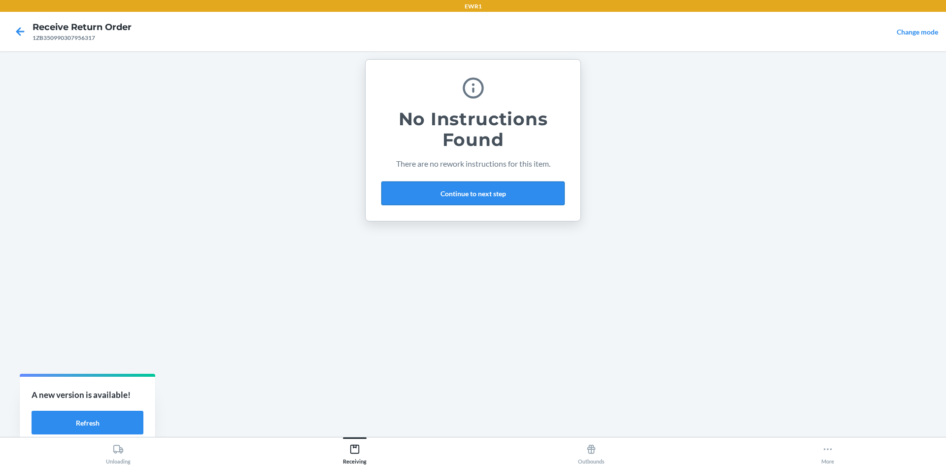
click at [471, 183] on button "Continue to next step" at bounding box center [472, 193] width 183 height 24
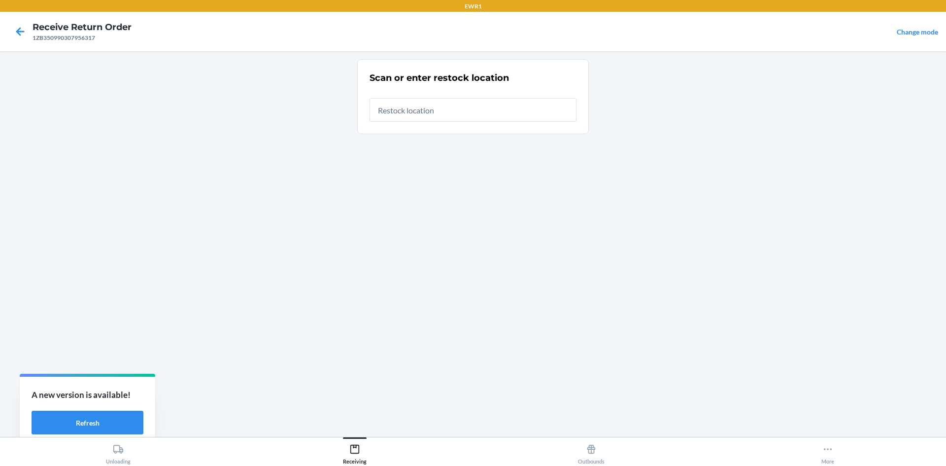
click at [454, 106] on input "text" at bounding box center [473, 110] width 207 height 24
type input "RTCart017"
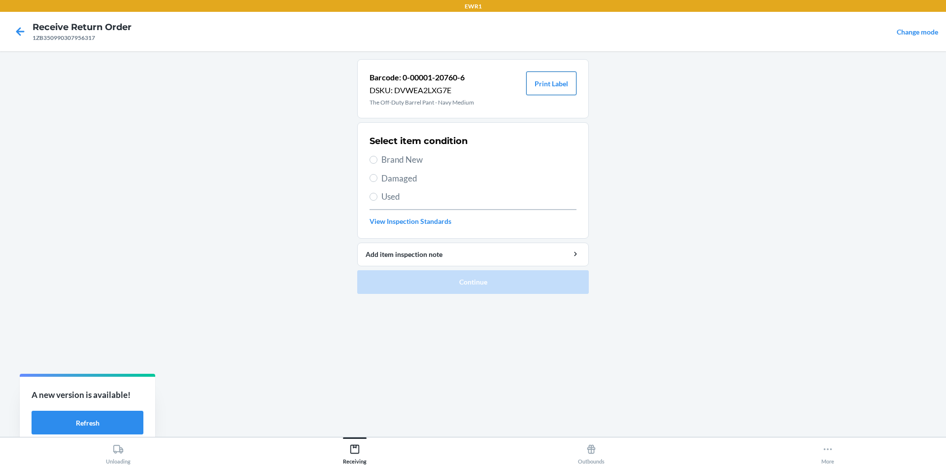
click at [556, 76] on button "Print Label" at bounding box center [551, 83] width 50 height 24
drag, startPoint x: 374, startPoint y: 157, endPoint x: 387, endPoint y: 179, distance: 25.4
click at [374, 157] on input "Brand New" at bounding box center [374, 160] width 8 height 8
radio input "true"
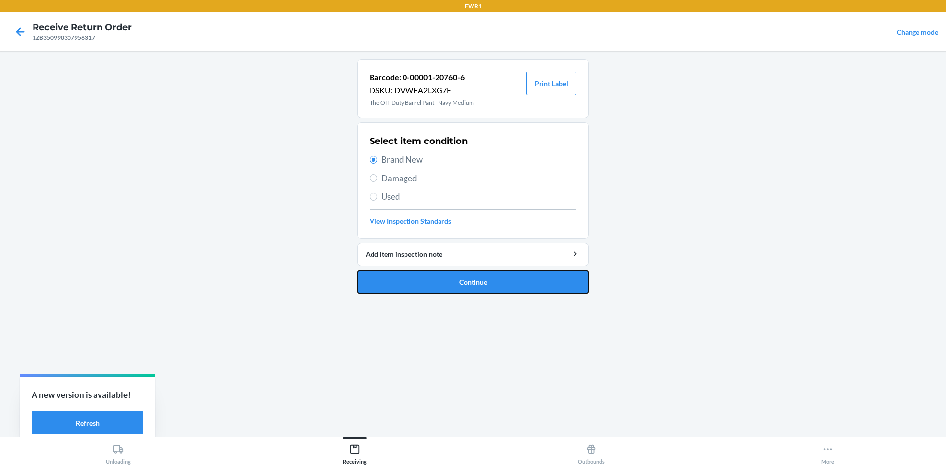
click at [457, 272] on button "Continue" at bounding box center [473, 282] width 232 height 24
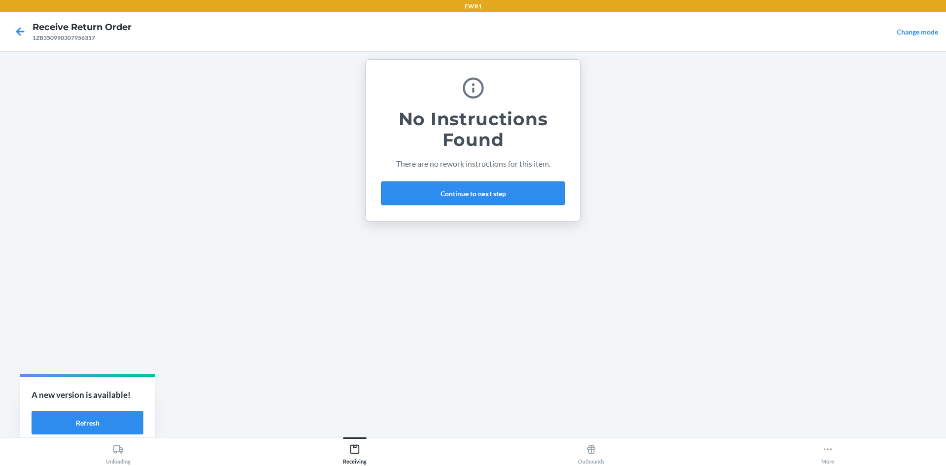
click at [468, 192] on button "Continue to next step" at bounding box center [472, 193] width 183 height 24
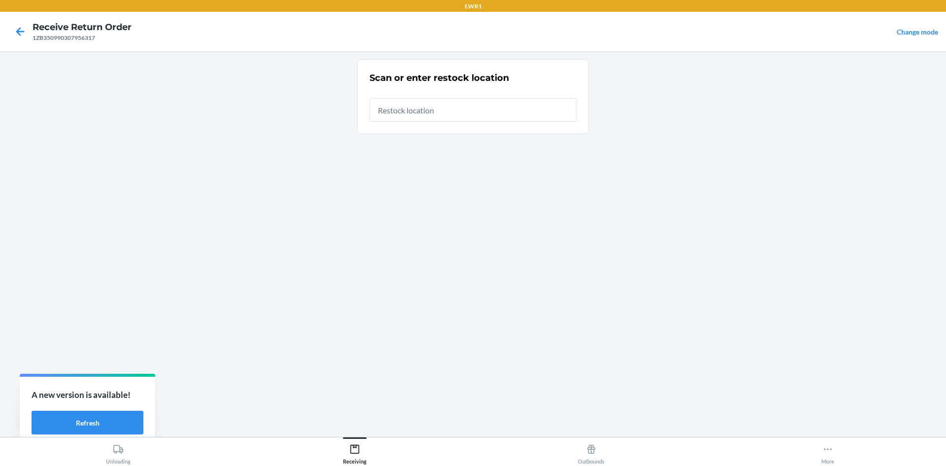
drag, startPoint x: 448, startPoint y: 114, endPoint x: 448, endPoint y: 109, distance: 5.4
click at [448, 109] on input "text" at bounding box center [473, 110] width 207 height 24
type input "RTCart017"
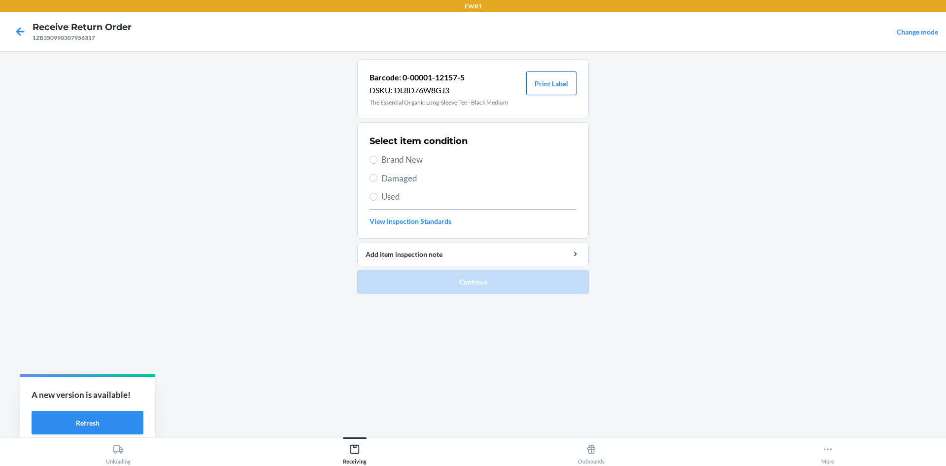
click at [547, 89] on button "Print Label" at bounding box center [551, 83] width 50 height 24
click at [384, 165] on span "Brand New" at bounding box center [478, 159] width 195 height 13
click at [377, 164] on input "Brand New" at bounding box center [374, 160] width 8 height 8
radio input "true"
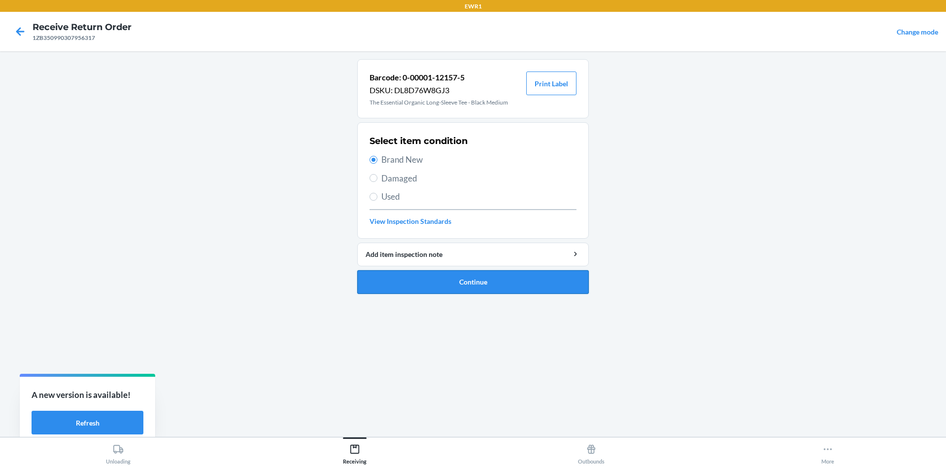
click at [462, 281] on button "Continue" at bounding box center [473, 282] width 232 height 24
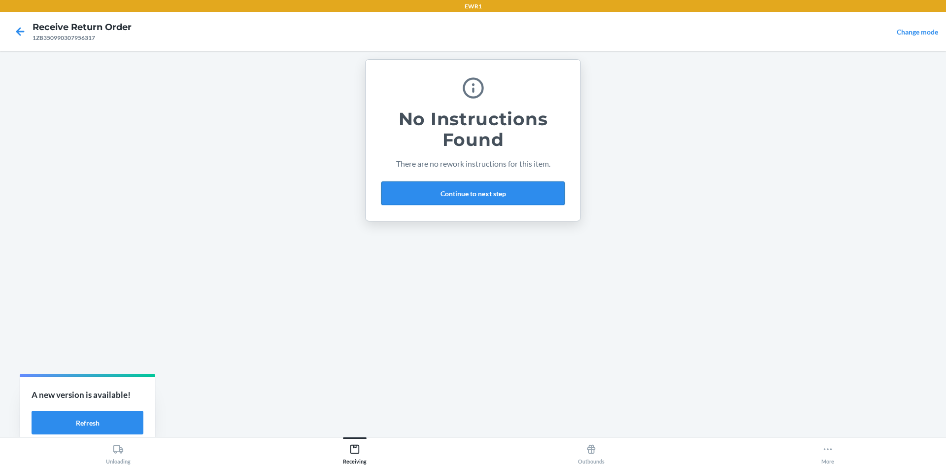
click at [467, 196] on button "Continue to next step" at bounding box center [472, 193] width 183 height 24
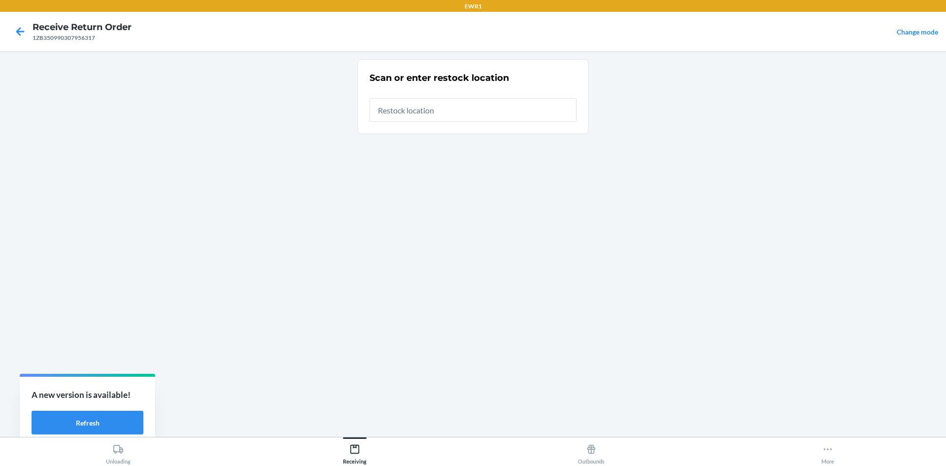
click at [439, 117] on input "text" at bounding box center [473, 110] width 207 height 24
type input "RTCart017"
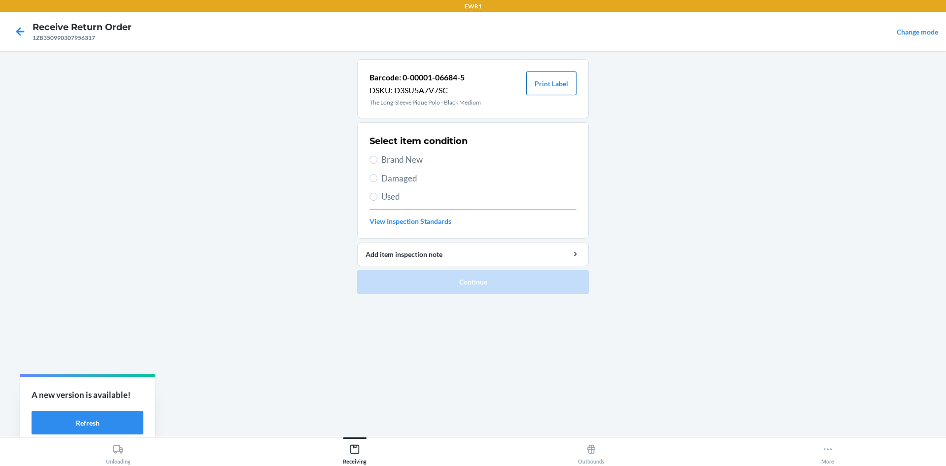
click at [561, 90] on button "Print Label" at bounding box center [551, 83] width 50 height 24
click at [392, 163] on span "Brand New" at bounding box center [478, 159] width 195 height 13
click at [377, 163] on input "Brand New" at bounding box center [374, 160] width 8 height 8
radio input "true"
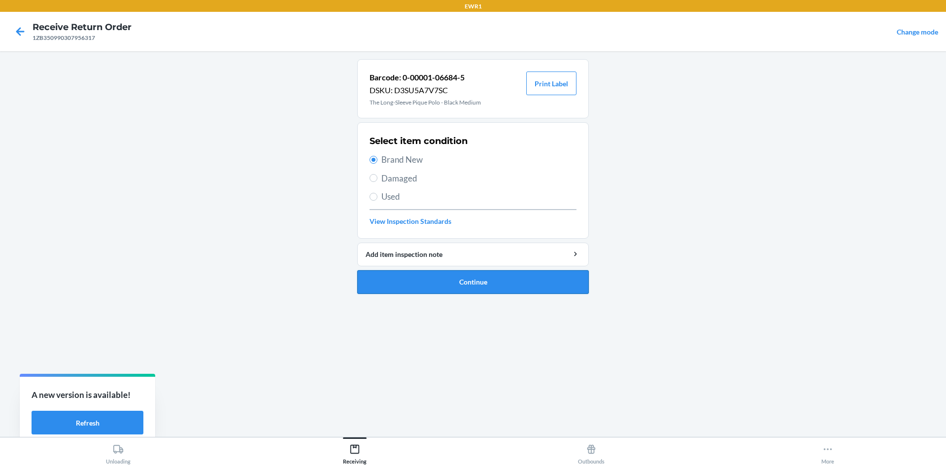
click at [494, 284] on button "Continue" at bounding box center [473, 282] width 232 height 24
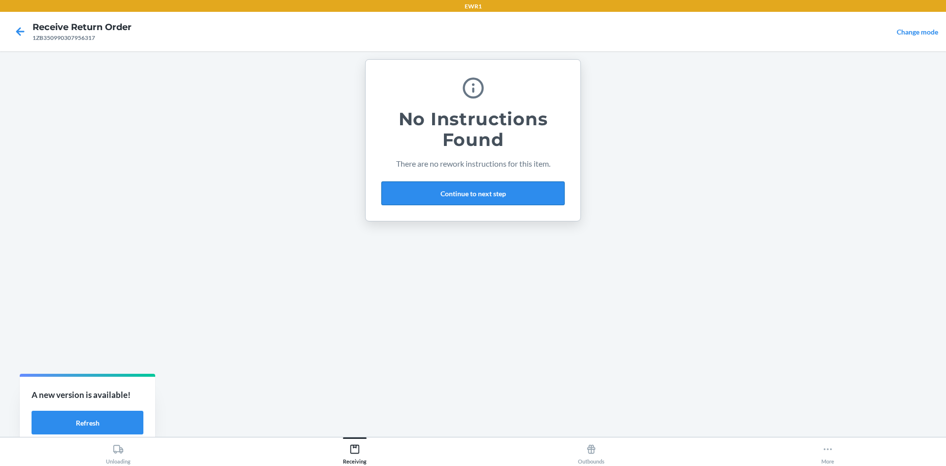
click at [482, 193] on button "Continue to next step" at bounding box center [472, 193] width 183 height 24
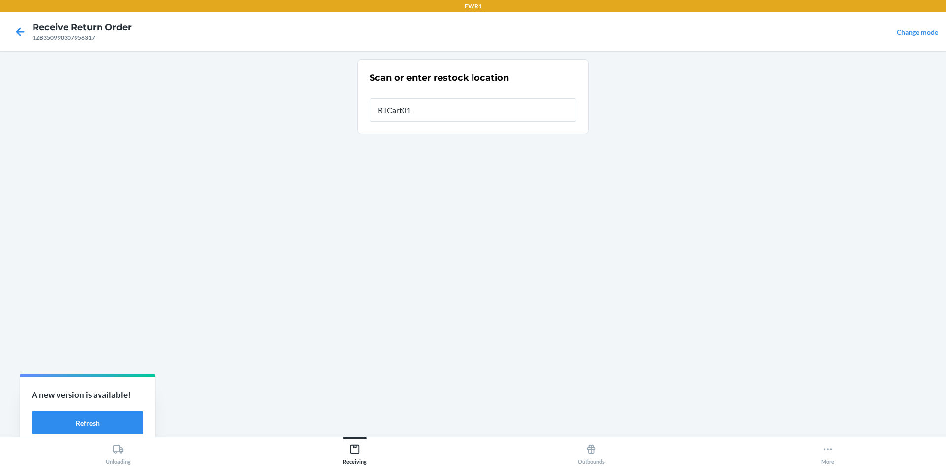
type input "RTCart017"
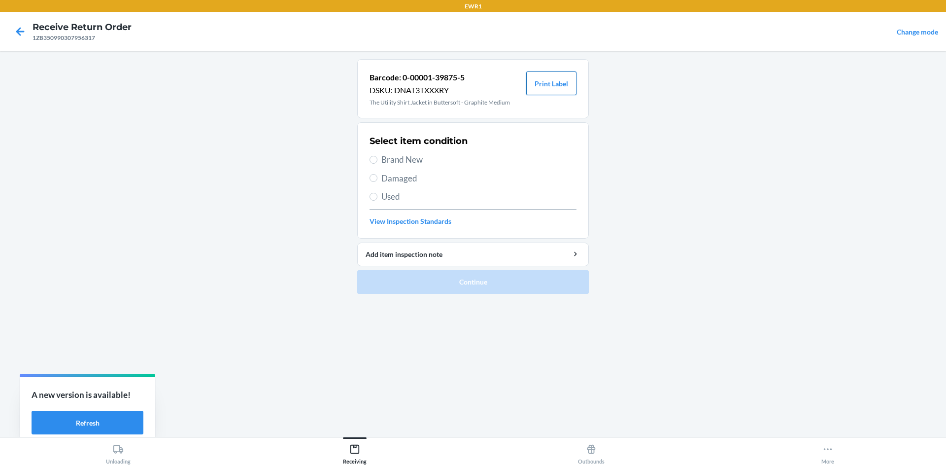
click at [556, 88] on button "Print Label" at bounding box center [551, 83] width 50 height 24
click at [384, 162] on span "Brand New" at bounding box center [478, 159] width 195 height 13
click at [377, 162] on input "Brand New" at bounding box center [374, 160] width 8 height 8
radio input "true"
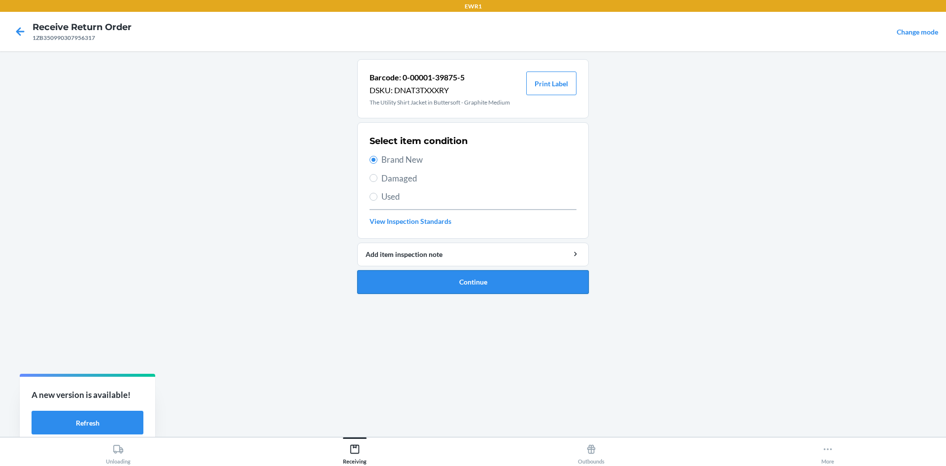
click at [485, 282] on button "Continue" at bounding box center [473, 282] width 232 height 24
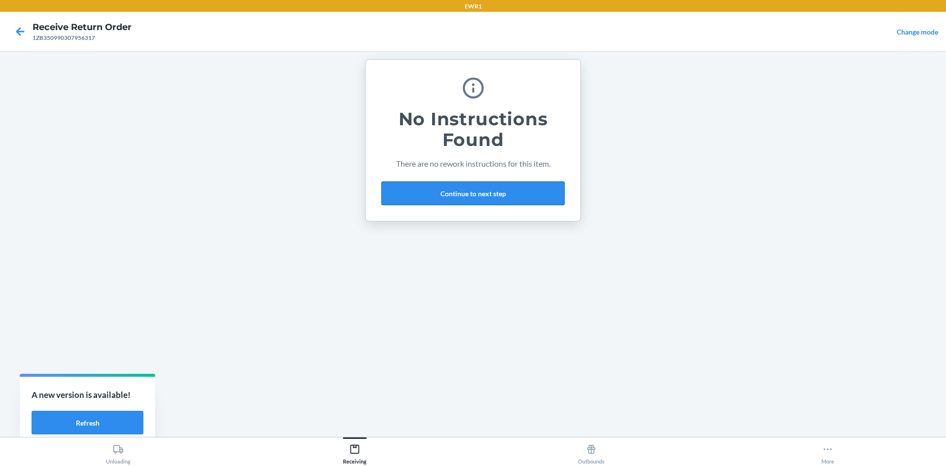
click at [490, 189] on button "Continue to next step" at bounding box center [472, 193] width 183 height 24
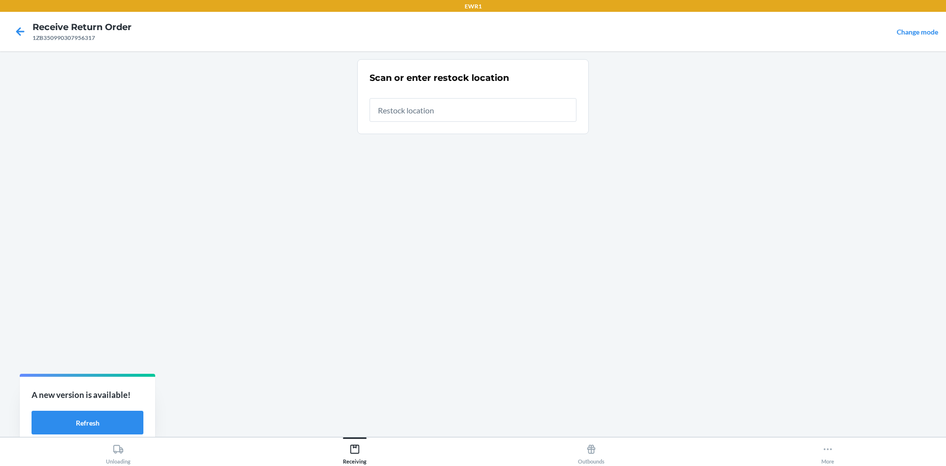
click at [465, 115] on input "text" at bounding box center [473, 110] width 207 height 24
type input "RTCart017"
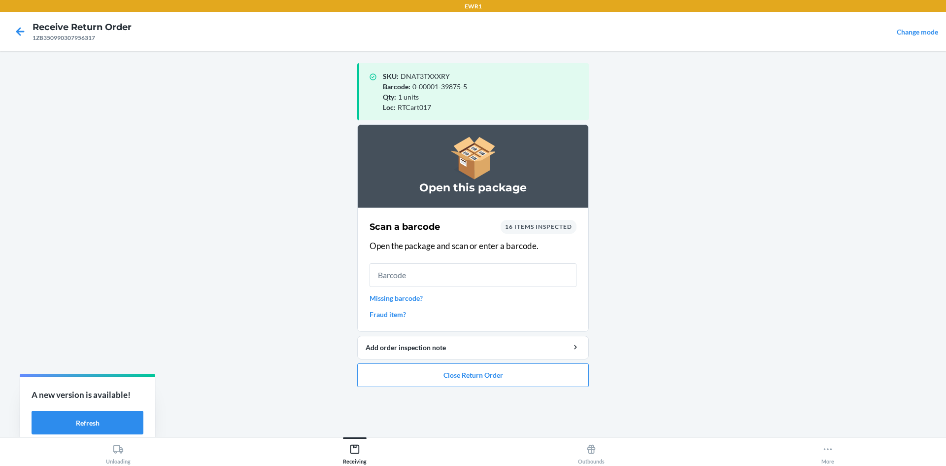
click at [403, 312] on link "Fraud item?" at bounding box center [473, 314] width 207 height 10
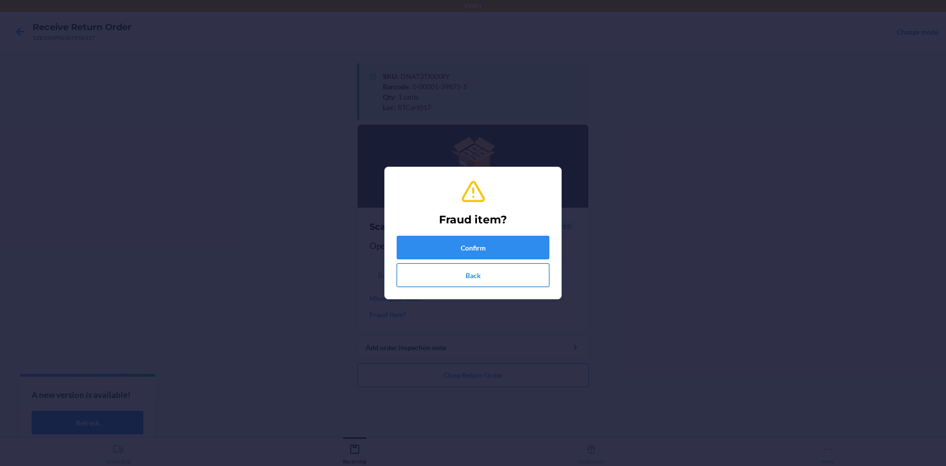
click at [472, 277] on button "Back" at bounding box center [473, 275] width 153 height 24
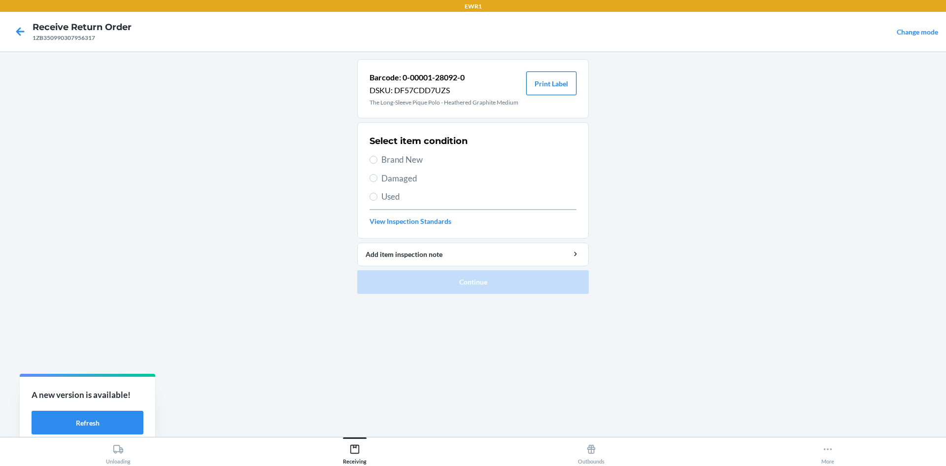
click at [560, 82] on button "Print Label" at bounding box center [551, 83] width 50 height 24
click at [377, 159] on input "Brand New" at bounding box center [374, 160] width 8 height 8
radio input "true"
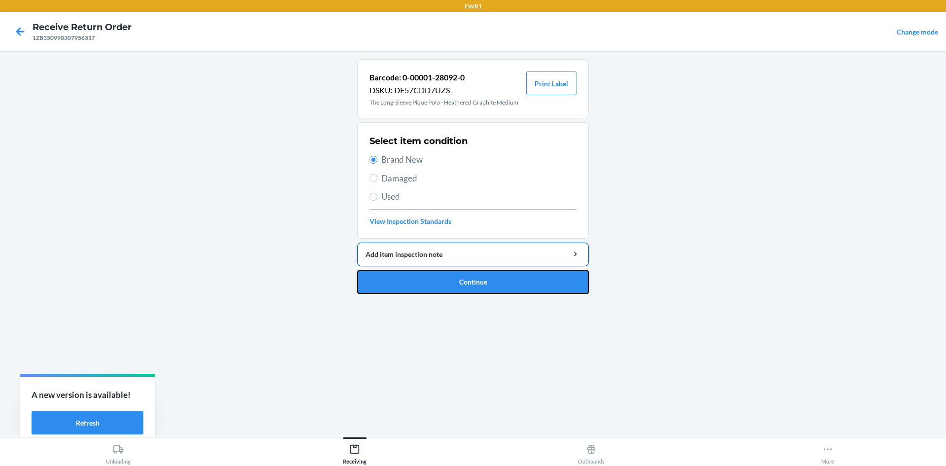
drag, startPoint x: 458, startPoint y: 280, endPoint x: 451, endPoint y: 257, distance: 24.2
click at [456, 279] on button "Continue" at bounding box center [473, 282] width 232 height 24
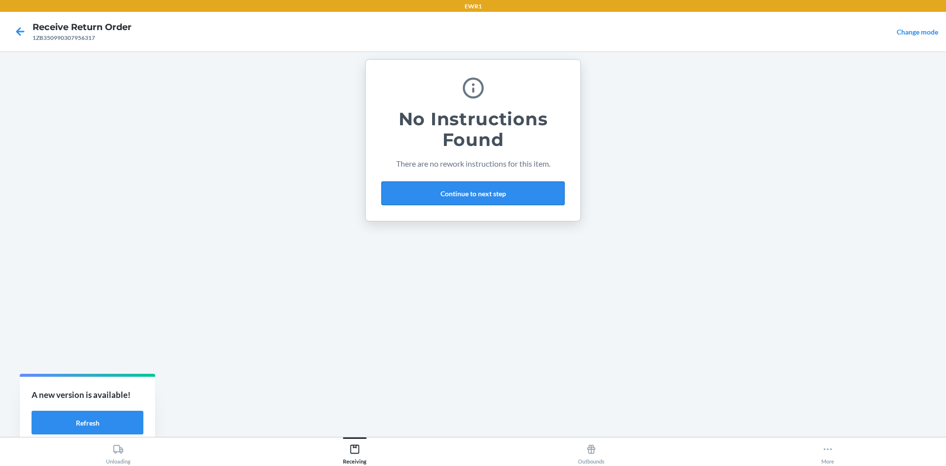
click at [461, 195] on button "Continue to next step" at bounding box center [472, 193] width 183 height 24
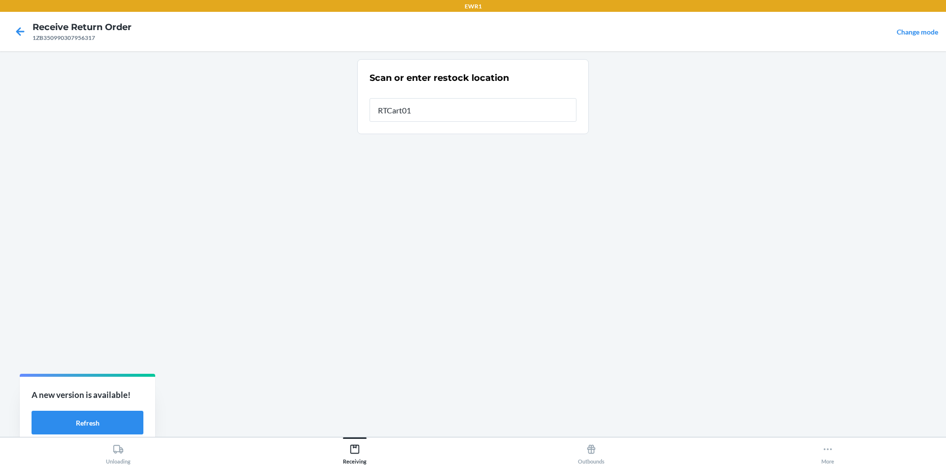
type input "RTCart017"
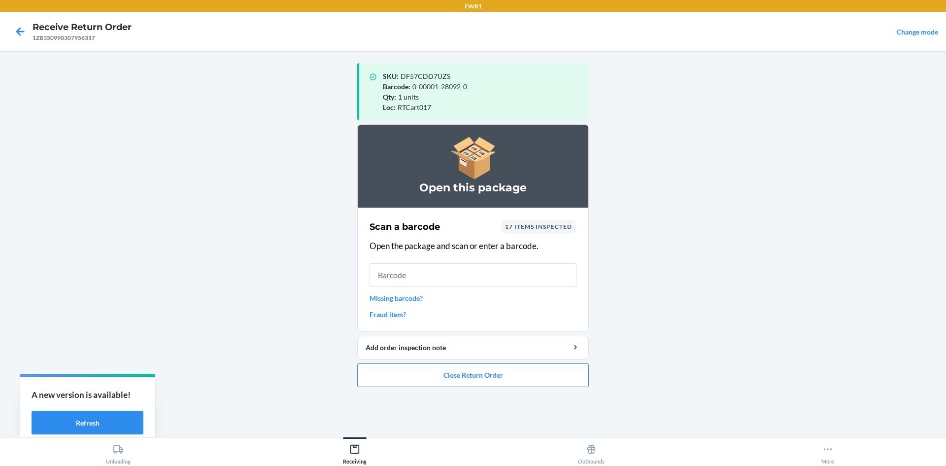
click at [517, 279] on input "text" at bounding box center [473, 275] width 207 height 24
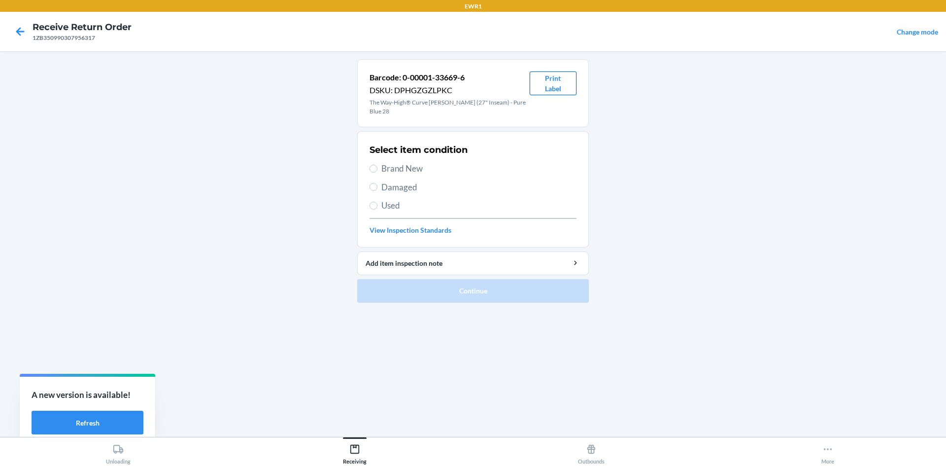
click at [556, 85] on button "Print Label" at bounding box center [553, 83] width 47 height 24
click at [374, 165] on input "Brand New" at bounding box center [374, 169] width 8 height 8
radio input "true"
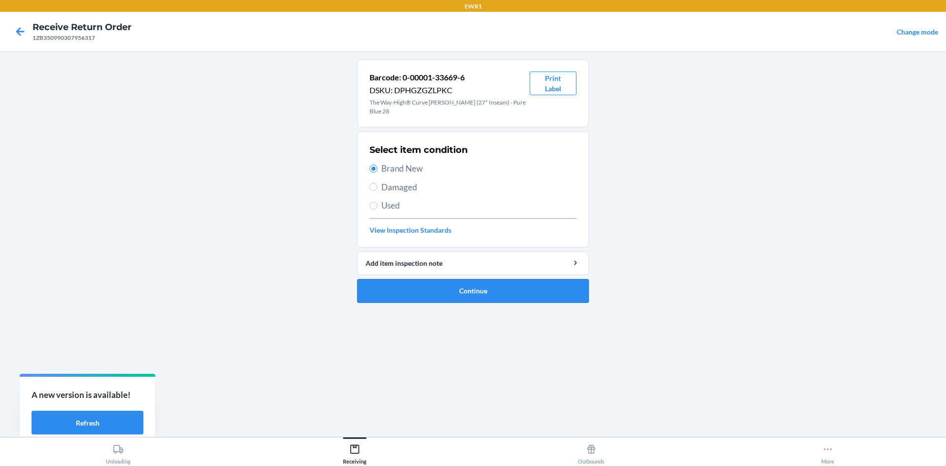
click at [453, 290] on button "Continue" at bounding box center [473, 291] width 232 height 24
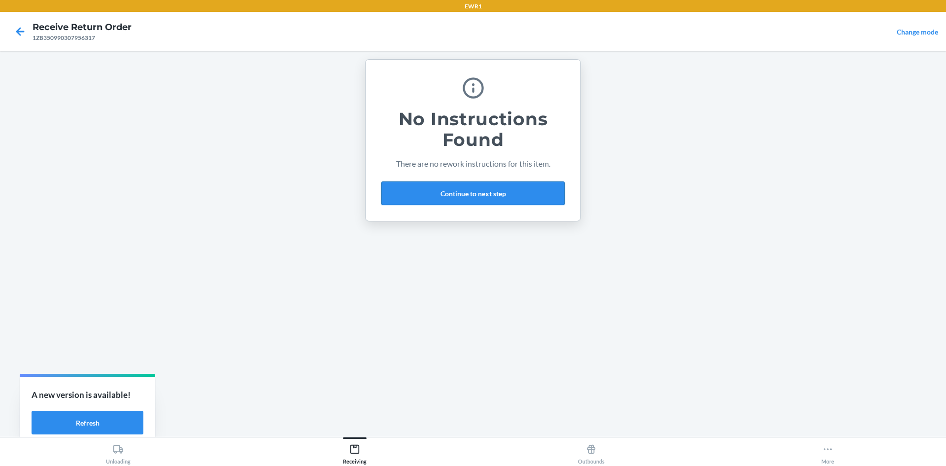
click at [457, 191] on button "Continue to next step" at bounding box center [472, 193] width 183 height 24
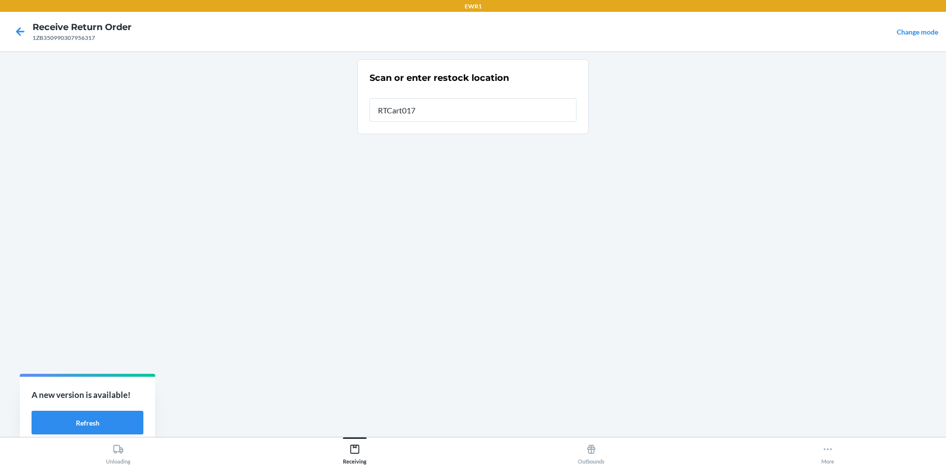
type input "RTCart017"
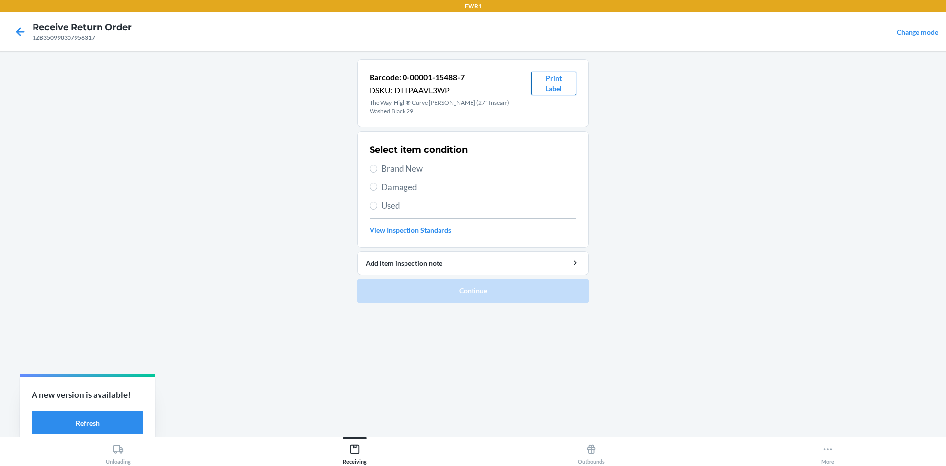
click at [548, 83] on button "Print Label" at bounding box center [553, 83] width 45 height 24
click at [392, 162] on span "Brand New" at bounding box center [478, 168] width 195 height 13
click at [377, 165] on input "Brand New" at bounding box center [374, 169] width 8 height 8
radio input "true"
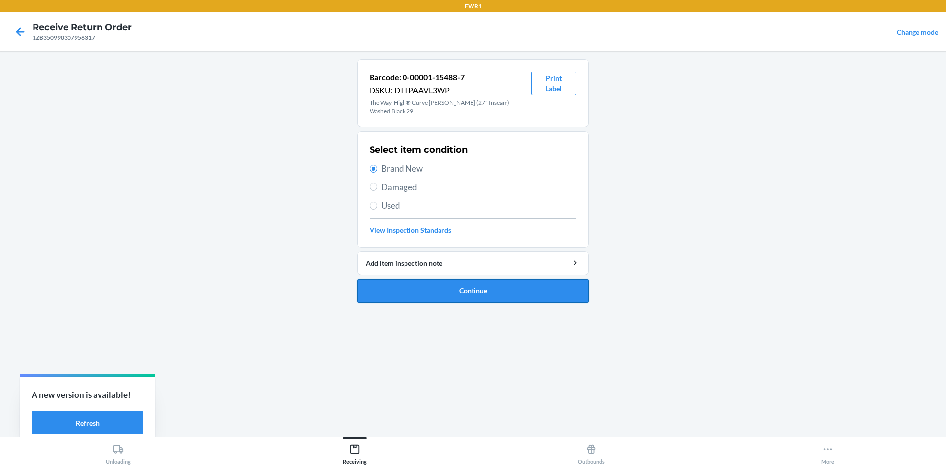
click at [488, 282] on button "Continue" at bounding box center [473, 291] width 232 height 24
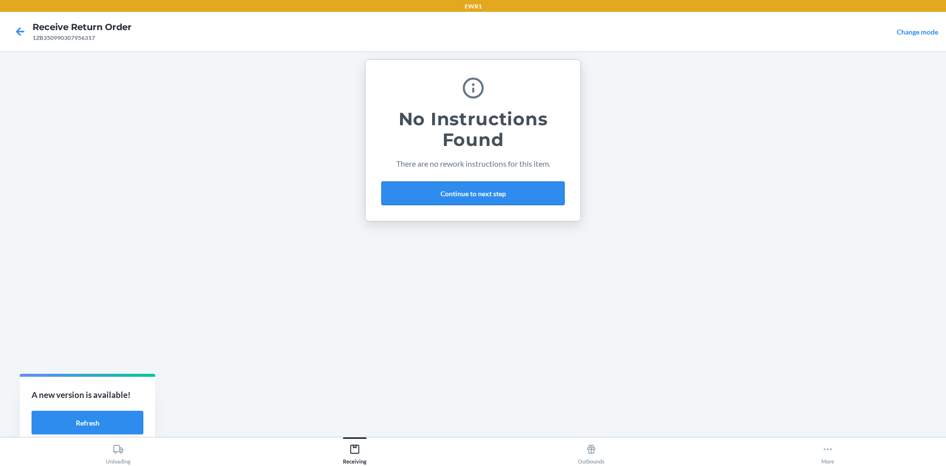
click at [448, 193] on button "Continue to next step" at bounding box center [472, 193] width 183 height 24
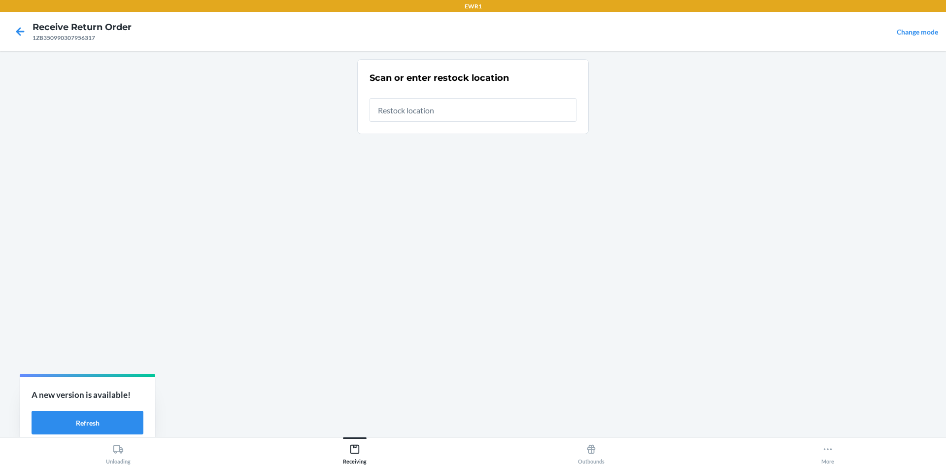
click at [452, 108] on input "text" at bounding box center [473, 110] width 207 height 24
type input "RTCart017"
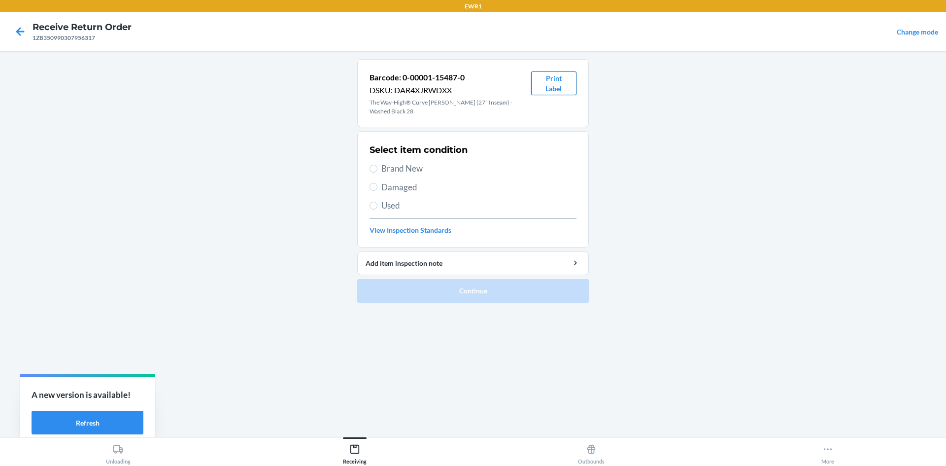
click at [548, 84] on button "Print Label" at bounding box center [553, 83] width 45 height 24
click at [379, 162] on label "Brand New" at bounding box center [473, 168] width 207 height 13
click at [377, 165] on input "Brand New" at bounding box center [374, 169] width 8 height 8
radio input "true"
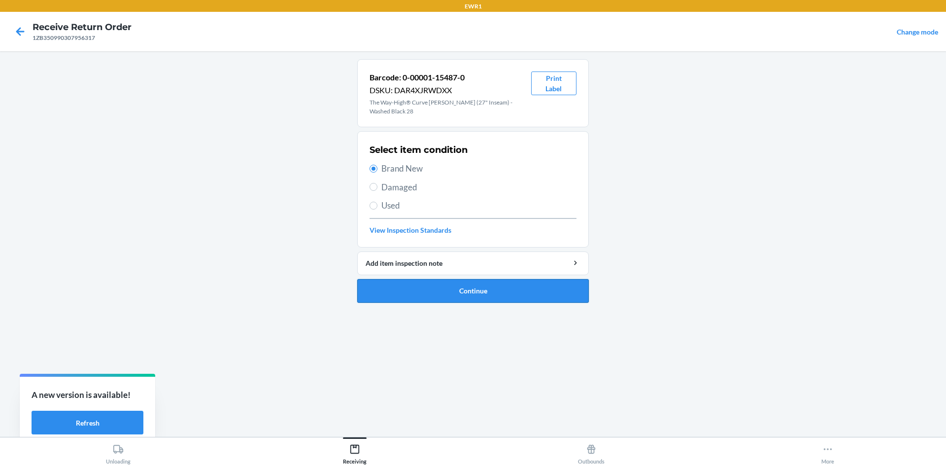
click at [505, 293] on button "Continue" at bounding box center [473, 291] width 232 height 24
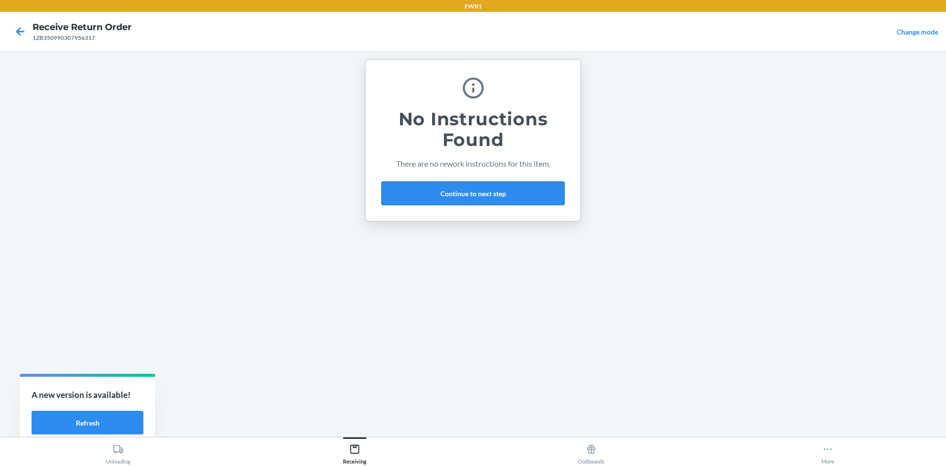
click at [481, 193] on button "Continue to next step" at bounding box center [472, 193] width 183 height 24
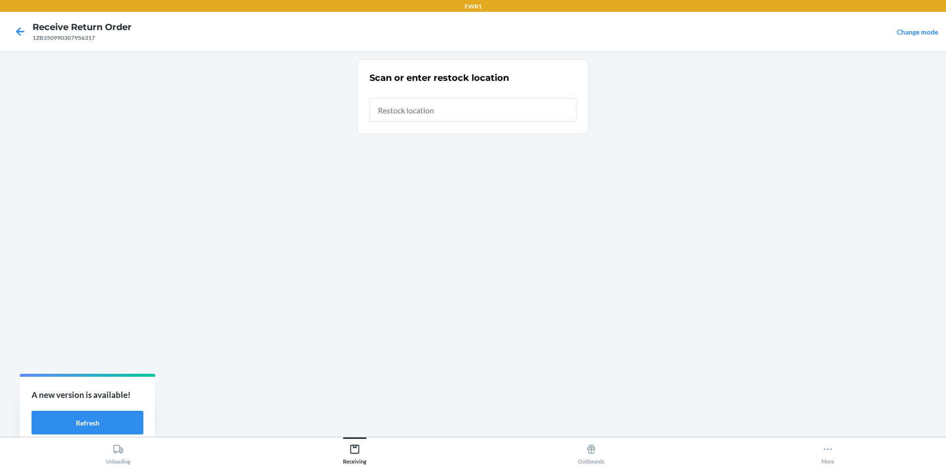
click at [465, 109] on input "text" at bounding box center [473, 110] width 207 height 24
type input "RTCart017"
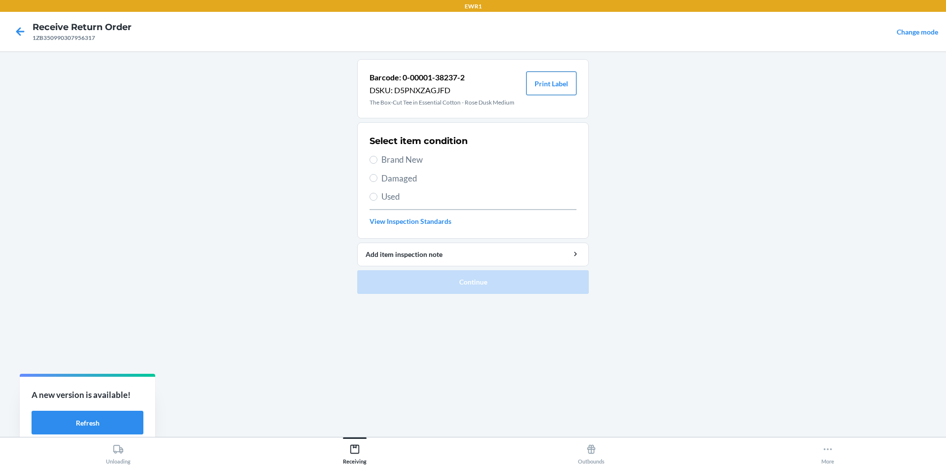
click at [547, 78] on button "Print Label" at bounding box center [551, 83] width 50 height 24
click at [389, 157] on span "Brand New" at bounding box center [478, 159] width 195 height 13
click at [377, 157] on input "Brand New" at bounding box center [374, 160] width 8 height 8
radio input "true"
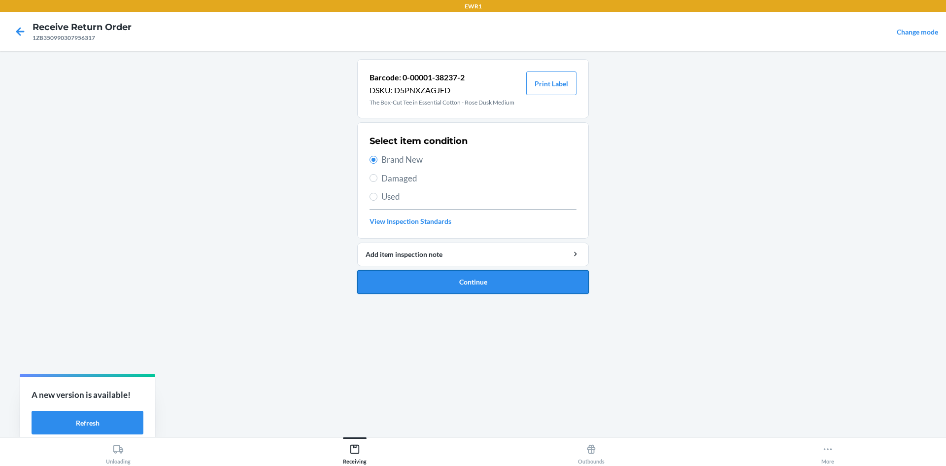
click at [511, 287] on button "Continue" at bounding box center [473, 282] width 232 height 24
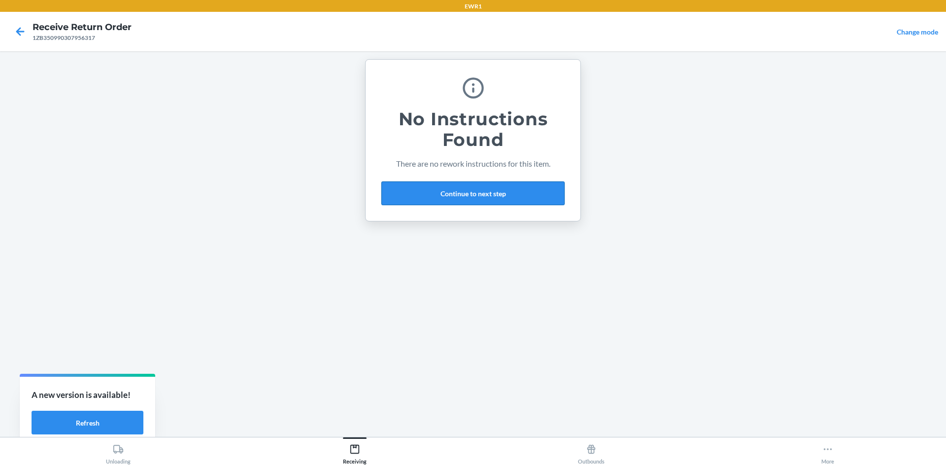
click at [513, 196] on button "Continue to next step" at bounding box center [472, 193] width 183 height 24
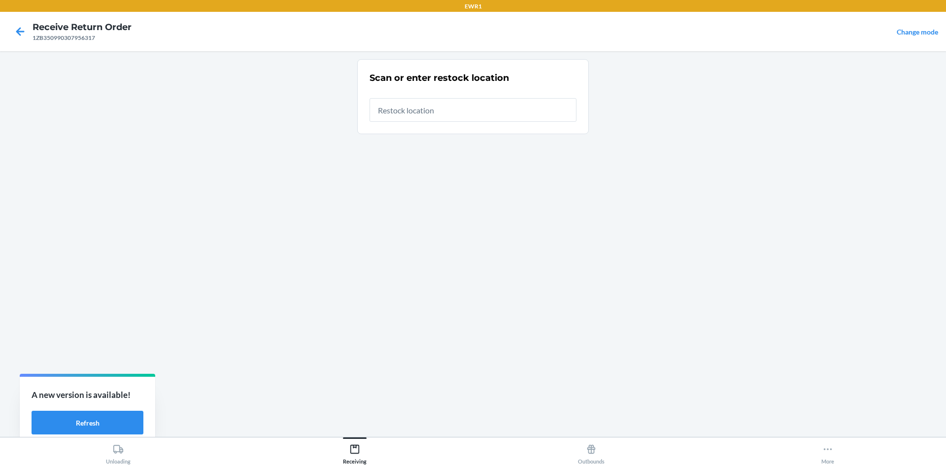
click at [473, 110] on input "text" at bounding box center [473, 110] width 207 height 24
type input "RTCart017"
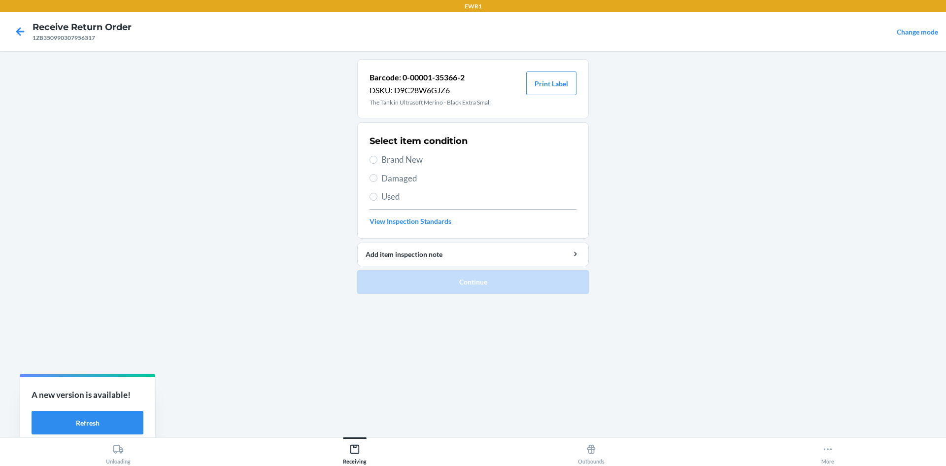
click at [378, 195] on label "Used" at bounding box center [473, 196] width 207 height 13
click at [377, 195] on input "Used" at bounding box center [374, 197] width 8 height 8
radio input "true"
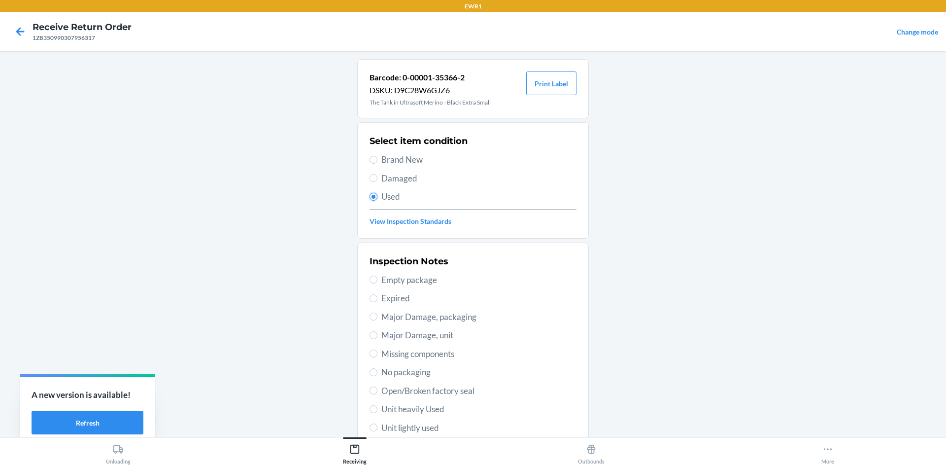
scroll to position [99, 0]
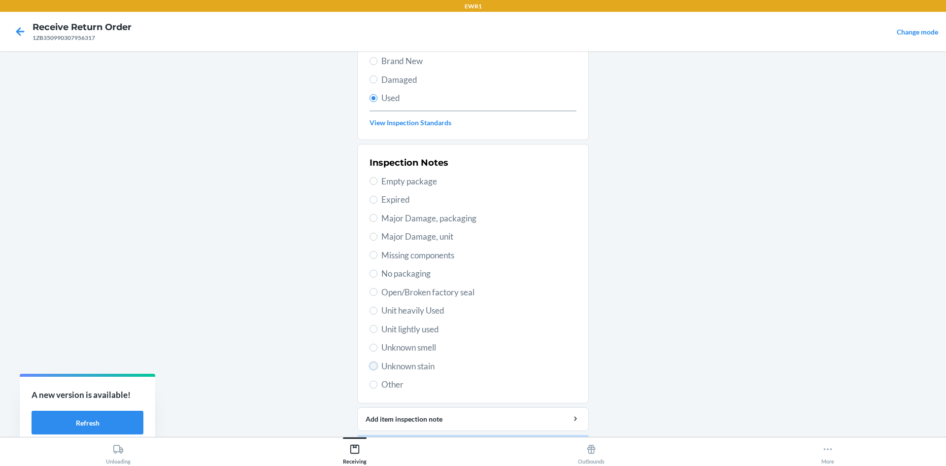
click at [373, 364] on input "Unknown stain" at bounding box center [374, 366] width 8 height 8
radio input "true"
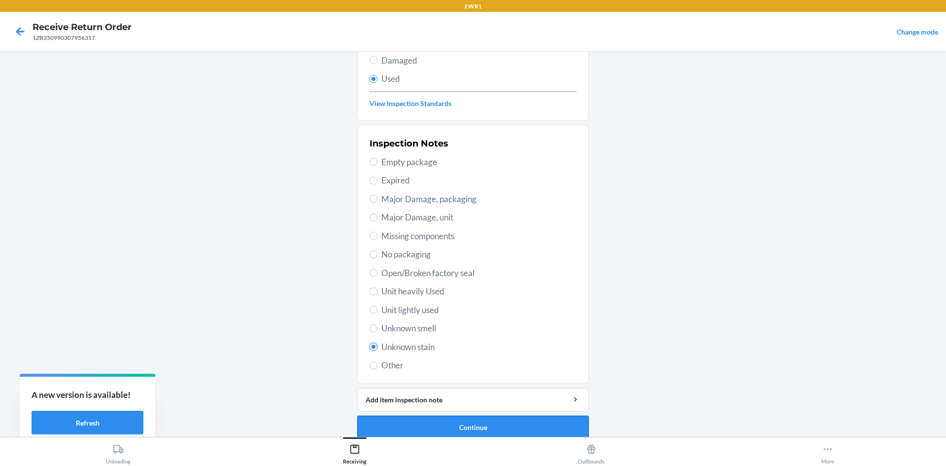
scroll to position [128, 0]
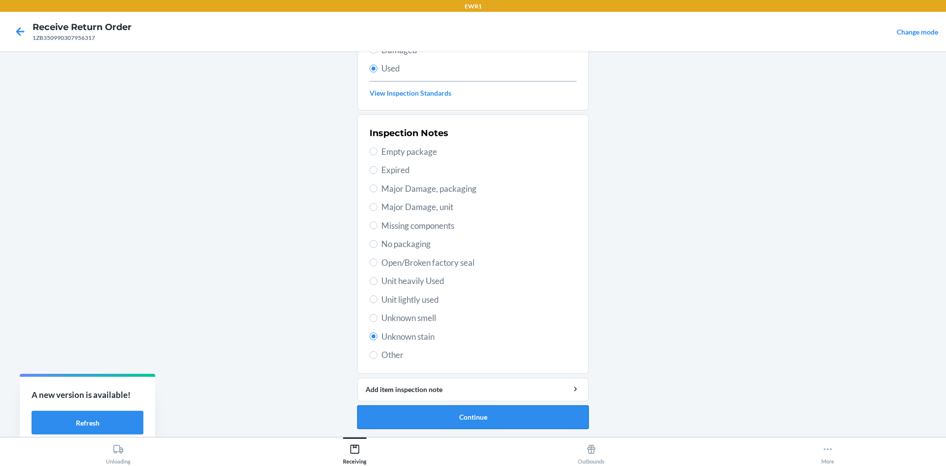
click at [478, 418] on button "Continue" at bounding box center [473, 417] width 232 height 24
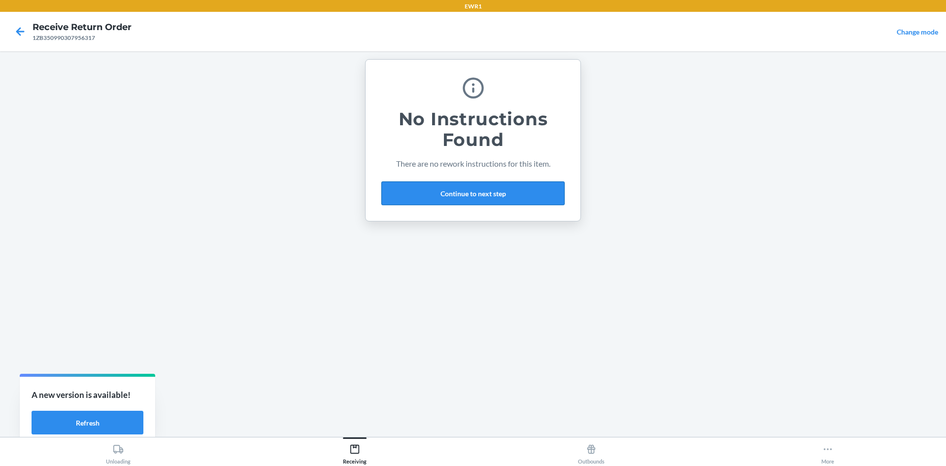
click at [497, 186] on button "Continue to next step" at bounding box center [472, 193] width 183 height 24
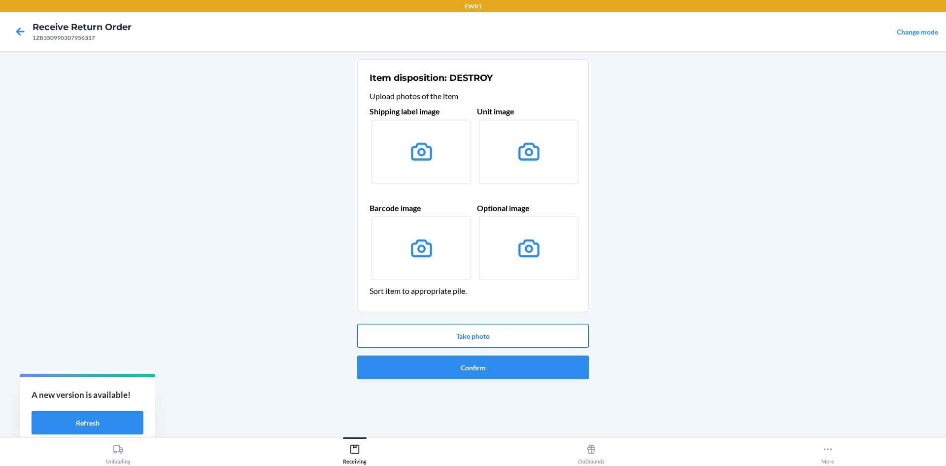
click at [543, 332] on button "Take photo" at bounding box center [473, 336] width 232 height 24
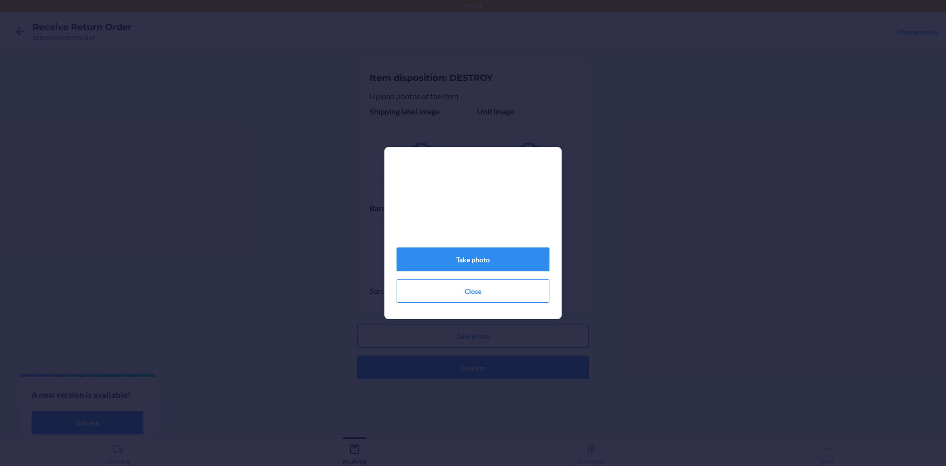
click at [519, 262] on button "Take photo" at bounding box center [473, 259] width 153 height 24
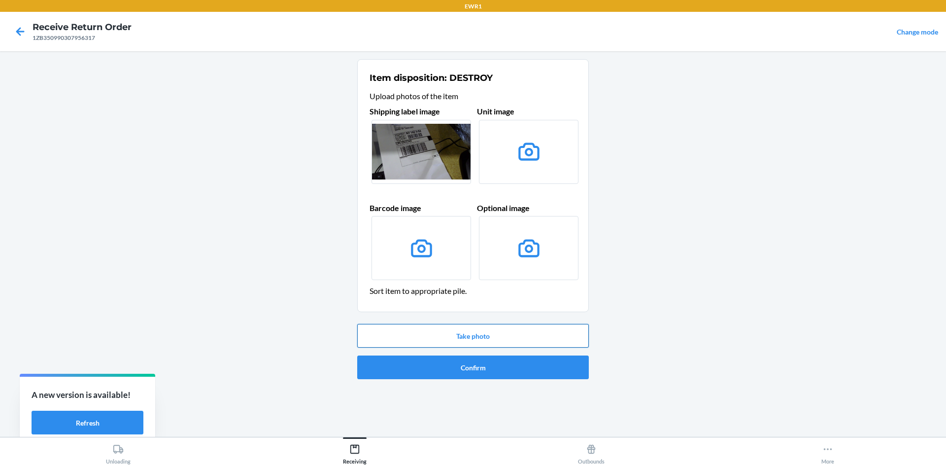
click at [535, 333] on button "Take photo" at bounding box center [473, 336] width 232 height 24
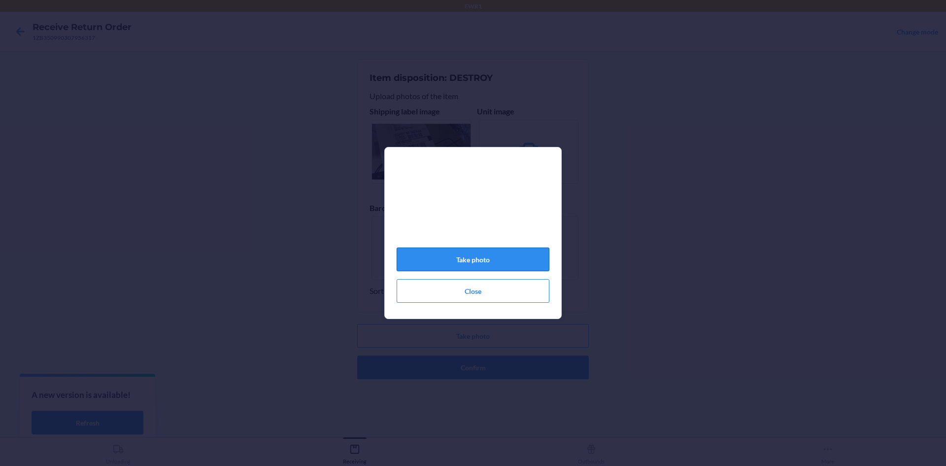
click at [536, 262] on button "Take photo" at bounding box center [473, 259] width 153 height 24
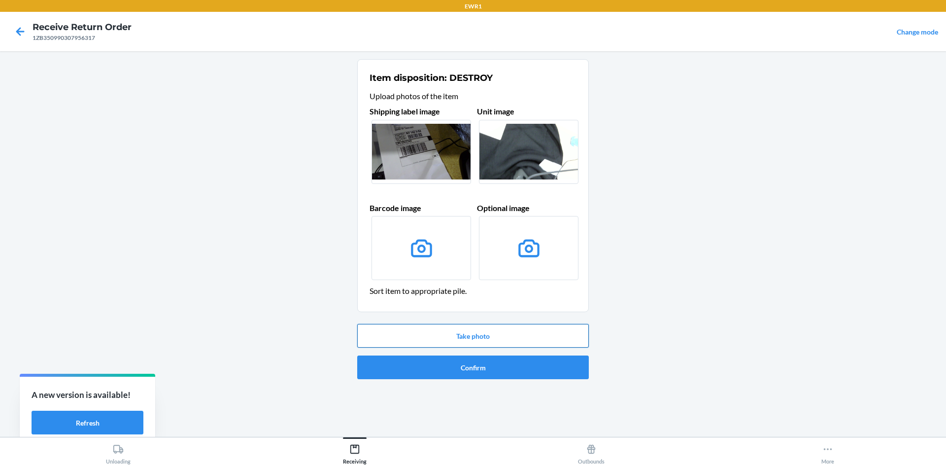
click at [526, 337] on button "Take photo" at bounding box center [473, 336] width 232 height 24
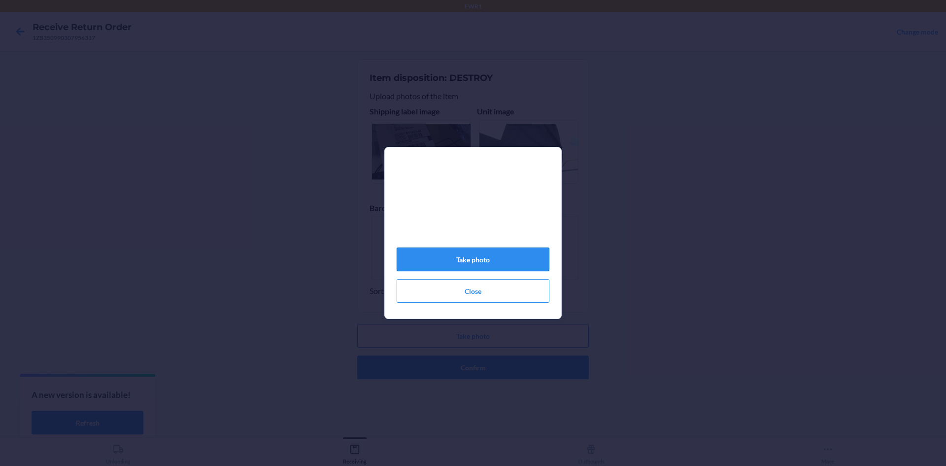
click at [523, 263] on button "Take photo" at bounding box center [473, 259] width 153 height 24
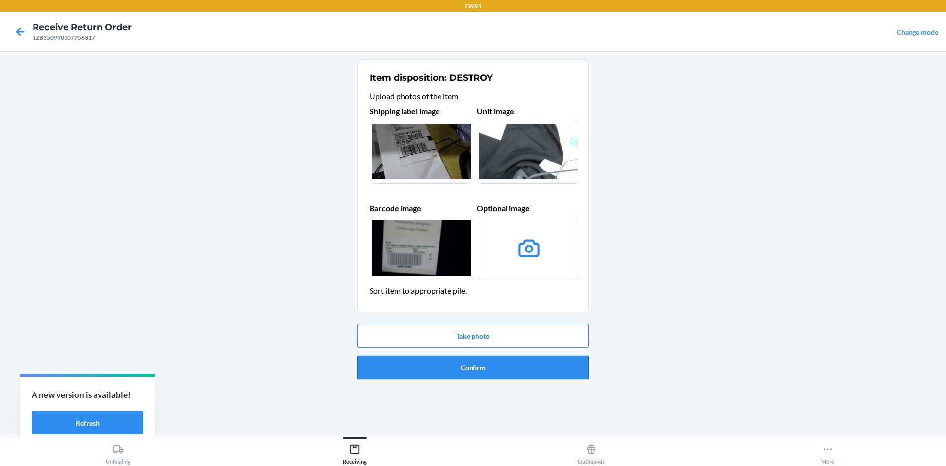
click at [515, 368] on button "Confirm" at bounding box center [473, 367] width 232 height 24
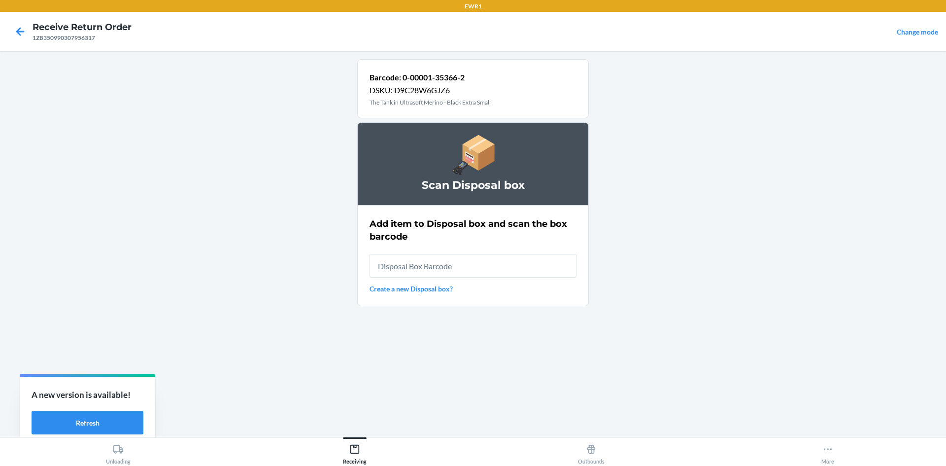
click at [541, 266] on input "text" at bounding box center [473, 266] width 207 height 24
type input "RB000001987"
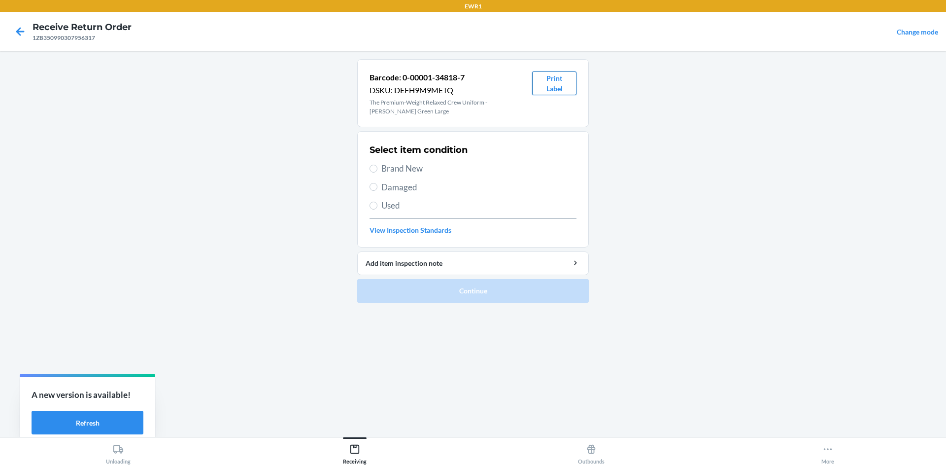
click at [560, 87] on button "Print Label" at bounding box center [554, 83] width 44 height 24
click at [379, 168] on label "Brand New" at bounding box center [473, 168] width 207 height 13
click at [377, 168] on input "Brand New" at bounding box center [374, 169] width 8 height 8
radio input "true"
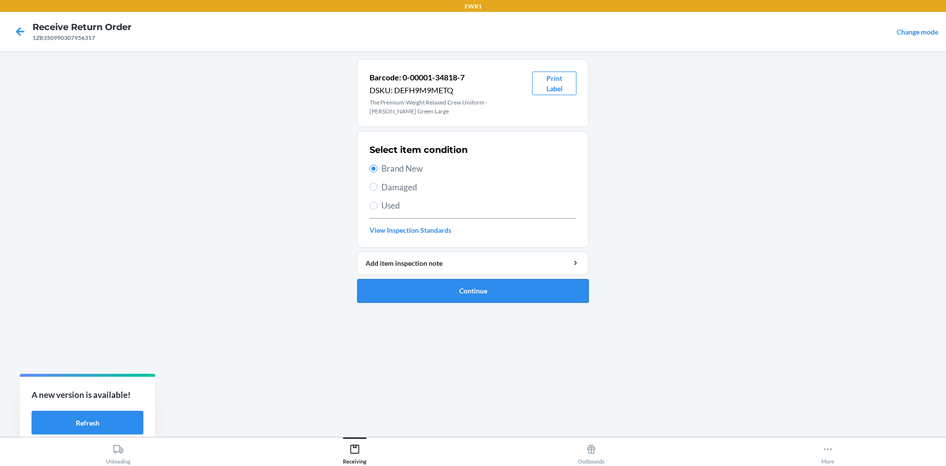
click at [504, 290] on button "Continue" at bounding box center [473, 291] width 232 height 24
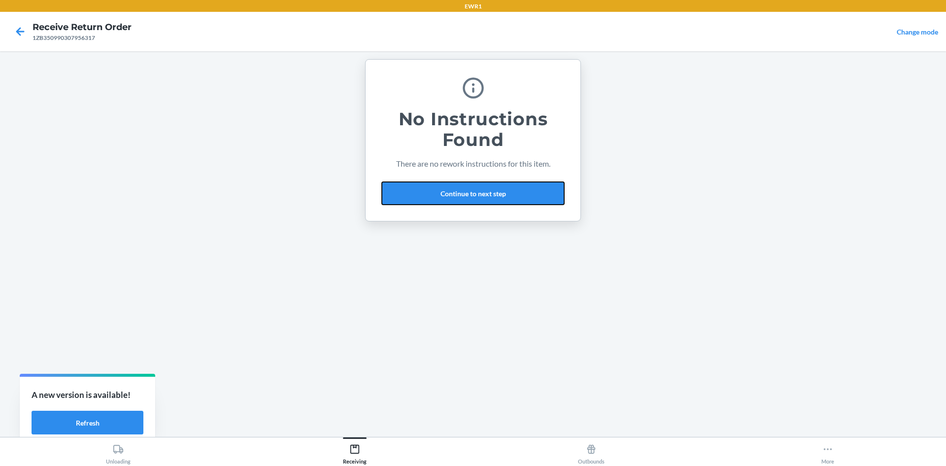
drag, startPoint x: 503, startPoint y: 198, endPoint x: 503, endPoint y: 205, distance: 7.9
click at [503, 201] on button "Continue to next step" at bounding box center [472, 193] width 183 height 24
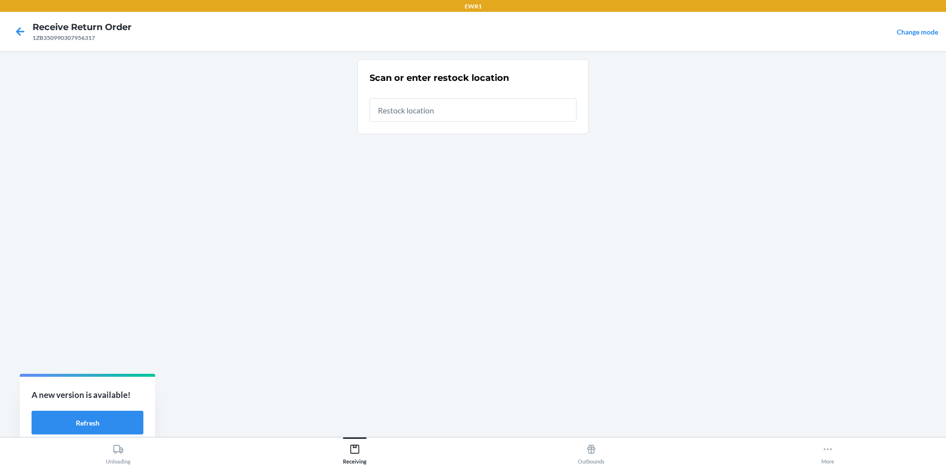
click at [464, 110] on input "text" at bounding box center [473, 110] width 207 height 24
type input "RTCart017"
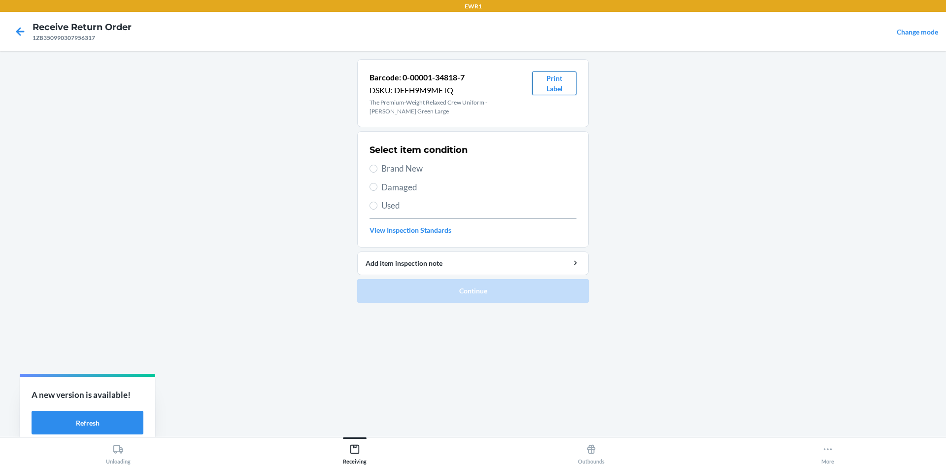
click at [554, 86] on button "Print Label" at bounding box center [554, 83] width 44 height 24
click at [375, 166] on input "Brand New" at bounding box center [374, 169] width 8 height 8
radio input "true"
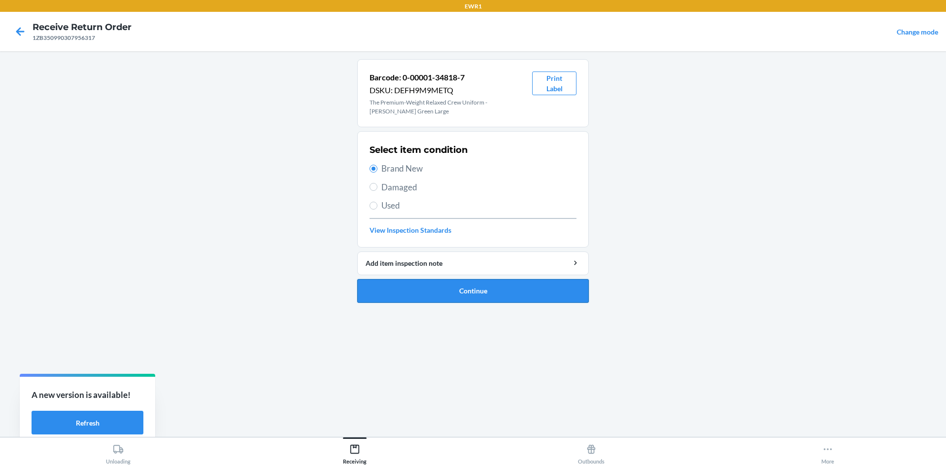
click at [468, 291] on button "Continue" at bounding box center [473, 291] width 232 height 24
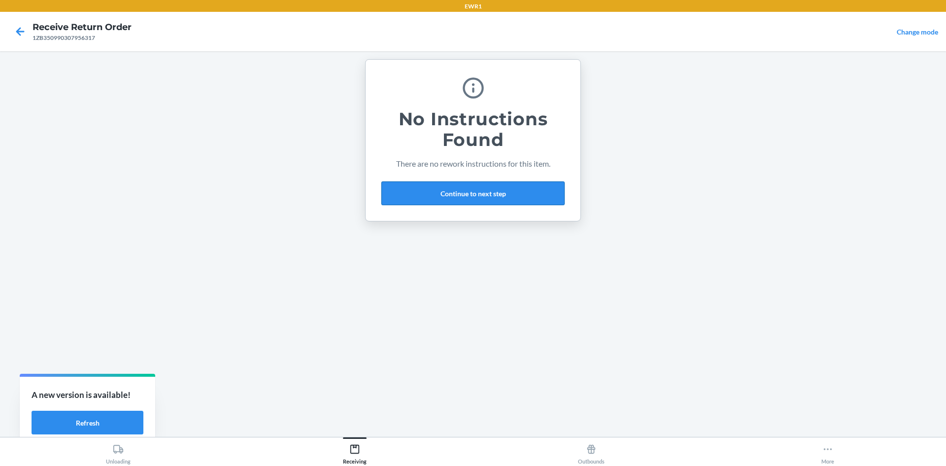
click at [474, 193] on button "Continue to next step" at bounding box center [472, 193] width 183 height 24
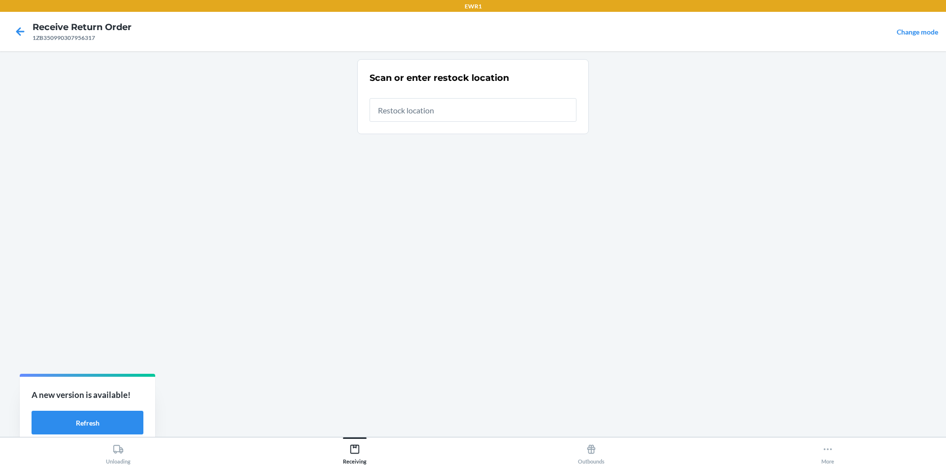
click at [461, 109] on input "text" at bounding box center [473, 110] width 207 height 24
type input "RTCart017"
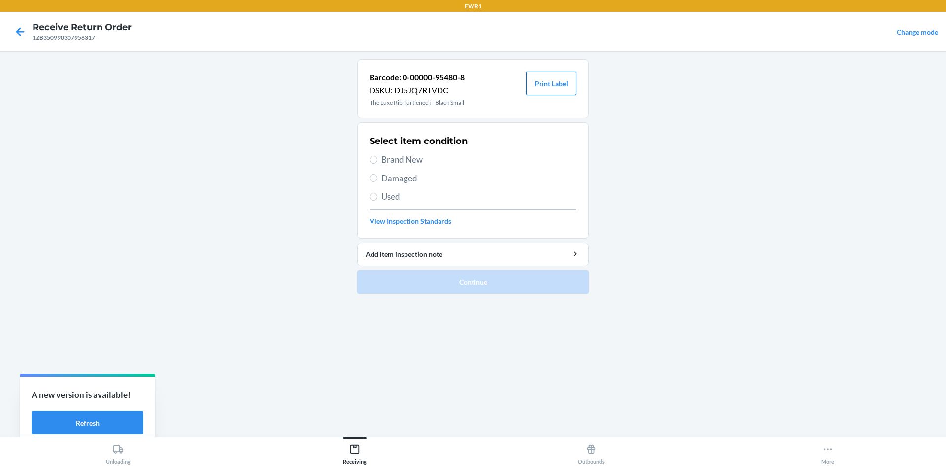
click at [546, 86] on button "Print Label" at bounding box center [551, 83] width 50 height 24
drag, startPoint x: 360, startPoint y: 158, endPoint x: 412, endPoint y: 168, distance: 53.1
click at [362, 158] on section "Select item condition Brand New Damaged Used View Inspection Standards" at bounding box center [473, 180] width 232 height 116
click at [389, 163] on span "Brand New" at bounding box center [478, 159] width 195 height 13
click at [377, 163] on input "Brand New" at bounding box center [374, 160] width 8 height 8
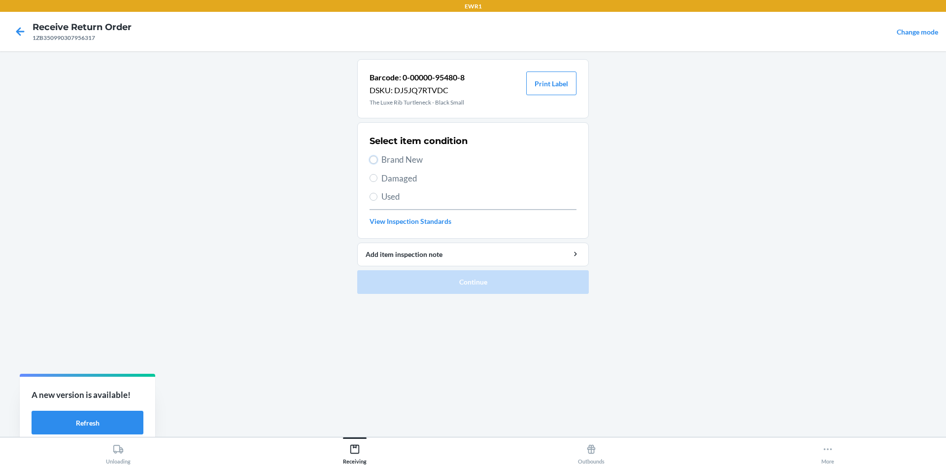
radio input "true"
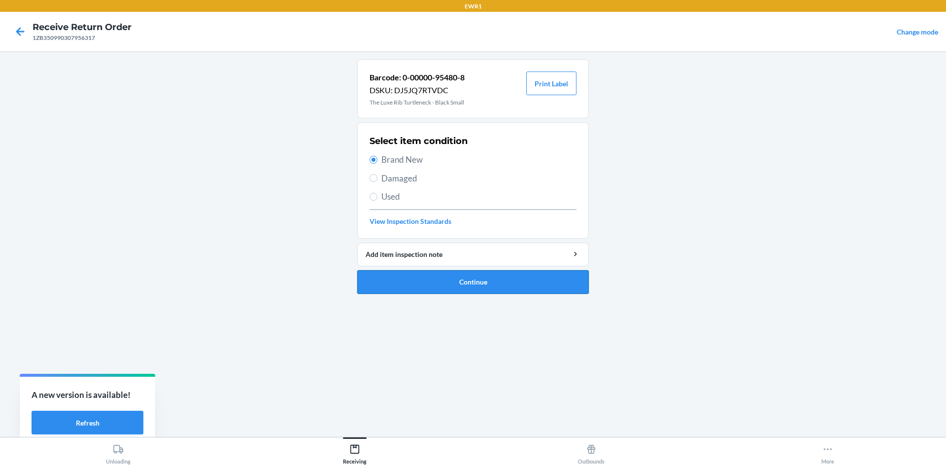
click at [485, 287] on button "Continue" at bounding box center [473, 282] width 232 height 24
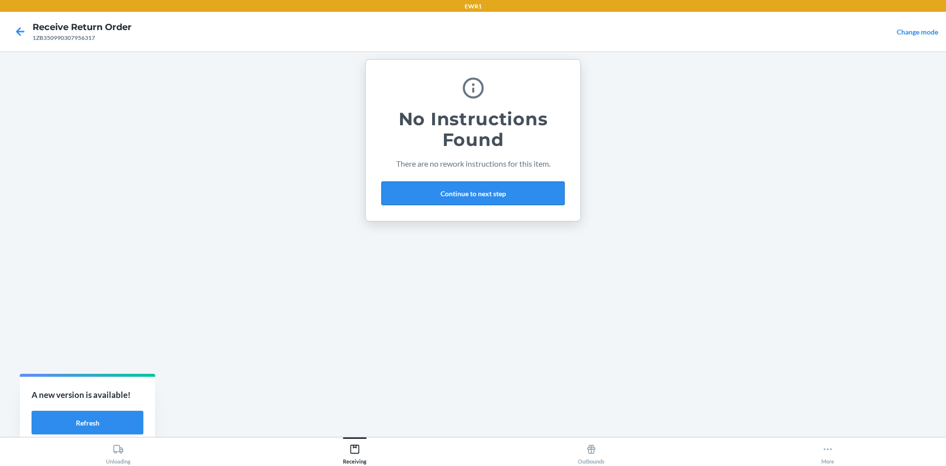
click at [497, 194] on button "Continue to next step" at bounding box center [472, 193] width 183 height 24
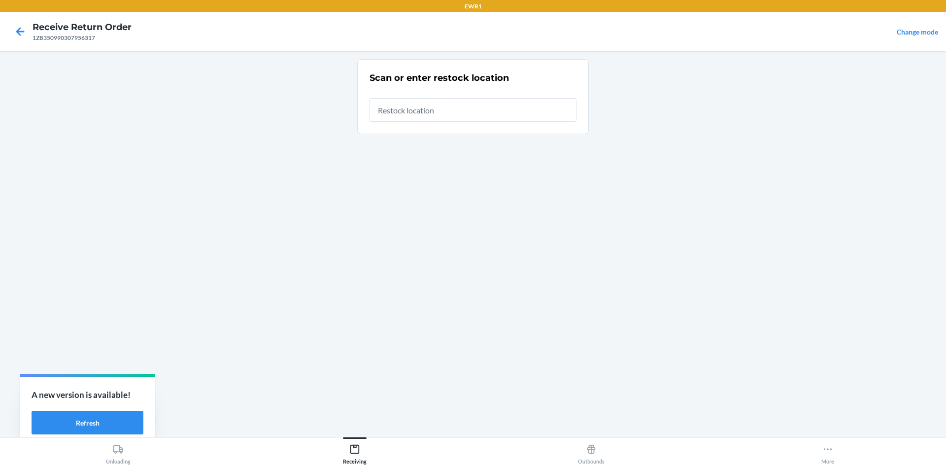
click at [500, 116] on input "text" at bounding box center [473, 110] width 207 height 24
type input "RTCart017"
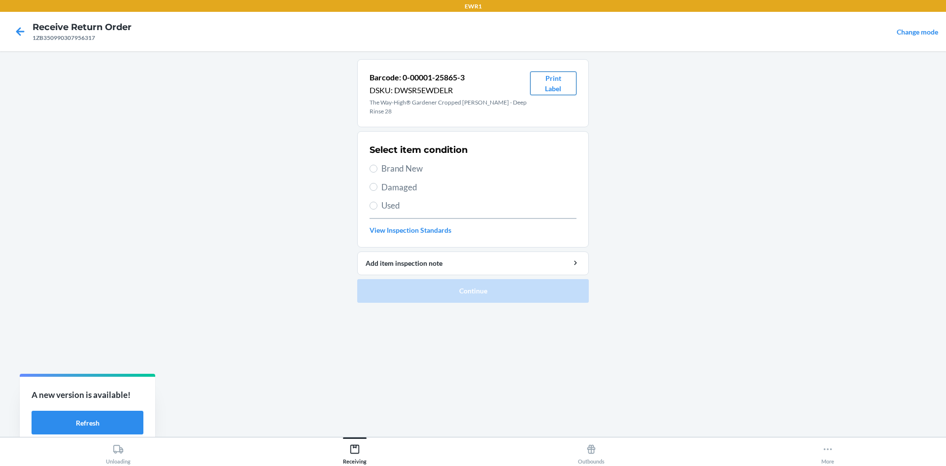
click at [548, 88] on button "Print Label" at bounding box center [553, 83] width 46 height 24
click at [374, 165] on input "Brand New" at bounding box center [374, 169] width 8 height 8
radio input "true"
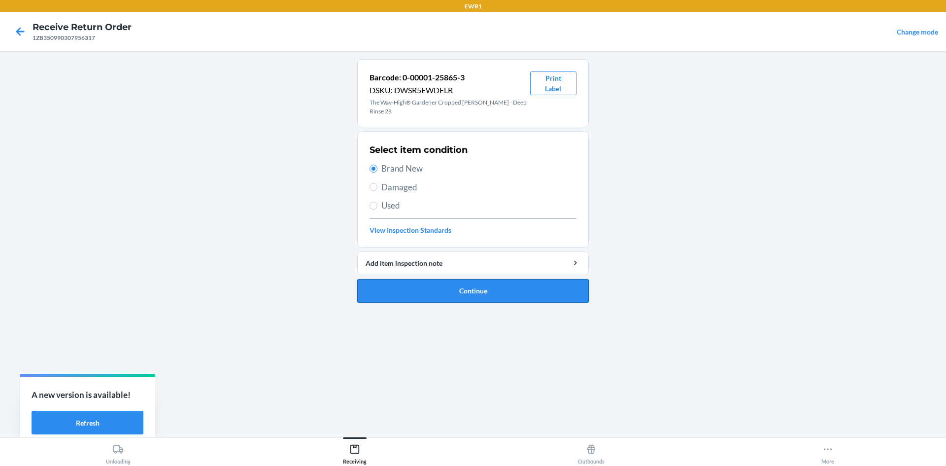
click at [460, 286] on button "Continue" at bounding box center [473, 291] width 232 height 24
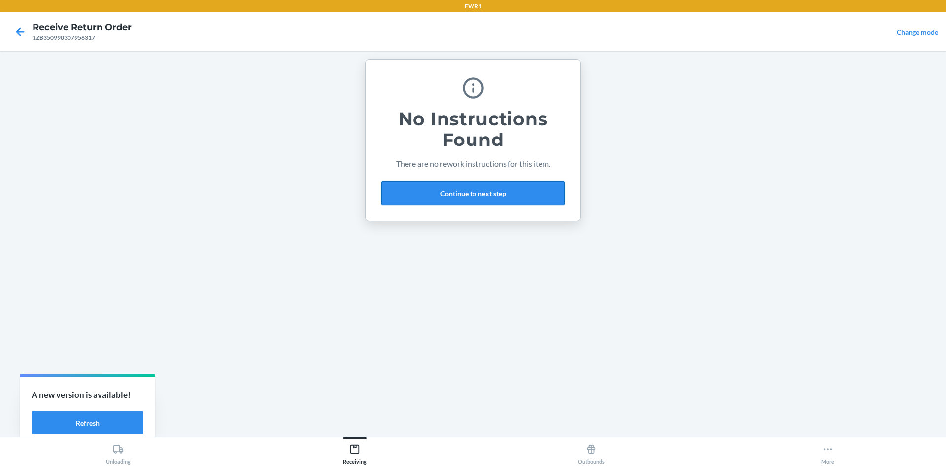
click at [466, 196] on button "Continue to next step" at bounding box center [472, 193] width 183 height 24
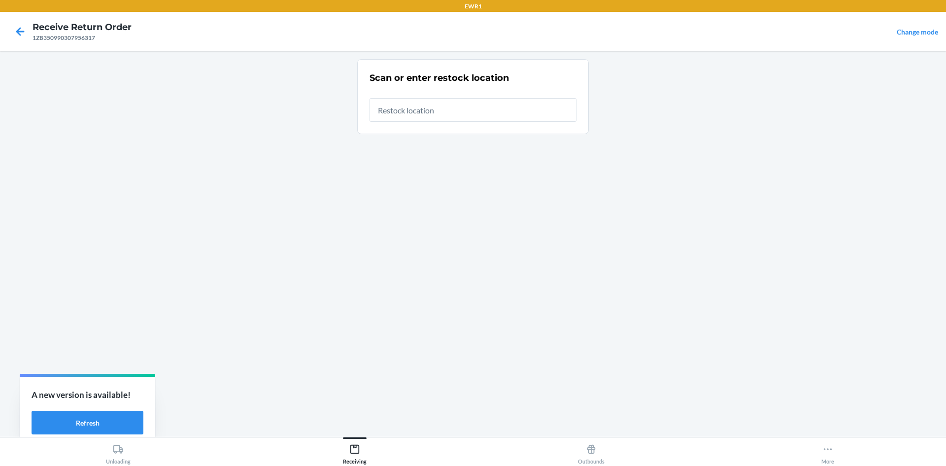
click at [440, 110] on input "text" at bounding box center [473, 110] width 207 height 24
type input "RTCart017"
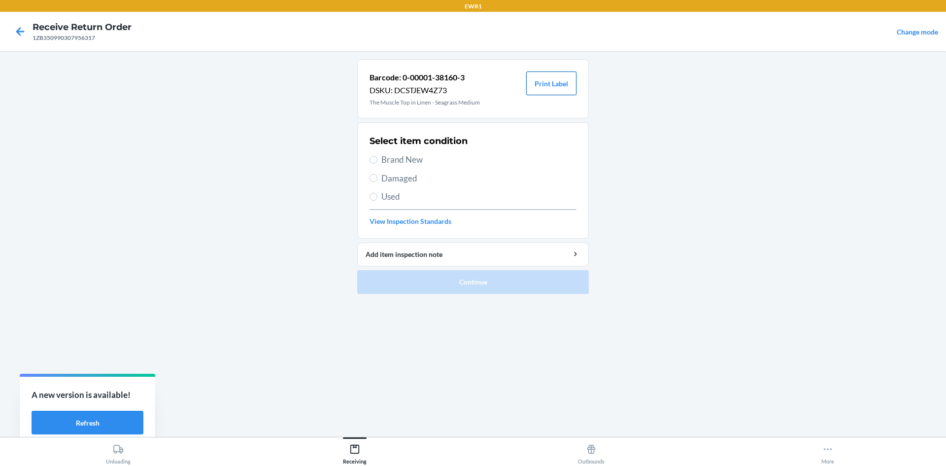
click at [543, 78] on button "Print Label" at bounding box center [551, 83] width 50 height 24
click at [379, 155] on label "Brand New" at bounding box center [473, 159] width 207 height 13
click at [377, 156] on input "Brand New" at bounding box center [374, 160] width 8 height 8
radio input "true"
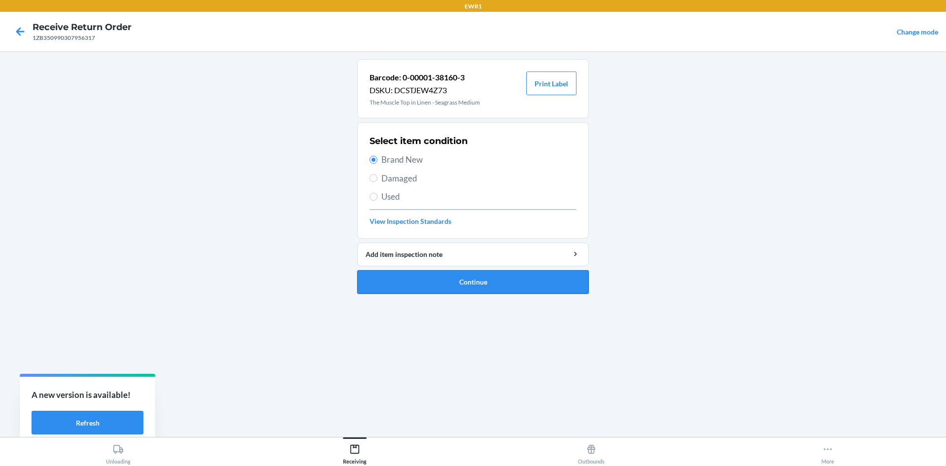
click at [472, 278] on button "Continue" at bounding box center [473, 282] width 232 height 24
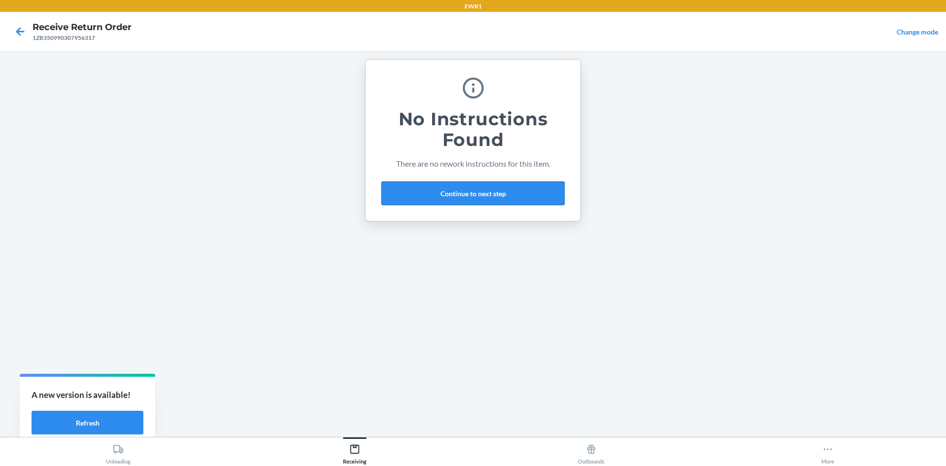
click at [477, 190] on button "Continue to next step" at bounding box center [472, 193] width 183 height 24
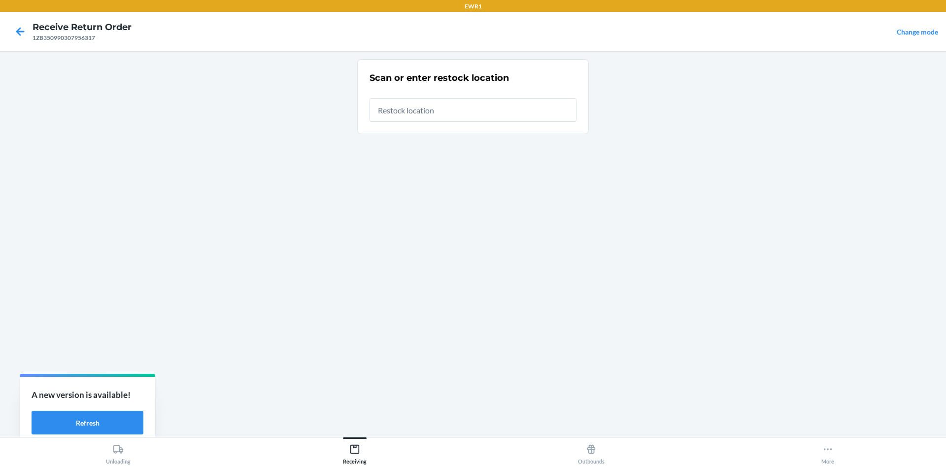
click at [446, 114] on input "text" at bounding box center [473, 110] width 207 height 24
type input "RTCart017"
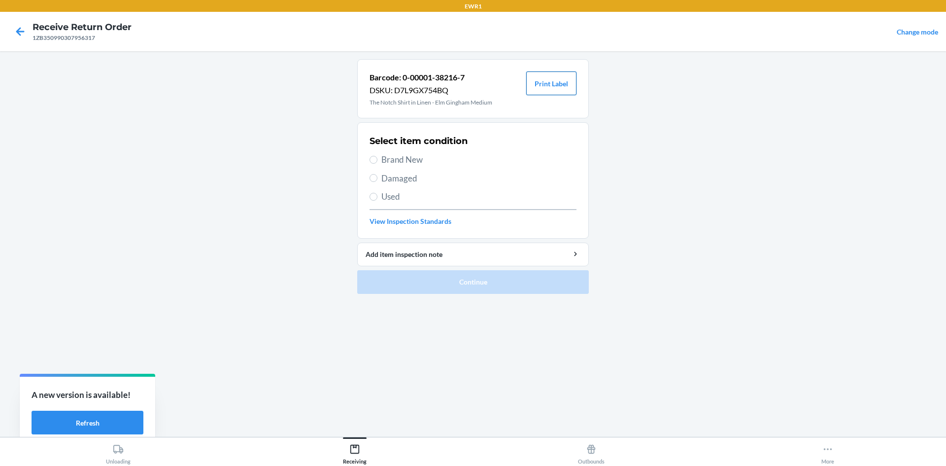
click at [546, 88] on button "Print Label" at bounding box center [551, 83] width 50 height 24
click at [374, 155] on label "Brand New" at bounding box center [473, 159] width 207 height 13
click at [374, 156] on input "Brand New" at bounding box center [374, 160] width 8 height 8
radio input "true"
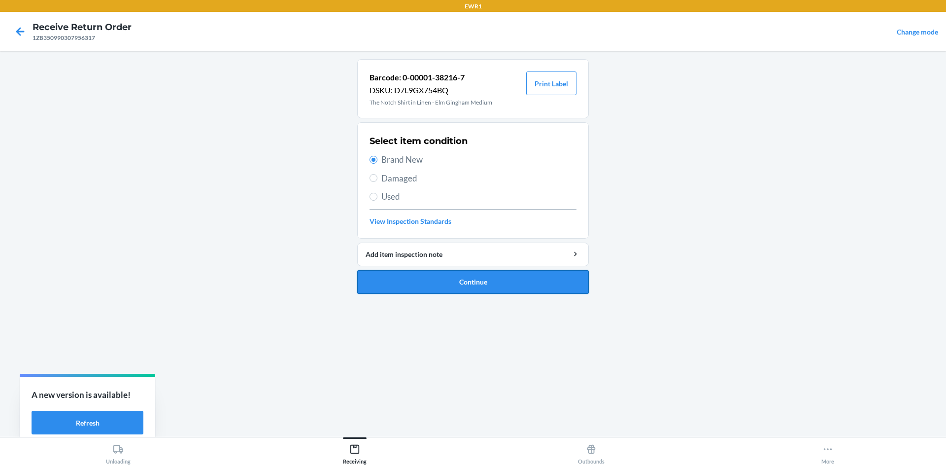
click at [450, 282] on button "Continue" at bounding box center [473, 282] width 232 height 24
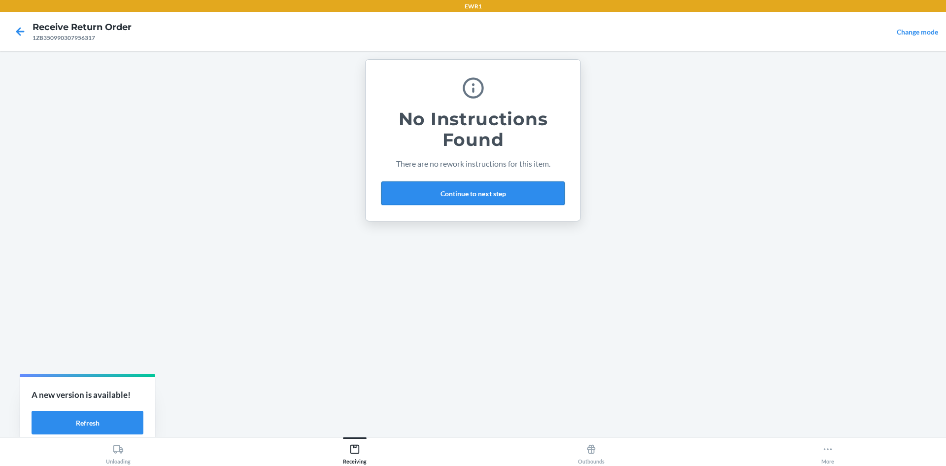
click at [436, 191] on button "Continue to next step" at bounding box center [472, 193] width 183 height 24
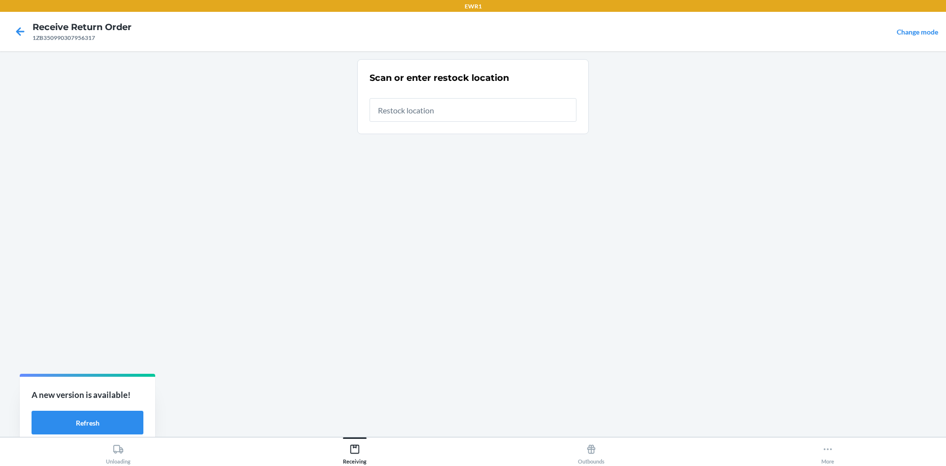
click at [424, 118] on input "text" at bounding box center [473, 110] width 207 height 24
type input "RTCart017"
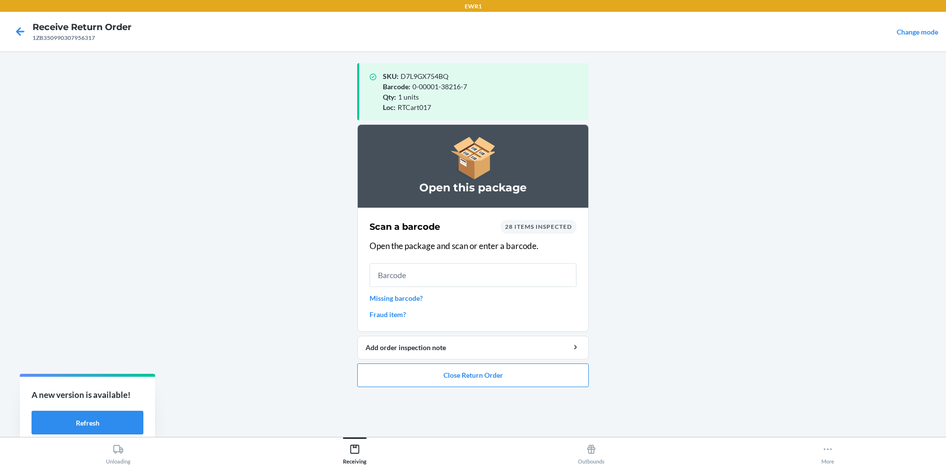
click at [426, 277] on input "text" at bounding box center [473, 275] width 207 height 24
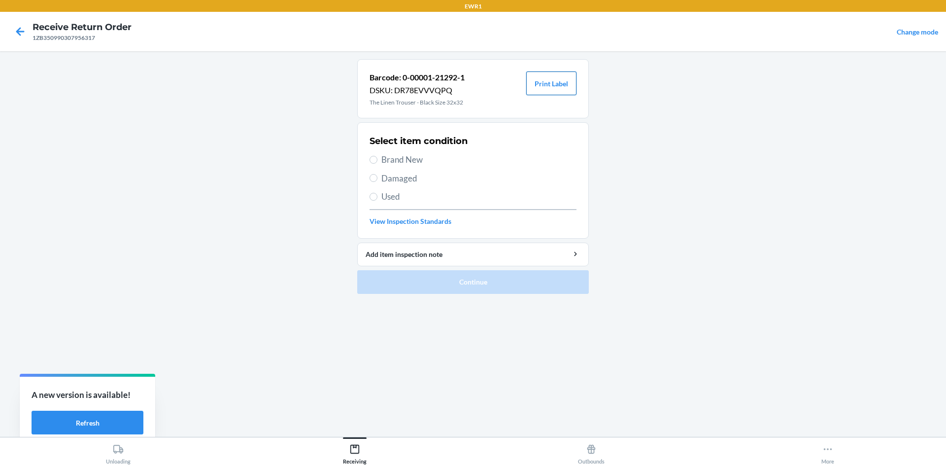
click at [569, 86] on button "Print Label" at bounding box center [551, 83] width 50 height 24
drag, startPoint x: 371, startPoint y: 156, endPoint x: 409, endPoint y: 182, distance: 46.5
click at [371, 156] on input "Brand New" at bounding box center [374, 160] width 8 height 8
radio input "true"
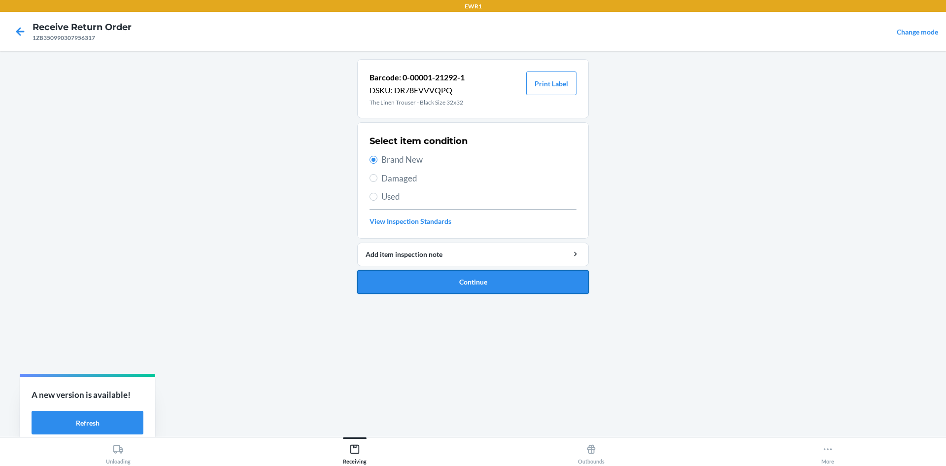
click at [506, 283] on button "Continue" at bounding box center [473, 282] width 232 height 24
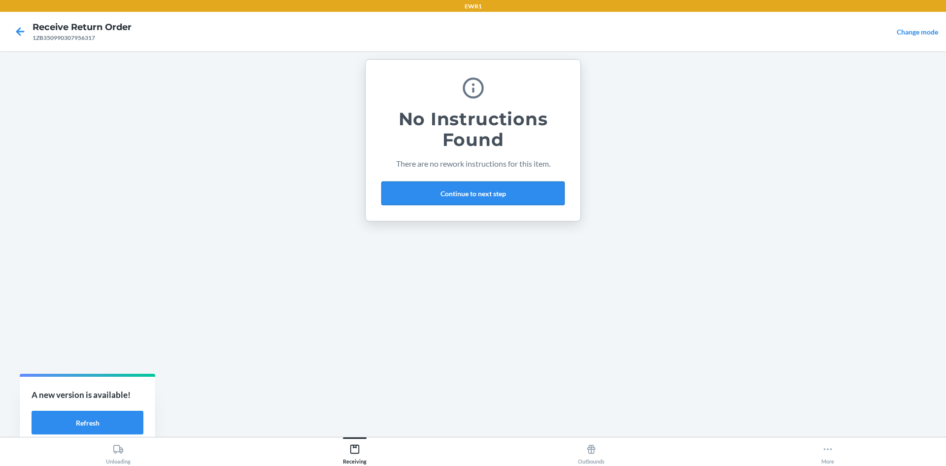
click at [496, 197] on button "Continue to next step" at bounding box center [472, 193] width 183 height 24
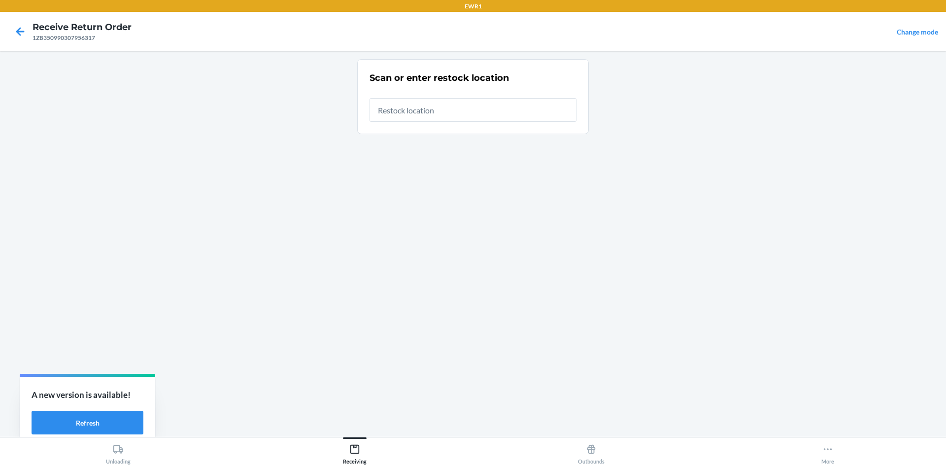
click at [447, 108] on input "text" at bounding box center [473, 110] width 207 height 24
click at [480, 108] on input "1ZB350990314893738" at bounding box center [473, 107] width 207 height 24
type input "1"
click at [480, 108] on input "1ZB350990314893738" at bounding box center [473, 107] width 207 height 24
type input "1"
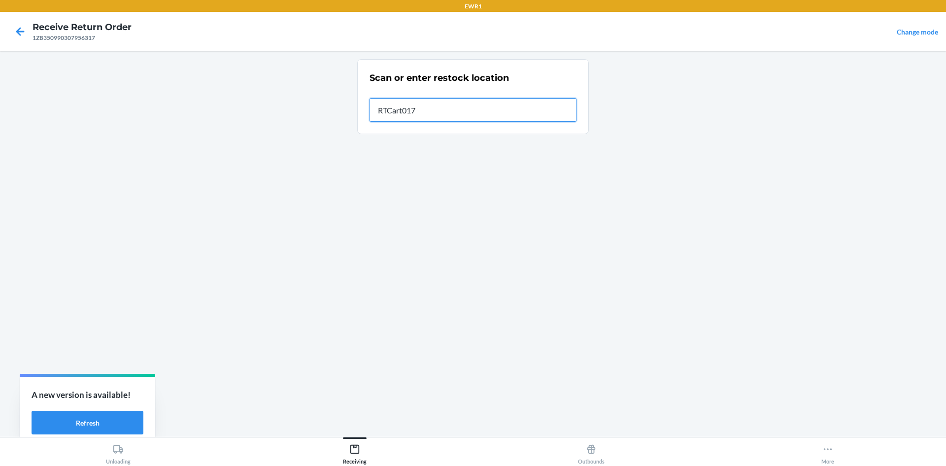
type input "RTCart017"
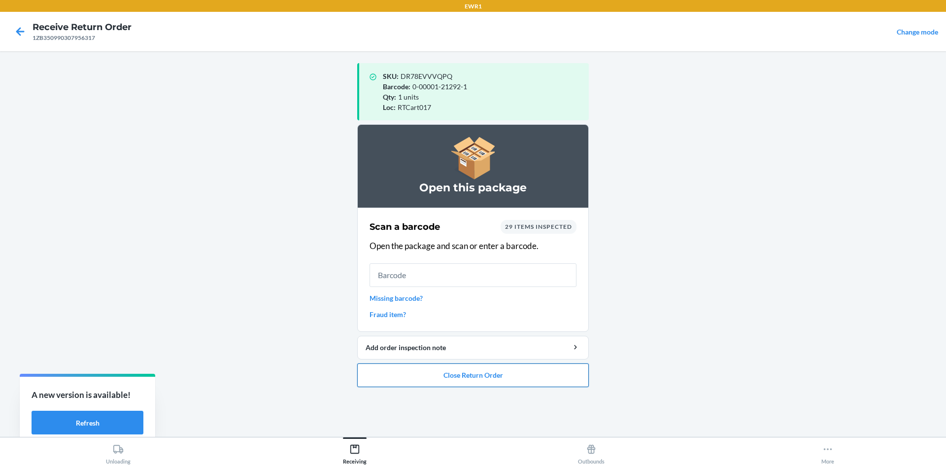
click at [459, 380] on button "Close Return Order" at bounding box center [473, 375] width 232 height 24
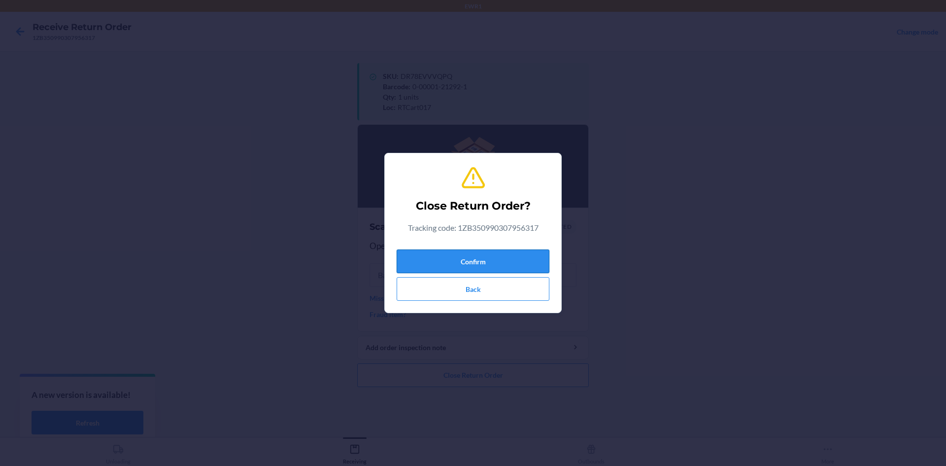
click at [477, 256] on button "Confirm" at bounding box center [473, 261] width 153 height 24
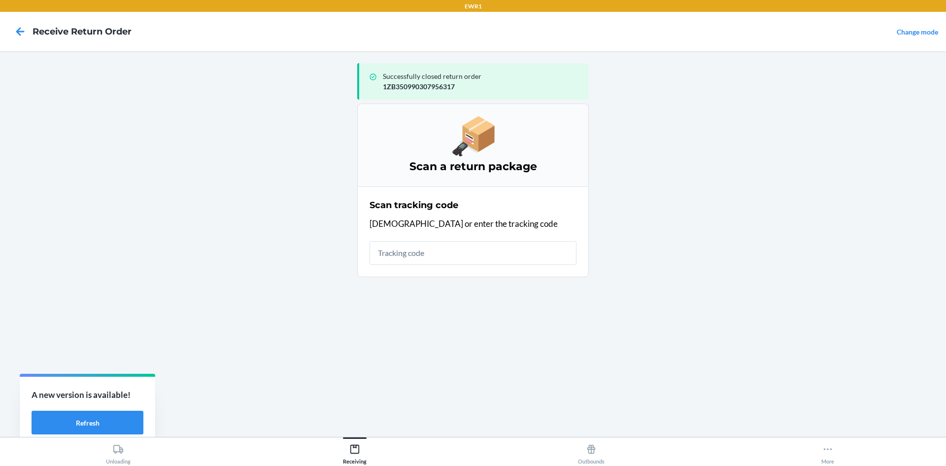
click at [442, 258] on input "text" at bounding box center [473, 253] width 207 height 24
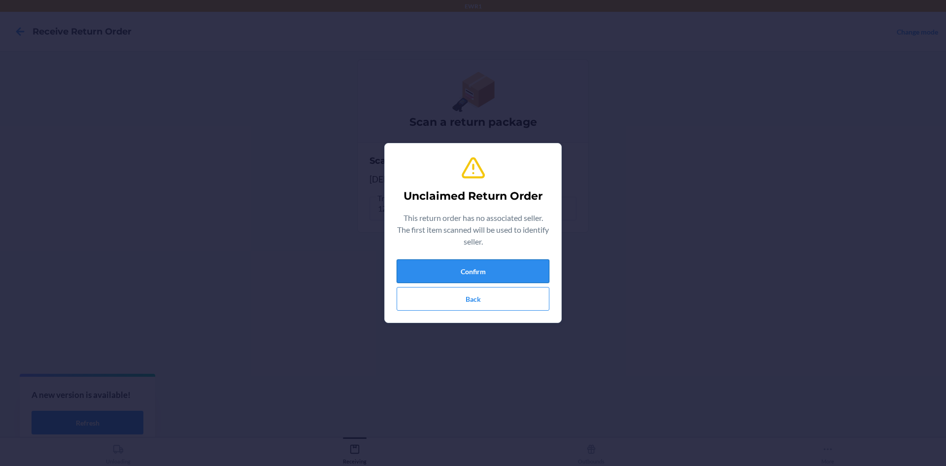
click at [444, 260] on button "Confirm" at bounding box center [473, 271] width 153 height 24
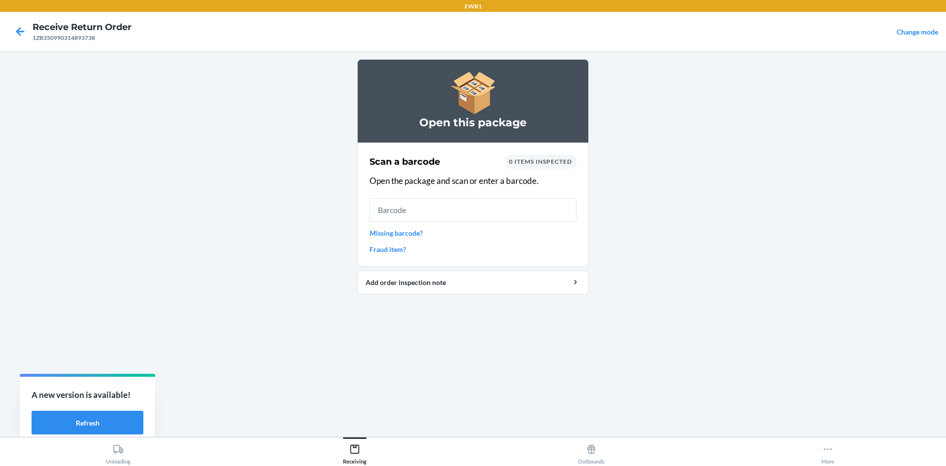
click at [453, 213] on input "text" at bounding box center [473, 210] width 207 height 24
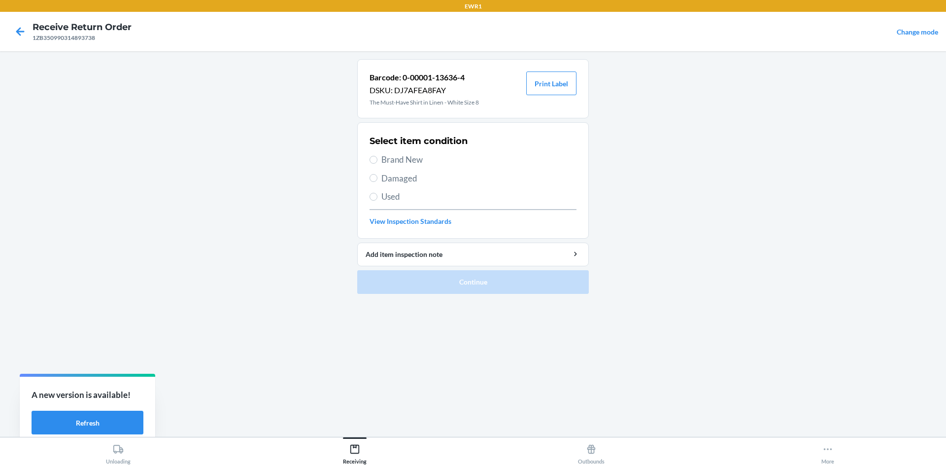
click at [382, 196] on span "Used" at bounding box center [478, 196] width 195 height 13
click at [377, 196] on input "Used" at bounding box center [374, 197] width 8 height 8
radio input "true"
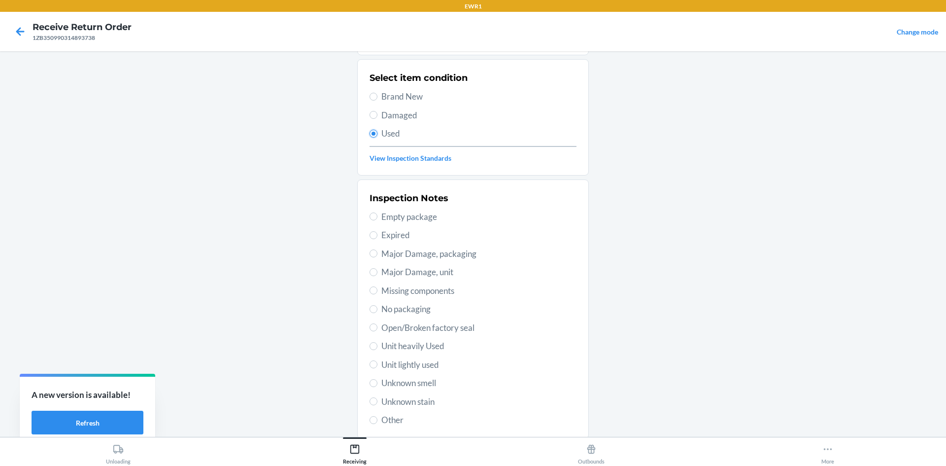
scroll to position [128, 0]
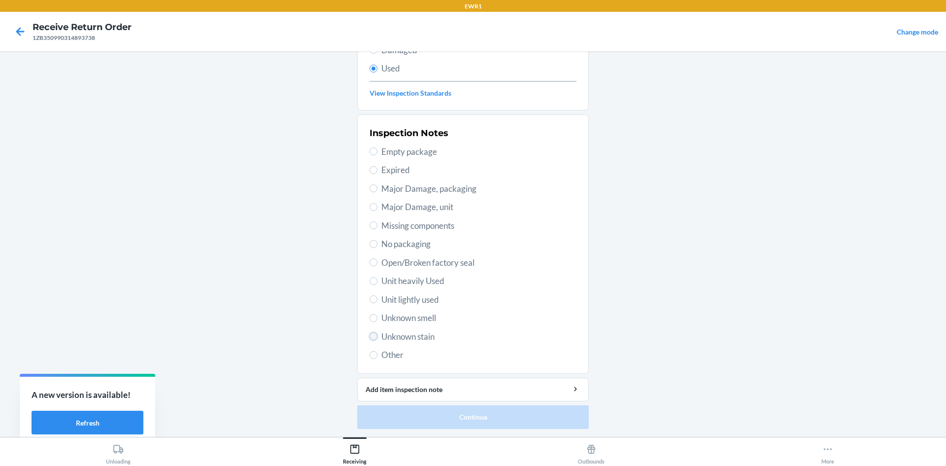
click at [370, 333] on input "Unknown stain" at bounding box center [374, 336] width 8 height 8
radio input "true"
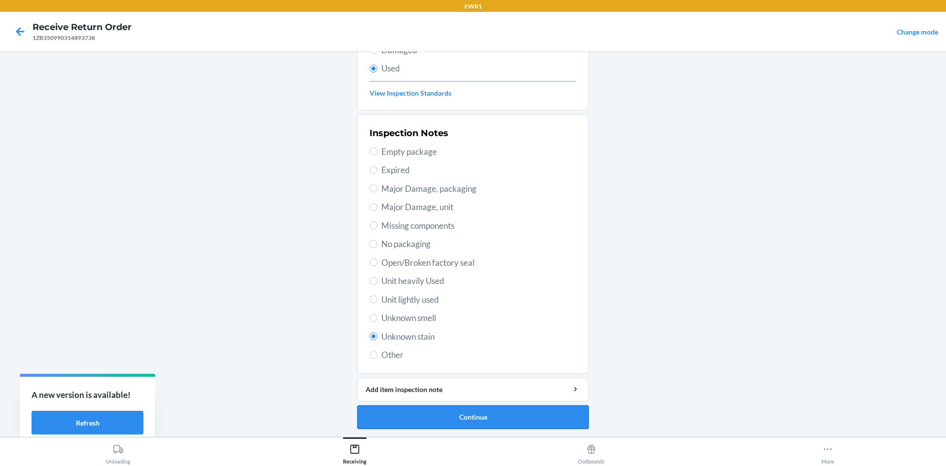
click at [449, 417] on button "Continue" at bounding box center [473, 417] width 232 height 24
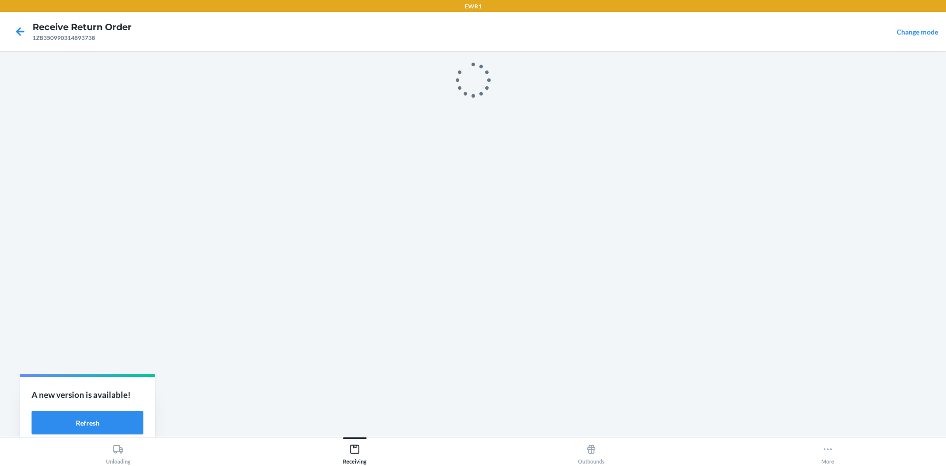
scroll to position [0, 0]
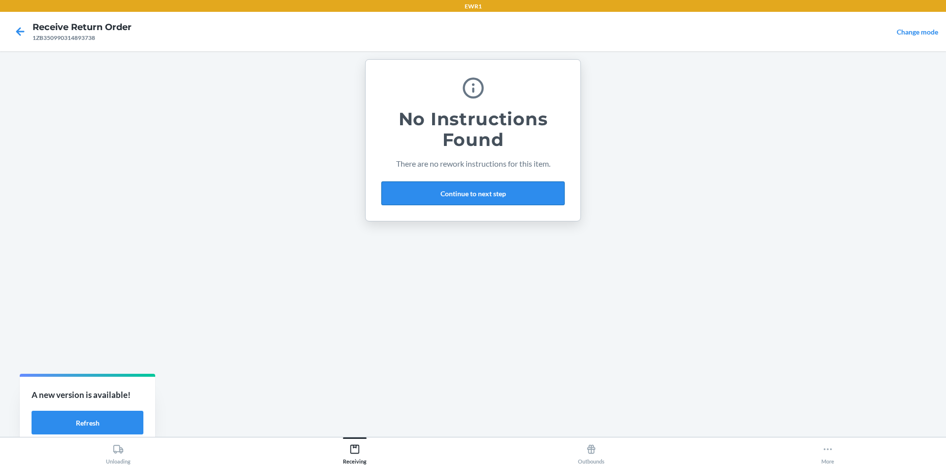
click at [477, 197] on button "Continue to next step" at bounding box center [472, 193] width 183 height 24
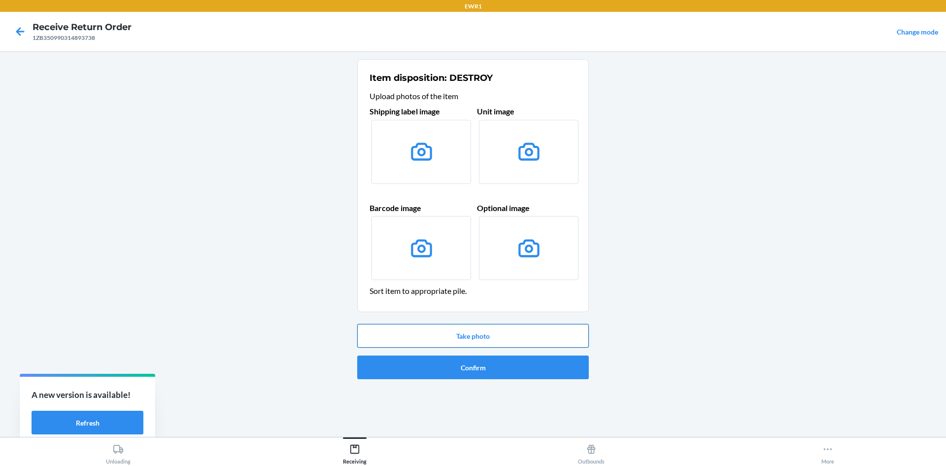
click at [487, 329] on button "Take photo" at bounding box center [473, 336] width 232 height 24
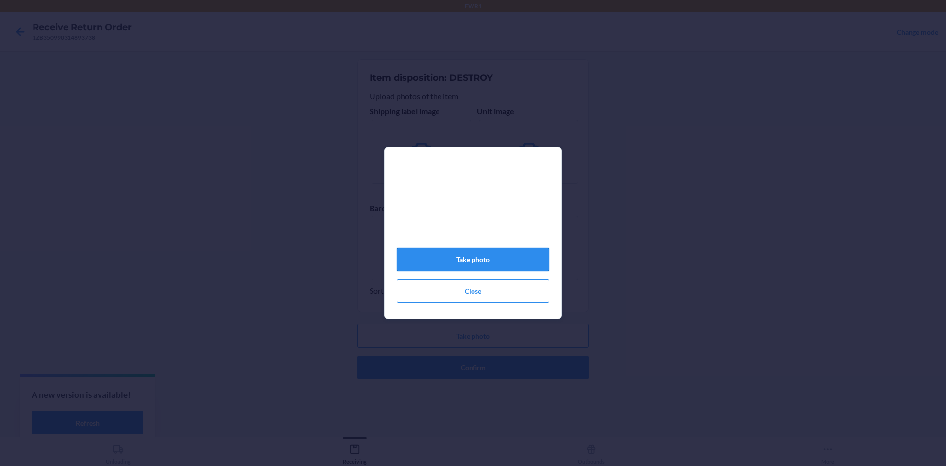
click at [513, 265] on button "Take photo" at bounding box center [473, 259] width 153 height 24
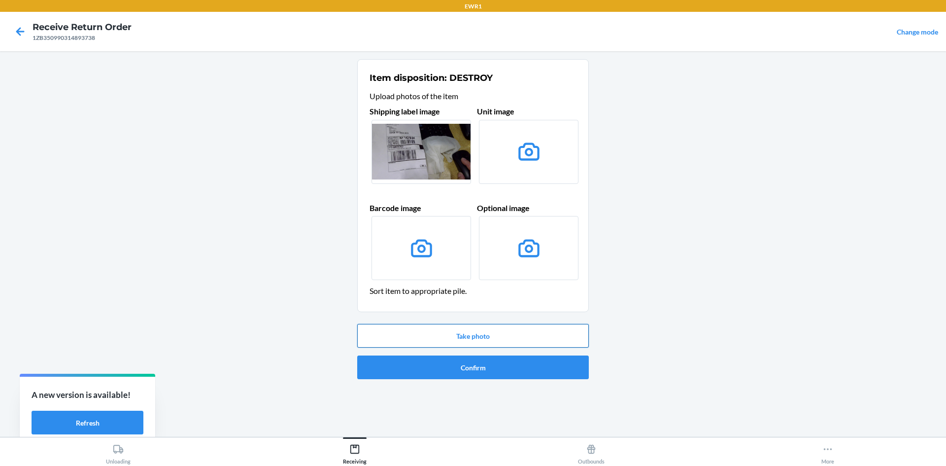
click at [514, 336] on button "Take photo" at bounding box center [473, 336] width 232 height 24
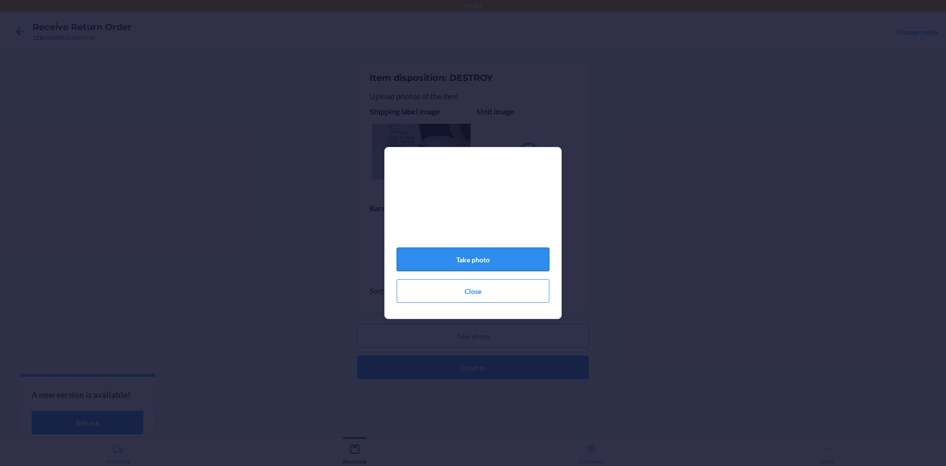
click at [529, 261] on button "Take photo" at bounding box center [473, 259] width 153 height 24
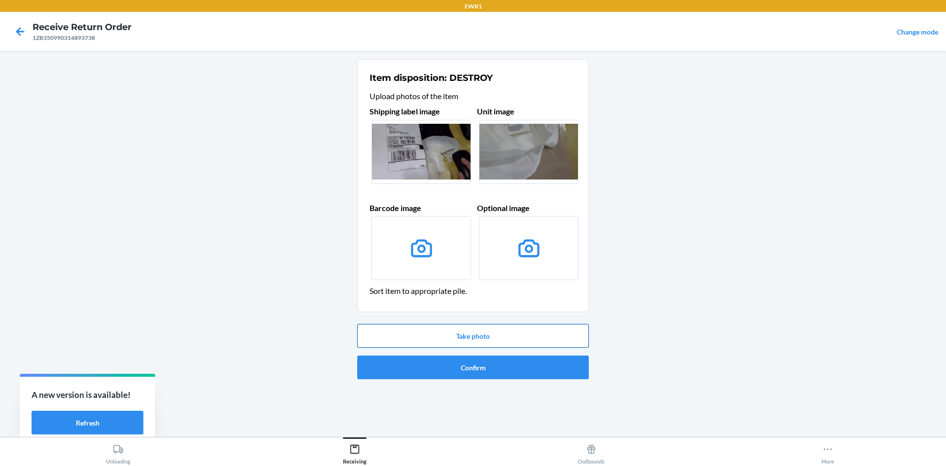
click at [513, 331] on button "Take photo" at bounding box center [473, 336] width 232 height 24
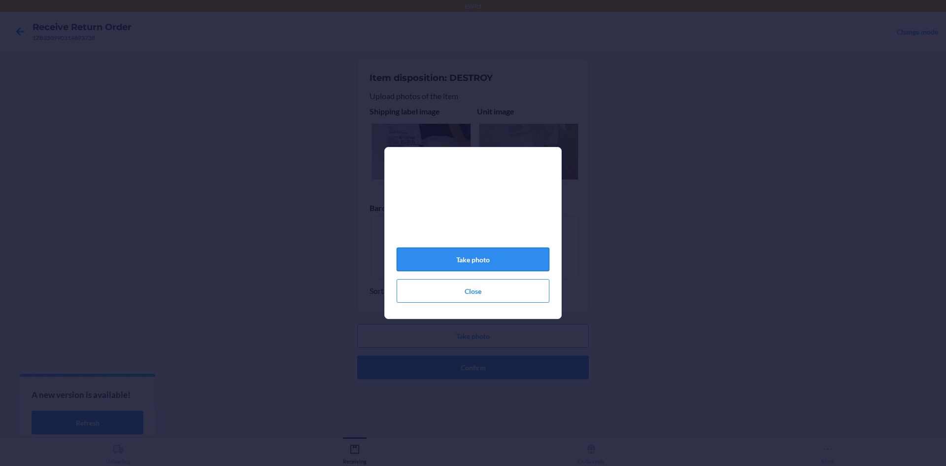
click at [508, 269] on button "Take photo" at bounding box center [473, 259] width 153 height 24
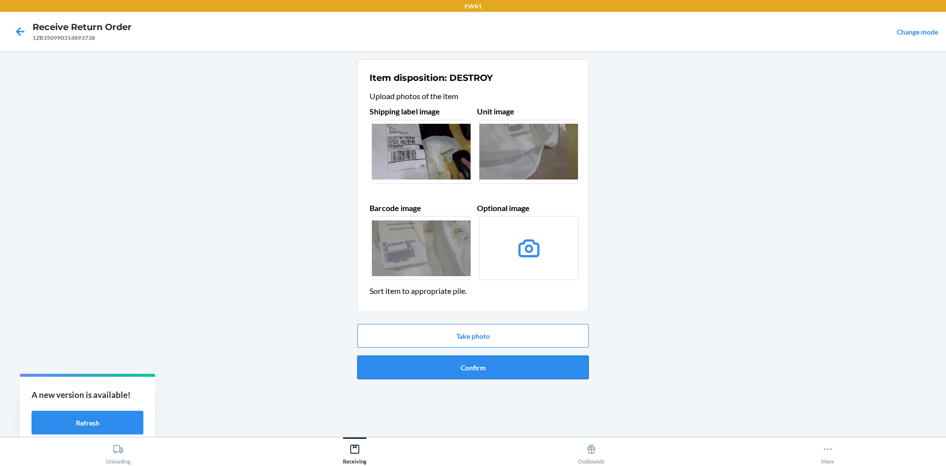
click at [517, 366] on button "Confirm" at bounding box center [473, 367] width 232 height 24
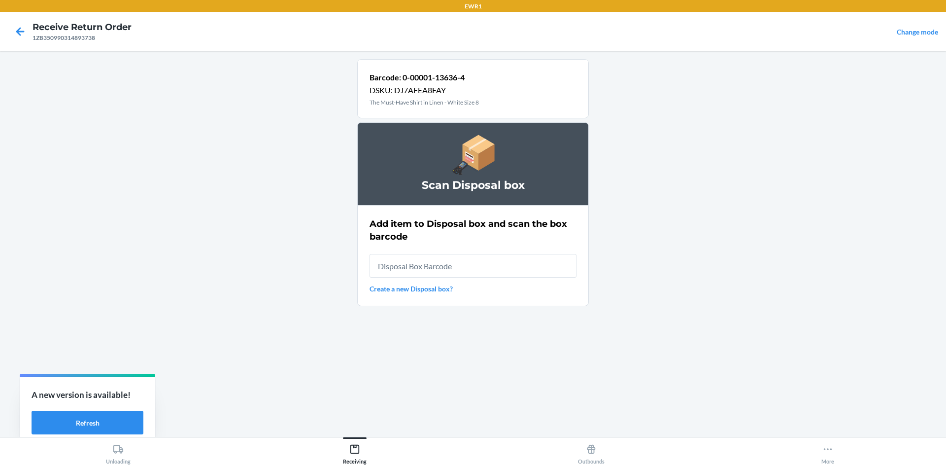
click at [521, 265] on input "text" at bounding box center [473, 266] width 207 height 24
type input "RB000001987"
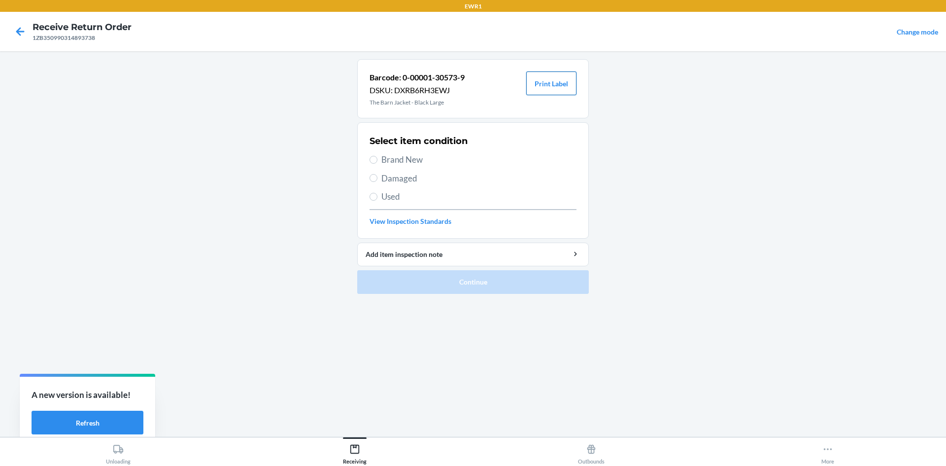
click at [549, 91] on button "Print Label" at bounding box center [551, 83] width 50 height 24
click at [381, 159] on label "Brand New" at bounding box center [473, 159] width 207 height 13
click at [377, 159] on input "Brand New" at bounding box center [374, 160] width 8 height 8
radio input "true"
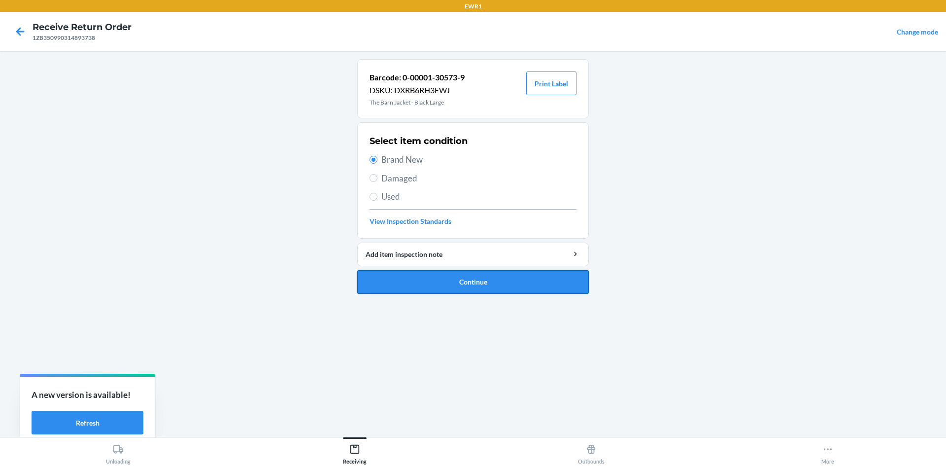
click at [463, 281] on button "Continue" at bounding box center [473, 282] width 232 height 24
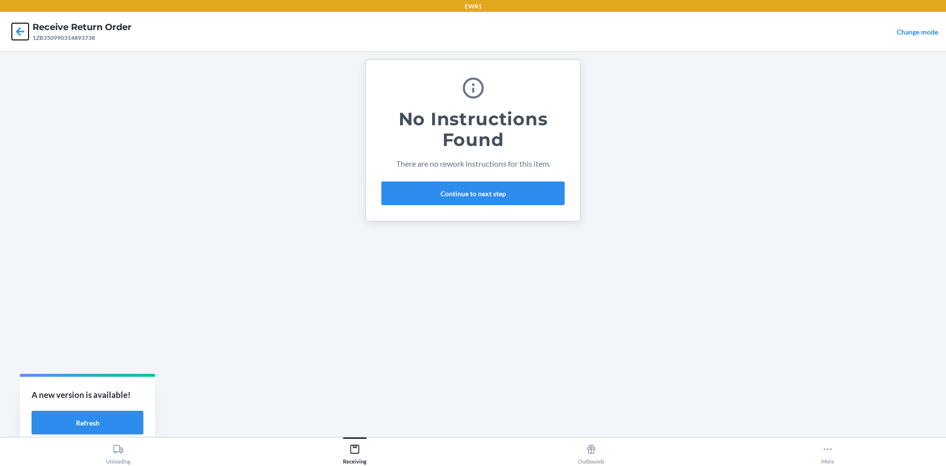
click at [19, 35] on icon at bounding box center [20, 31] width 17 height 17
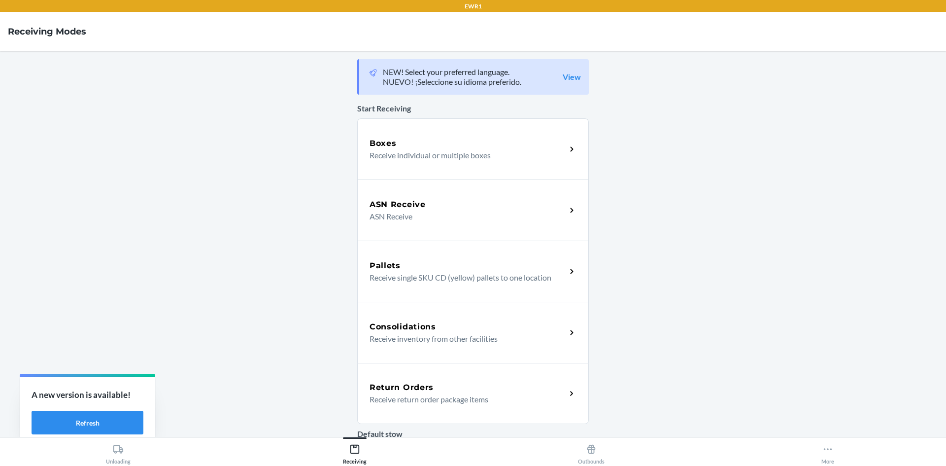
drag, startPoint x: 433, startPoint y: 382, endPoint x: 442, endPoint y: 370, distance: 15.6
click at [433, 382] on div "Return Orders" at bounding box center [468, 387] width 197 height 12
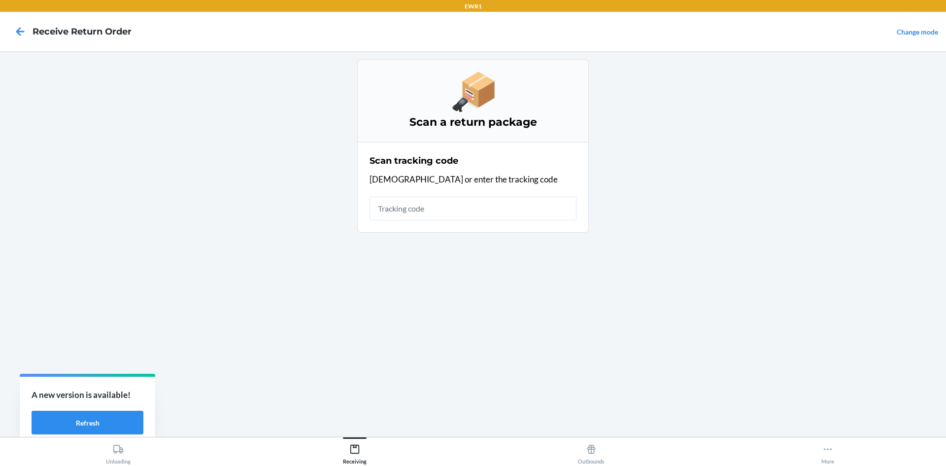
click at [29, 25] on div at bounding box center [20, 31] width 25 height 25
click at [15, 32] on icon at bounding box center [20, 31] width 17 height 17
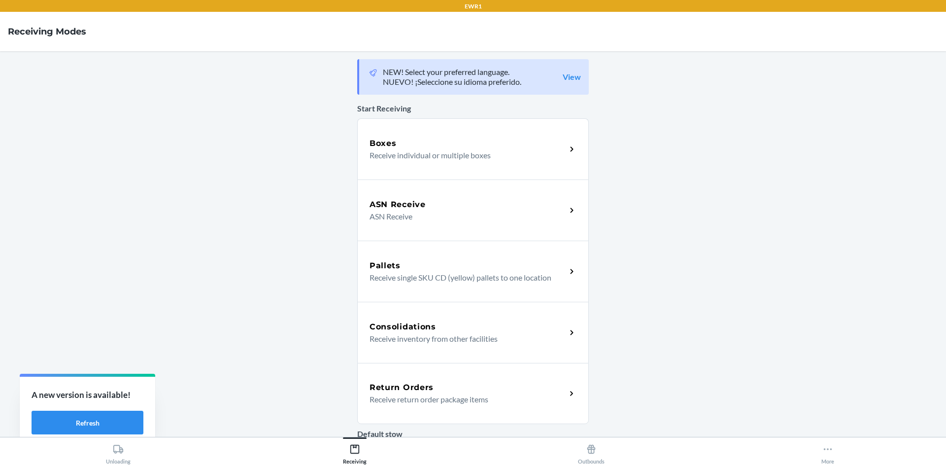
click at [420, 393] on p "Receive return order package items" at bounding box center [464, 399] width 189 height 12
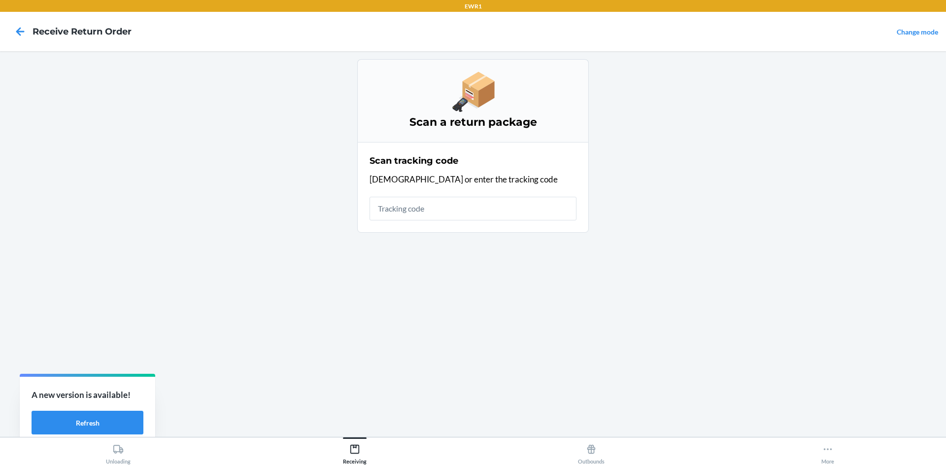
drag, startPoint x: 414, startPoint y: 214, endPoint x: 419, endPoint y: 215, distance: 5.0
click at [416, 213] on input "text" at bounding box center [473, 209] width 207 height 24
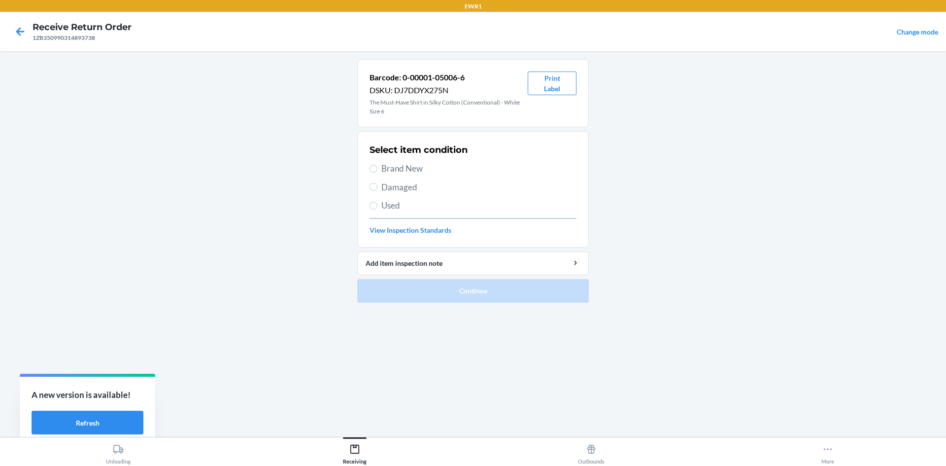
click at [378, 205] on label "Used" at bounding box center [473, 205] width 207 height 13
click at [377, 205] on input "Used" at bounding box center [374, 206] width 8 height 8
radio input "true"
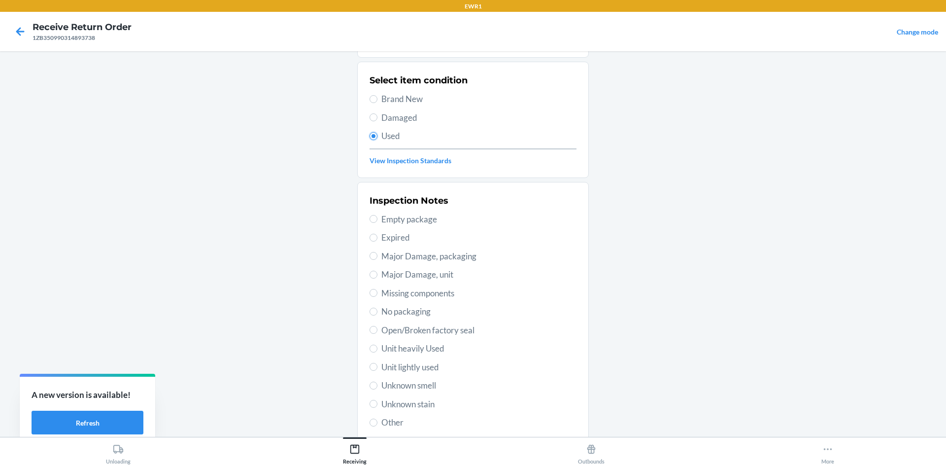
scroll to position [137, 0]
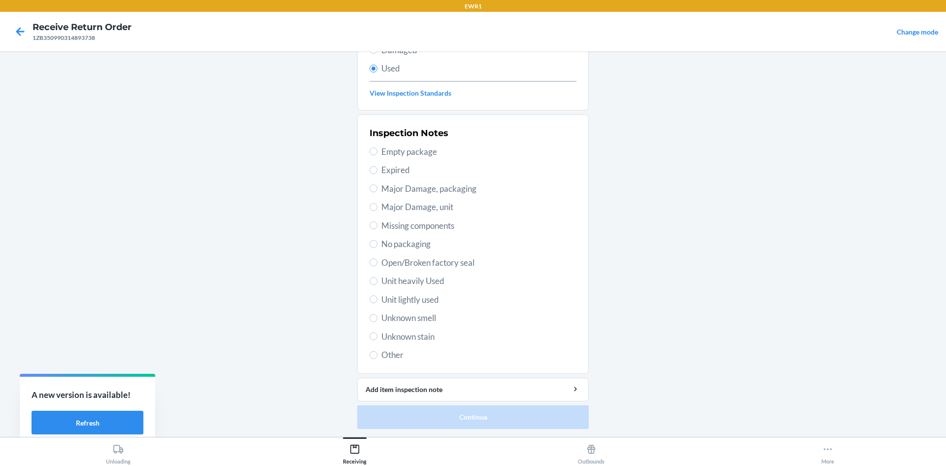
click at [374, 348] on label "Other" at bounding box center [473, 354] width 207 height 13
click at [374, 351] on input "Other" at bounding box center [374, 355] width 8 height 8
radio input "true"
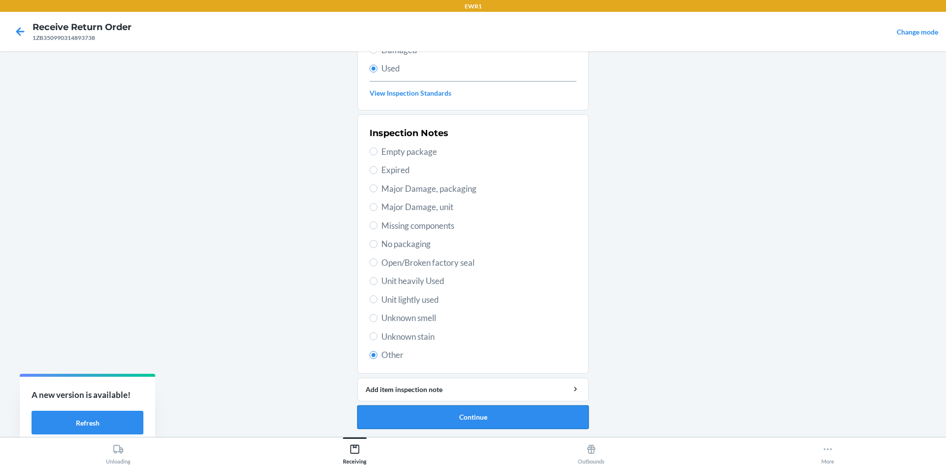
click at [468, 418] on button "Continue" at bounding box center [473, 417] width 232 height 24
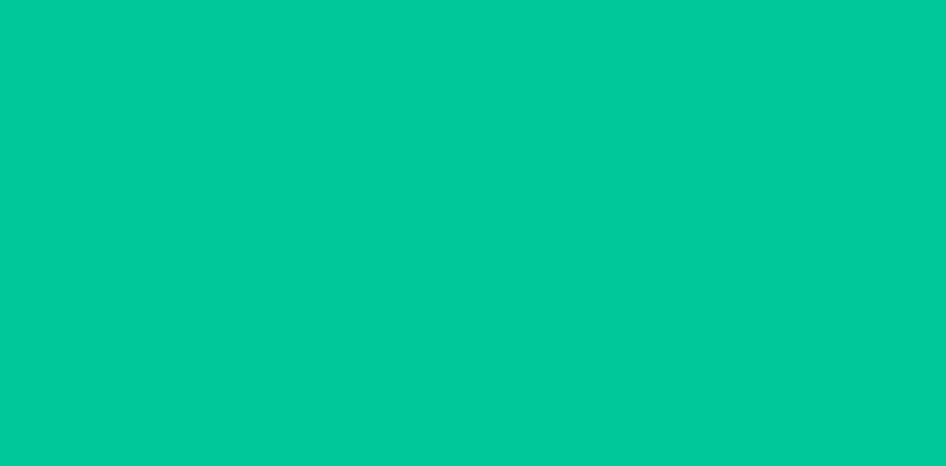
scroll to position [0, 0]
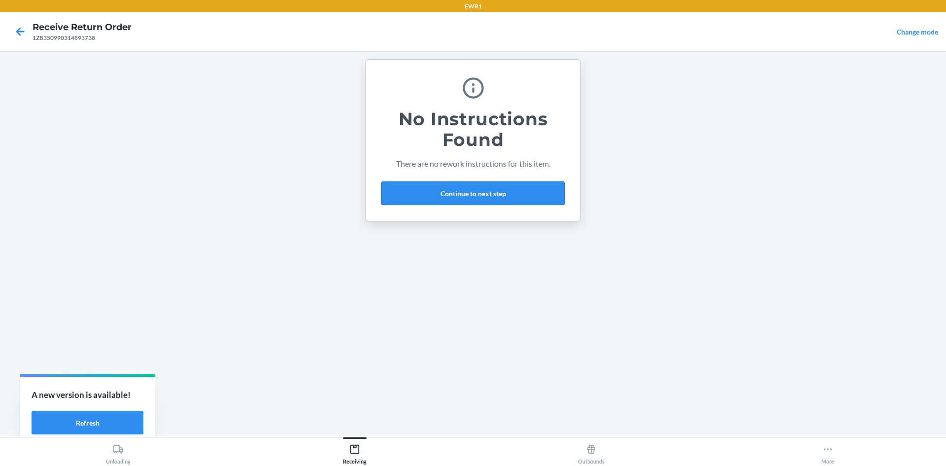
click at [461, 203] on button "Continue to next step" at bounding box center [472, 193] width 183 height 24
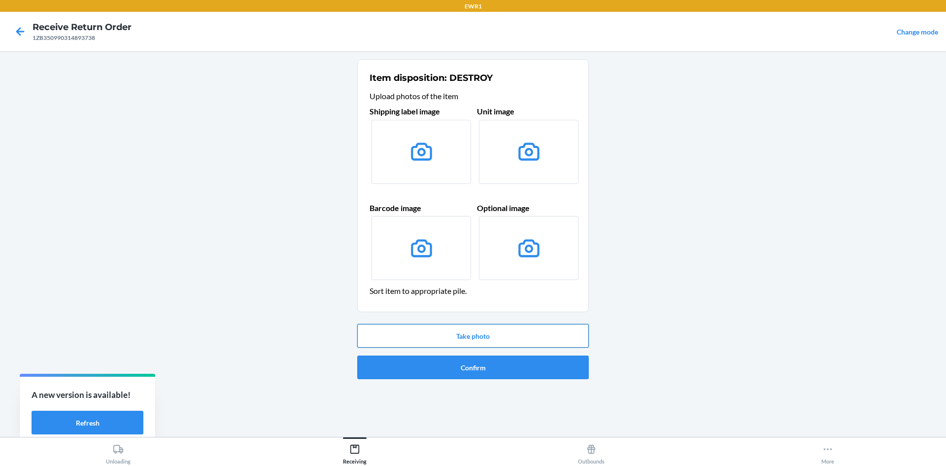
click at [501, 338] on button "Take photo" at bounding box center [473, 336] width 232 height 24
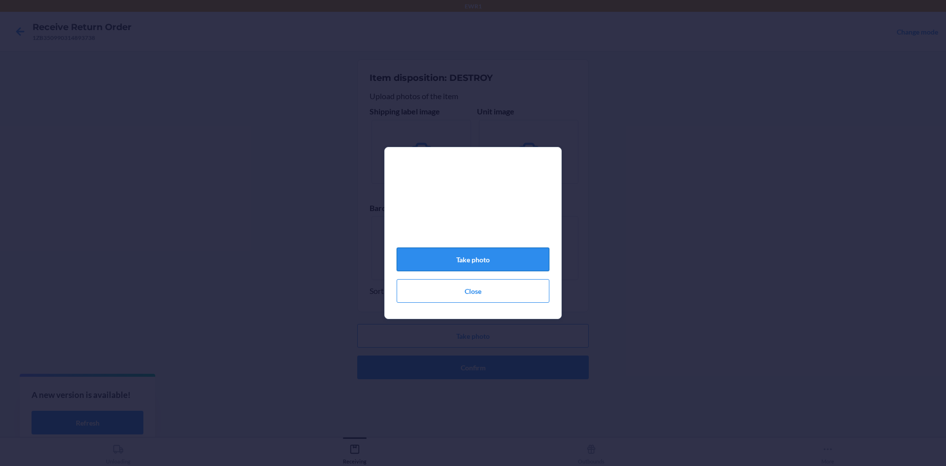
click at [483, 267] on button "Take photo" at bounding box center [473, 259] width 153 height 24
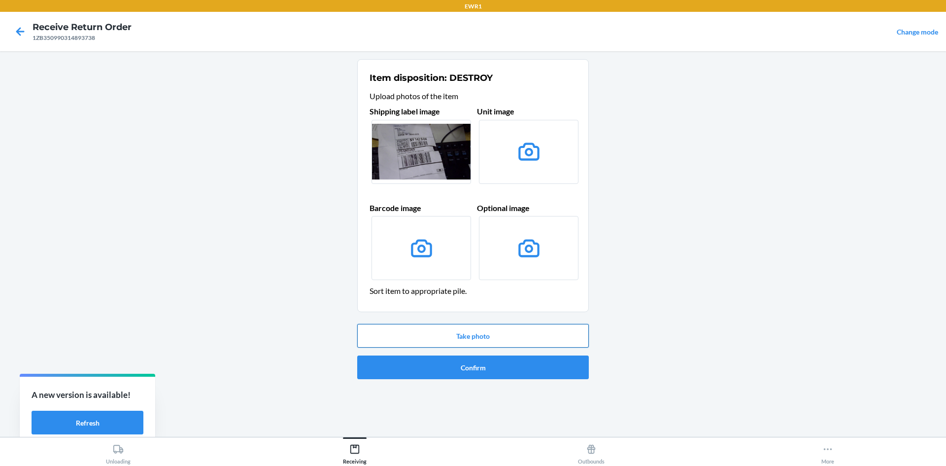
click at [512, 338] on button "Take photo" at bounding box center [473, 336] width 232 height 24
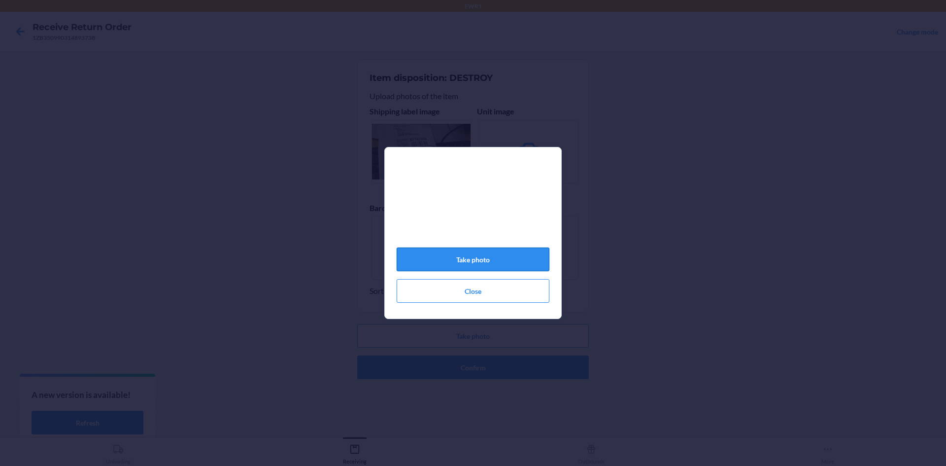
click at [505, 263] on button "Take photo" at bounding box center [473, 259] width 153 height 24
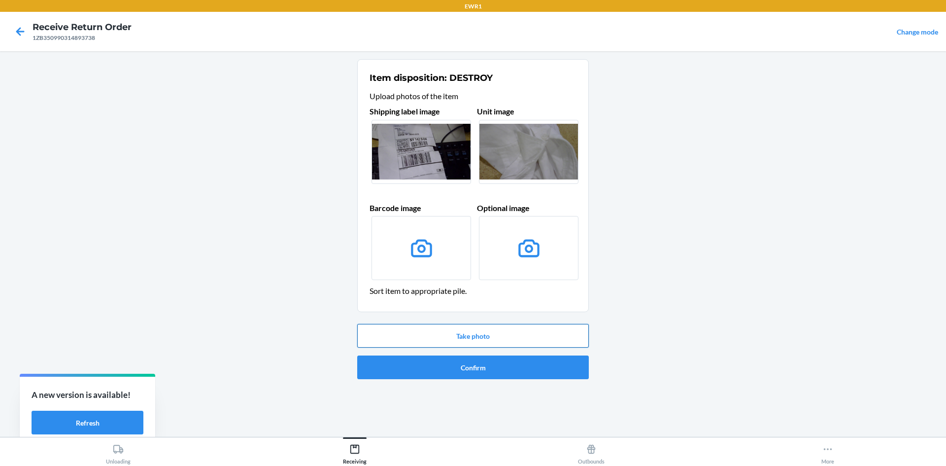
click at [538, 327] on button "Take photo" at bounding box center [473, 336] width 232 height 24
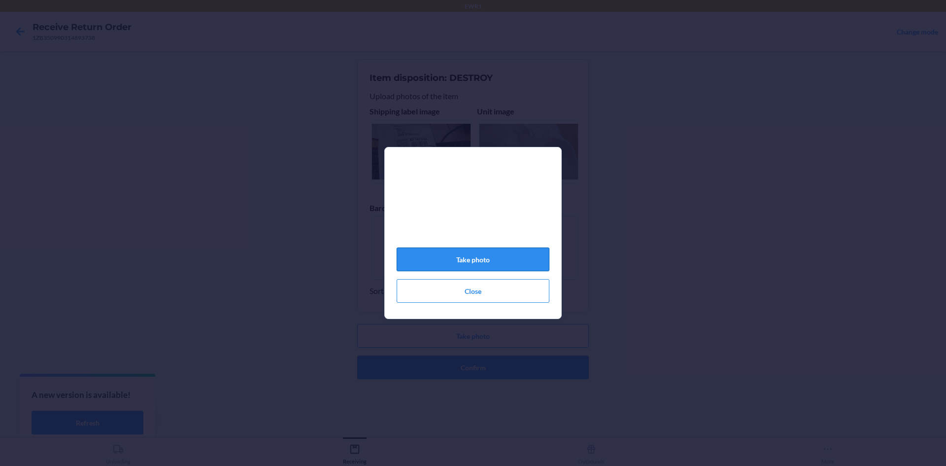
click at [529, 262] on button "Take photo" at bounding box center [473, 259] width 153 height 24
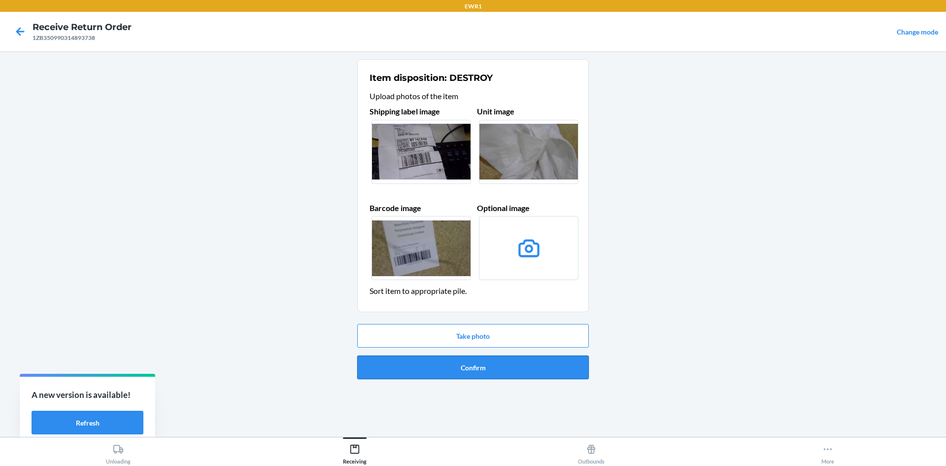
click at [517, 369] on button "Confirm" at bounding box center [473, 367] width 232 height 24
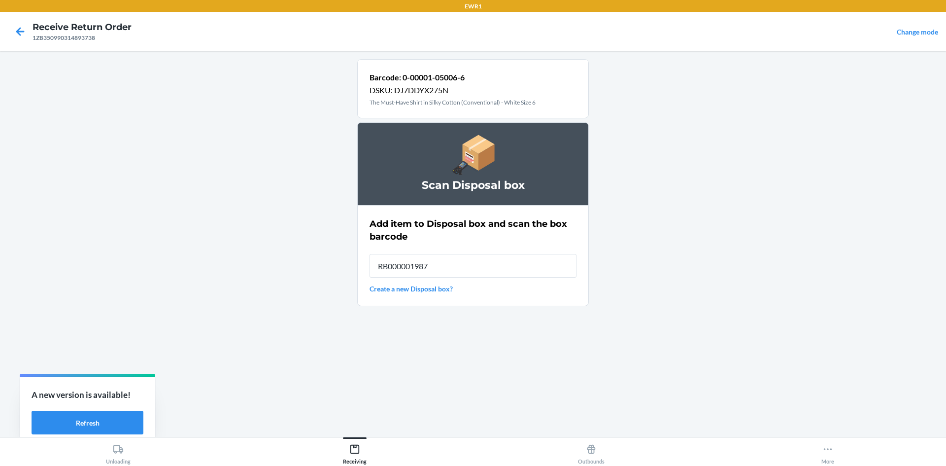
type input "RB000001987"
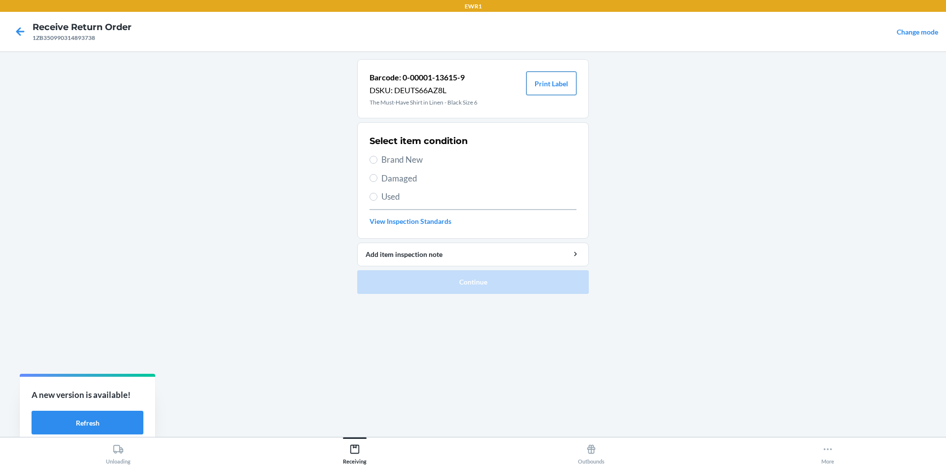
click at [551, 89] on button "Print Label" at bounding box center [551, 83] width 50 height 24
click at [376, 154] on label "Brand New" at bounding box center [473, 159] width 207 height 13
click at [376, 156] on input "Brand New" at bounding box center [374, 160] width 8 height 8
radio input "true"
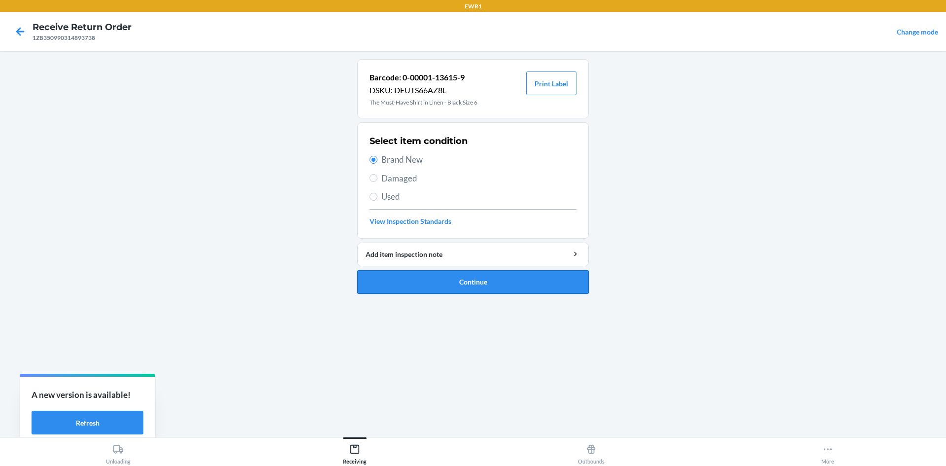
click at [513, 281] on button "Continue" at bounding box center [473, 282] width 232 height 24
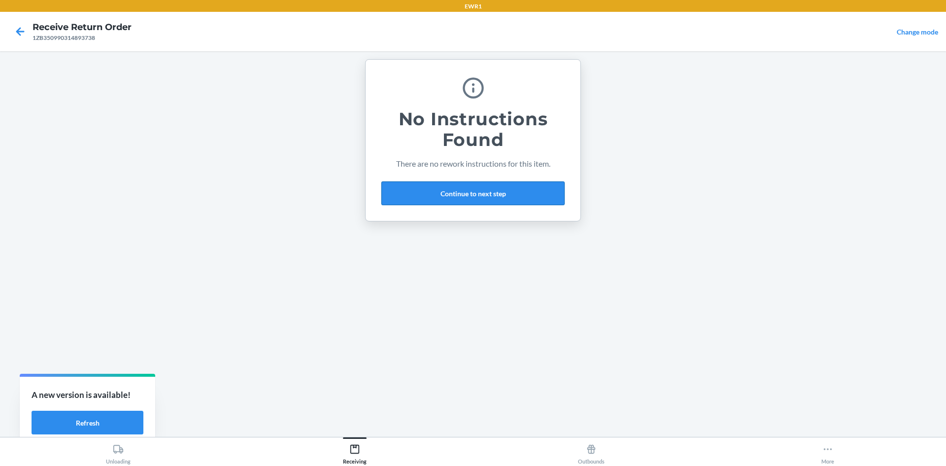
click at [455, 188] on button "Continue to next step" at bounding box center [472, 193] width 183 height 24
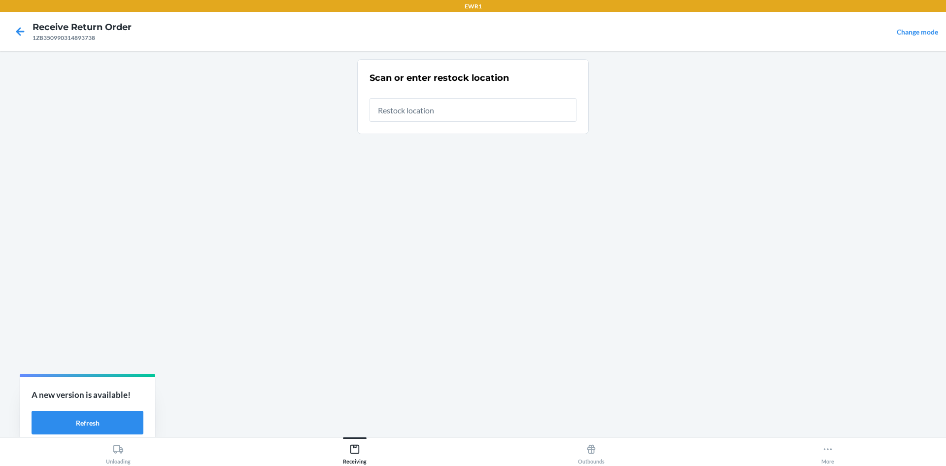
click at [425, 112] on input "text" at bounding box center [473, 110] width 207 height 24
type input "RTCart017"
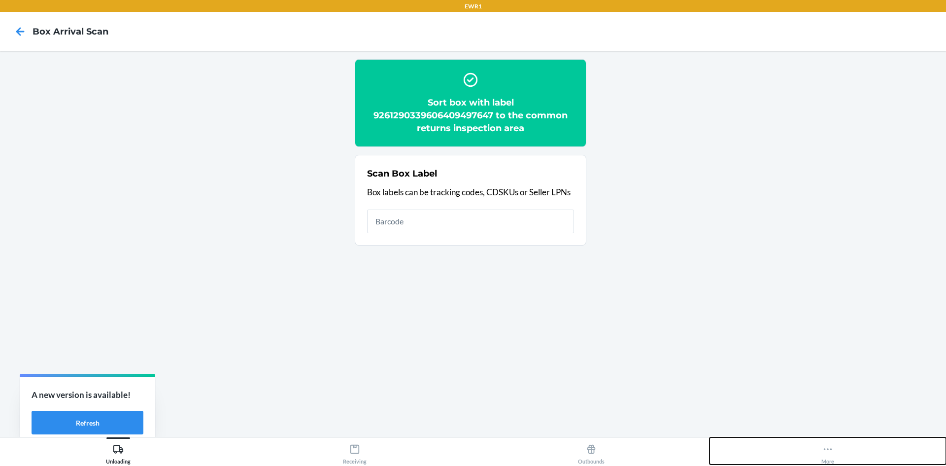
click at [828, 455] on div "More" at bounding box center [827, 451] width 13 height 25
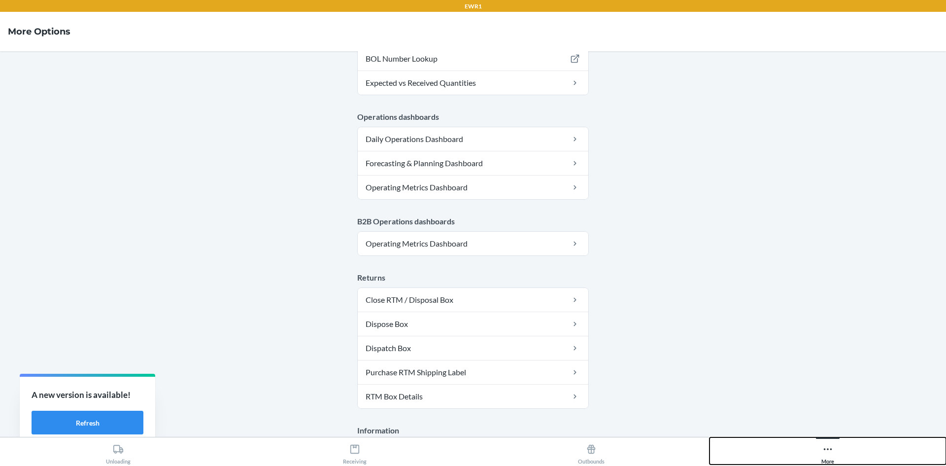
scroll to position [481, 0]
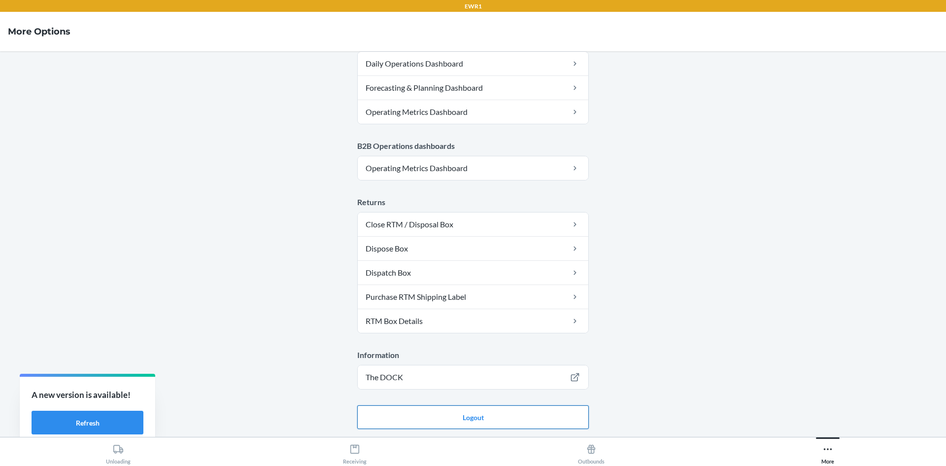
click at [575, 423] on button "Logout" at bounding box center [473, 417] width 232 height 24
